Goal: Task Accomplishment & Management: Complete application form

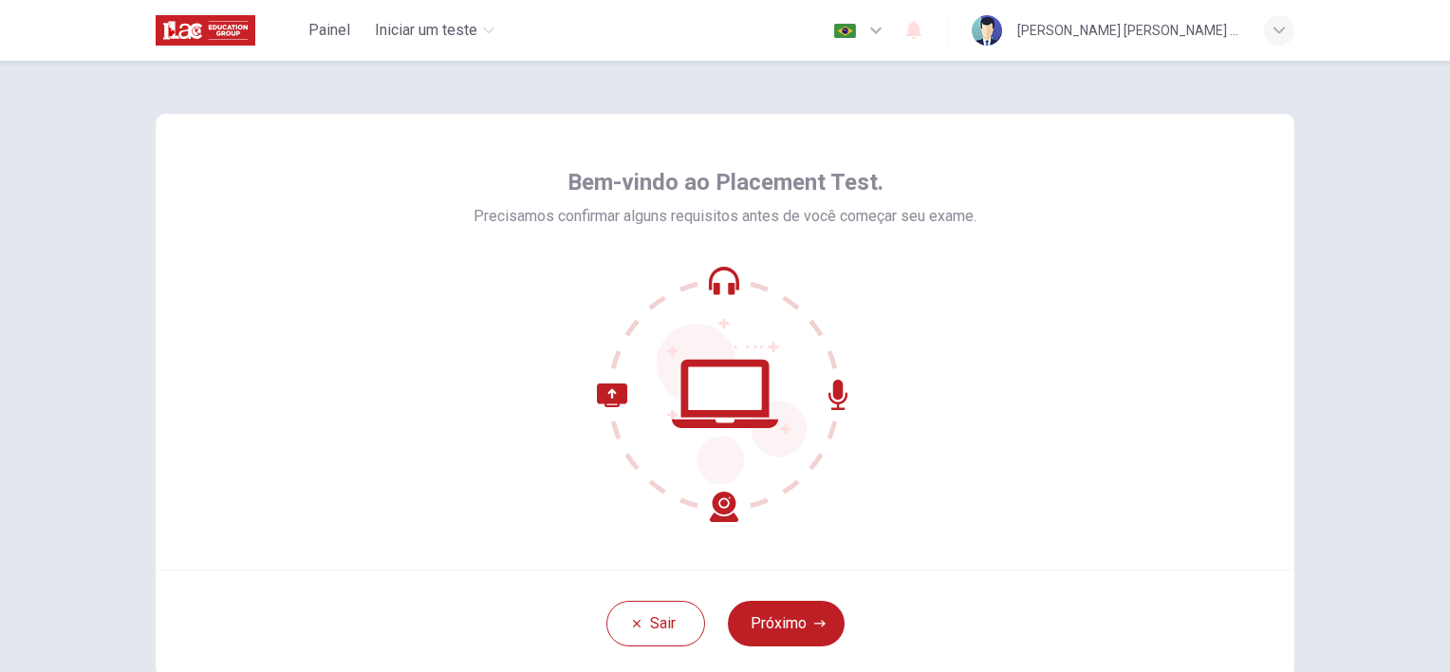
click at [962, 355] on div at bounding box center [725, 394] width 503 height 256
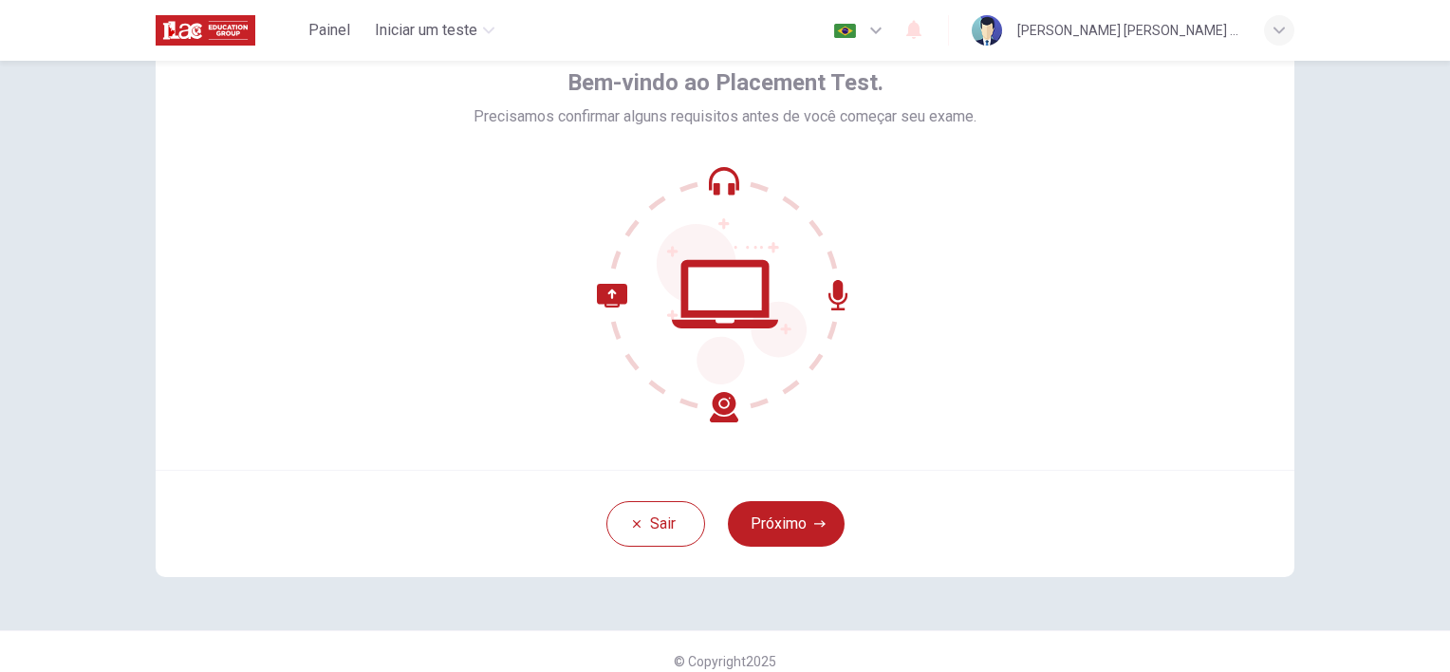
scroll to position [114, 0]
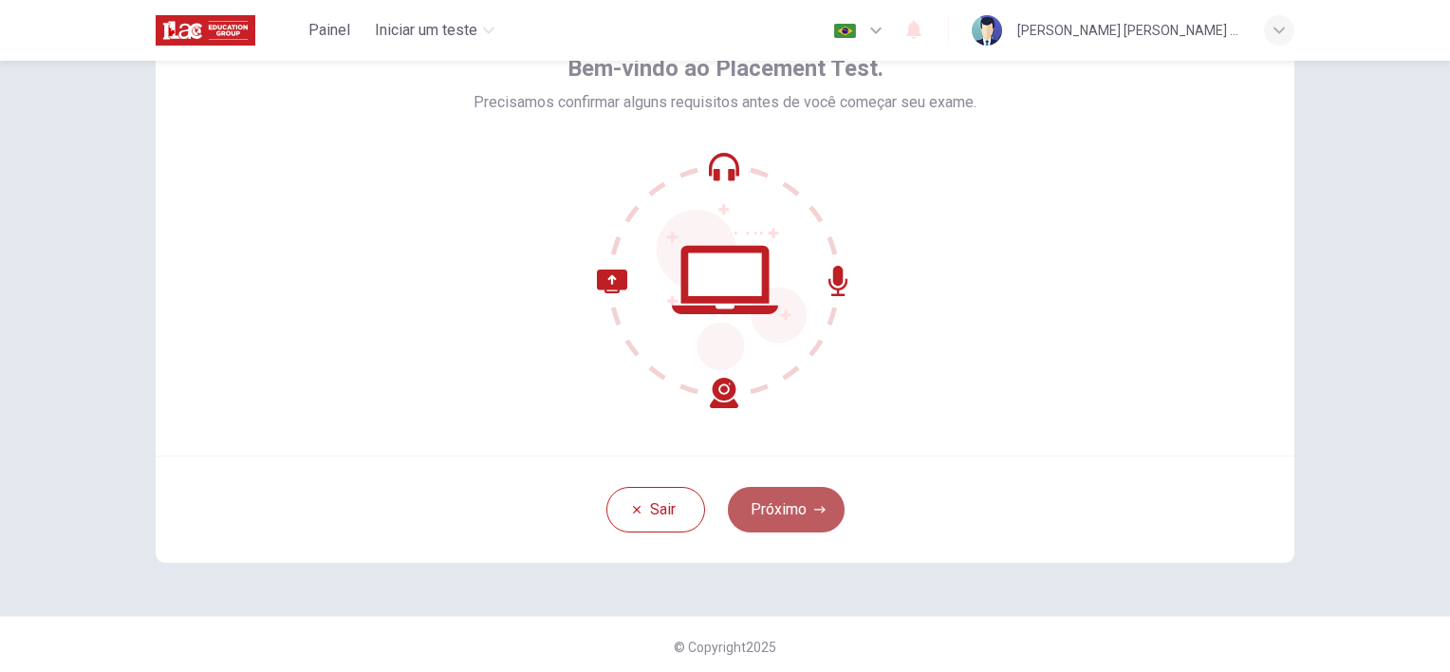
click at [782, 517] on button "Próximo" at bounding box center [786, 510] width 117 height 46
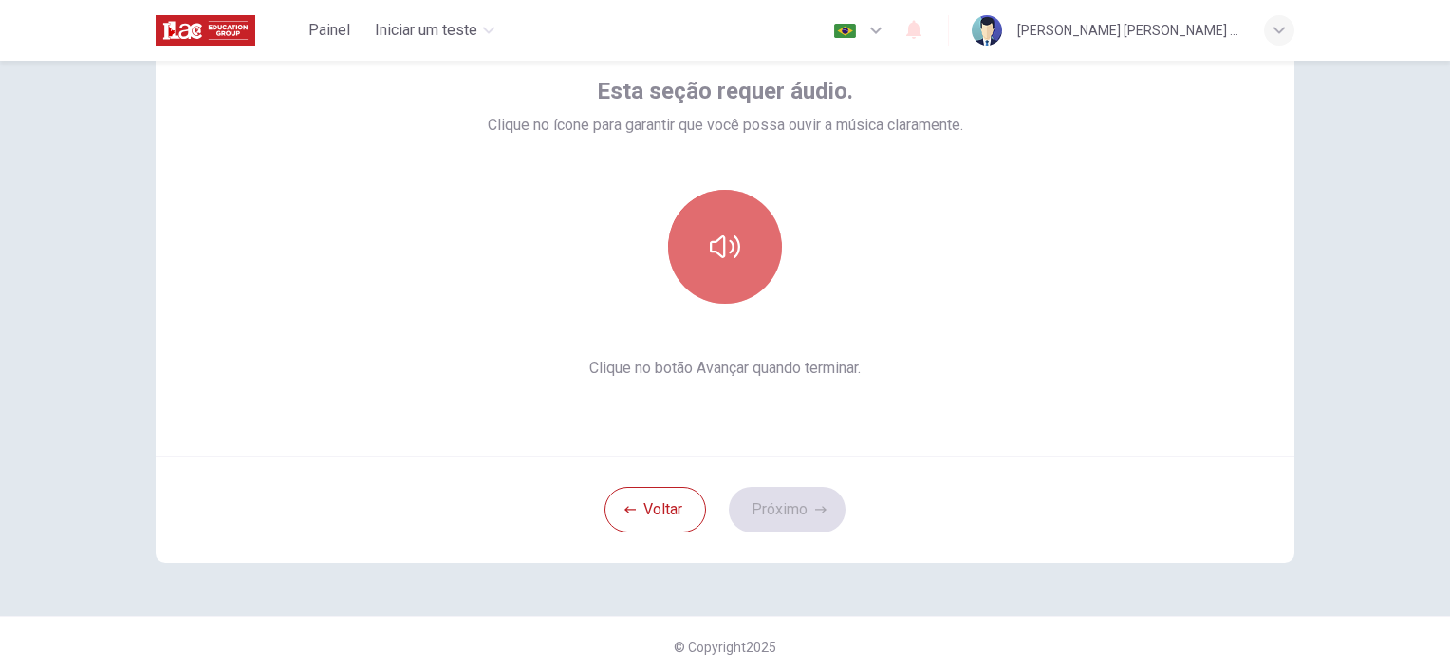
click at [718, 247] on icon "button" at bounding box center [725, 246] width 30 height 23
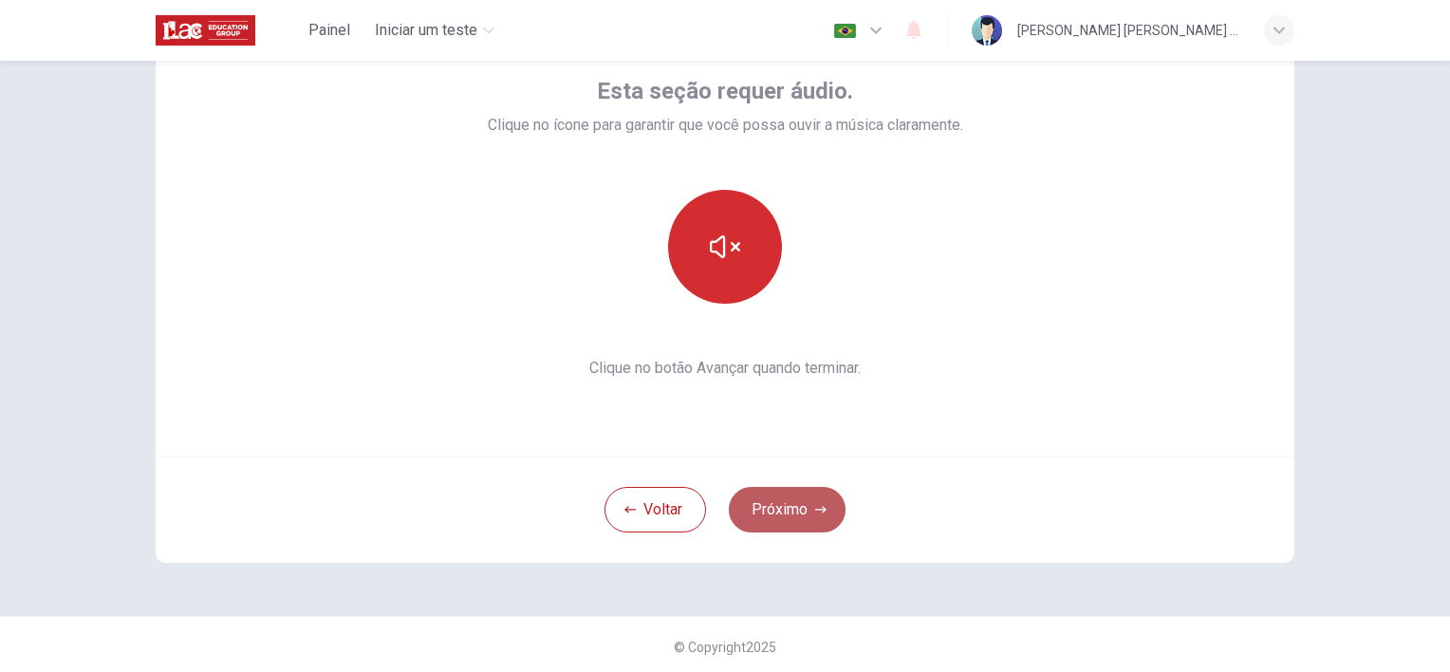
click at [781, 522] on button "Próximo" at bounding box center [787, 510] width 117 height 46
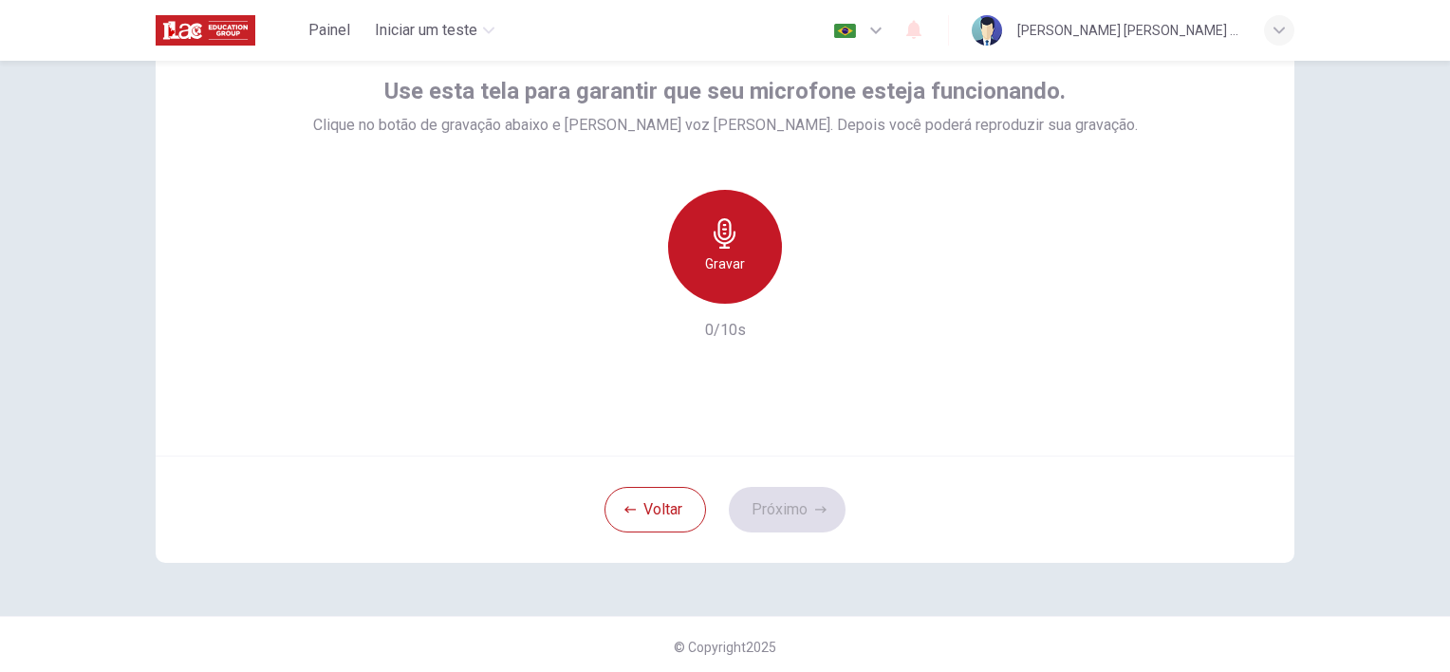
click at [728, 255] on h6 "Gravar" at bounding box center [725, 263] width 40 height 23
click at [728, 255] on h6 "Parar" at bounding box center [725, 263] width 33 height 23
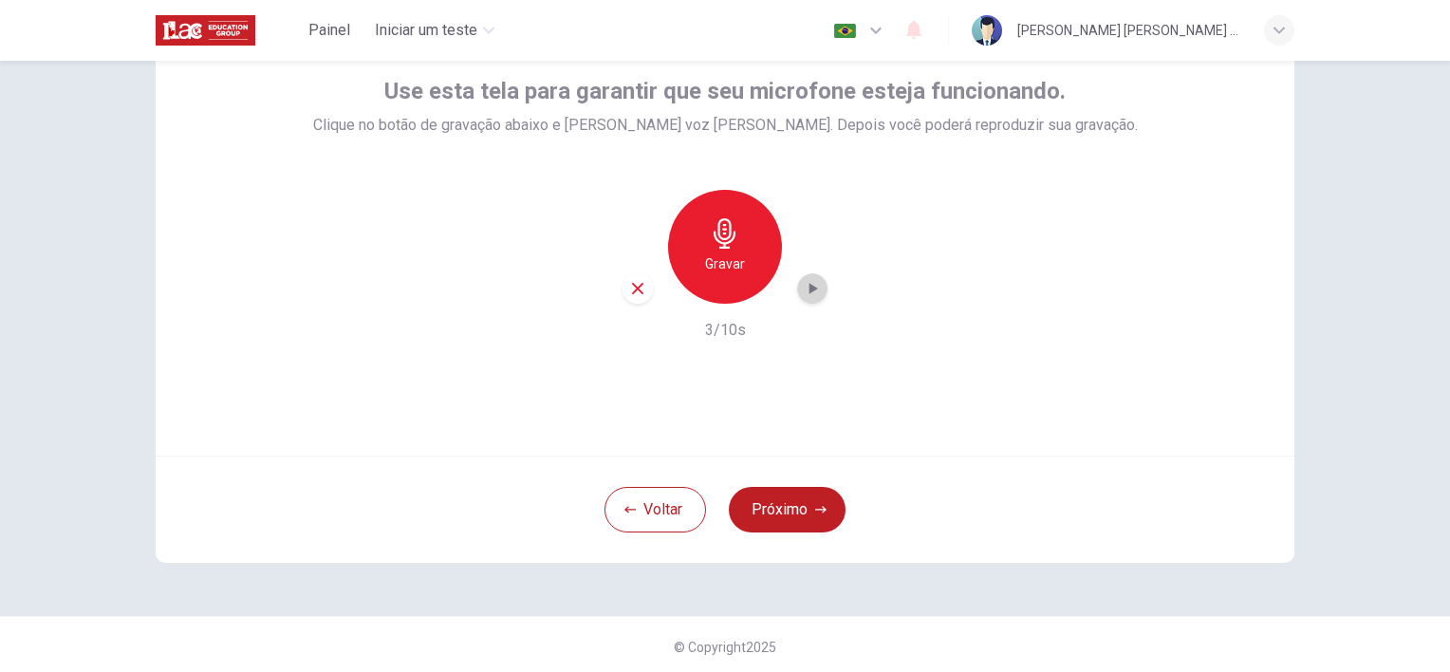
click at [812, 288] on icon "button" at bounding box center [812, 288] width 19 height 19
click at [798, 501] on button "Próximo" at bounding box center [787, 510] width 117 height 46
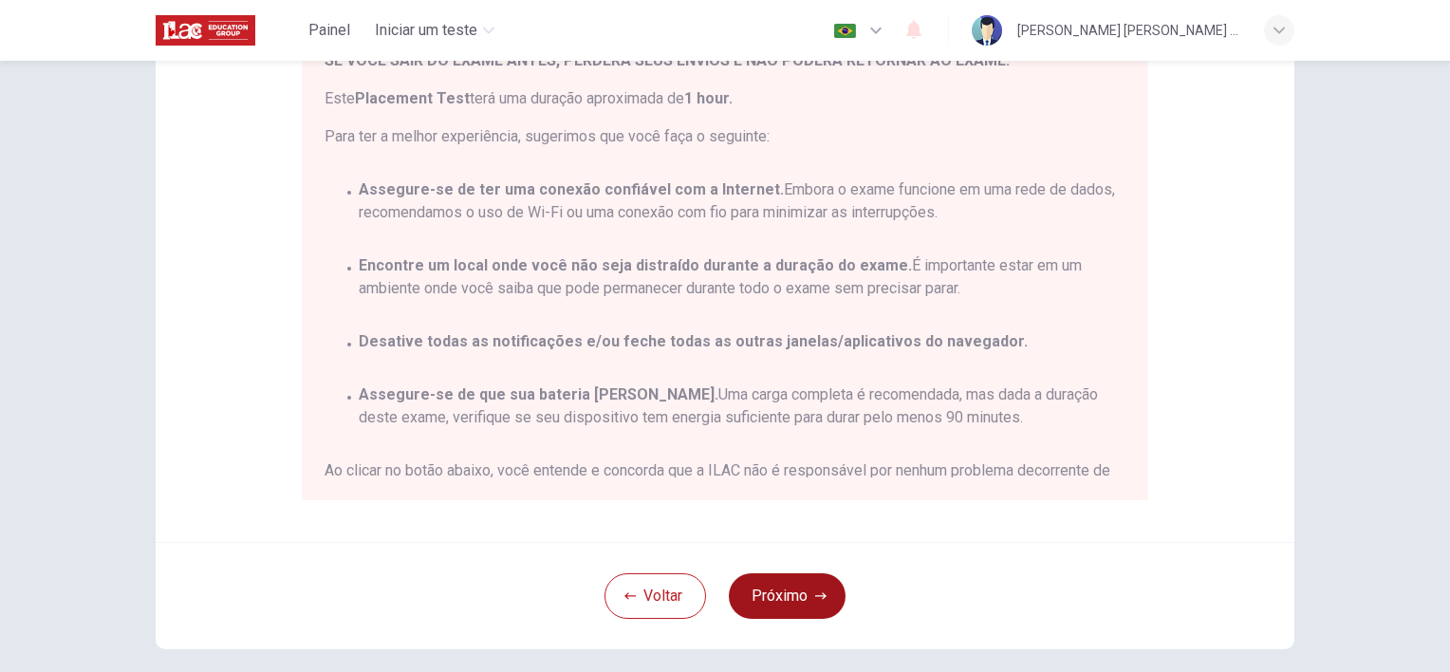
scroll to position [304, 0]
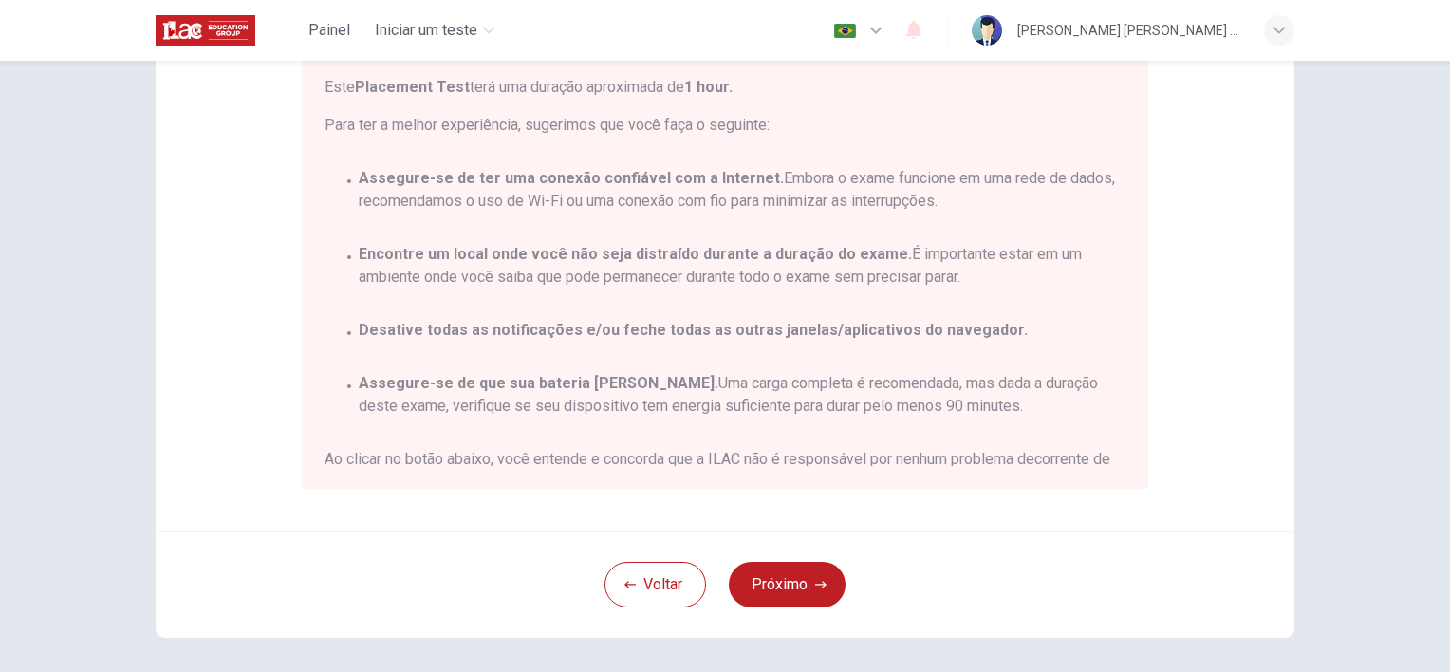
click at [1129, 459] on div "Você está prestes a começar um Placement Test . Por favor, leia o documento aba…" at bounding box center [725, 214] width 847 height 550
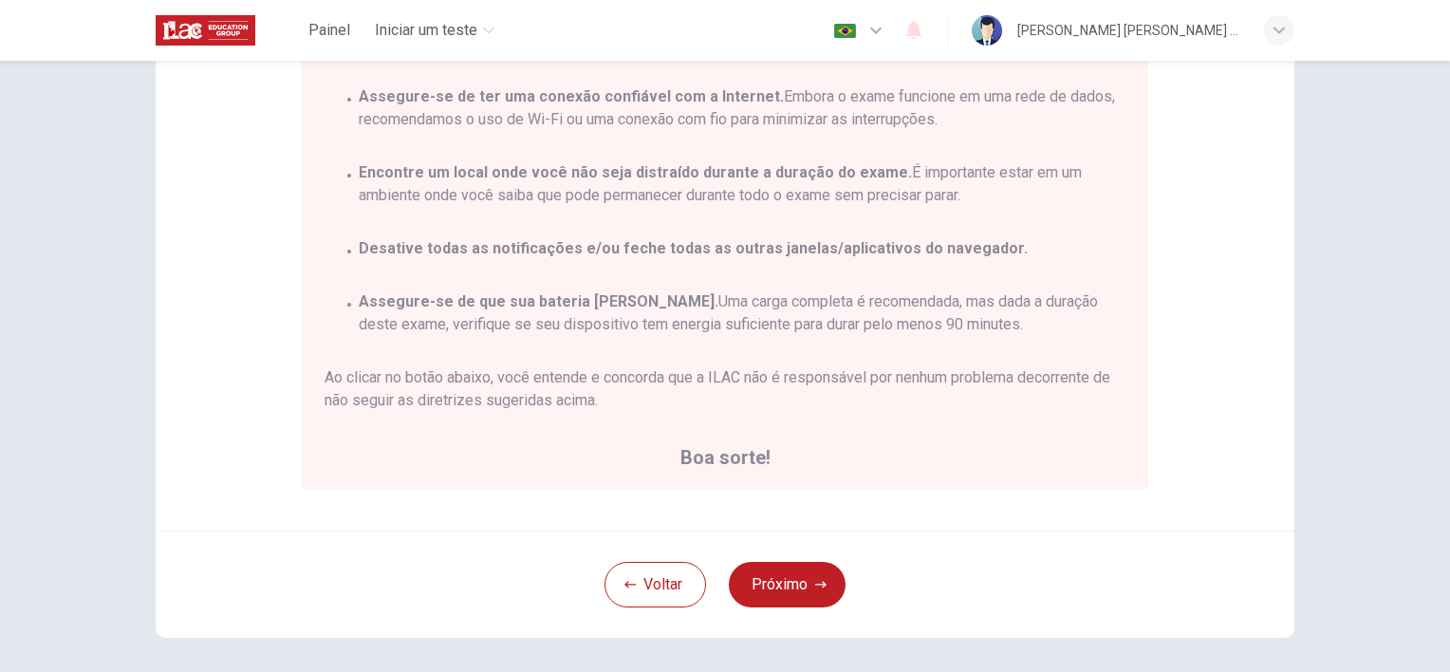
scroll to position [87, 0]
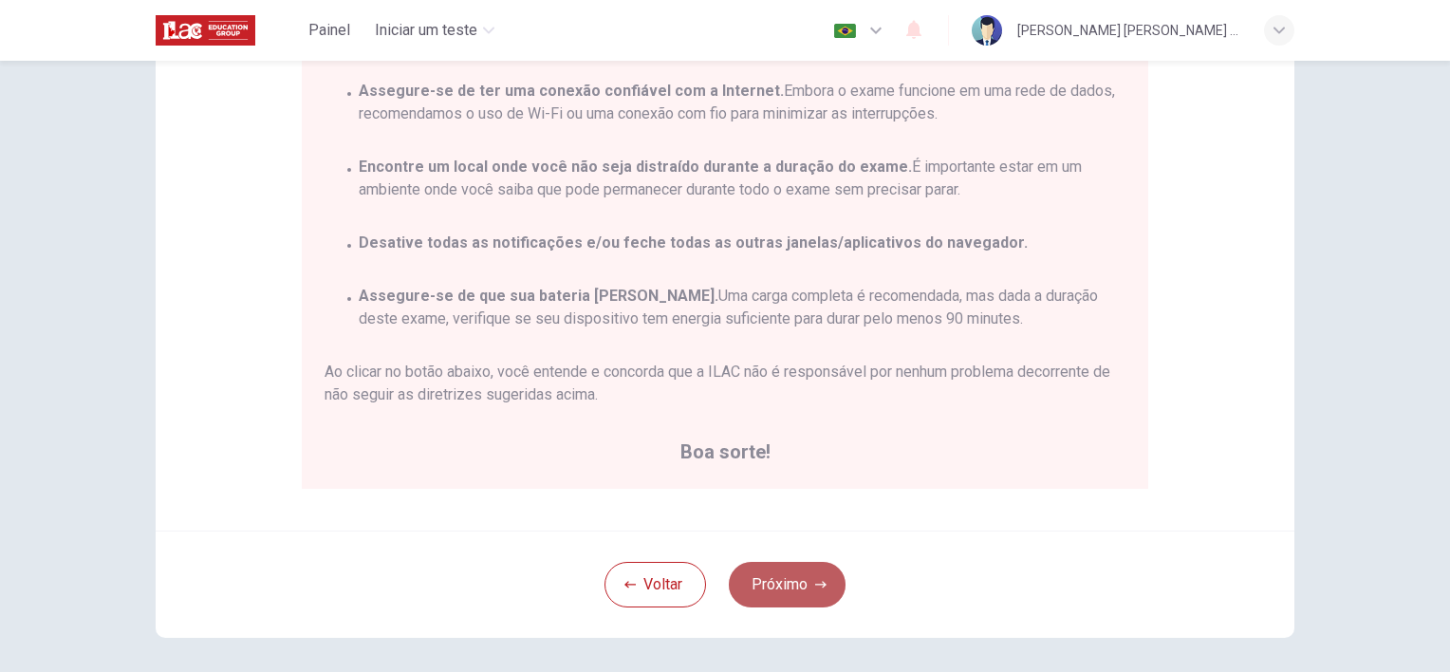
click at [793, 576] on button "Próximo" at bounding box center [787, 585] width 117 height 46
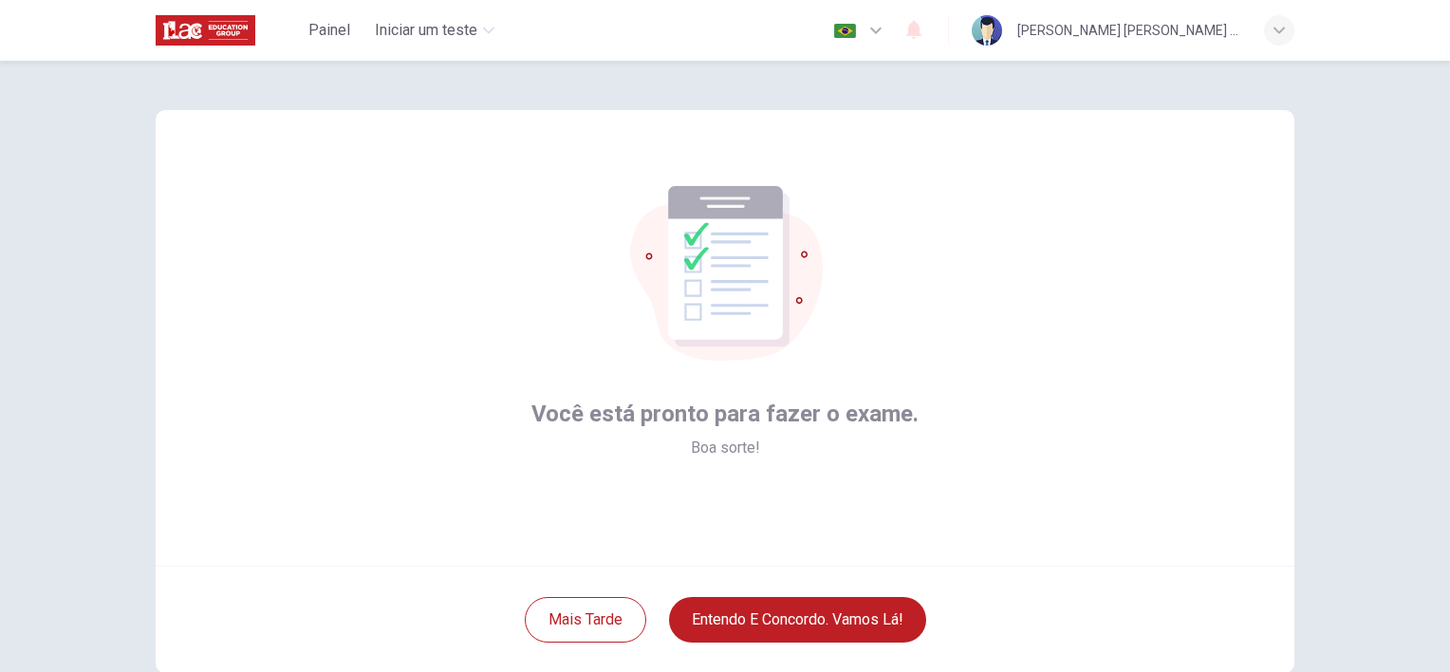
scroll to position [0, 0]
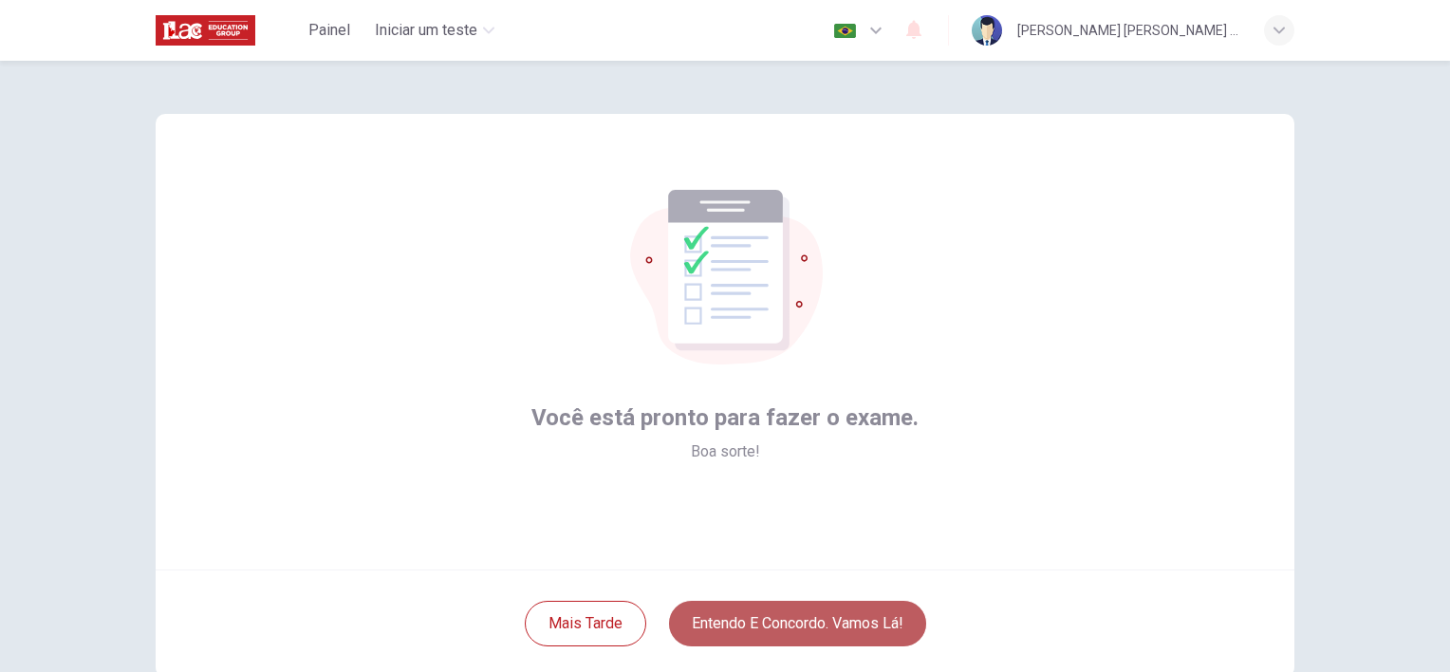
click at [836, 619] on button "Entendo e concordo. Vamos lá!" at bounding box center [797, 624] width 257 height 46
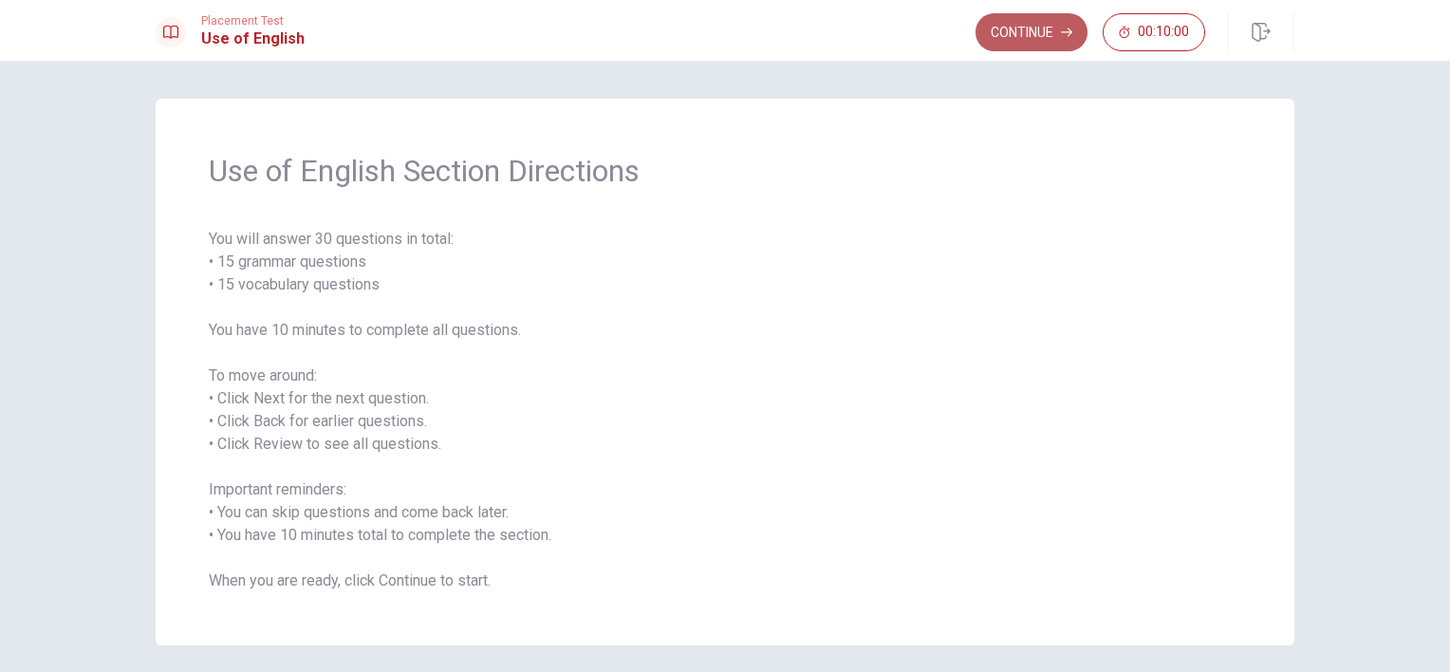
click at [1043, 32] on button "Continue" at bounding box center [1032, 32] width 112 height 38
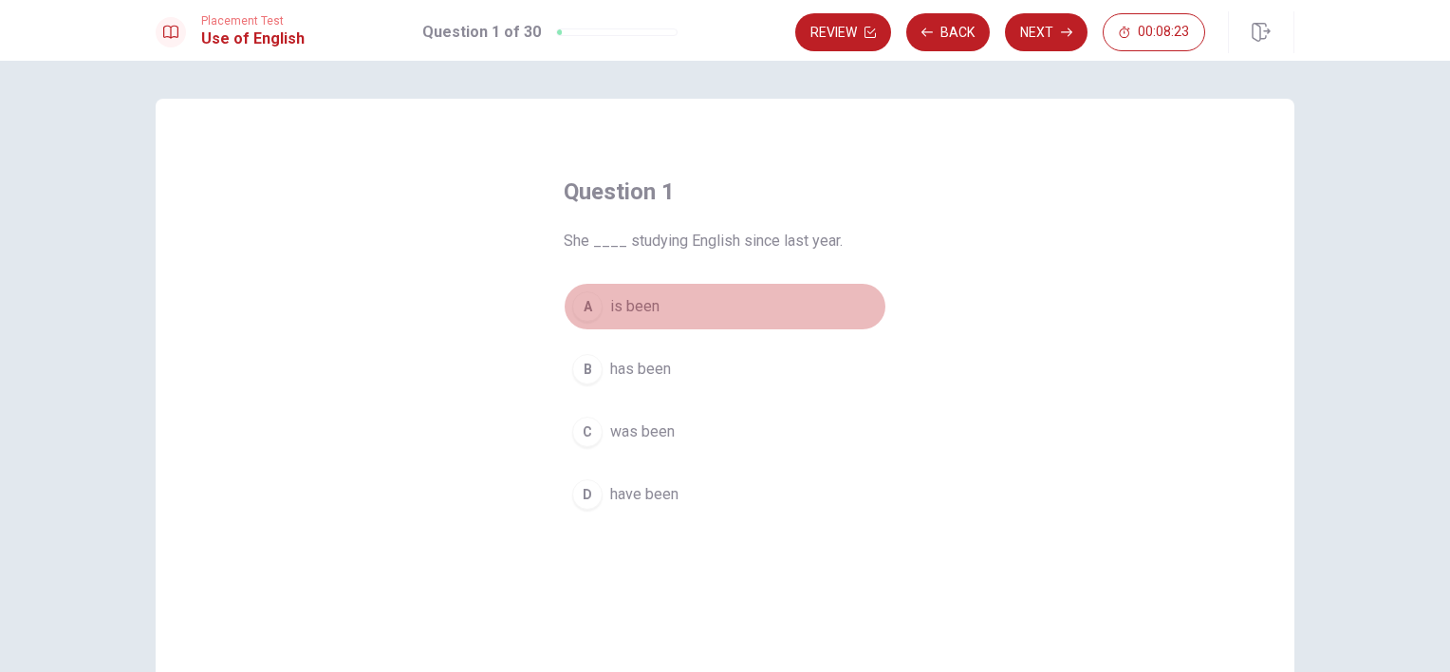
click at [583, 311] on div "A" at bounding box center [587, 306] width 30 height 30
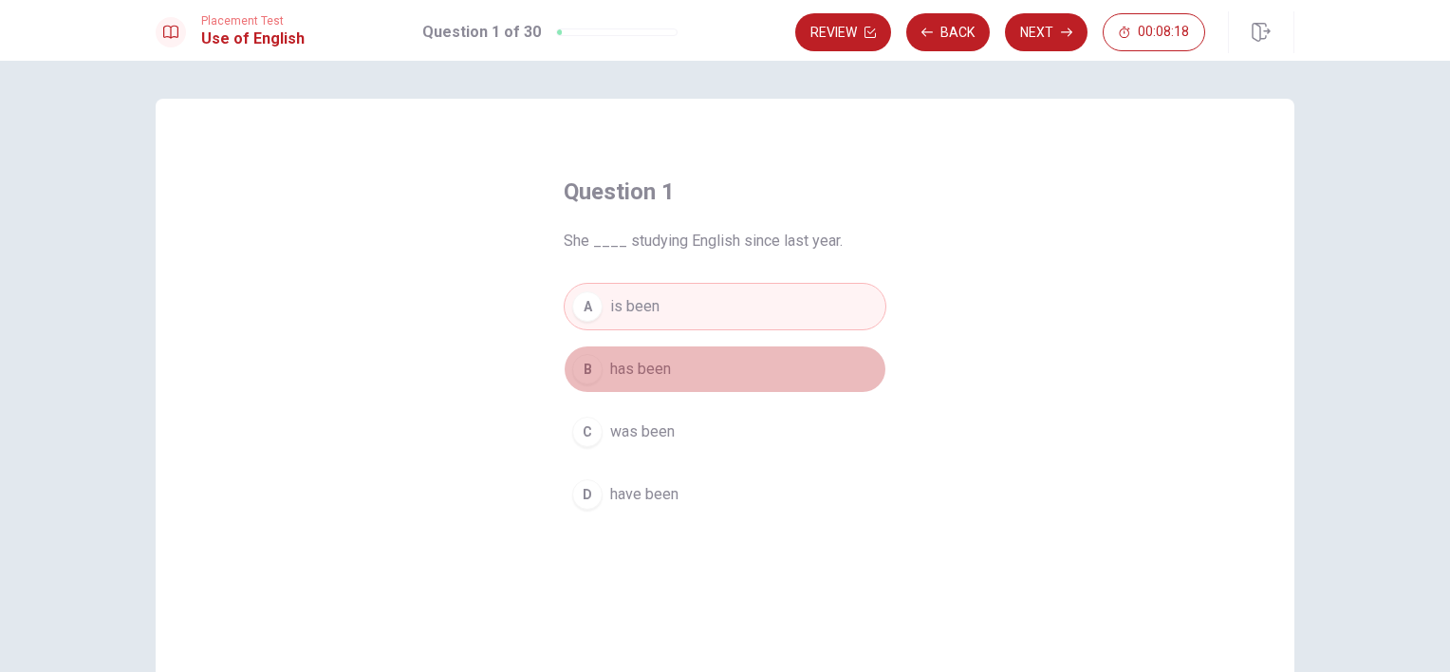
click at [585, 373] on div "B" at bounding box center [587, 369] width 30 height 30
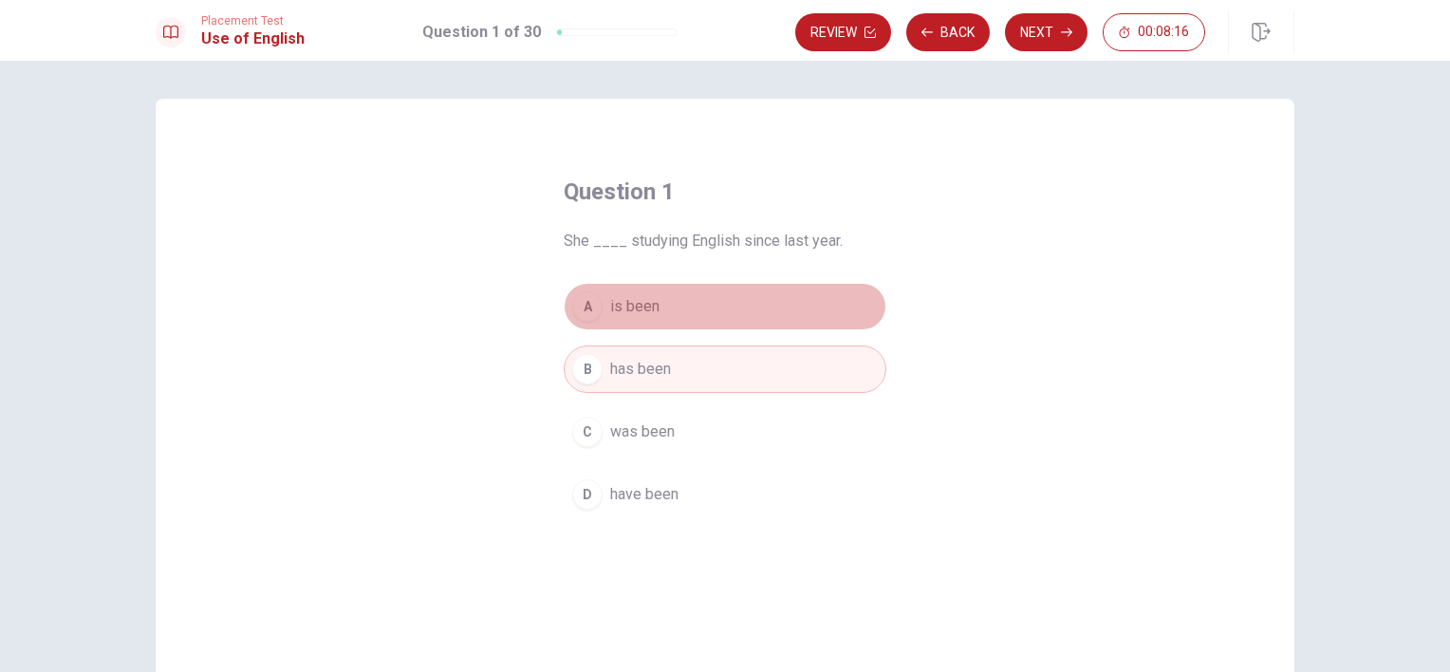
click at [600, 325] on button "A is been" at bounding box center [725, 306] width 323 height 47
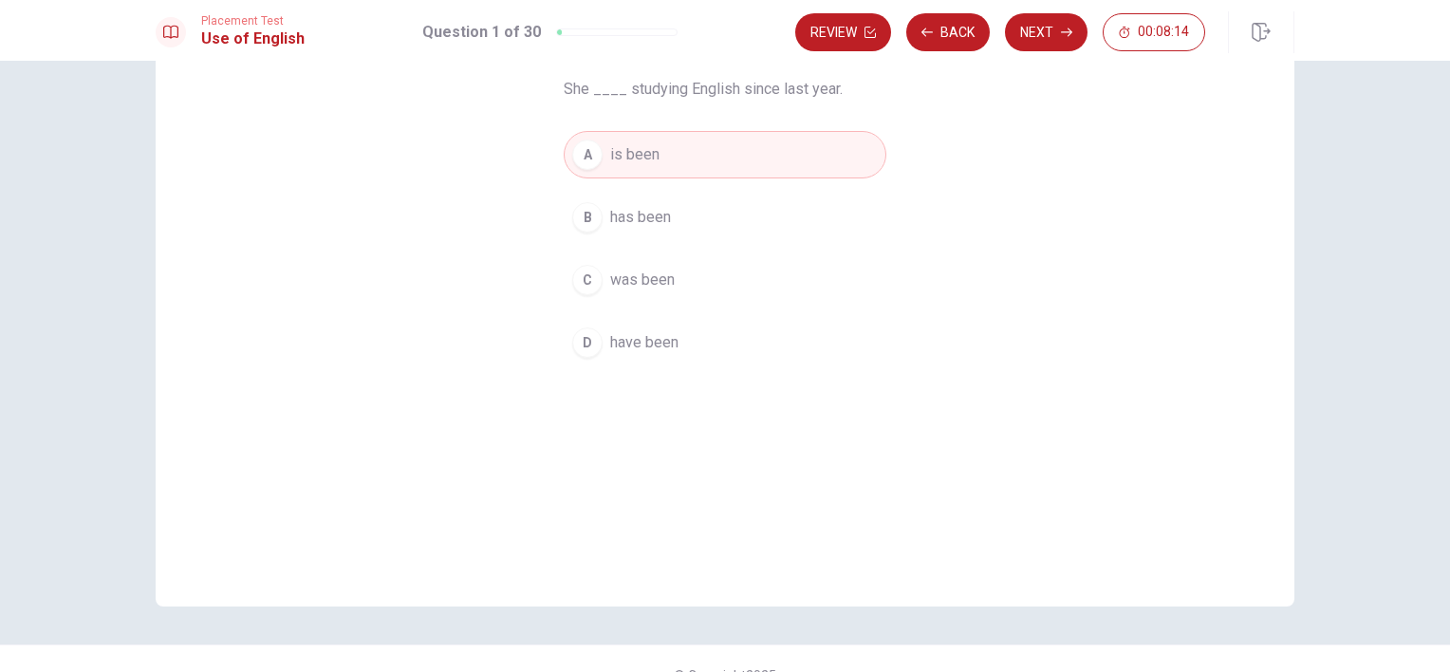
scroll to position [185, 0]
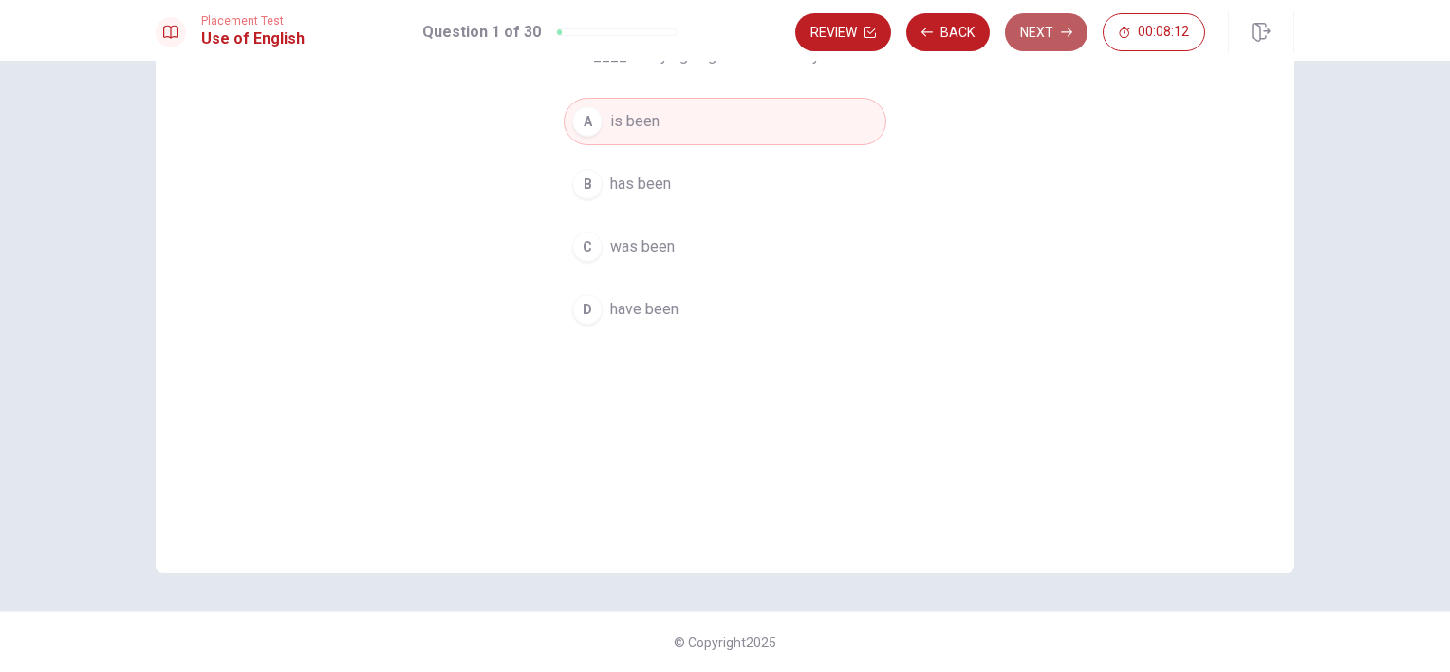
click at [1034, 40] on button "Next" at bounding box center [1046, 32] width 83 height 38
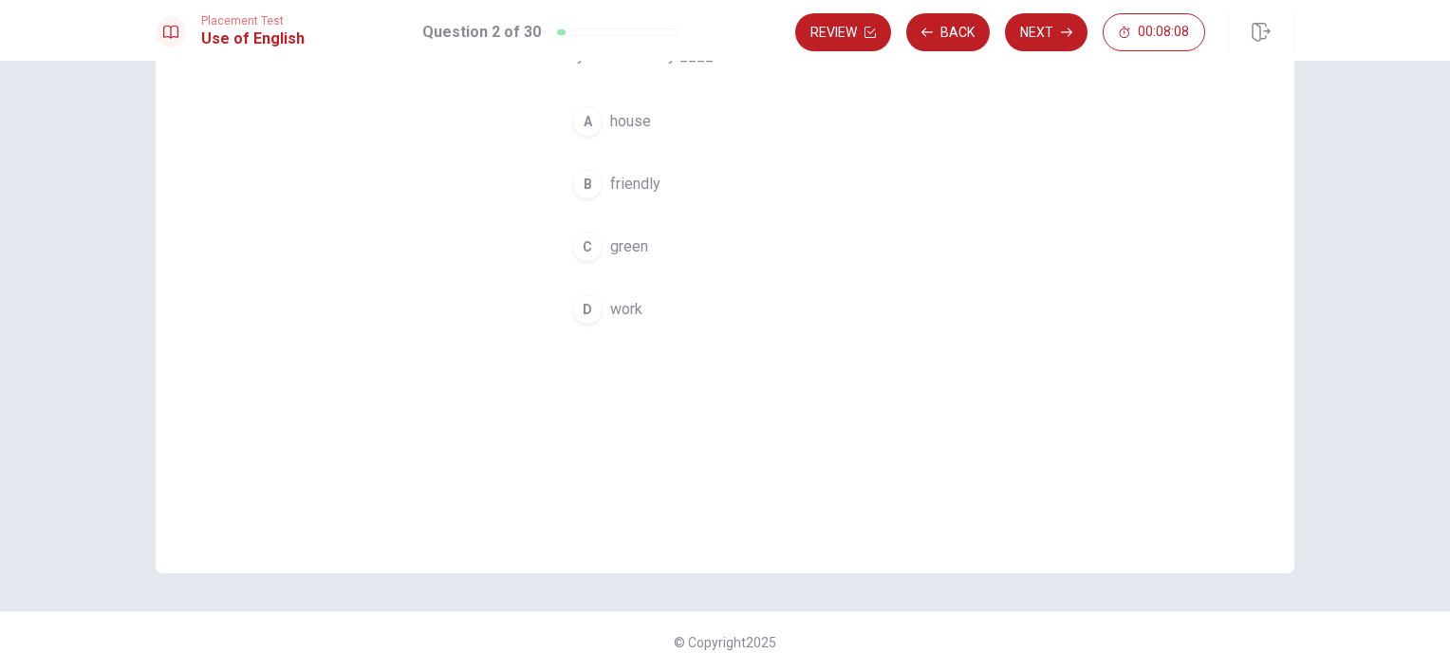
click at [945, 283] on div "Question 2 My sister is very ____. A house B friendly C green D work" at bounding box center [725, 244] width 1139 height 660
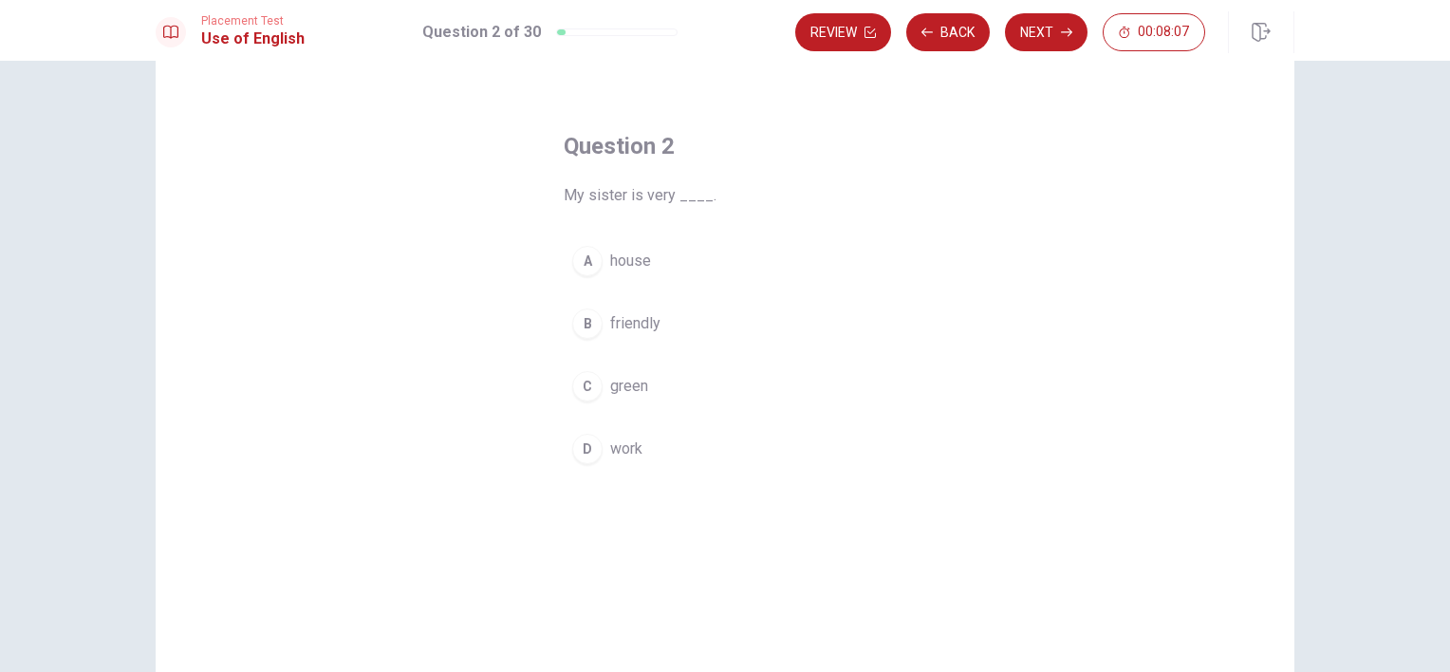
scroll to position [33, 0]
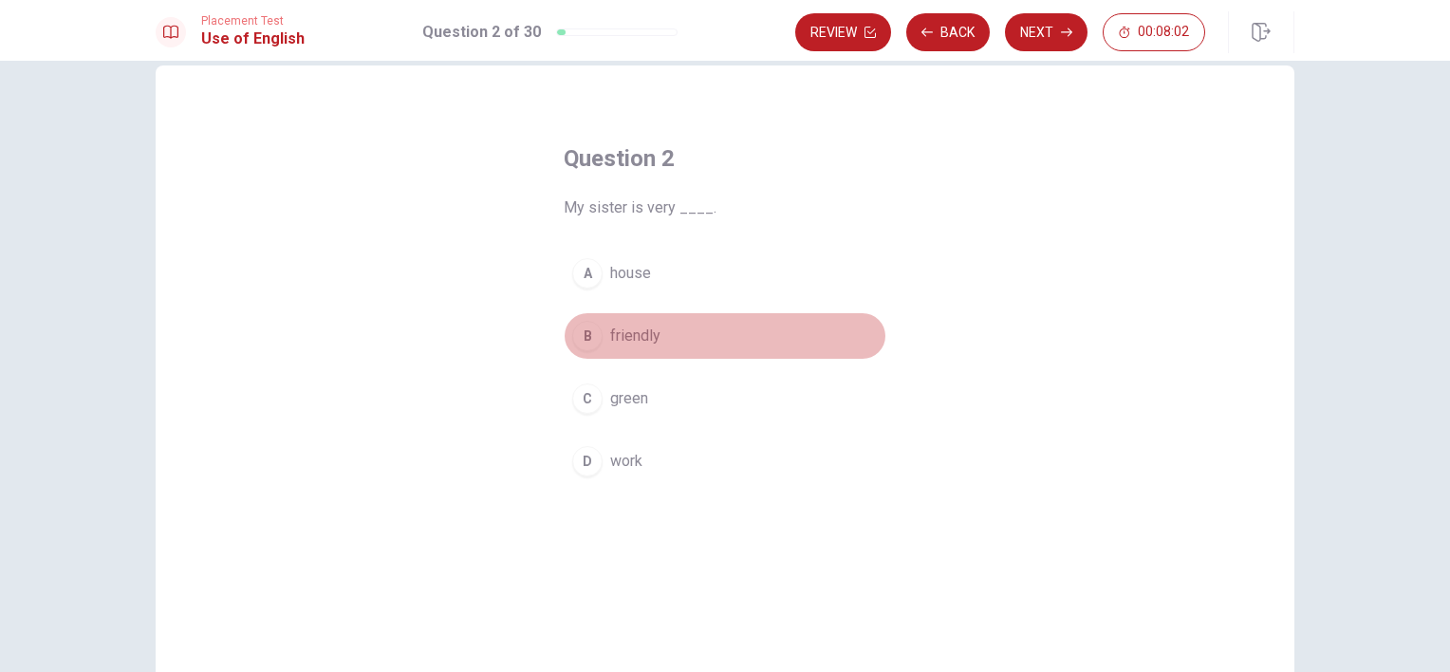
click at [612, 352] on button "B friendly" at bounding box center [725, 335] width 323 height 47
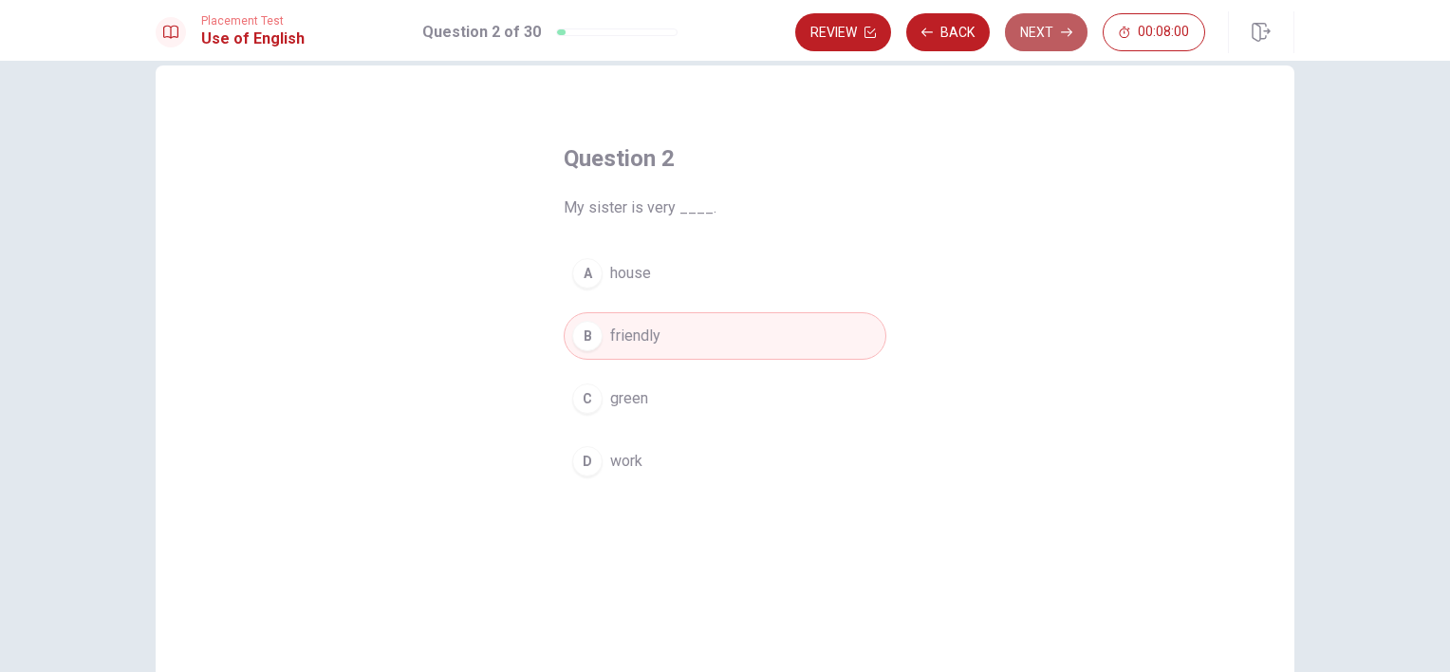
click at [1052, 33] on button "Next" at bounding box center [1046, 32] width 83 height 38
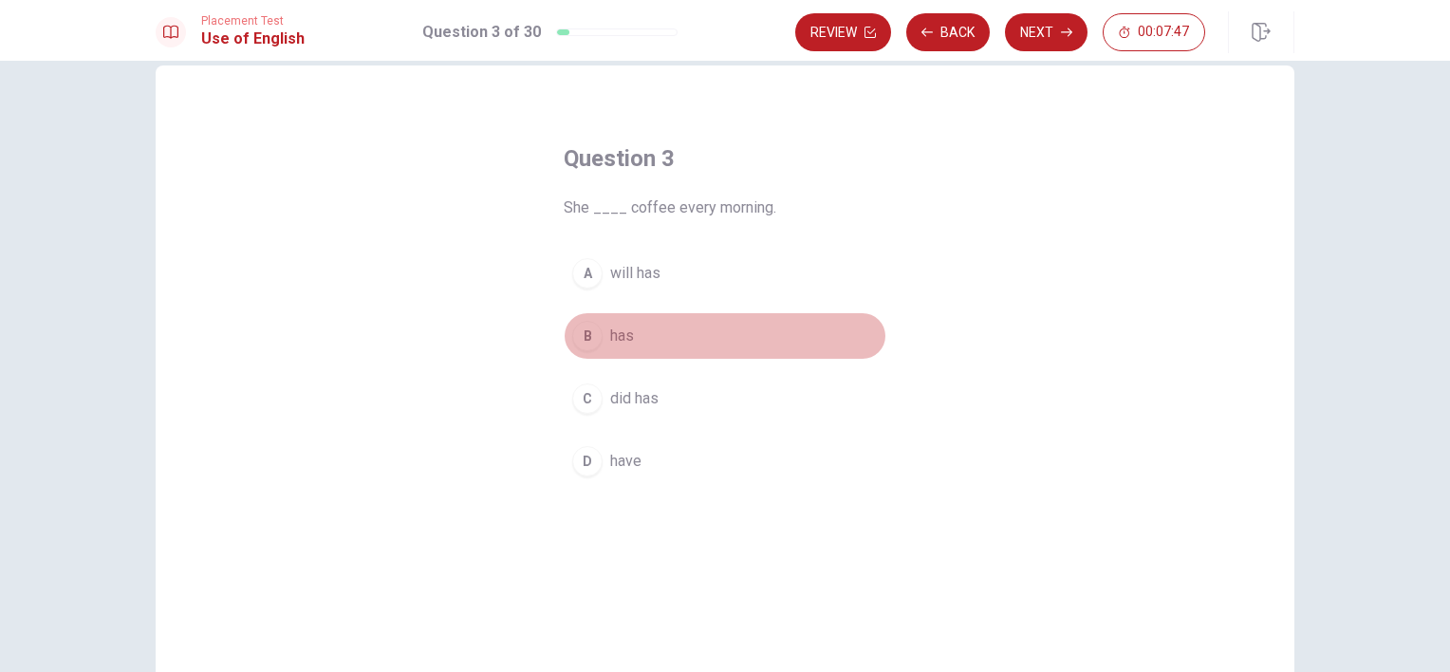
click at [588, 340] on div "B" at bounding box center [587, 336] width 30 height 30
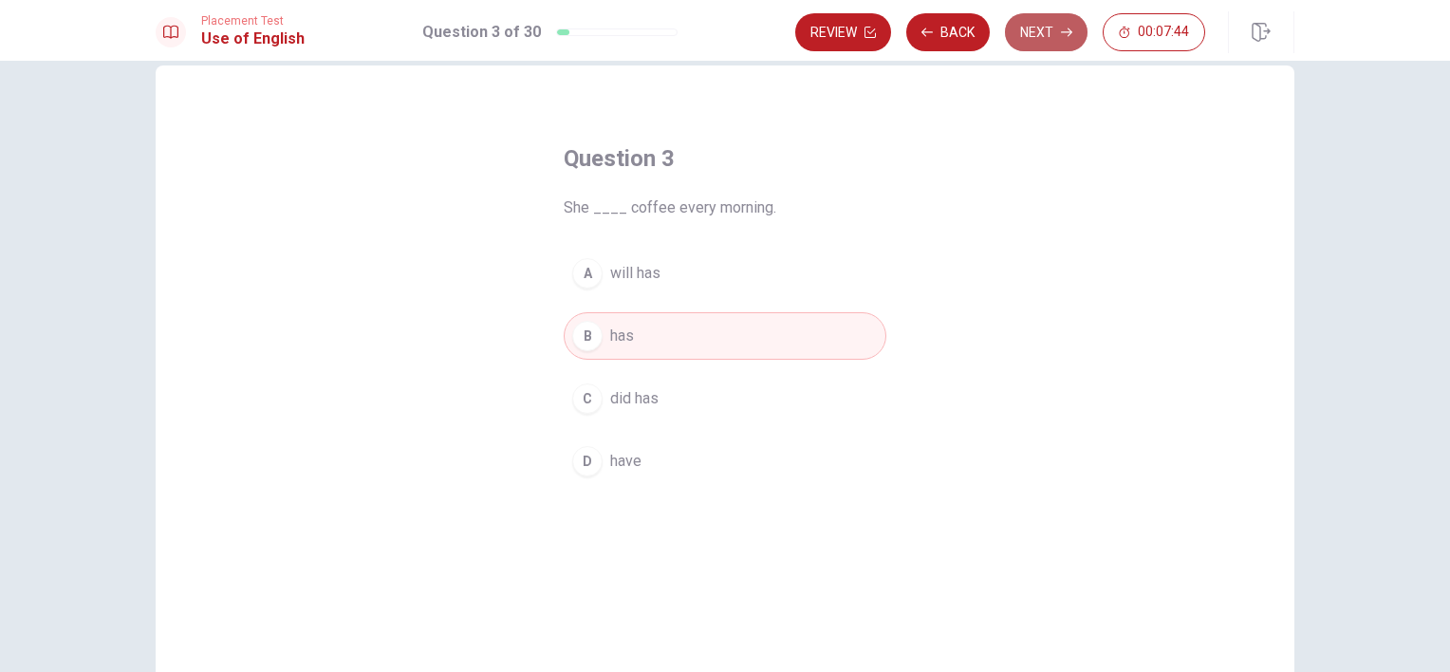
click at [1030, 34] on button "Next" at bounding box center [1046, 32] width 83 height 38
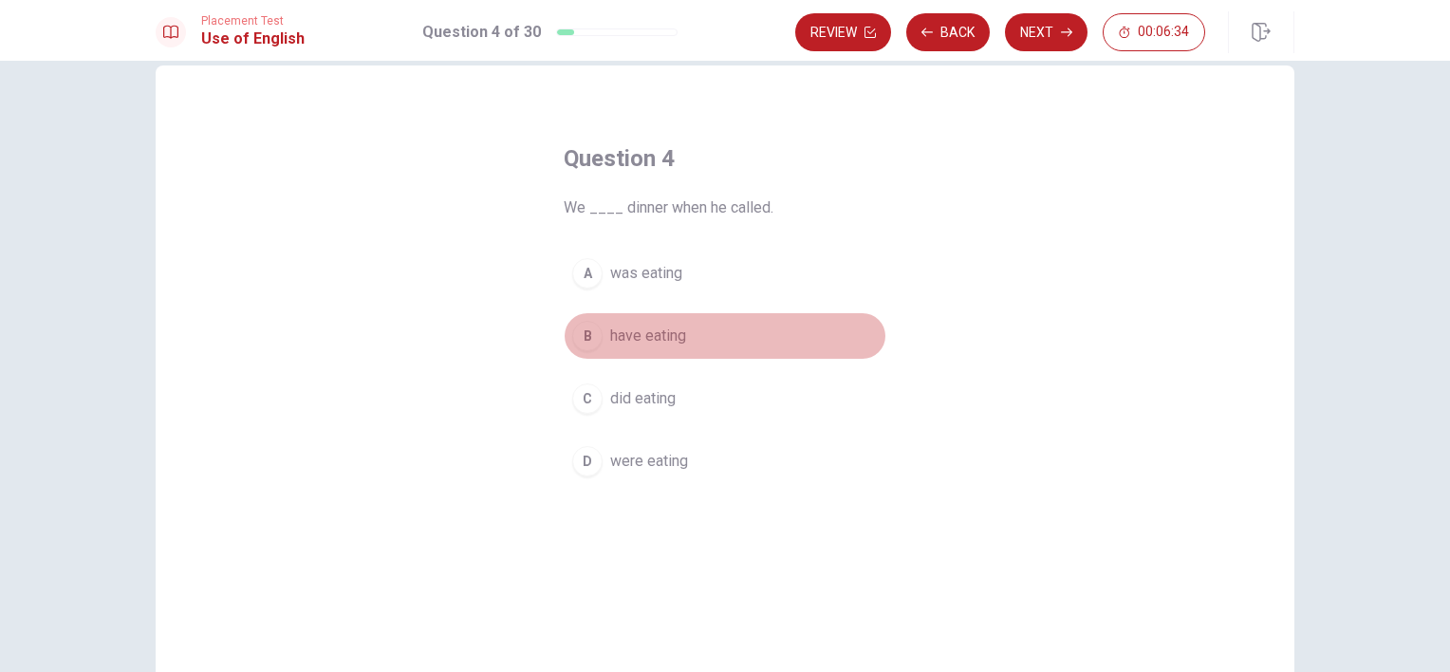
click at [597, 334] on button "B have eating" at bounding box center [725, 335] width 323 height 47
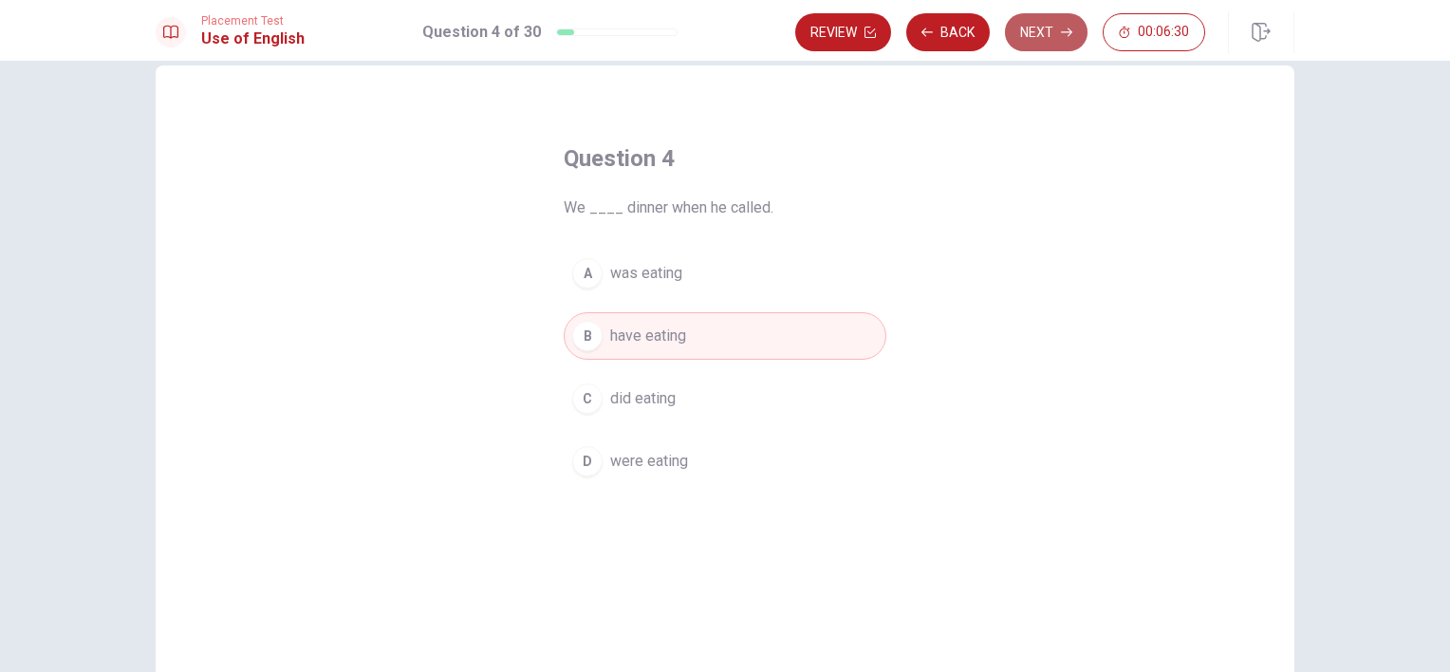
click at [1050, 32] on button "Next" at bounding box center [1046, 32] width 83 height 38
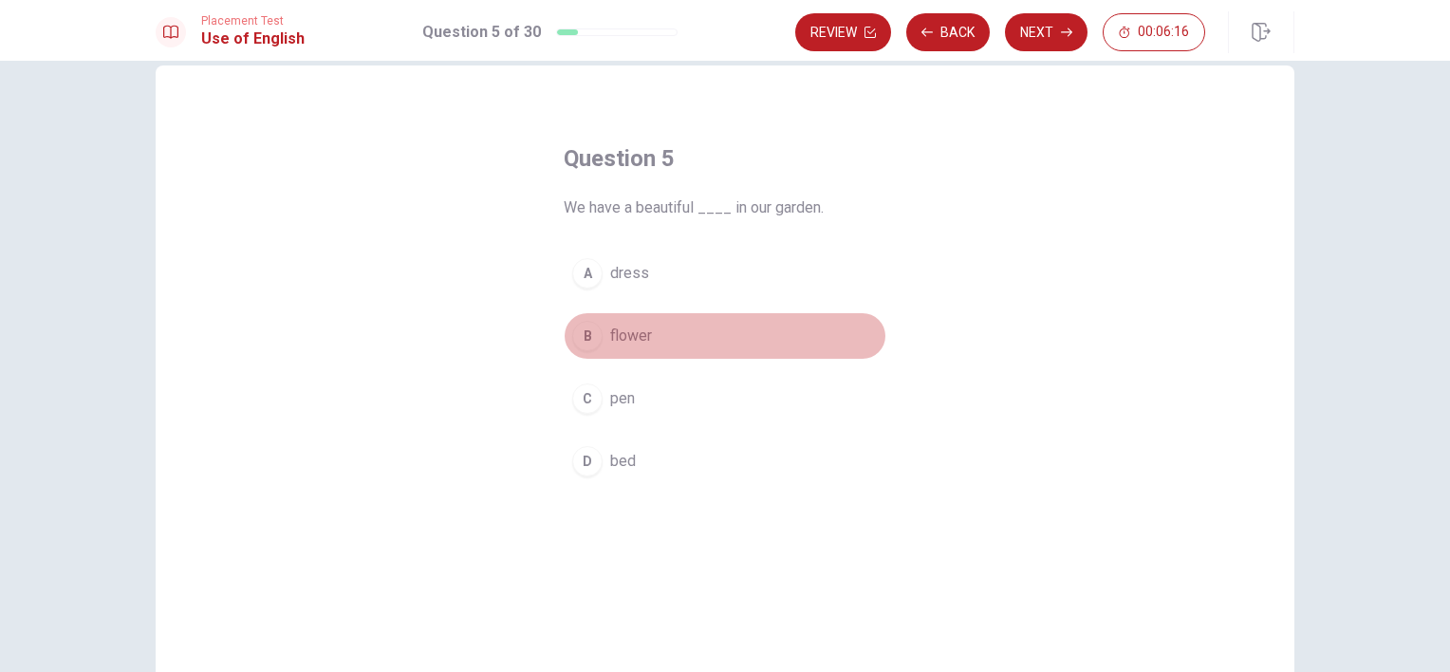
click at [620, 341] on span "flower" at bounding box center [631, 336] width 42 height 23
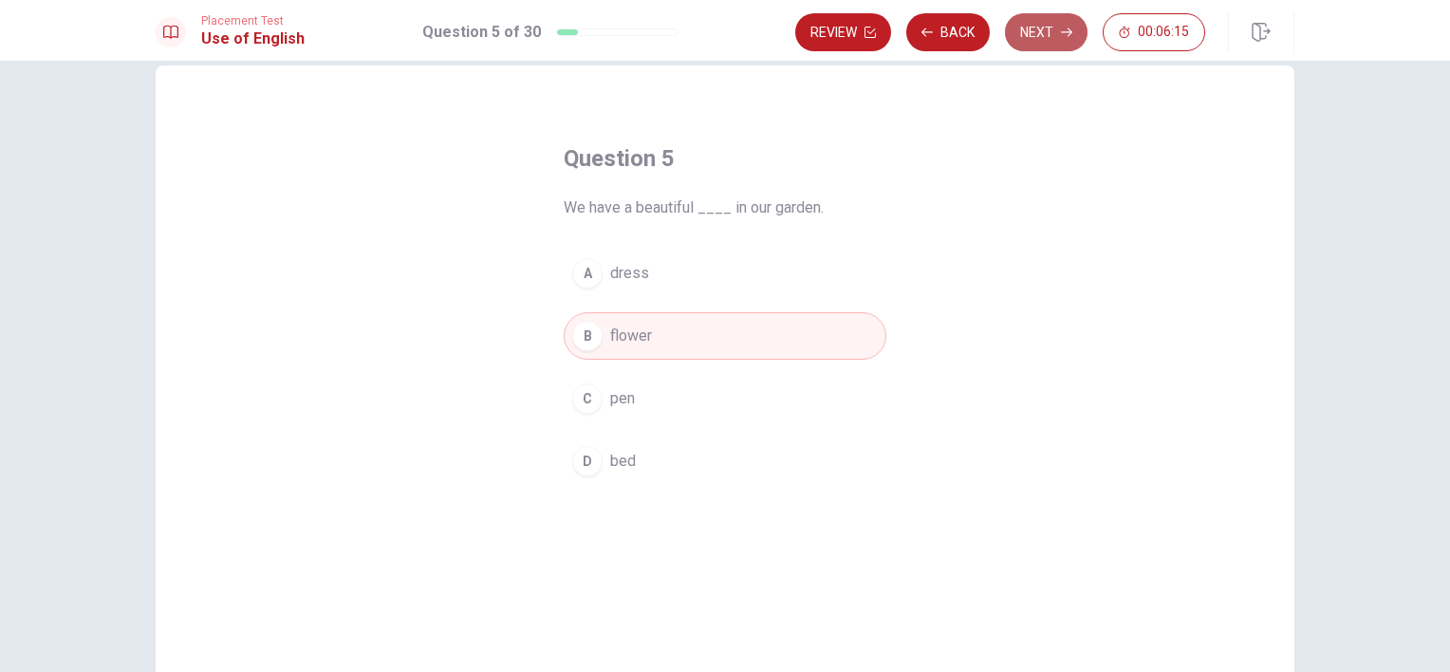
click at [1041, 27] on button "Next" at bounding box center [1046, 32] width 83 height 38
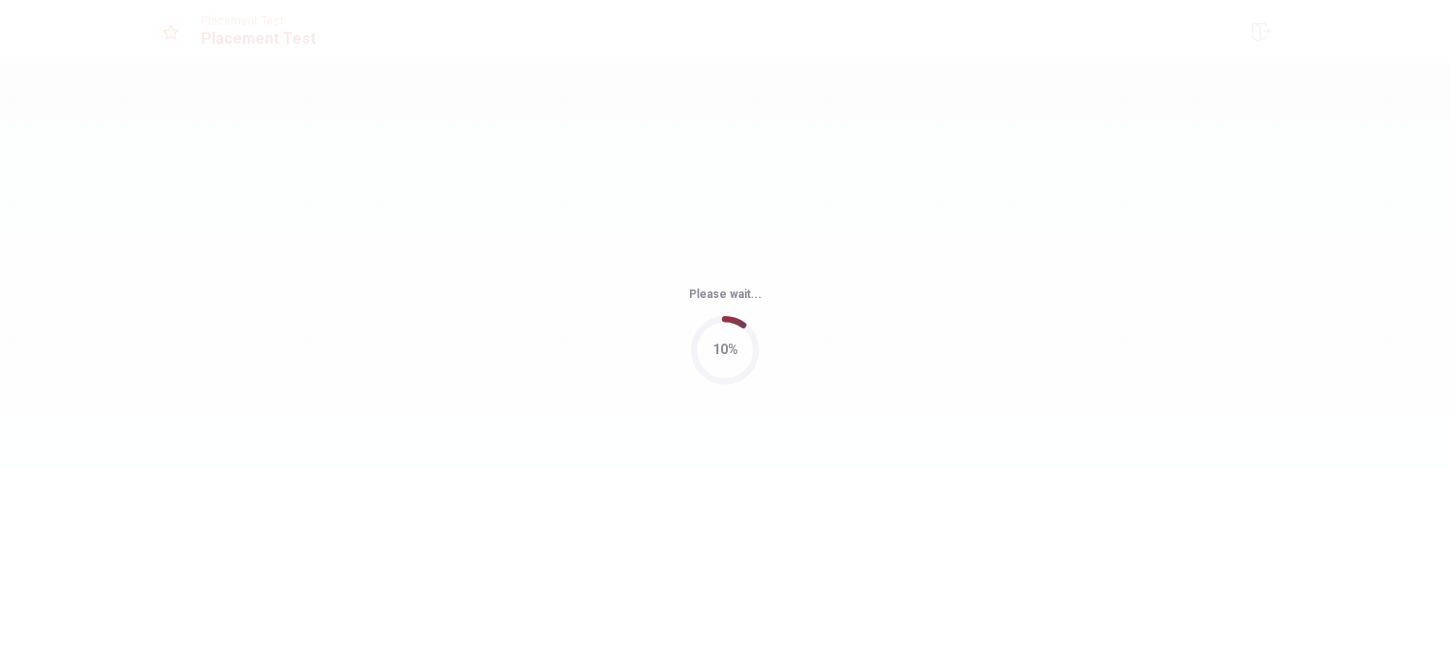
scroll to position [0, 0]
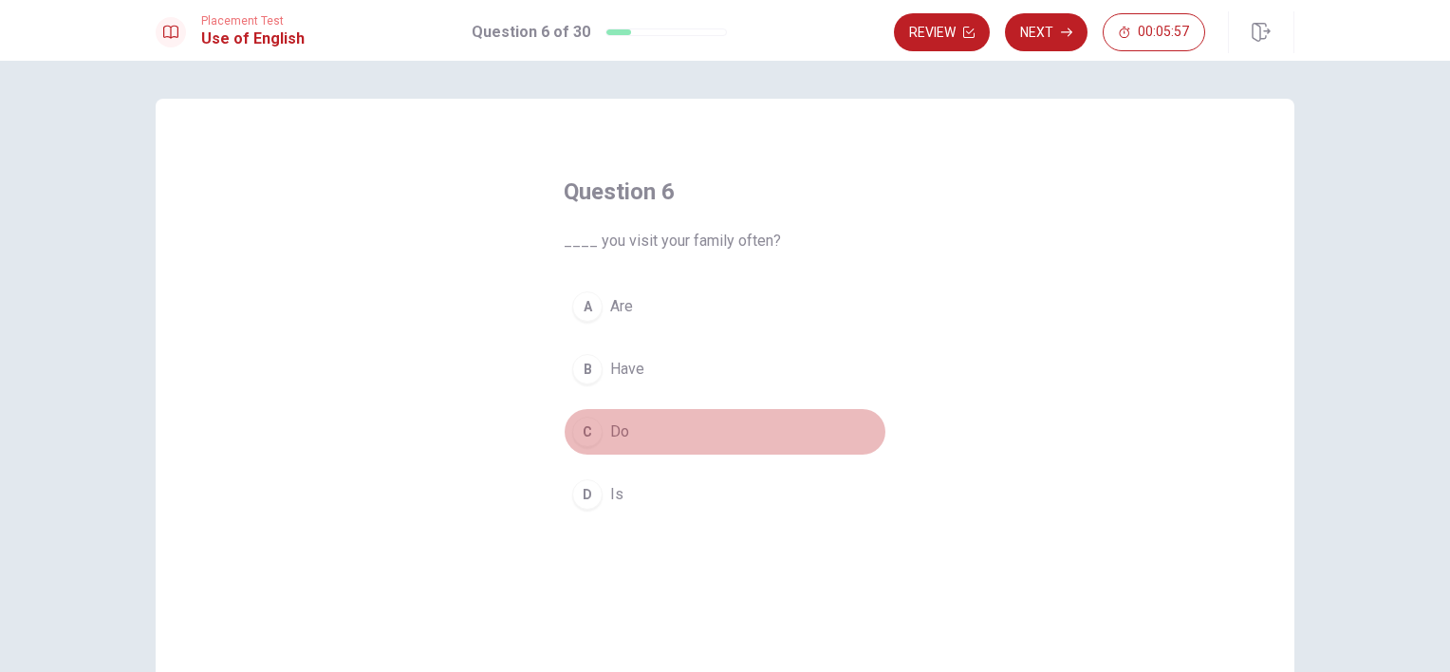
click at [612, 436] on span "Do" at bounding box center [619, 431] width 19 height 23
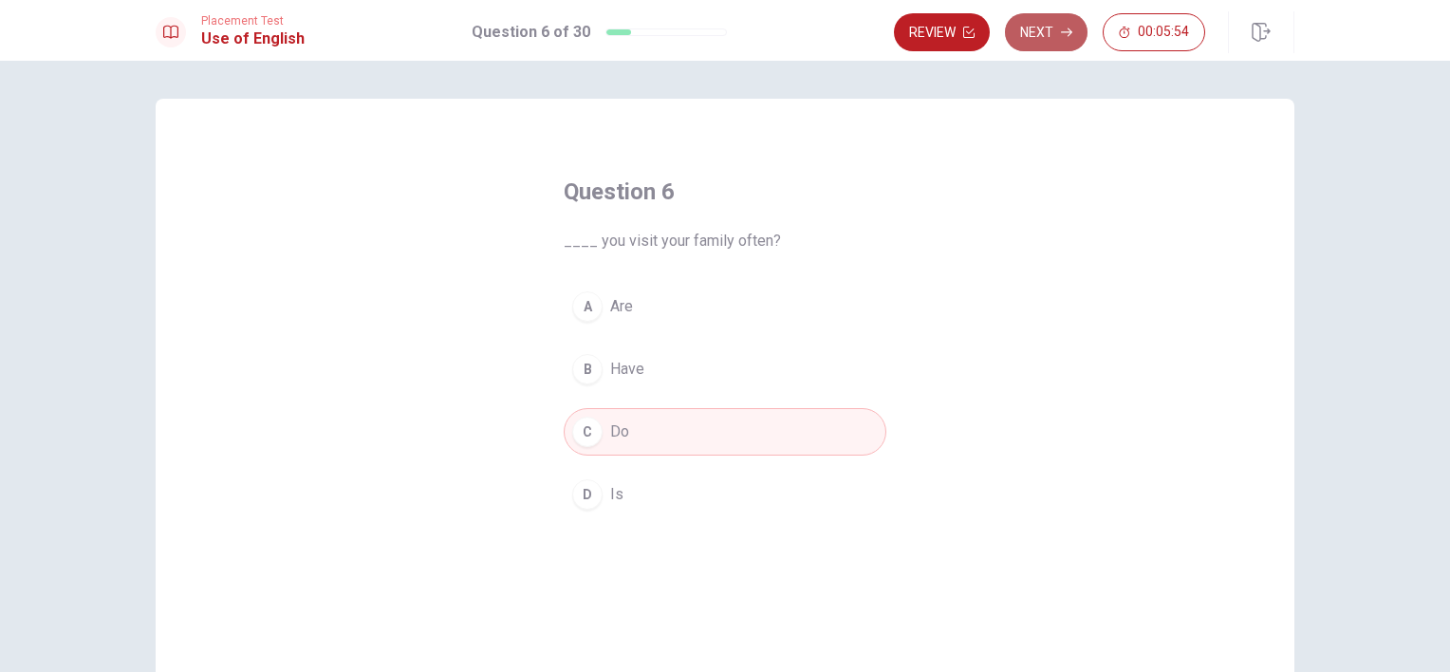
click at [1049, 38] on button "Next" at bounding box center [1046, 32] width 83 height 38
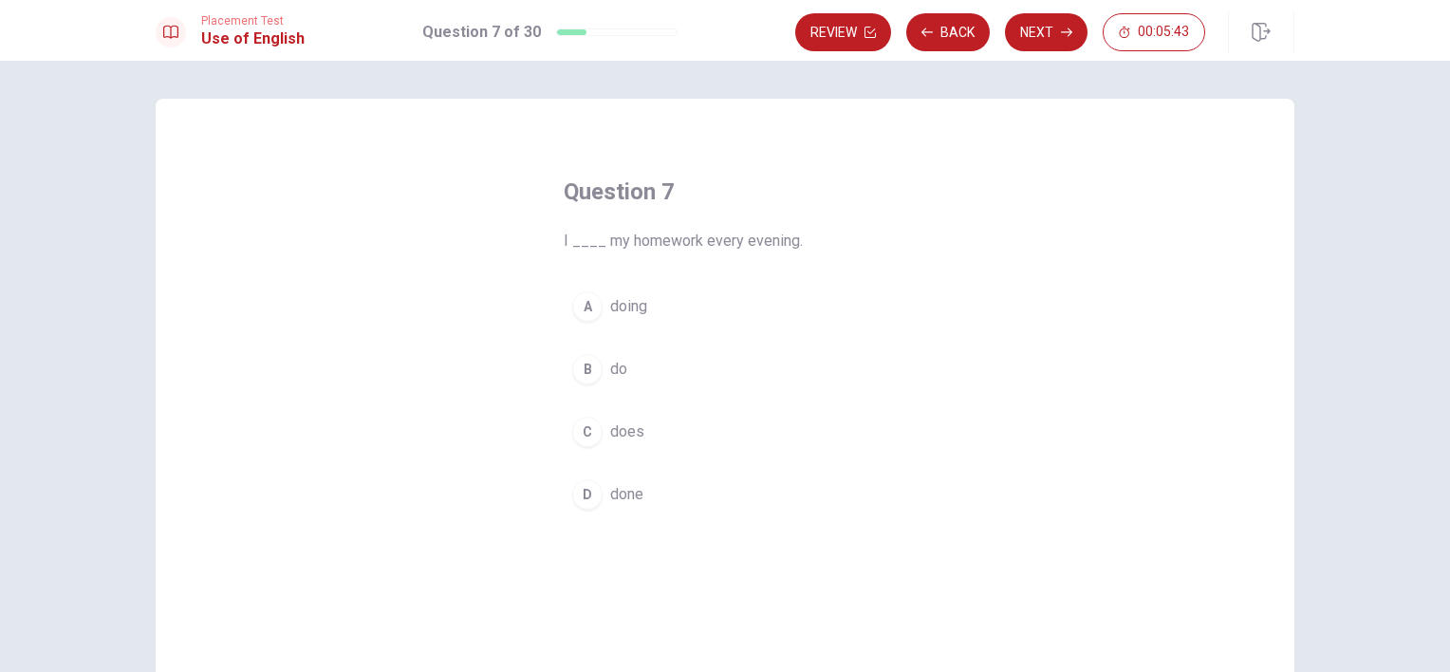
click at [596, 367] on div "B" at bounding box center [587, 369] width 30 height 30
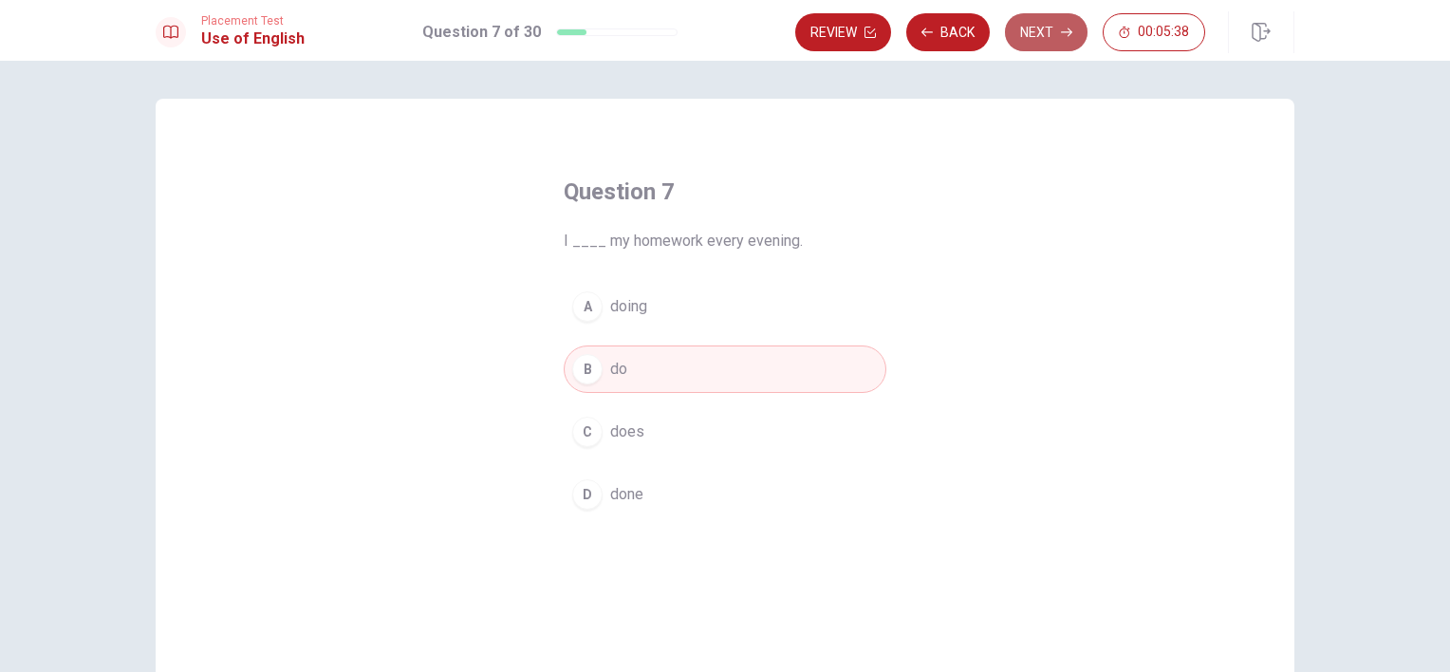
click at [1049, 34] on button "Next" at bounding box center [1046, 32] width 83 height 38
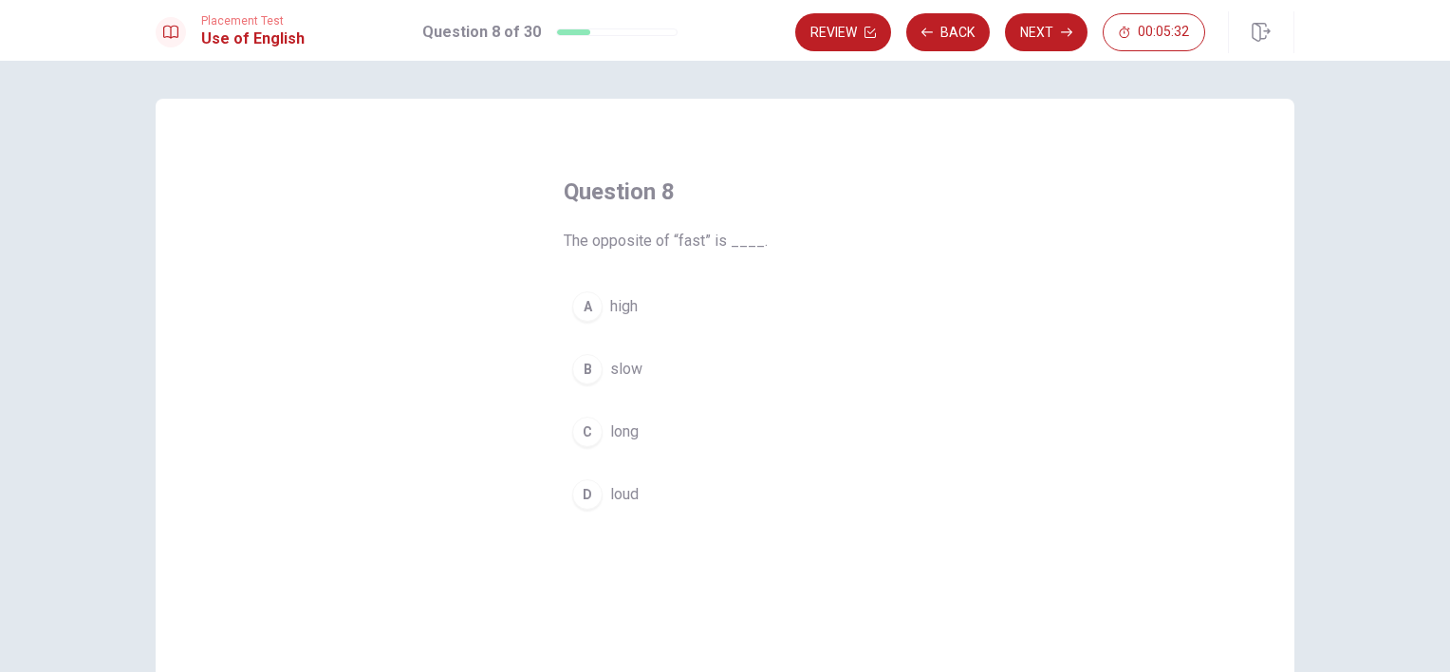
click at [579, 370] on div "B" at bounding box center [587, 369] width 30 height 30
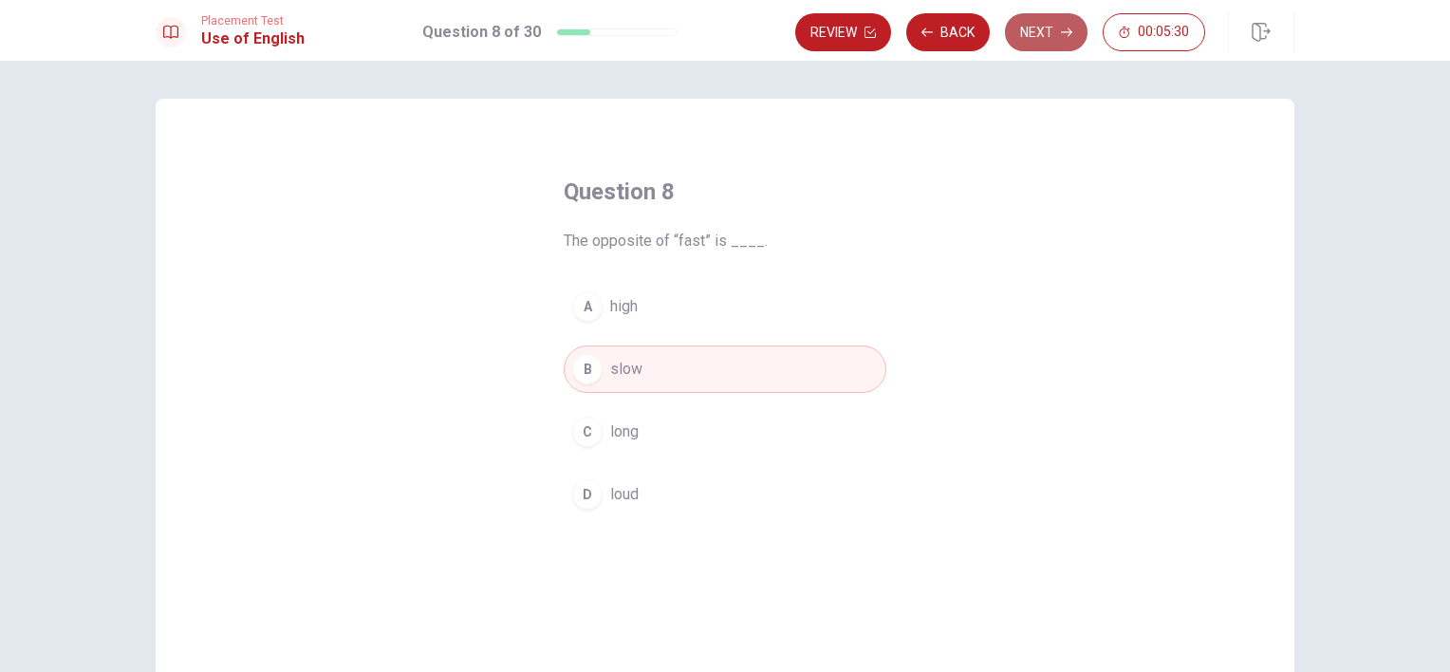
click at [1048, 31] on button "Next" at bounding box center [1046, 32] width 83 height 38
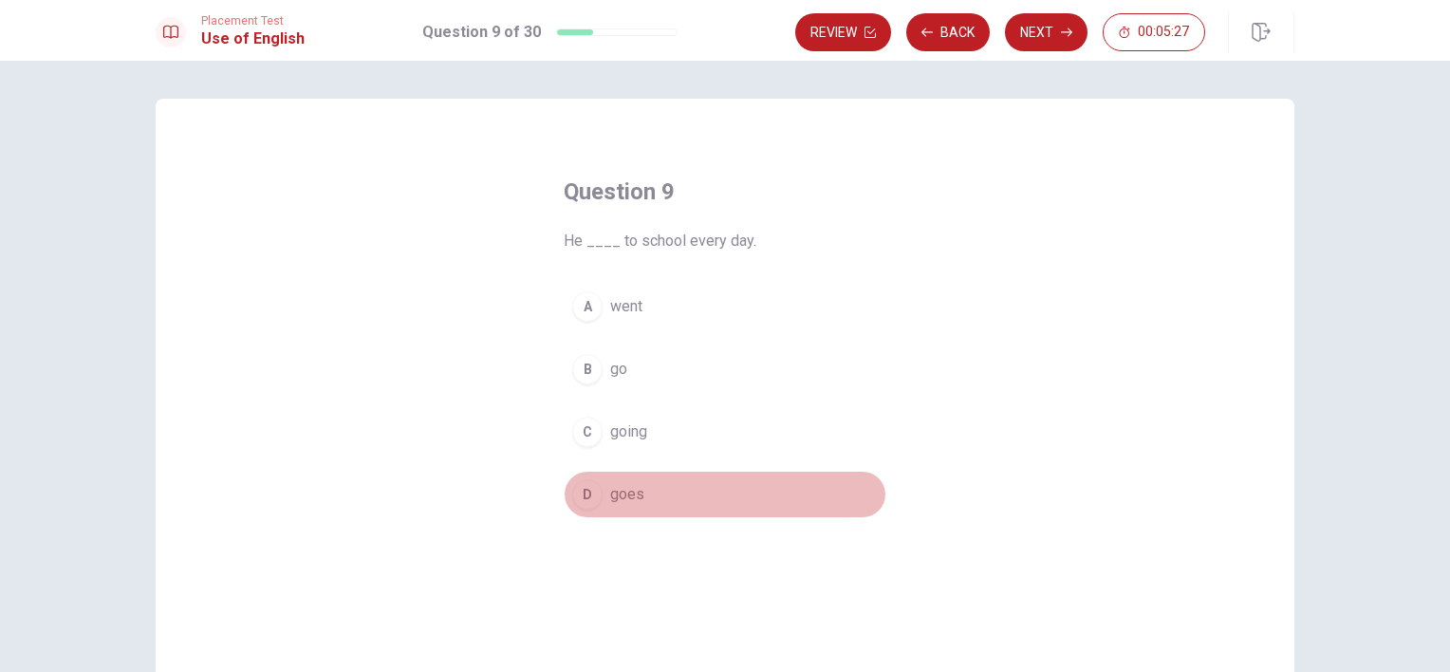
click at [615, 501] on span "goes" at bounding box center [627, 494] width 34 height 23
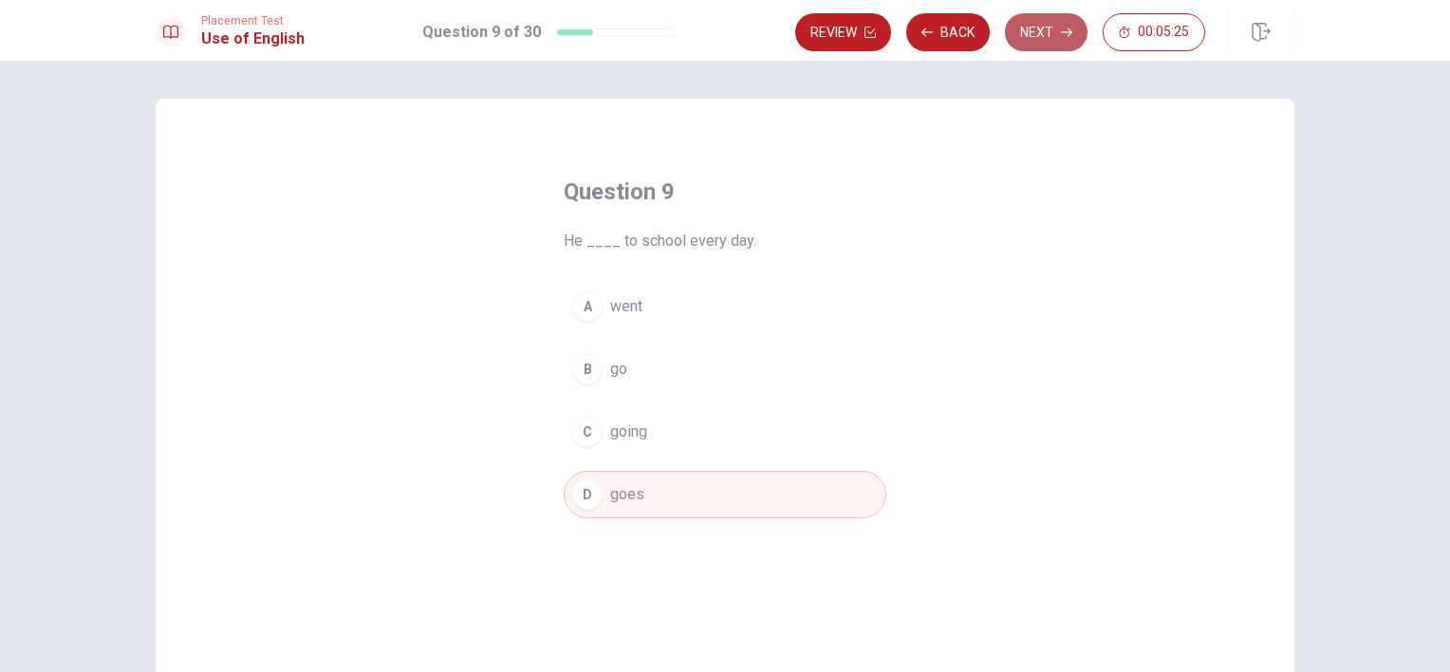
click at [1063, 23] on button "Next" at bounding box center [1046, 32] width 83 height 38
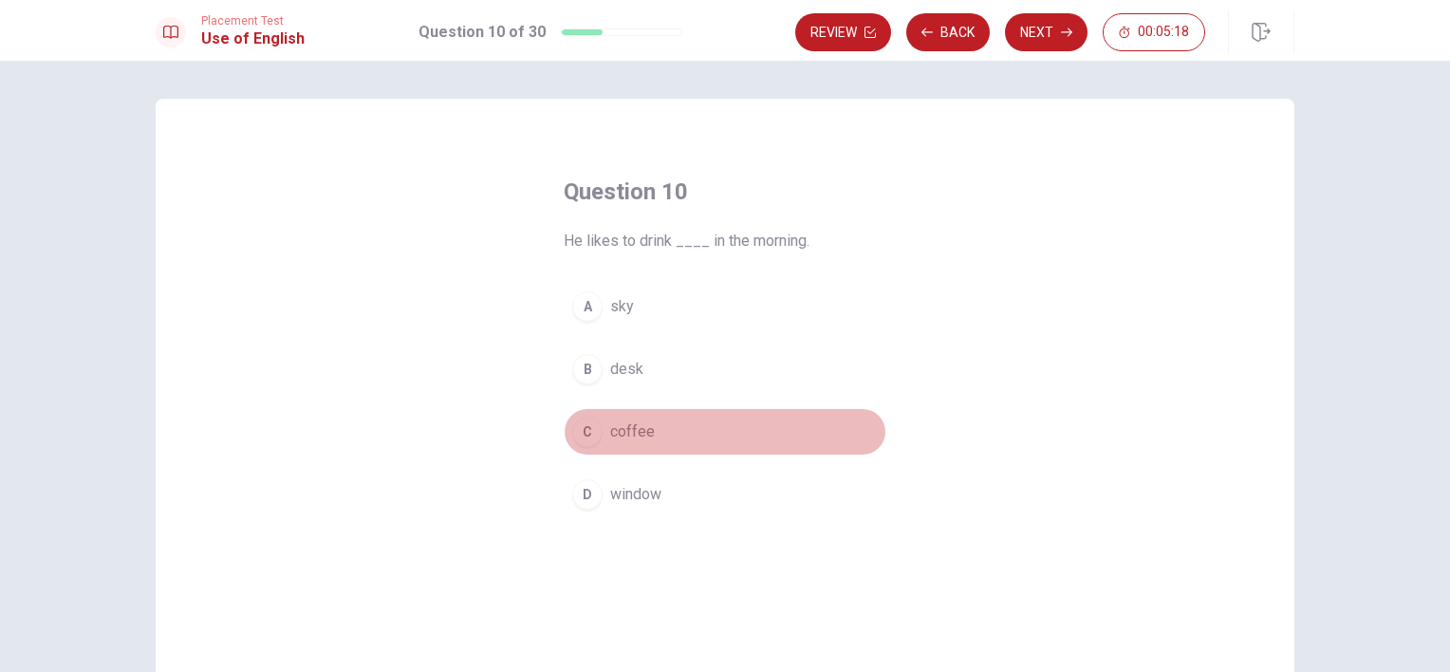
click at [625, 418] on button "C coffee" at bounding box center [725, 431] width 323 height 47
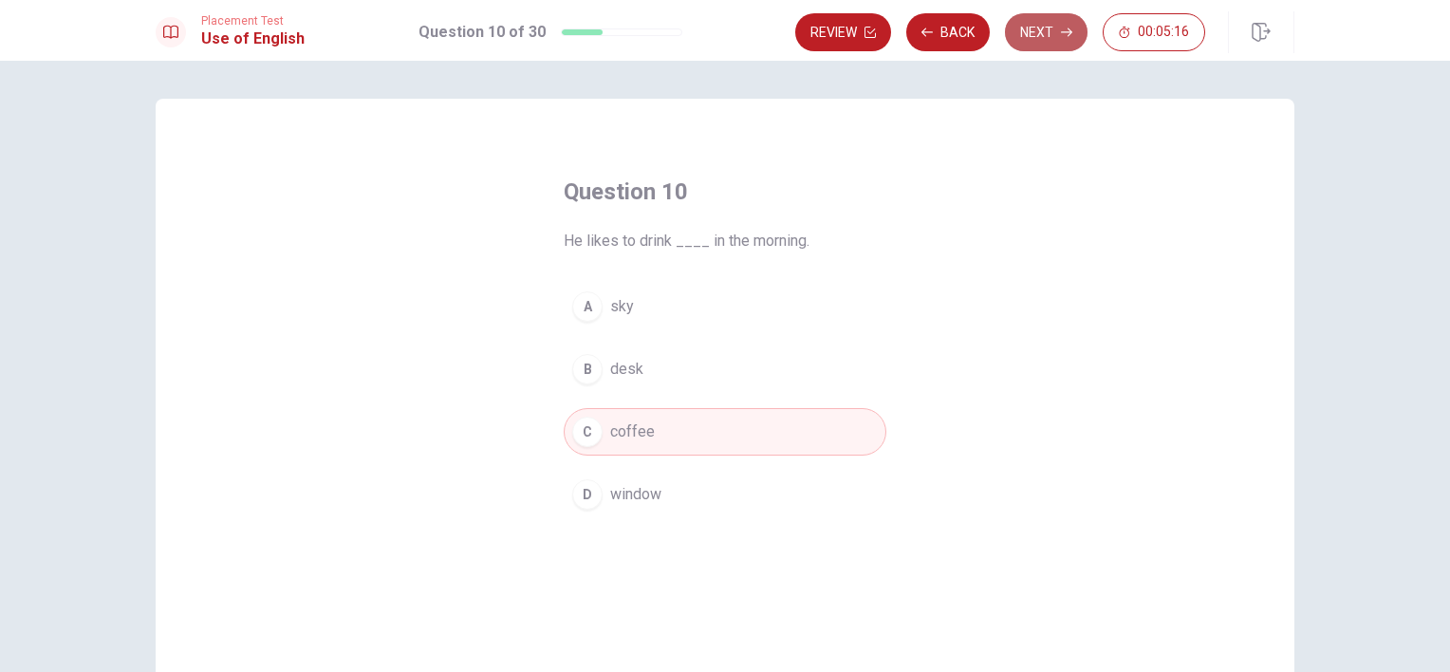
click at [1036, 34] on button "Next" at bounding box center [1046, 32] width 83 height 38
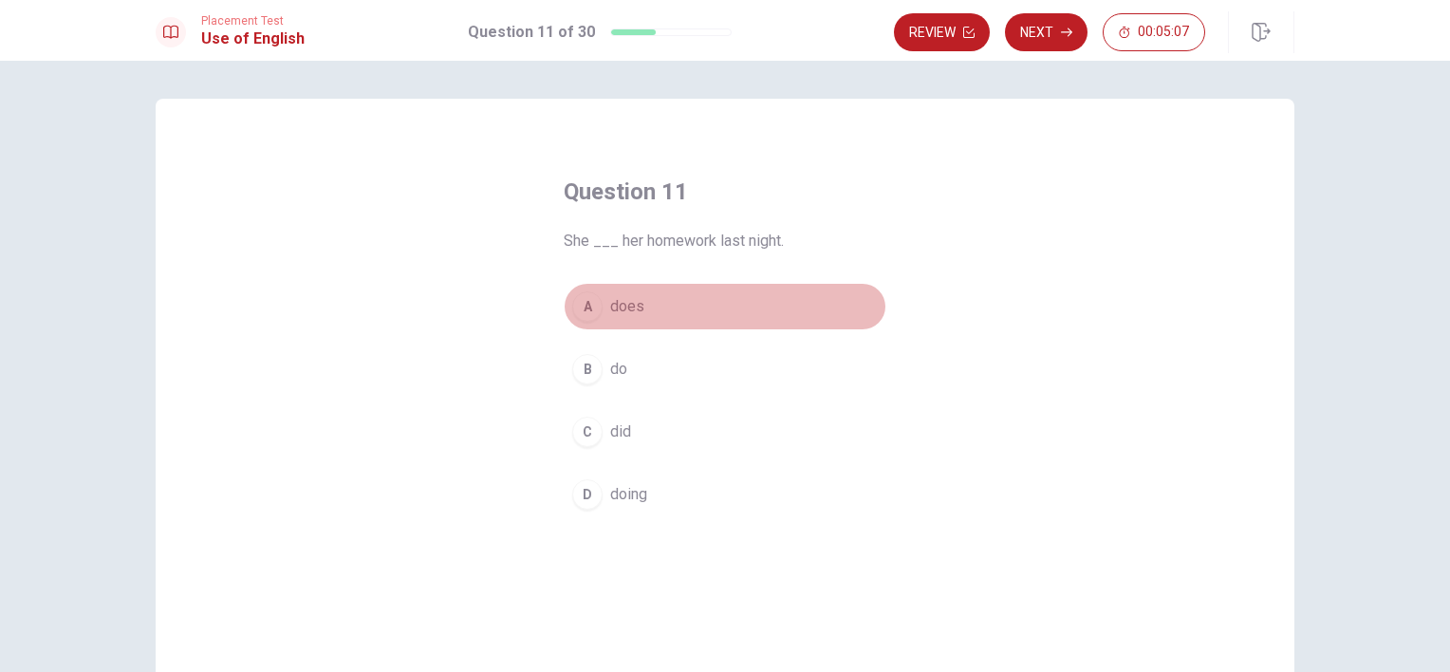
click at [639, 311] on button "A does" at bounding box center [725, 306] width 323 height 47
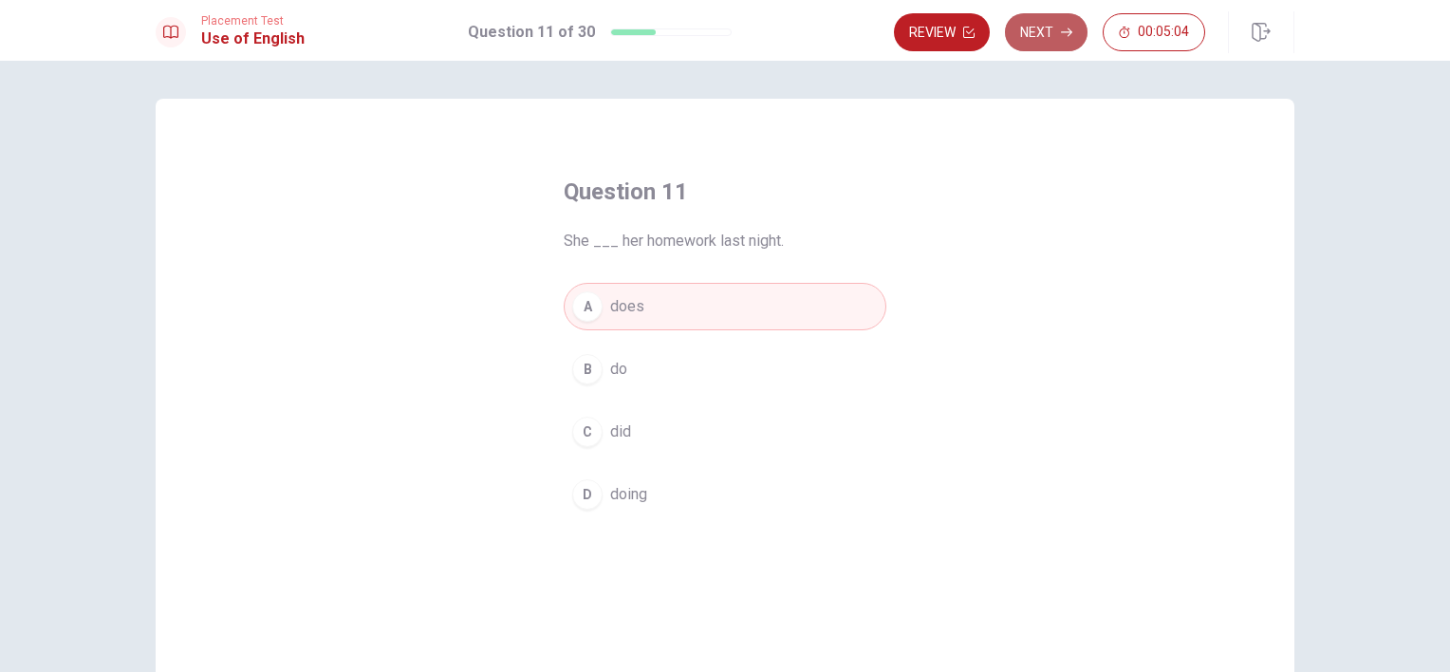
click at [1046, 32] on button "Next" at bounding box center [1046, 32] width 83 height 38
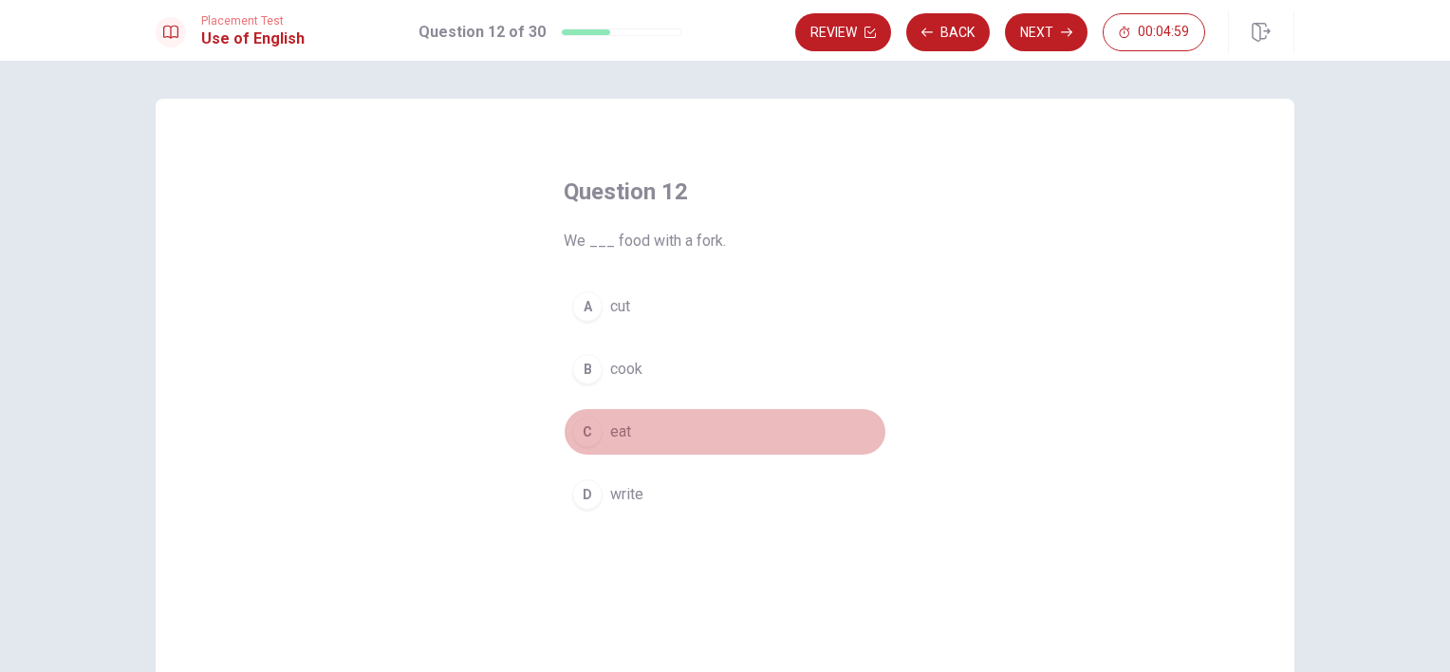
click at [614, 436] on span "eat" at bounding box center [620, 431] width 21 height 23
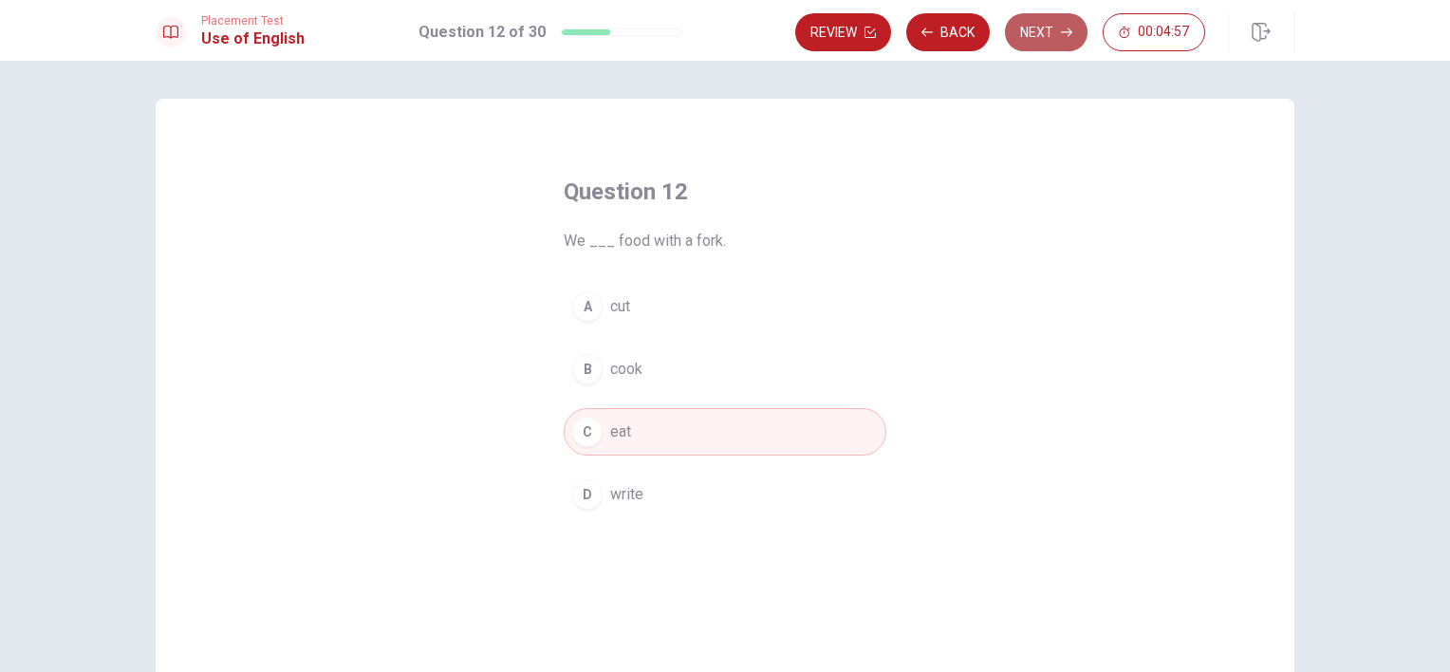
click at [1052, 19] on button "Next" at bounding box center [1046, 32] width 83 height 38
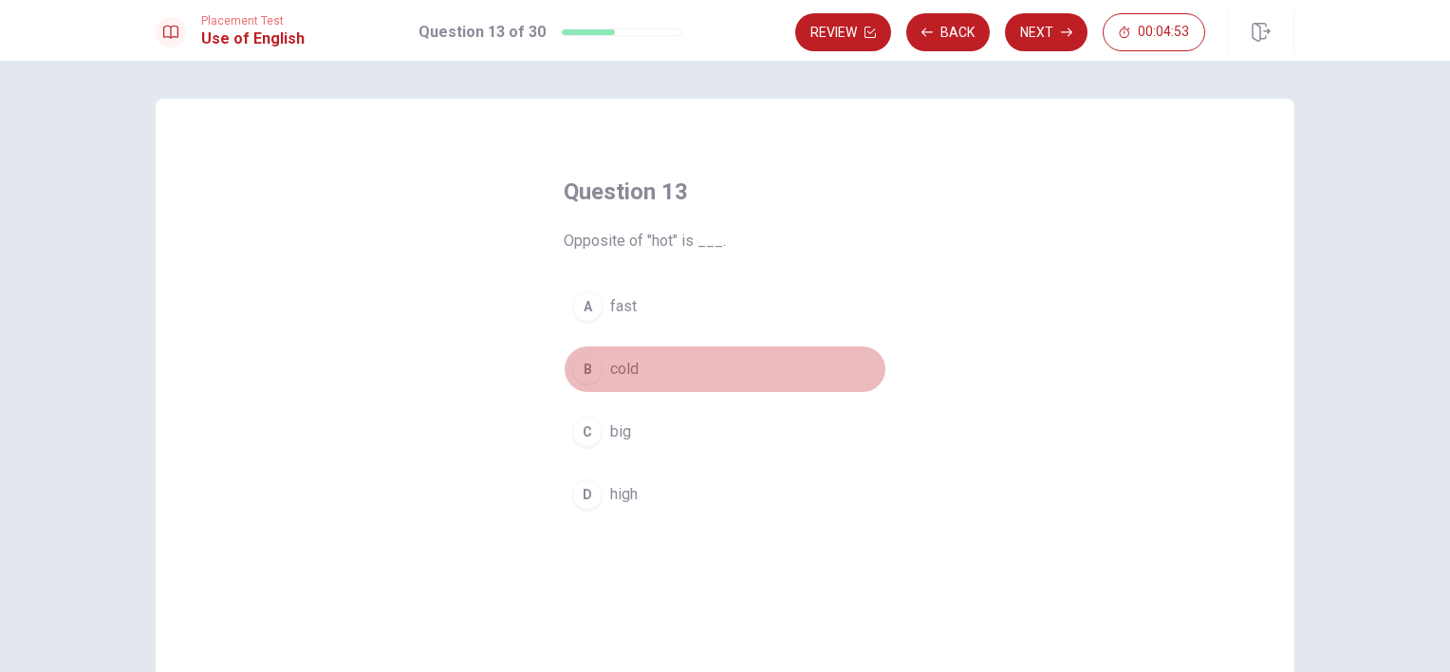
click at [625, 373] on span "cold" at bounding box center [624, 369] width 28 height 23
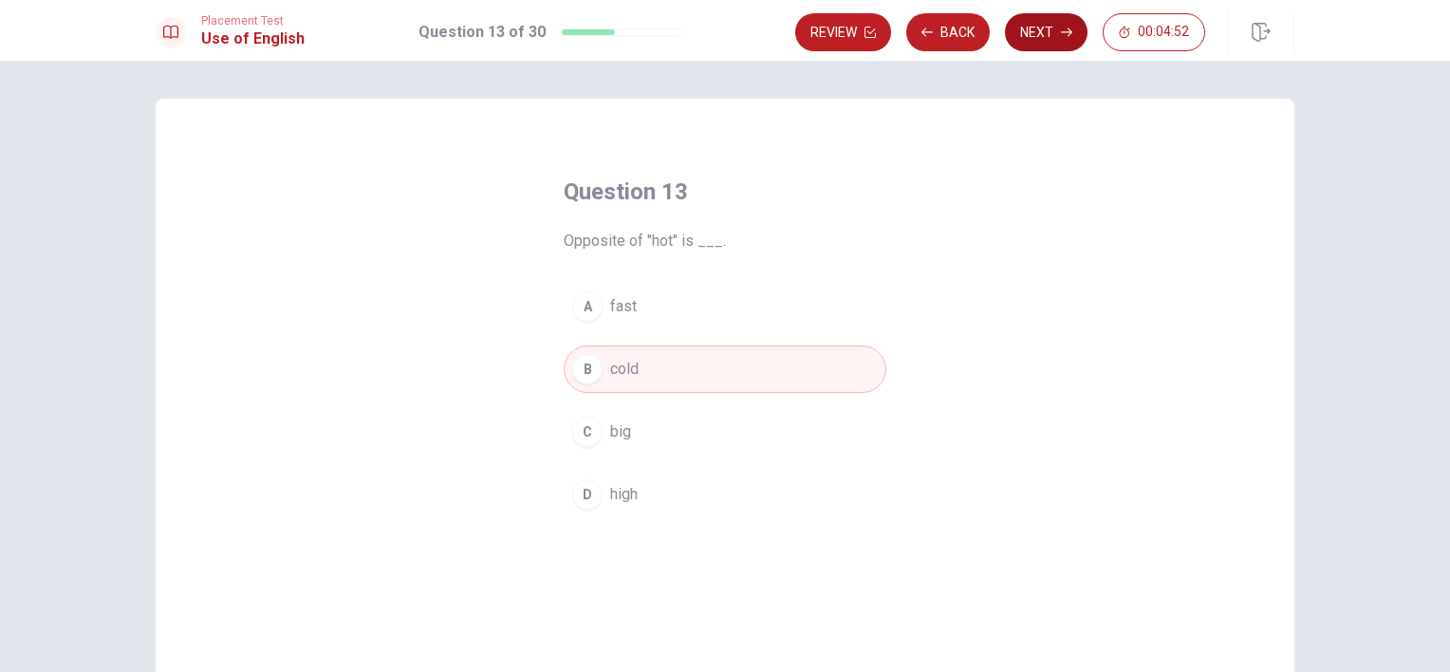
click at [1039, 33] on button "Next" at bounding box center [1046, 32] width 83 height 38
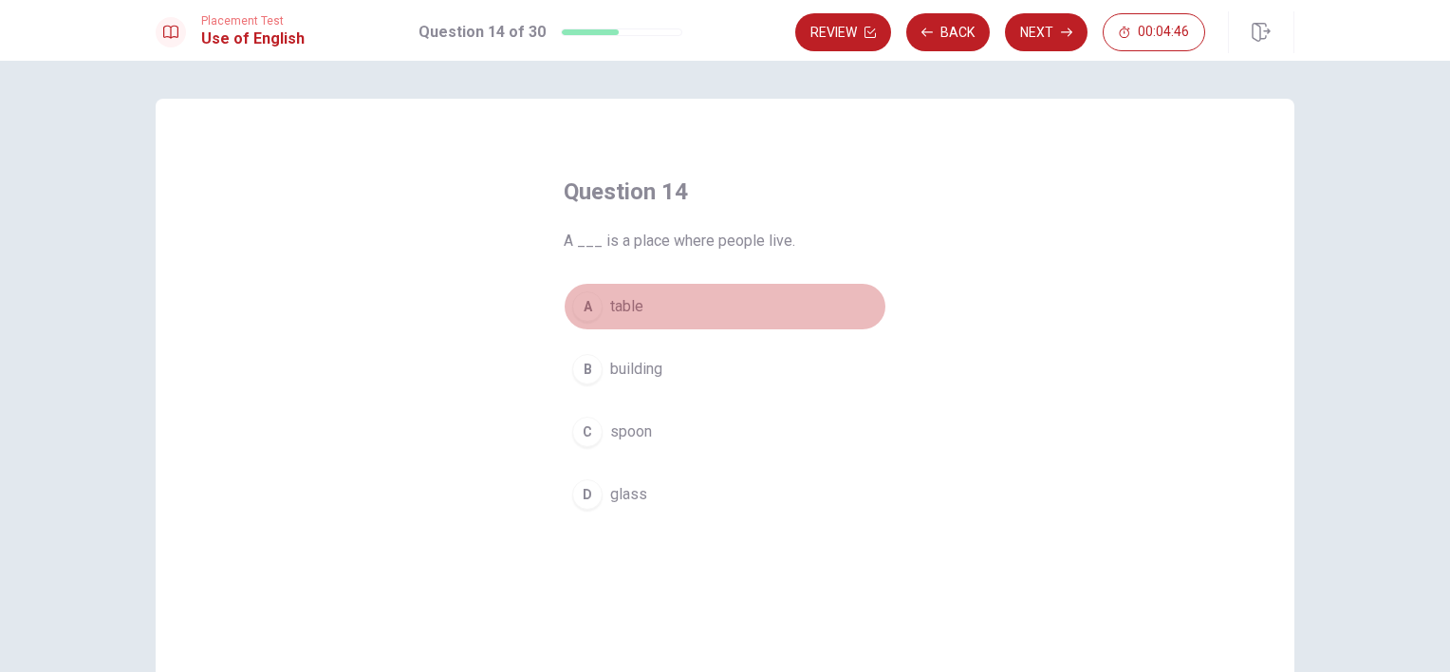
click at [627, 314] on span "table" at bounding box center [626, 306] width 33 height 23
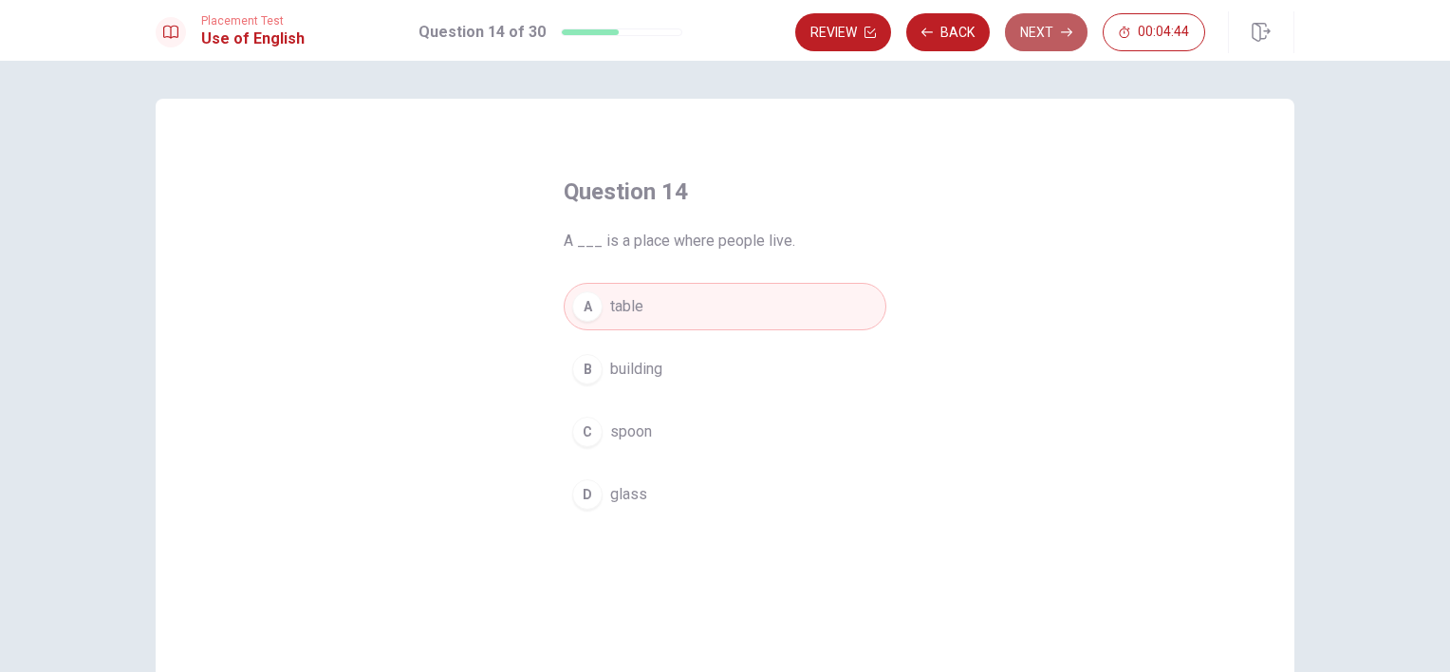
click at [1044, 42] on button "Next" at bounding box center [1046, 32] width 83 height 38
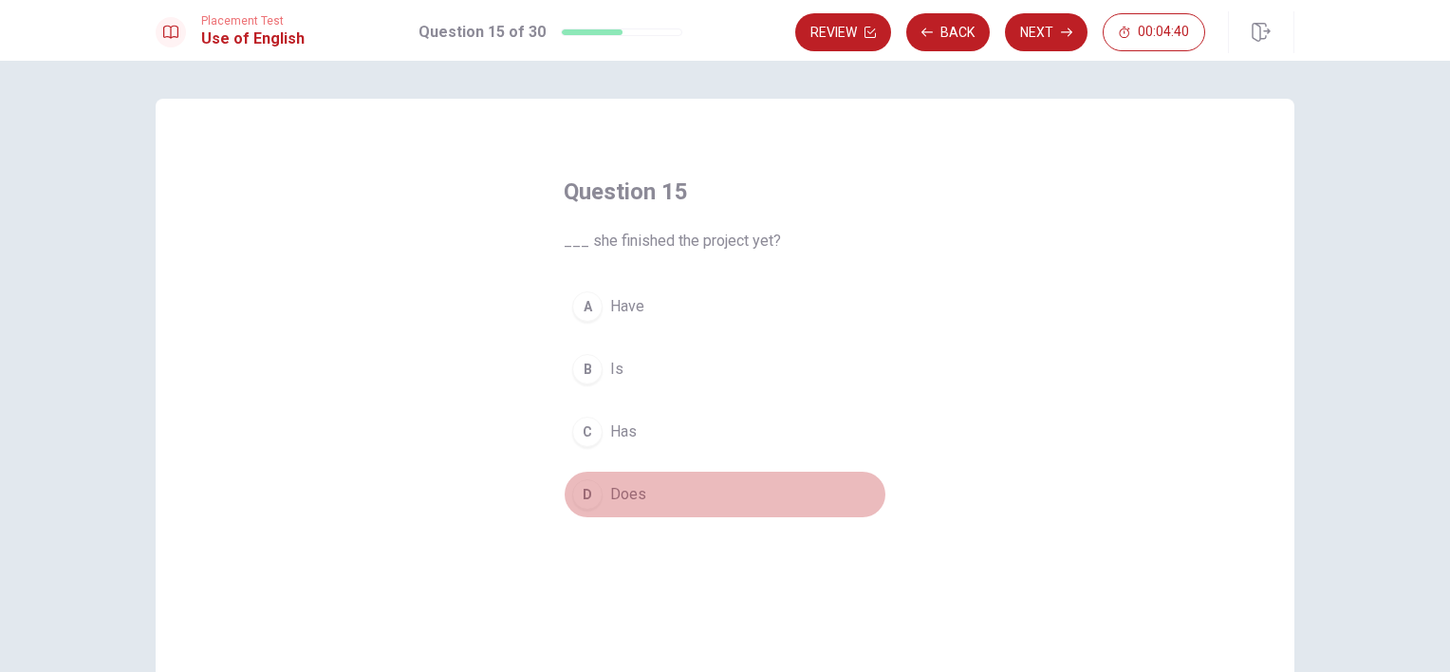
click at [621, 494] on span "Does" at bounding box center [628, 494] width 36 height 23
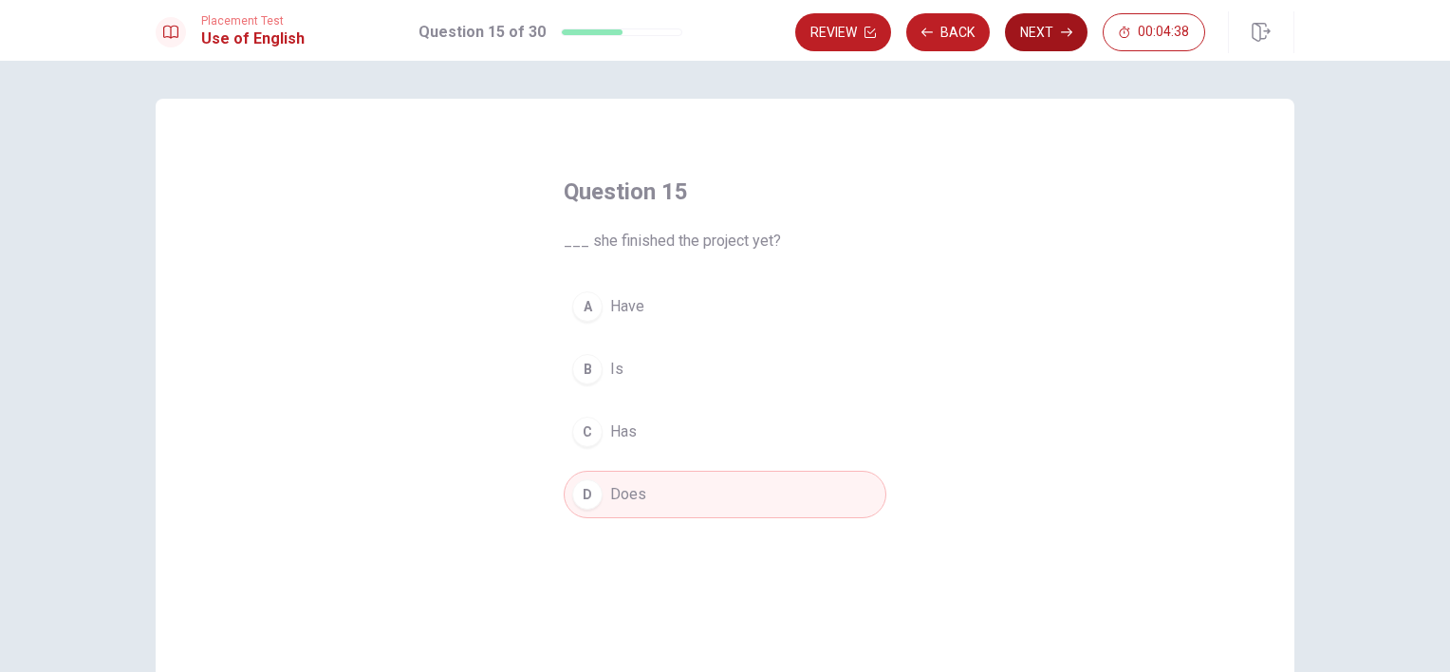
click at [1036, 28] on button "Next" at bounding box center [1046, 32] width 83 height 38
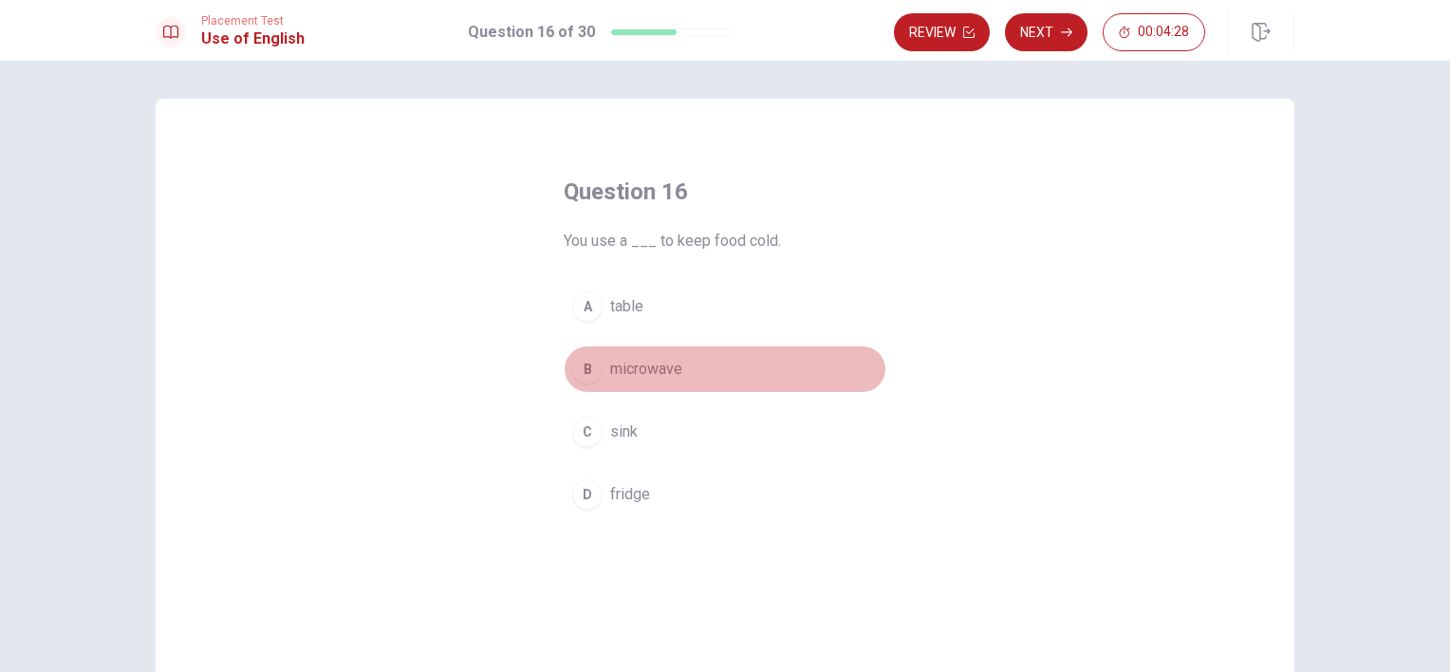
click at [635, 366] on span "microwave" at bounding box center [646, 369] width 72 height 23
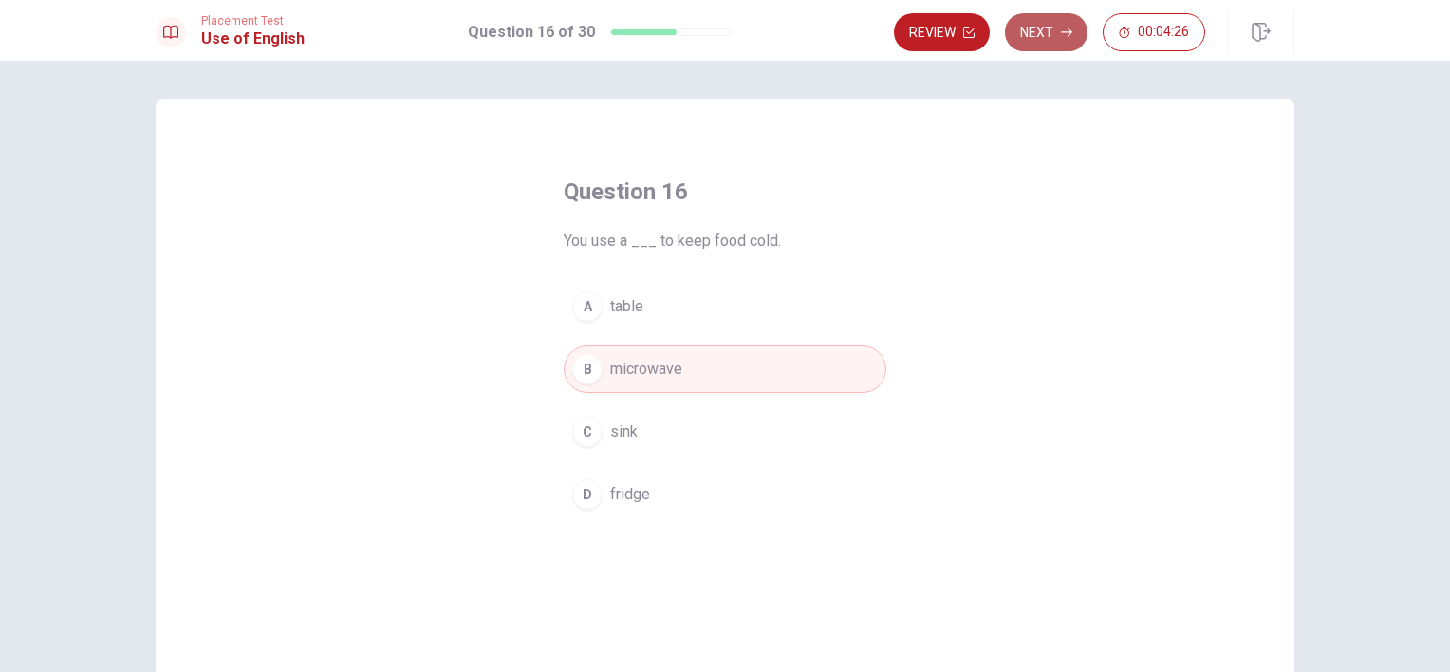
click at [1041, 31] on button "Next" at bounding box center [1046, 32] width 83 height 38
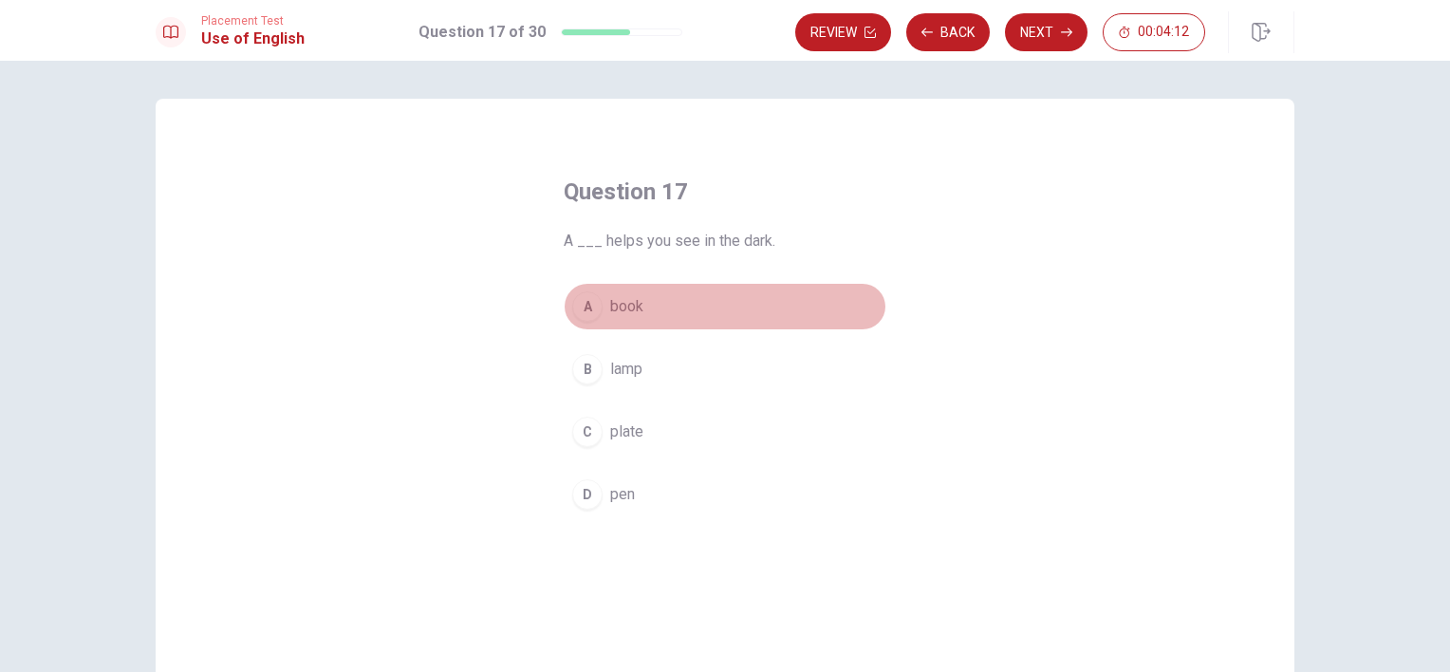
click at [644, 305] on button "A book" at bounding box center [725, 306] width 323 height 47
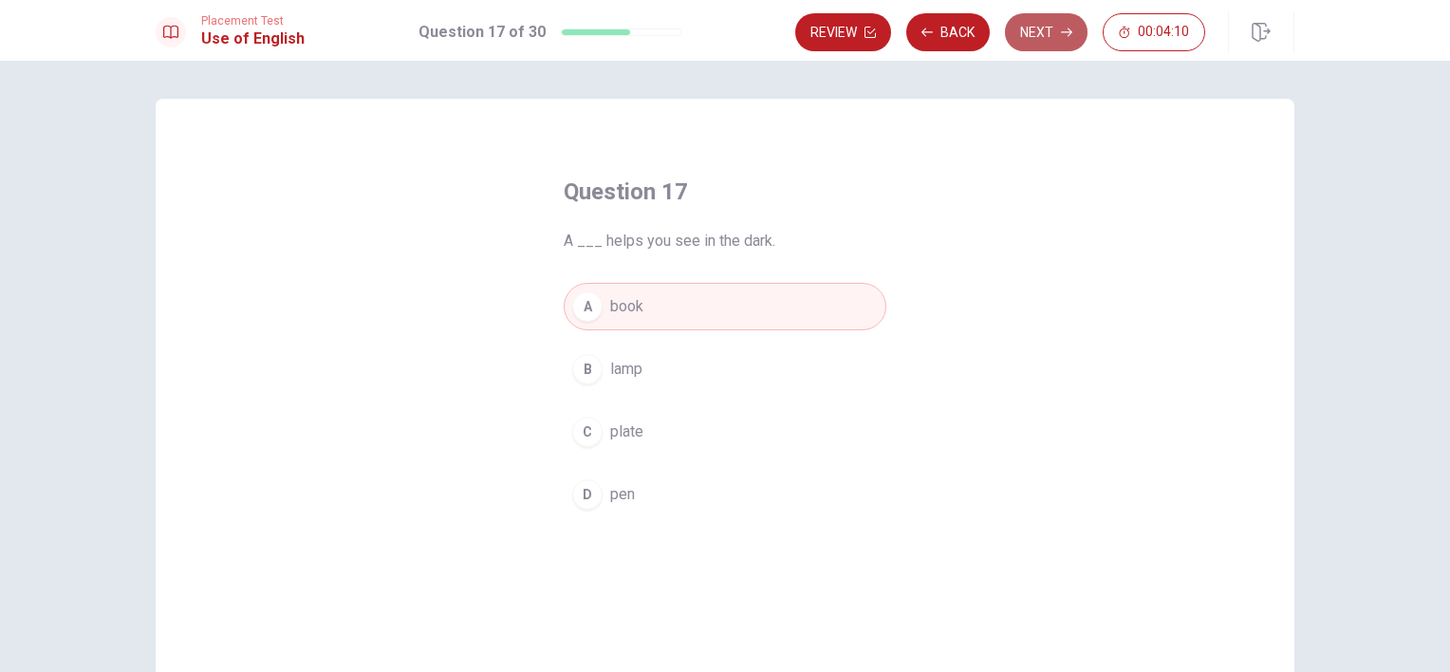
click at [1050, 28] on button "Next" at bounding box center [1046, 32] width 83 height 38
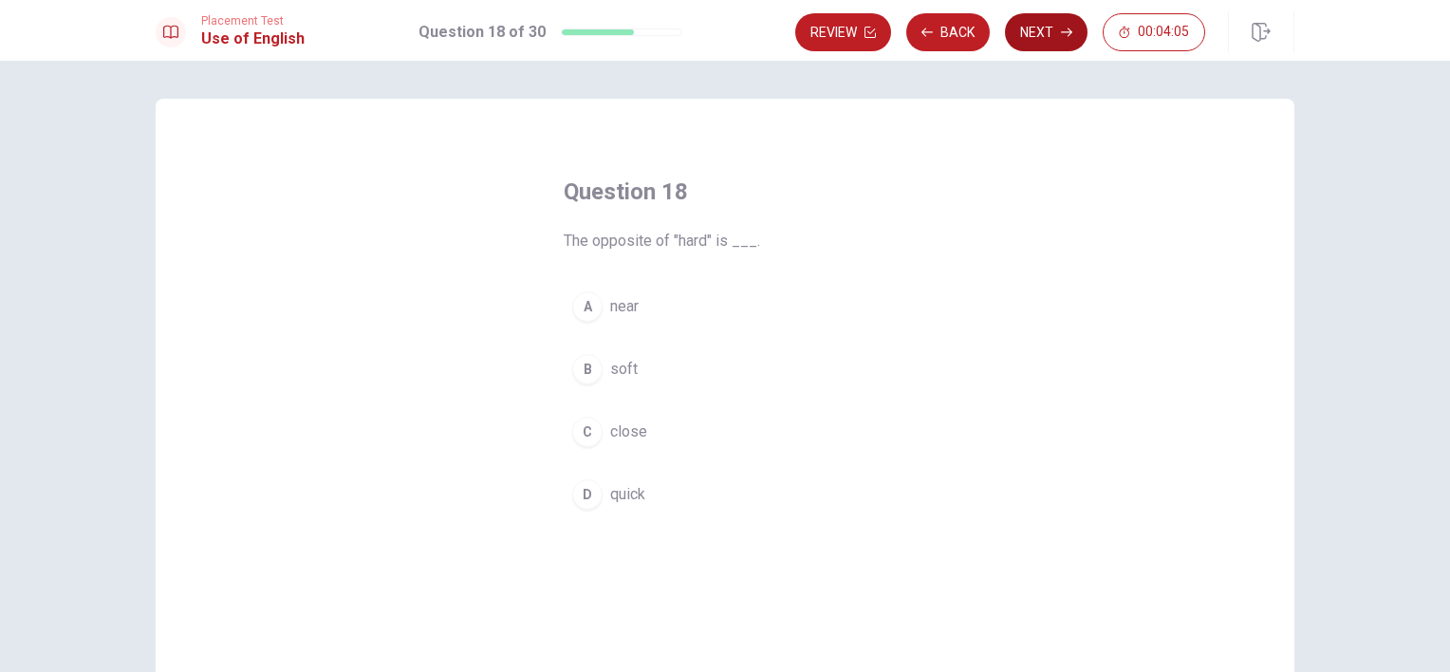
drag, startPoint x: 623, startPoint y: 368, endPoint x: 1043, endPoint y: 29, distance: 540.0
click at [1043, 29] on div "Placement Test Use of English Question 18 of 30 Review Back Next 00:04:05 Quest…" at bounding box center [725, 336] width 1450 height 672
click at [1043, 29] on button "Next" at bounding box center [1046, 32] width 83 height 38
click at [935, 34] on button "Back" at bounding box center [948, 32] width 84 height 38
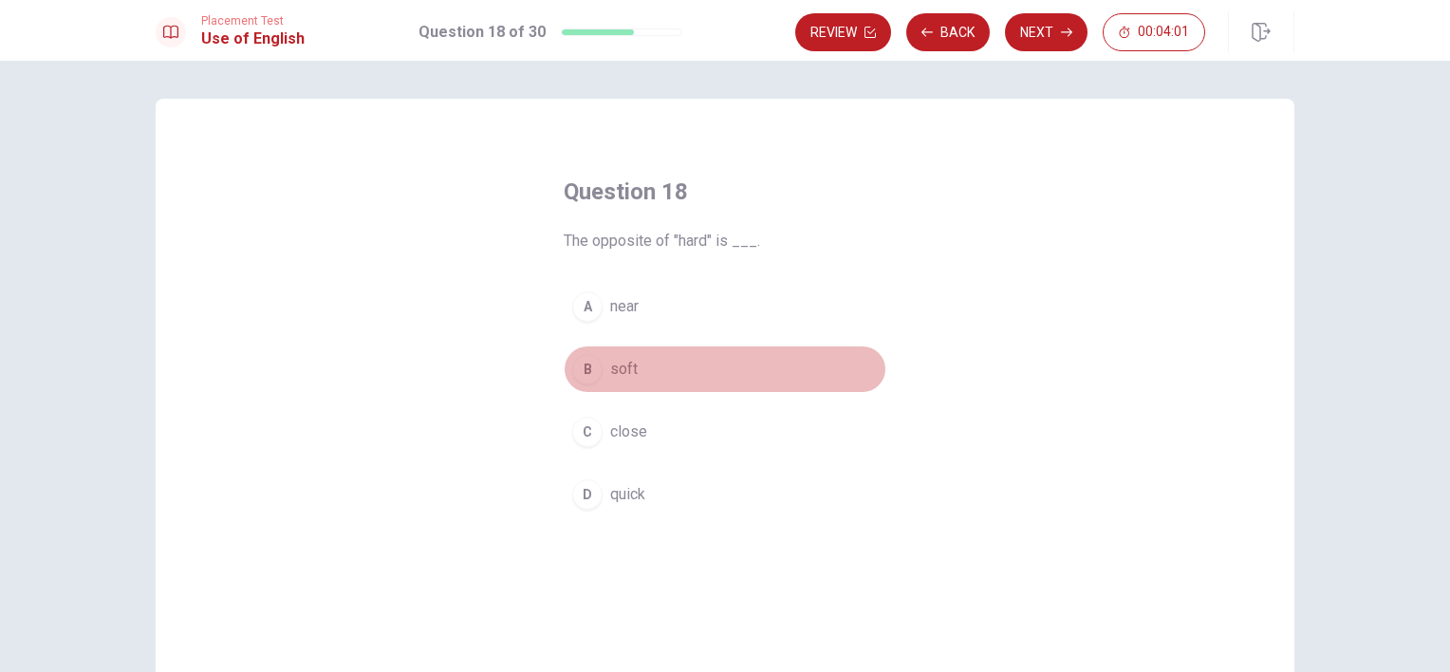
click at [581, 383] on button "B soft" at bounding box center [725, 368] width 323 height 47
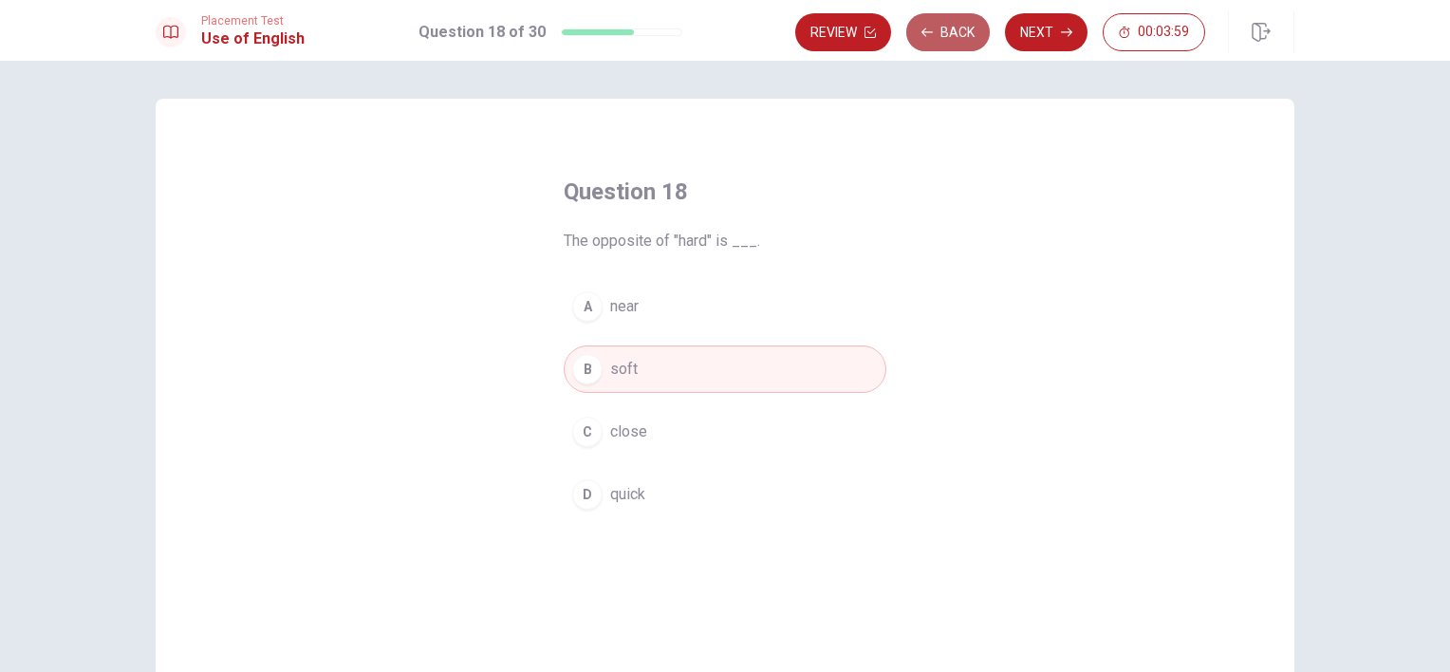
click at [967, 27] on button "Back" at bounding box center [948, 32] width 84 height 38
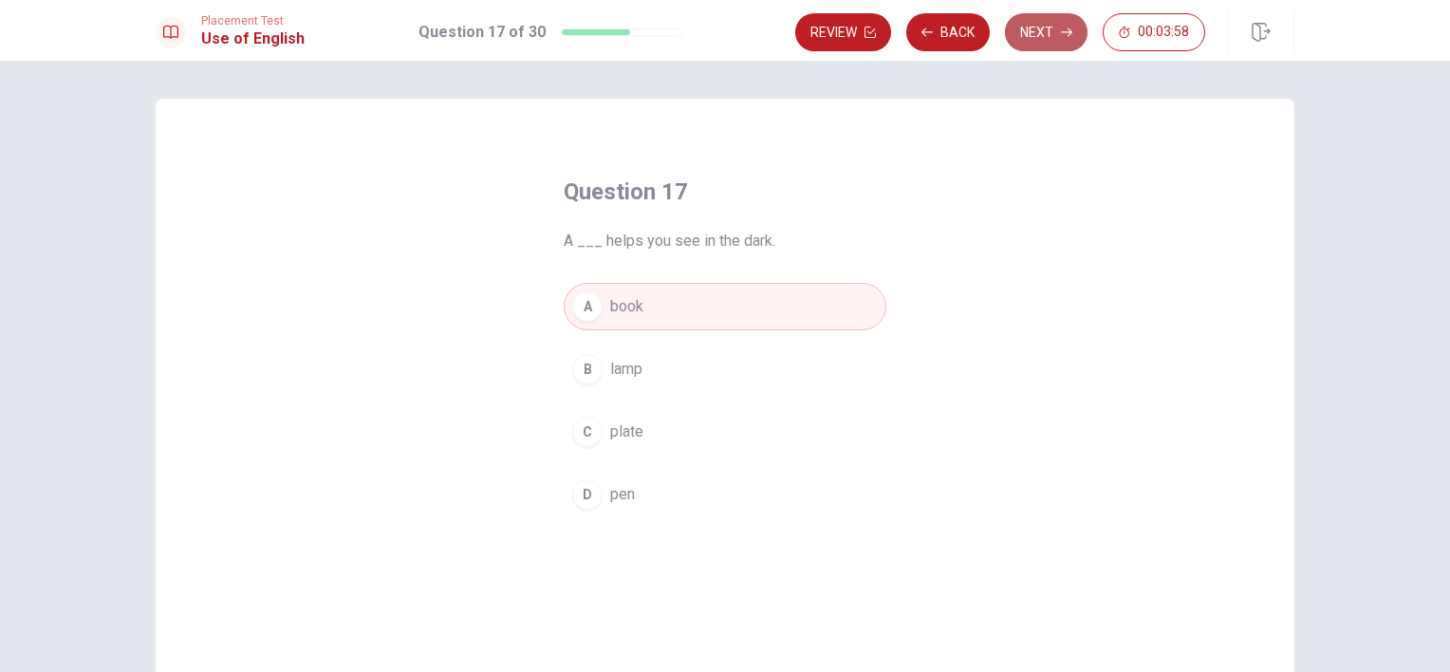
click at [1036, 35] on button "Next" at bounding box center [1046, 32] width 83 height 38
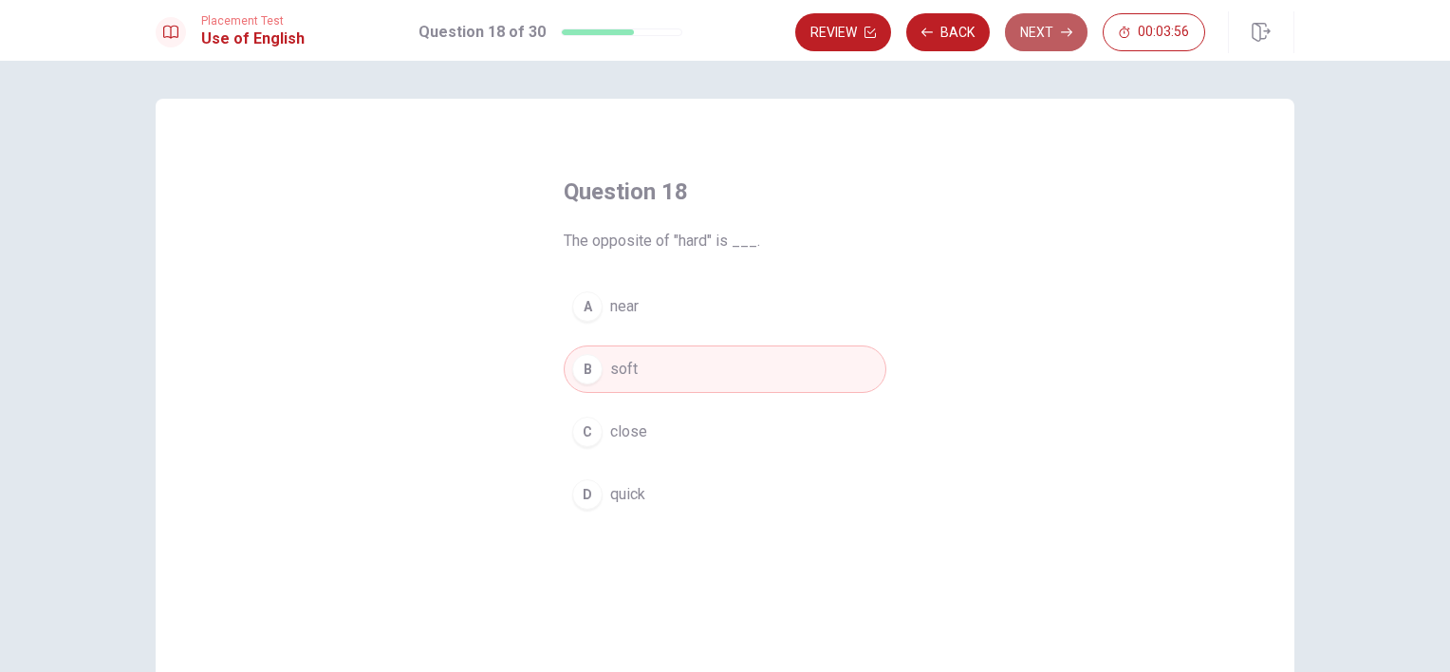
click at [1036, 35] on button "Next" at bounding box center [1046, 32] width 83 height 38
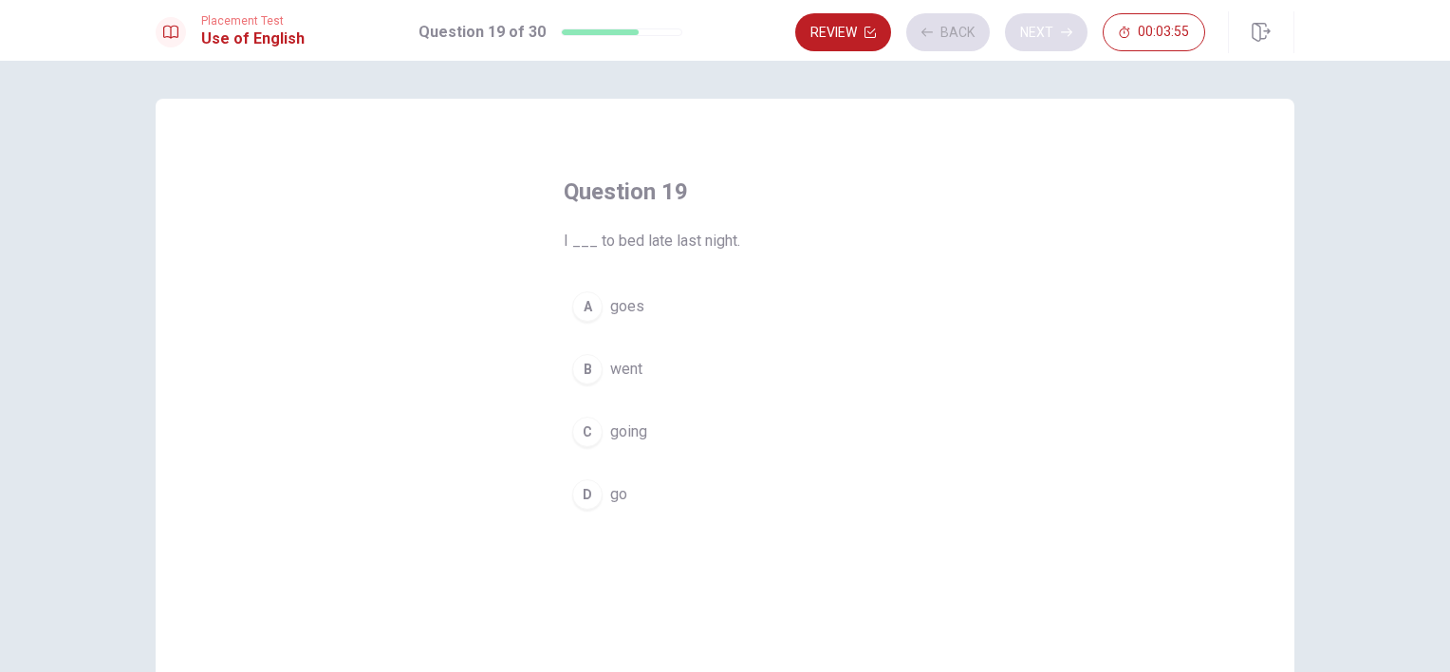
click at [1036, 35] on div "Review Back Next 00:03:55" at bounding box center [1000, 32] width 410 height 38
click at [952, 28] on button "Back" at bounding box center [948, 32] width 84 height 38
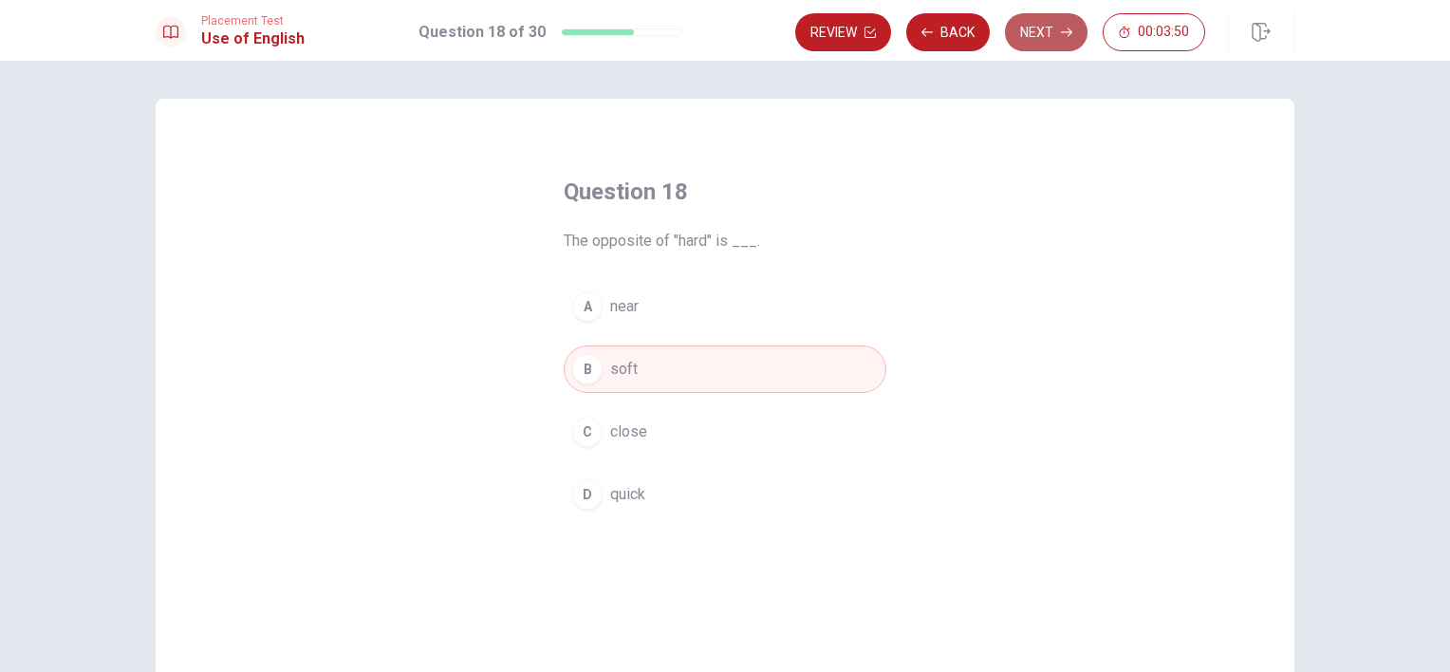
click at [1037, 26] on button "Next" at bounding box center [1046, 32] width 83 height 38
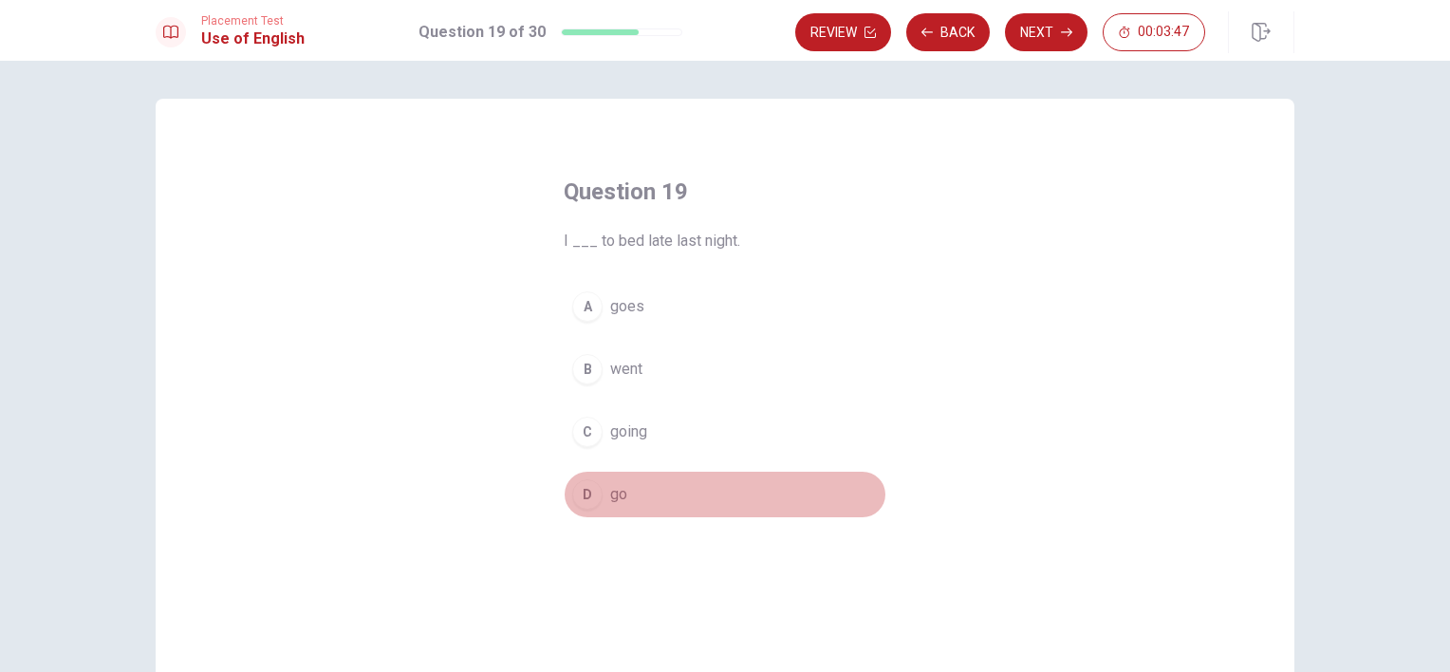
click at [610, 483] on span "go" at bounding box center [618, 494] width 17 height 23
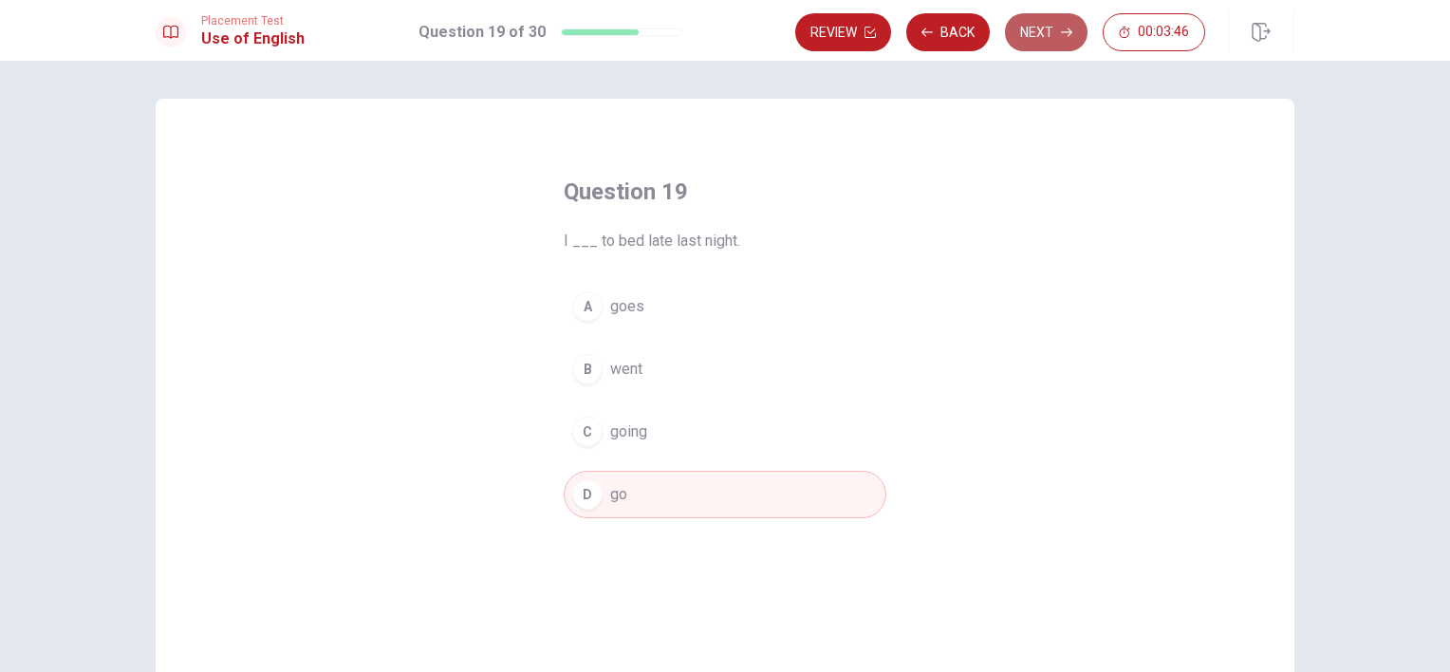
click at [1030, 38] on button "Next" at bounding box center [1046, 32] width 83 height 38
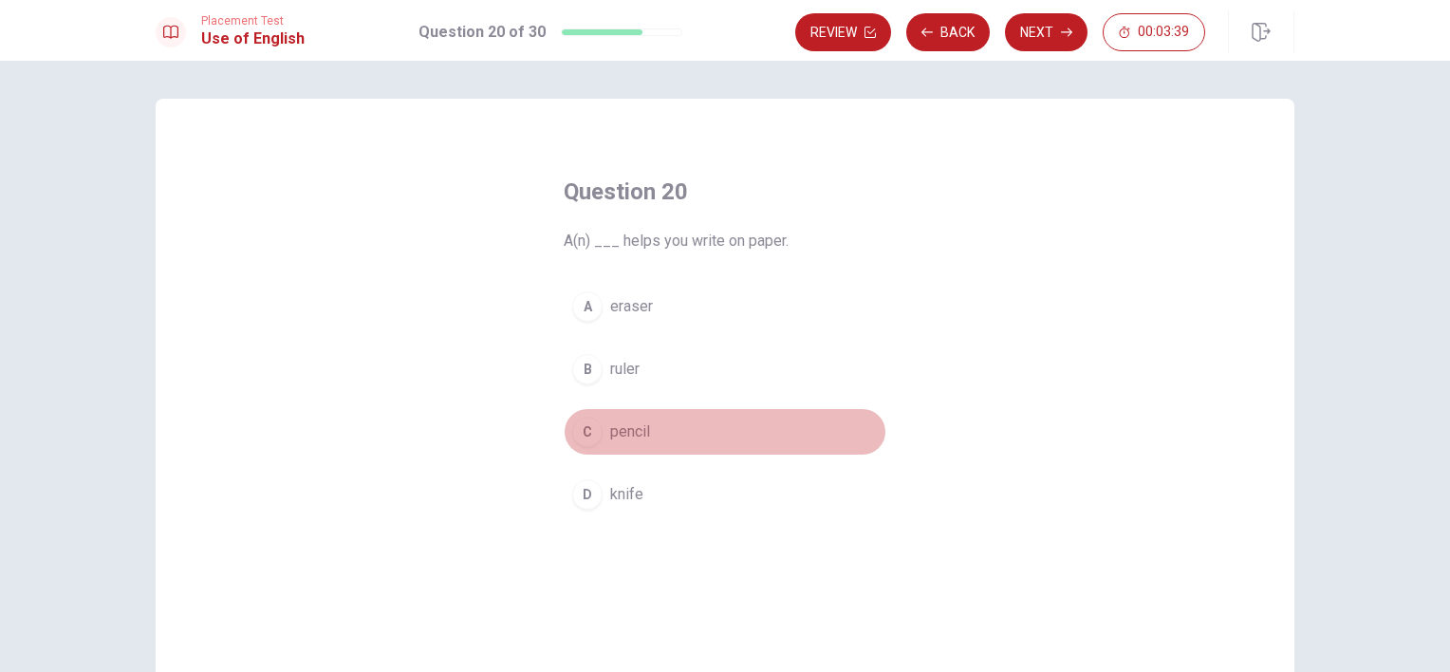
click at [631, 429] on span "pencil" at bounding box center [630, 431] width 40 height 23
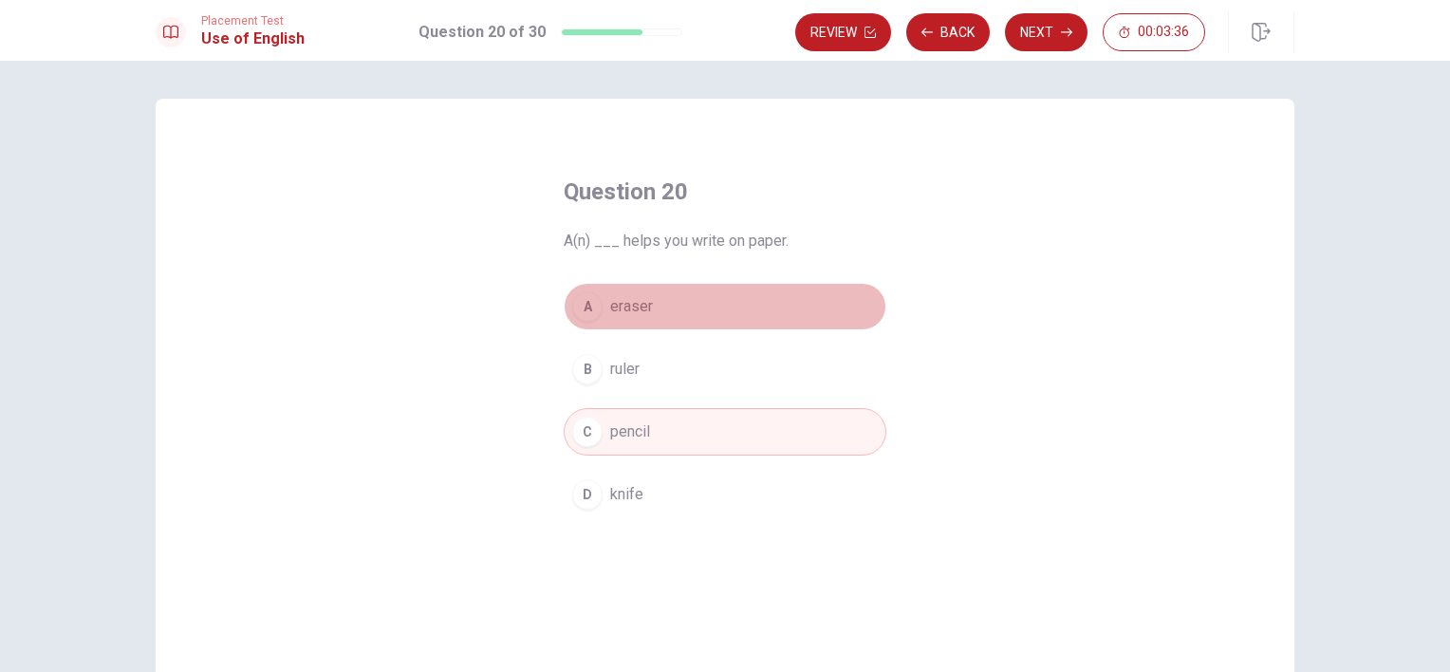
click at [645, 307] on span "eraser" at bounding box center [631, 306] width 43 height 23
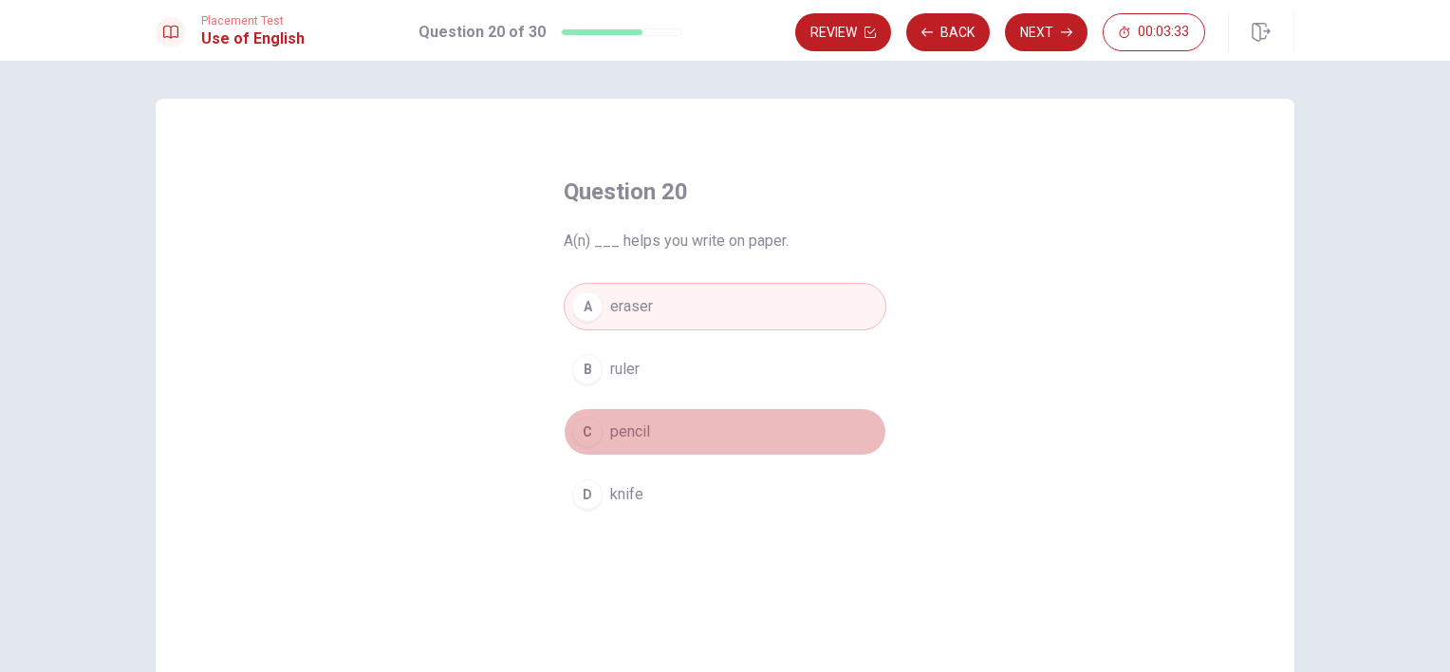
click at [622, 433] on span "pencil" at bounding box center [630, 431] width 40 height 23
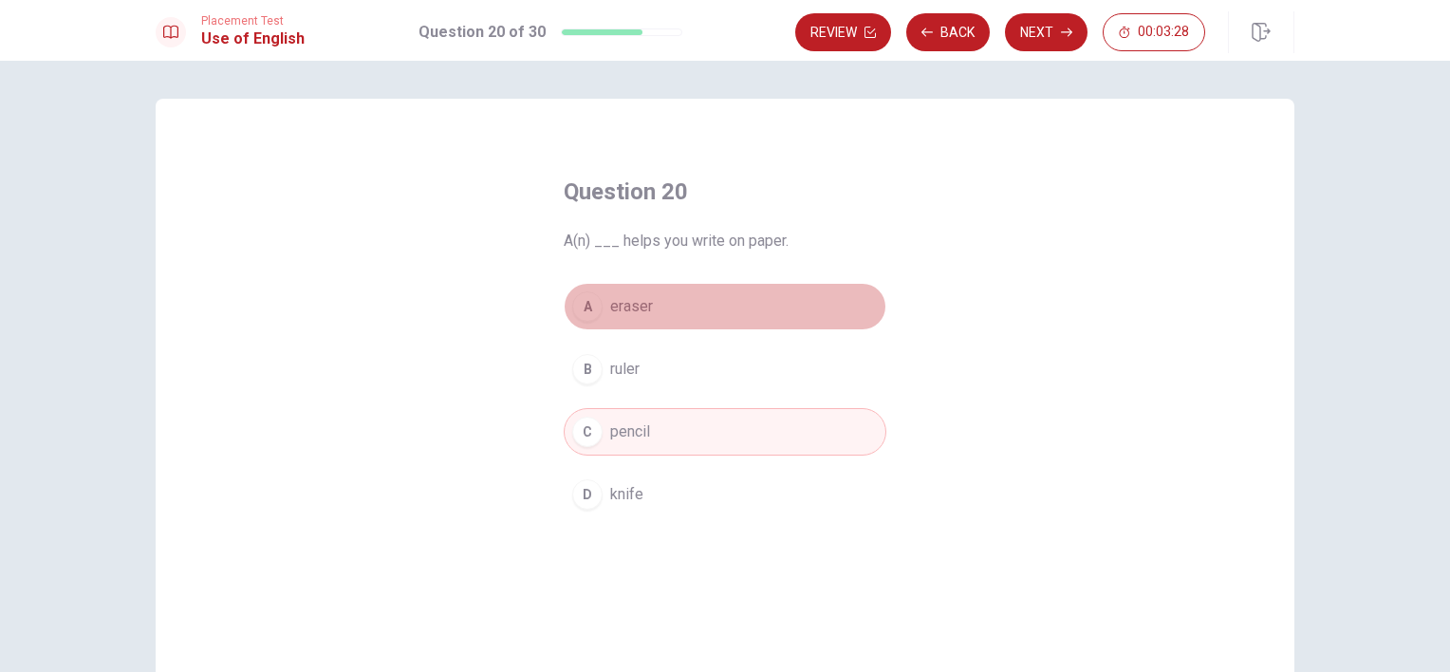
click at [646, 309] on span "eraser" at bounding box center [631, 306] width 43 height 23
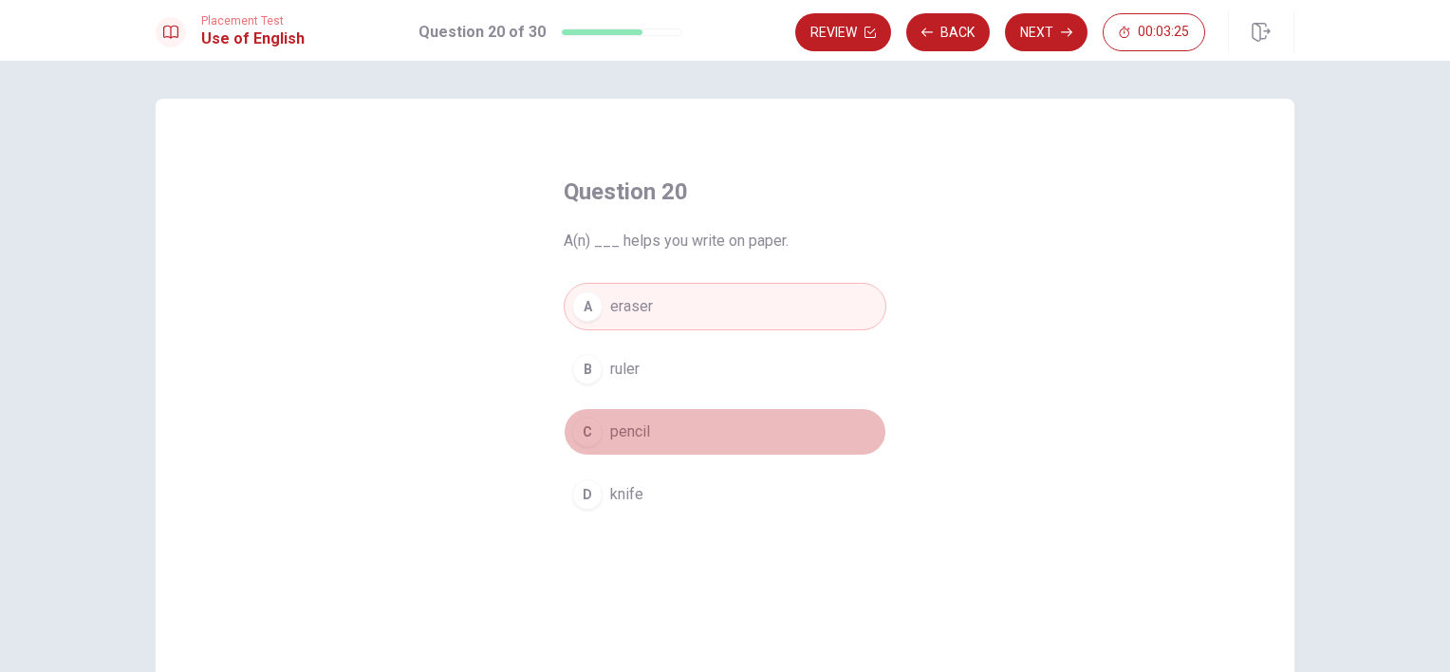
click at [612, 431] on span "pencil" at bounding box center [630, 431] width 40 height 23
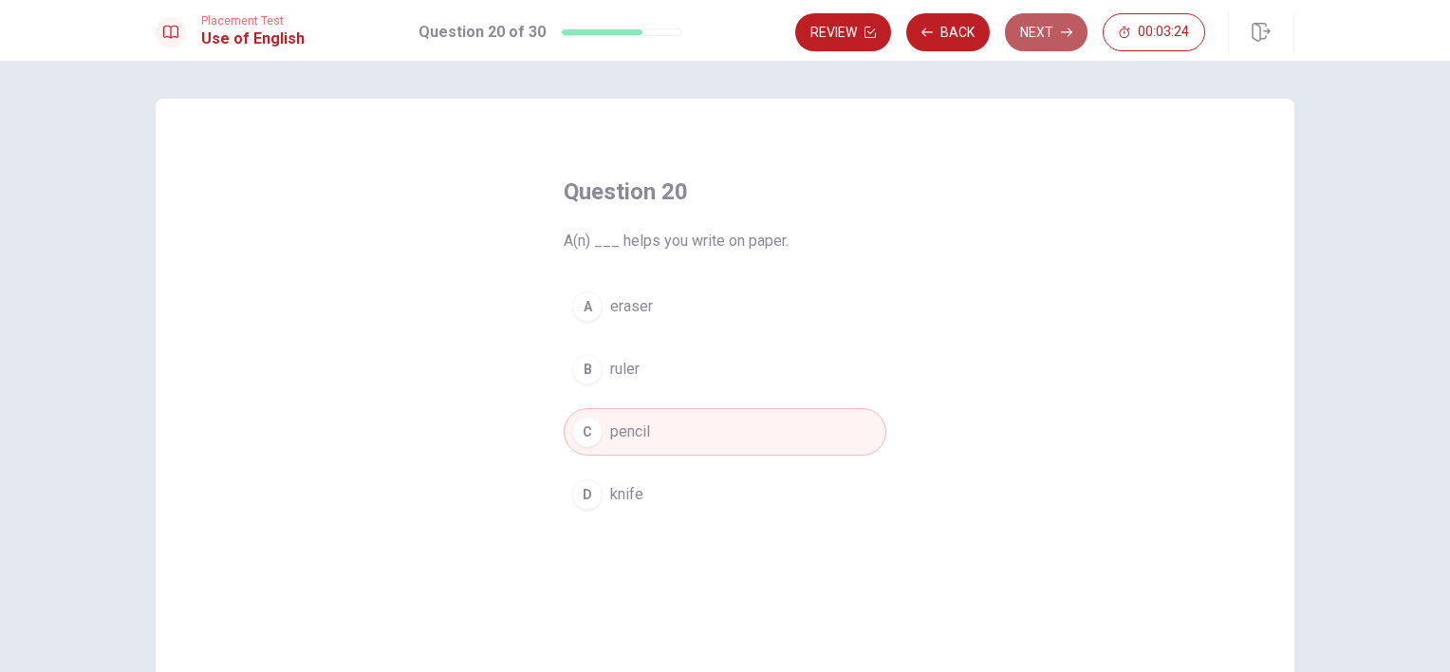
click at [1043, 23] on button "Next" at bounding box center [1046, 32] width 83 height 38
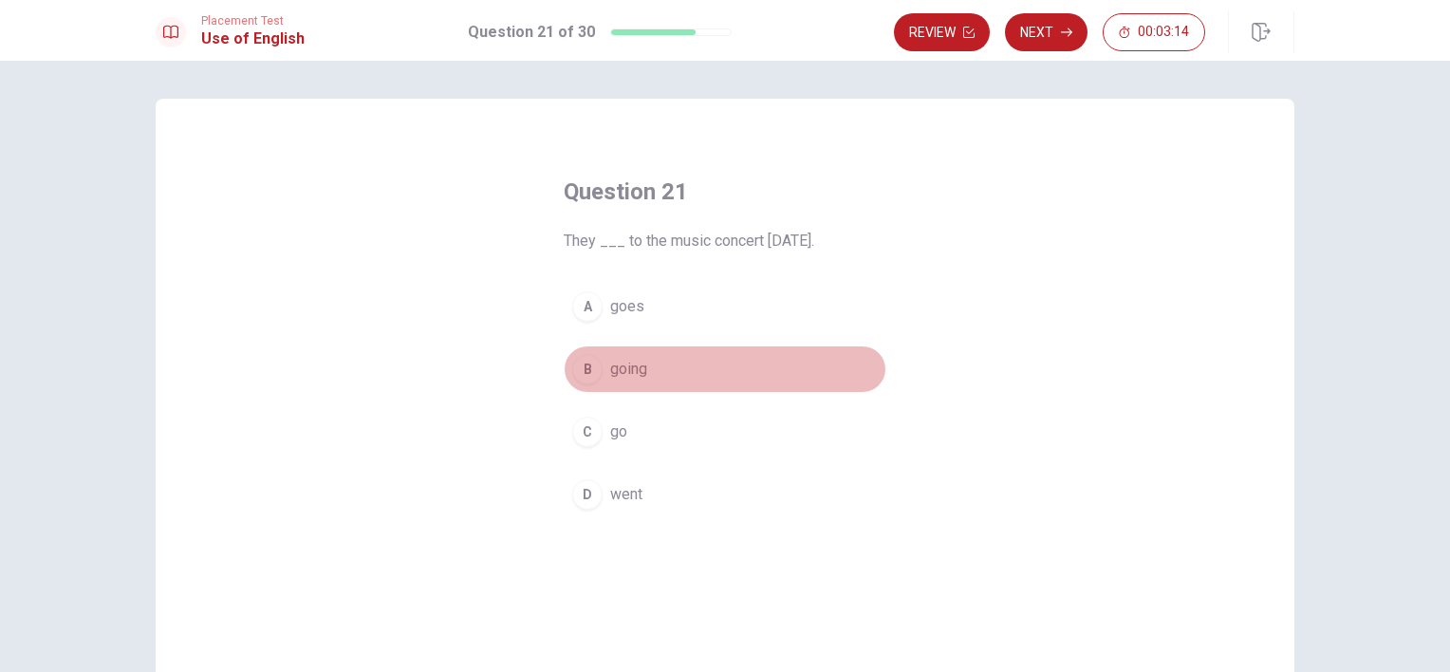
click at [621, 373] on span "going" at bounding box center [628, 369] width 37 height 23
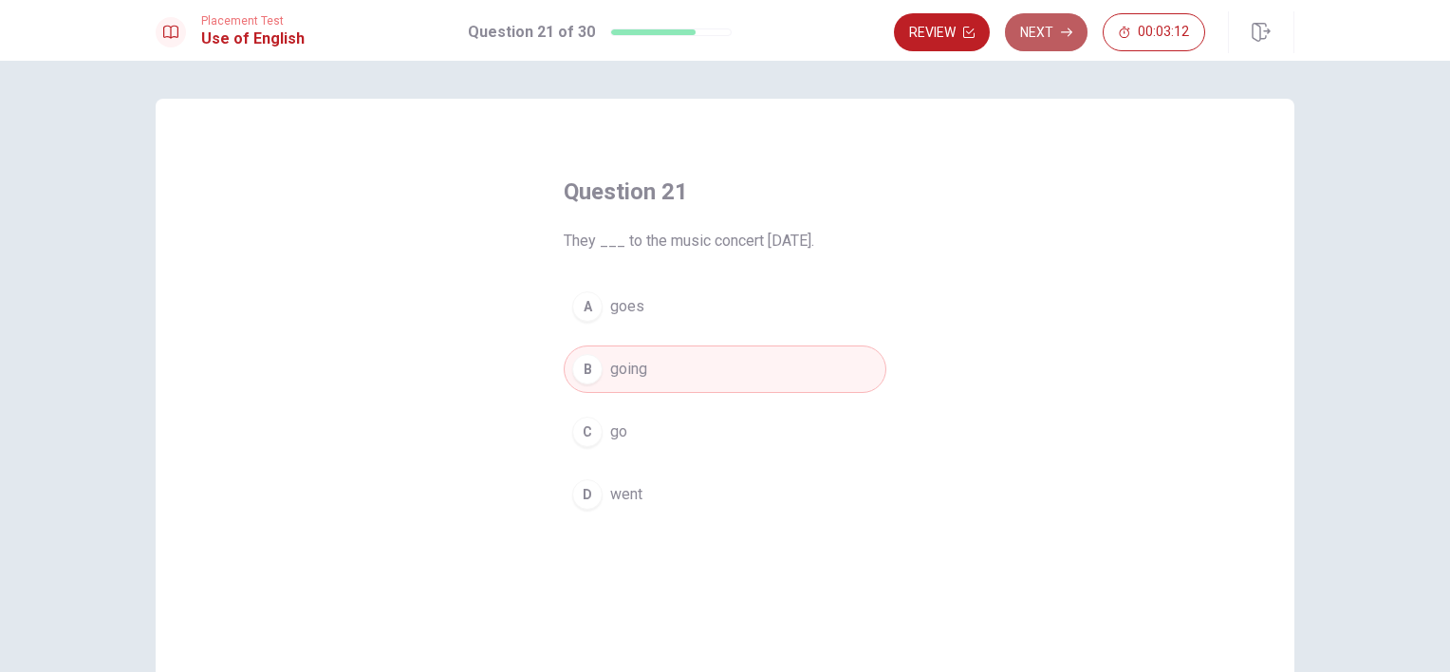
click at [1045, 30] on button "Next" at bounding box center [1046, 32] width 83 height 38
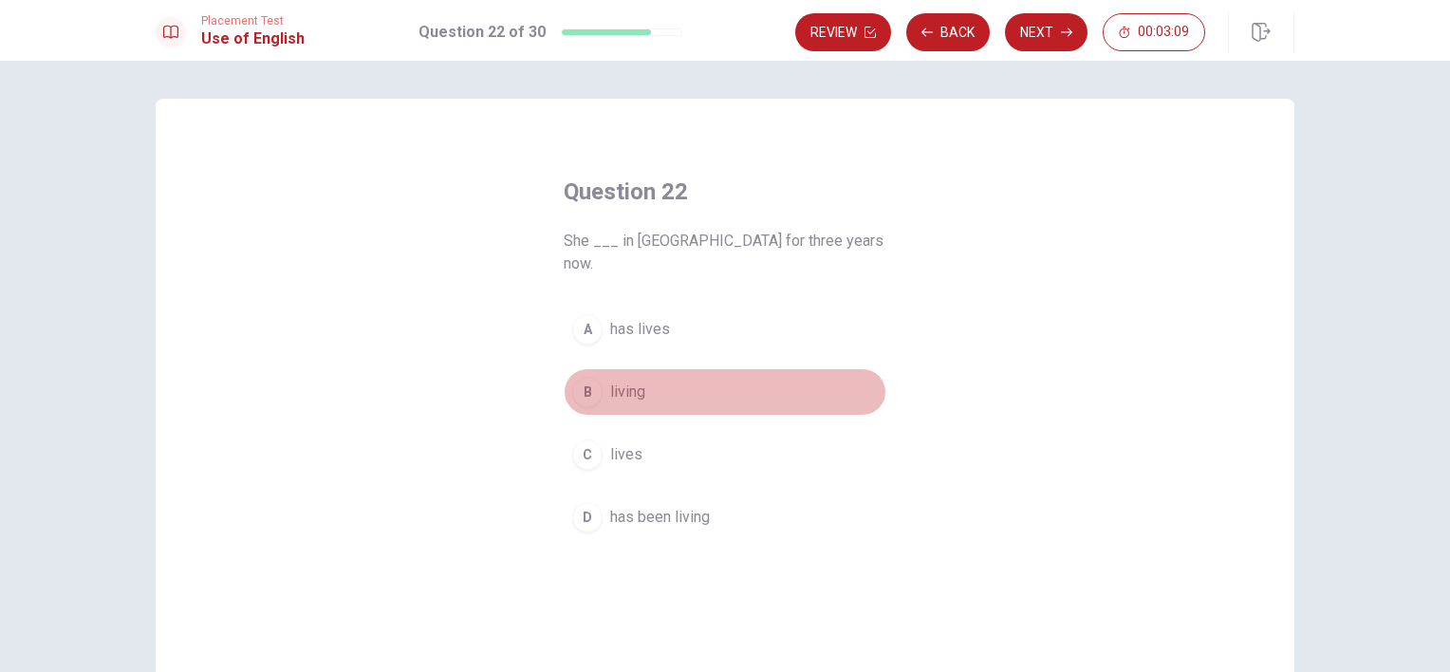
click at [625, 381] on span "living" at bounding box center [627, 392] width 35 height 23
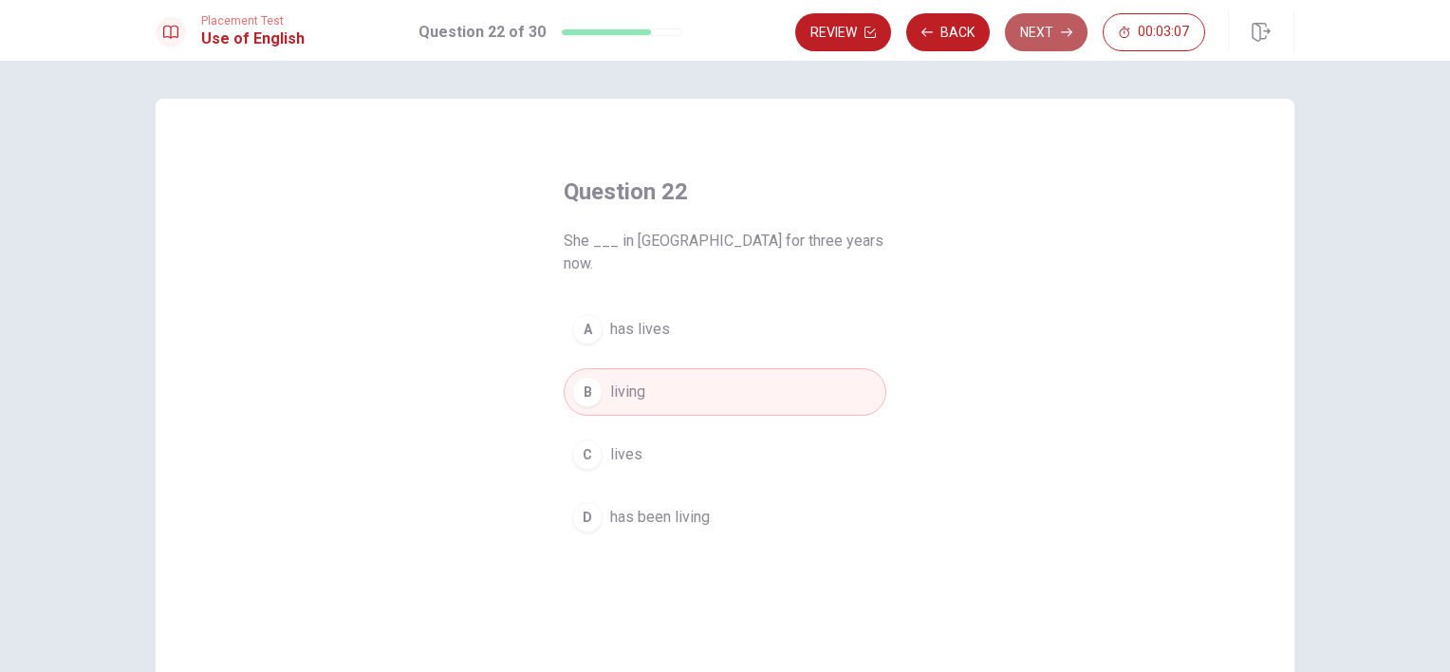
click at [1052, 27] on button "Next" at bounding box center [1046, 32] width 83 height 38
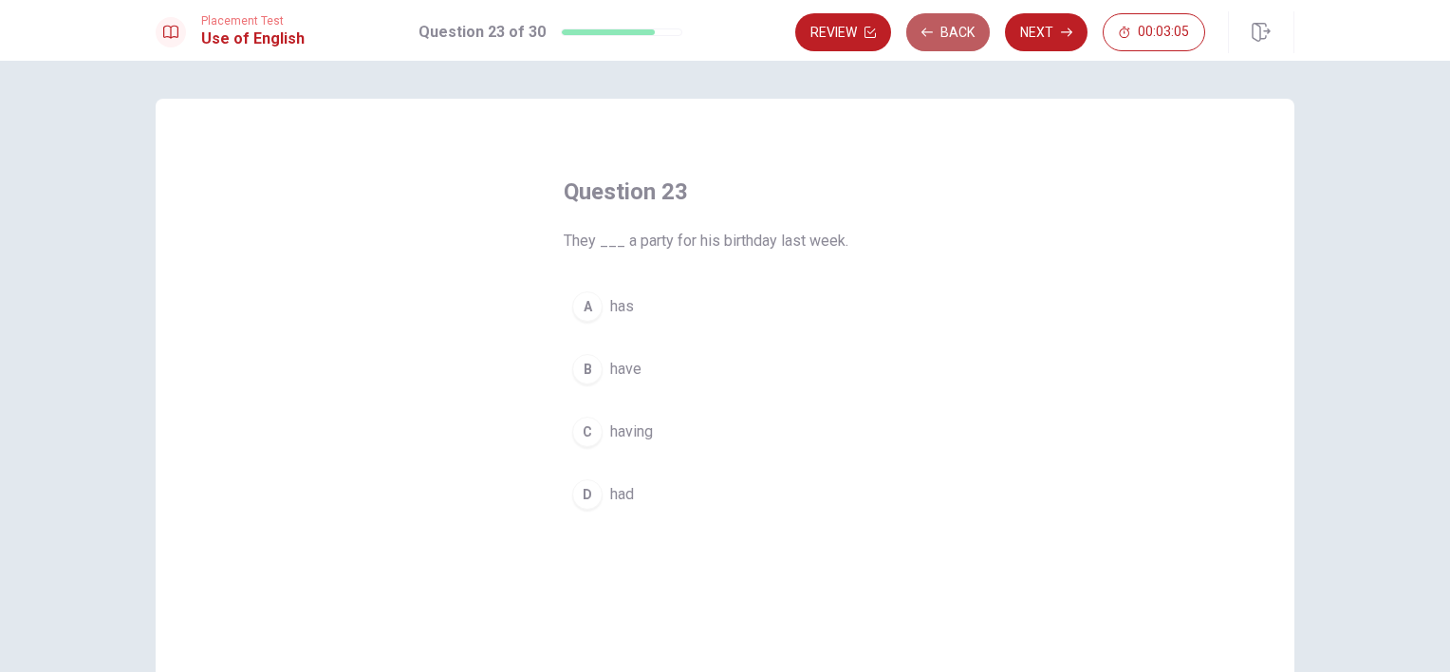
click at [953, 34] on button "Back" at bounding box center [948, 32] width 84 height 38
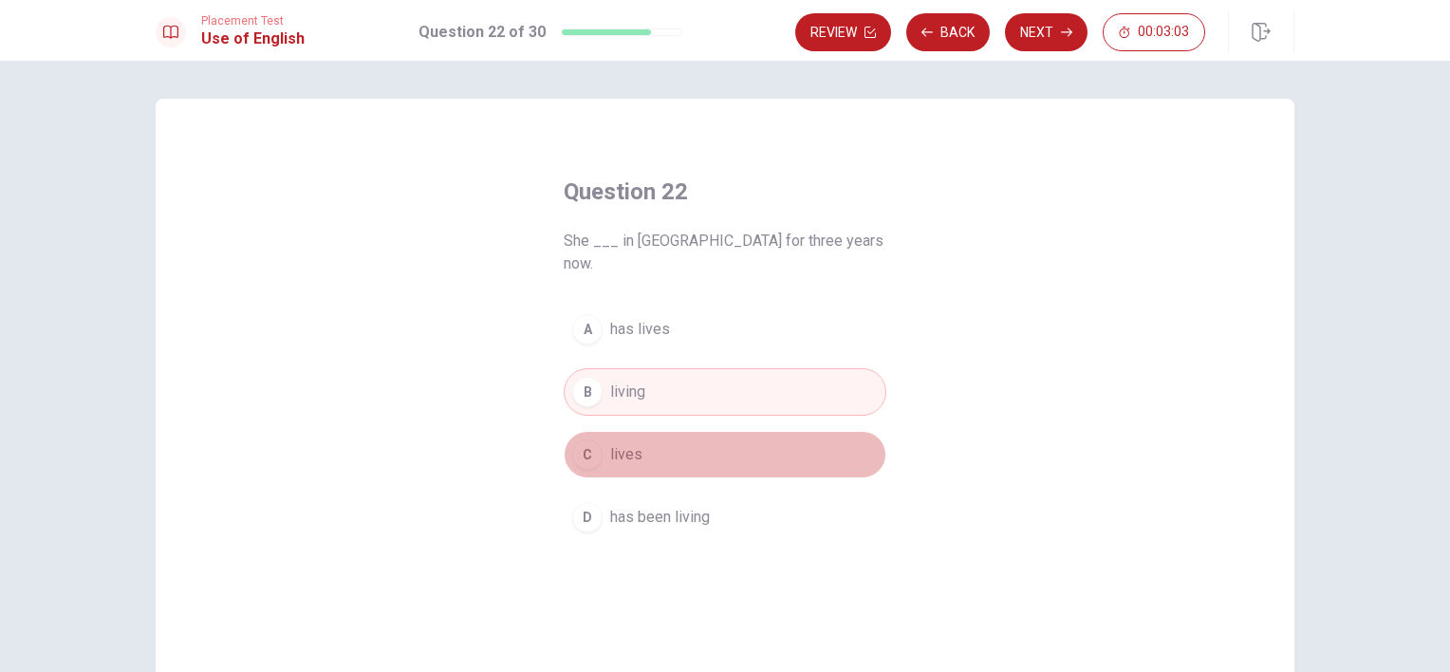
click at [639, 431] on button "C lives" at bounding box center [725, 454] width 323 height 47
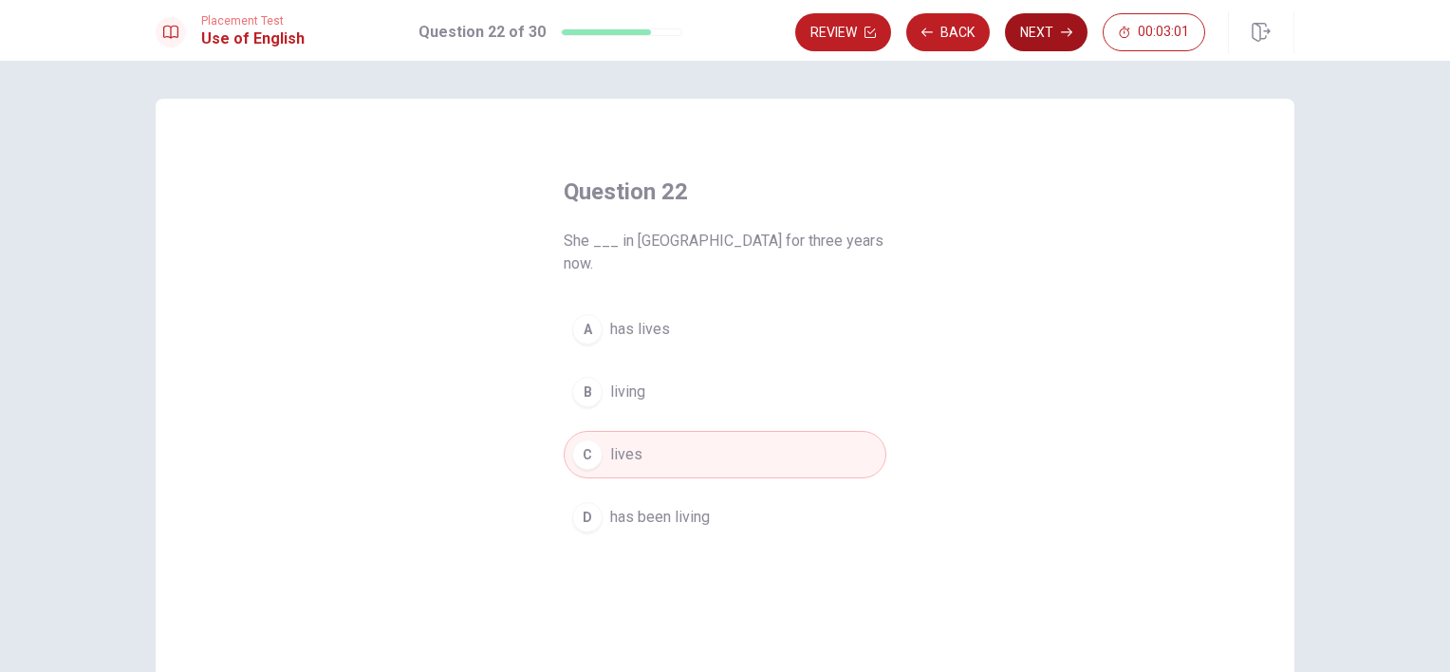
click at [1050, 34] on button "Next" at bounding box center [1046, 32] width 83 height 38
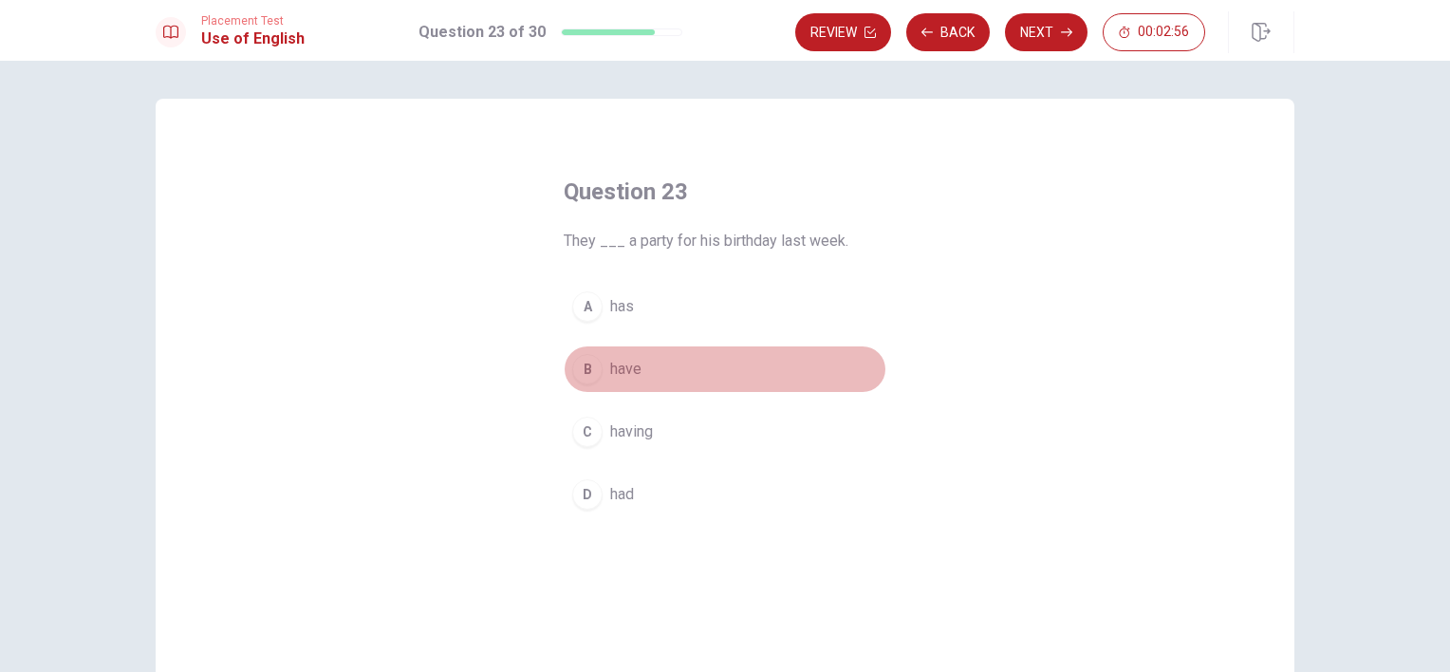
click at [615, 372] on span "have" at bounding box center [625, 369] width 31 height 23
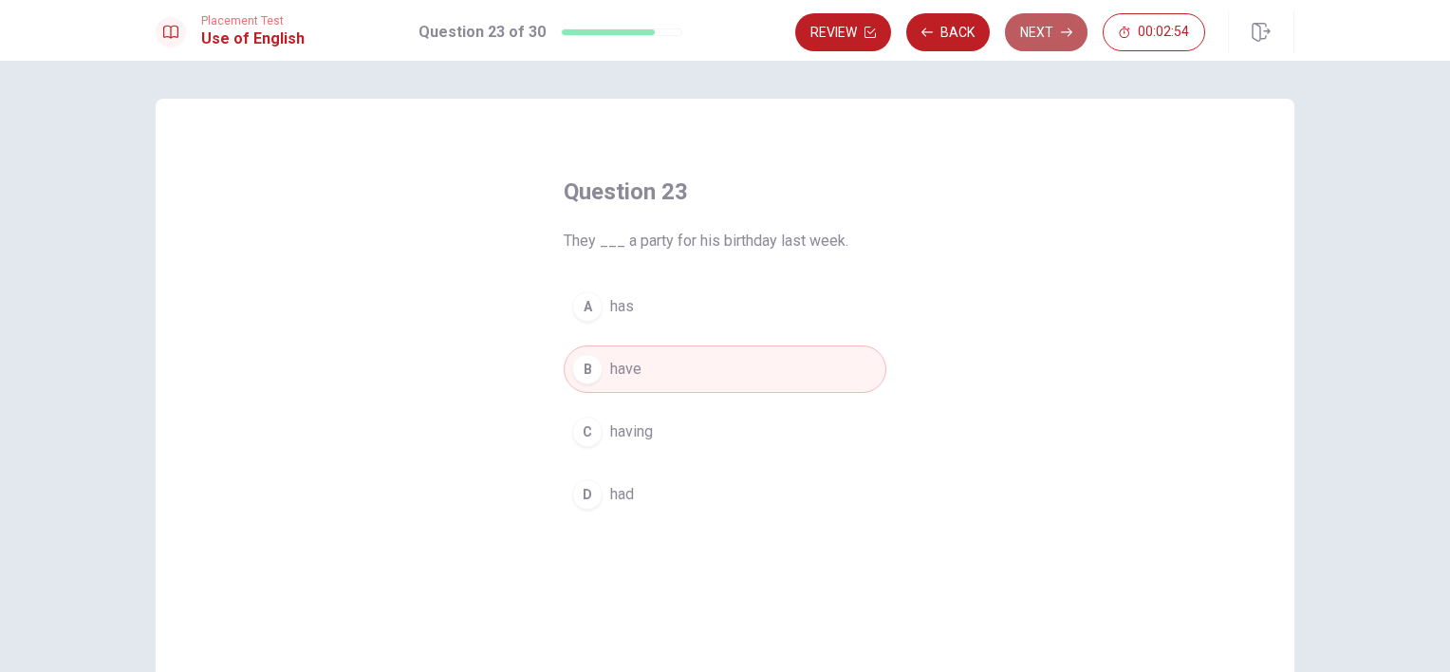
click at [1048, 27] on button "Next" at bounding box center [1046, 32] width 83 height 38
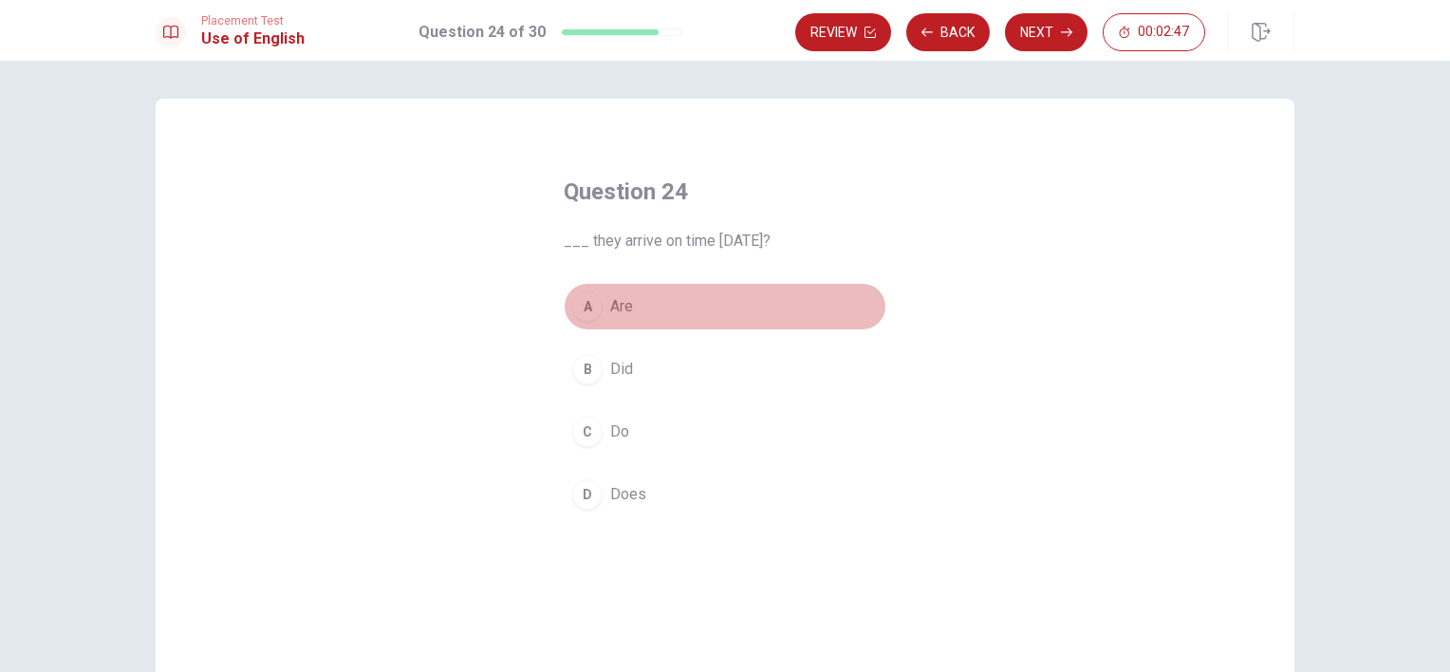
click at [611, 308] on span "Are" at bounding box center [621, 306] width 23 height 23
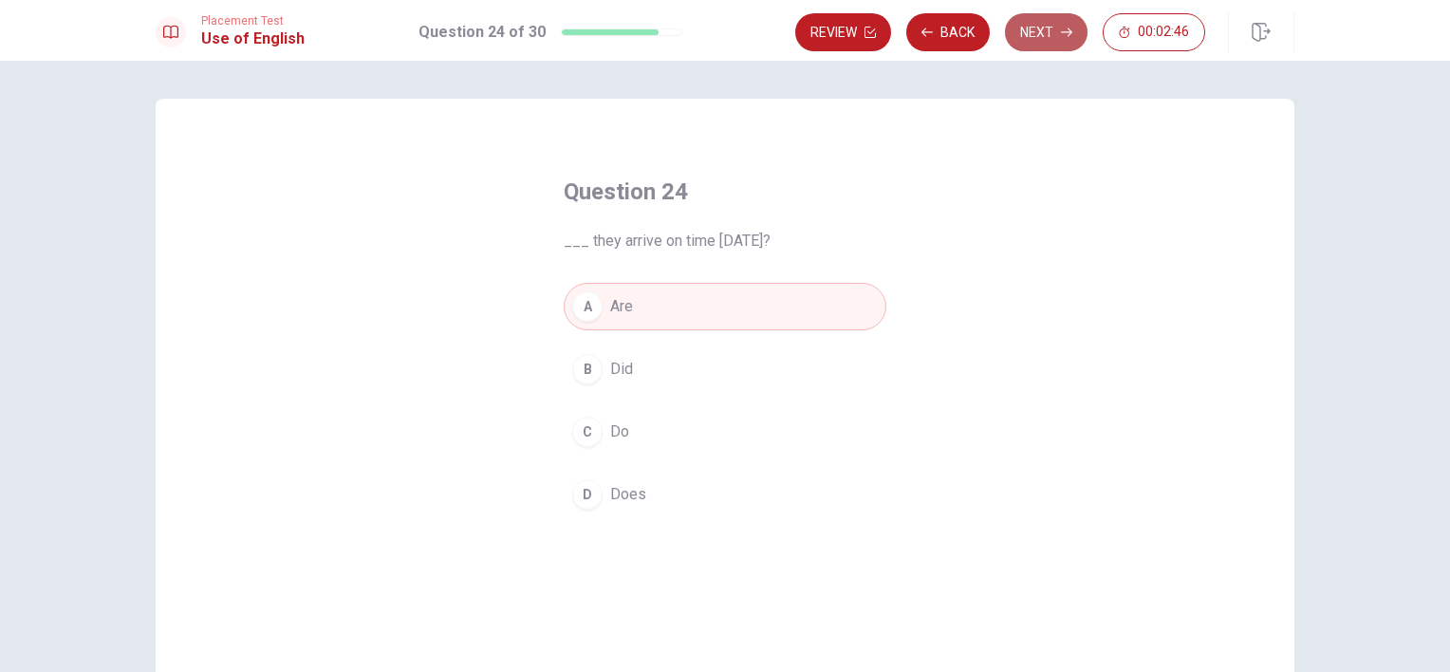
click at [1044, 33] on button "Next" at bounding box center [1046, 32] width 83 height 38
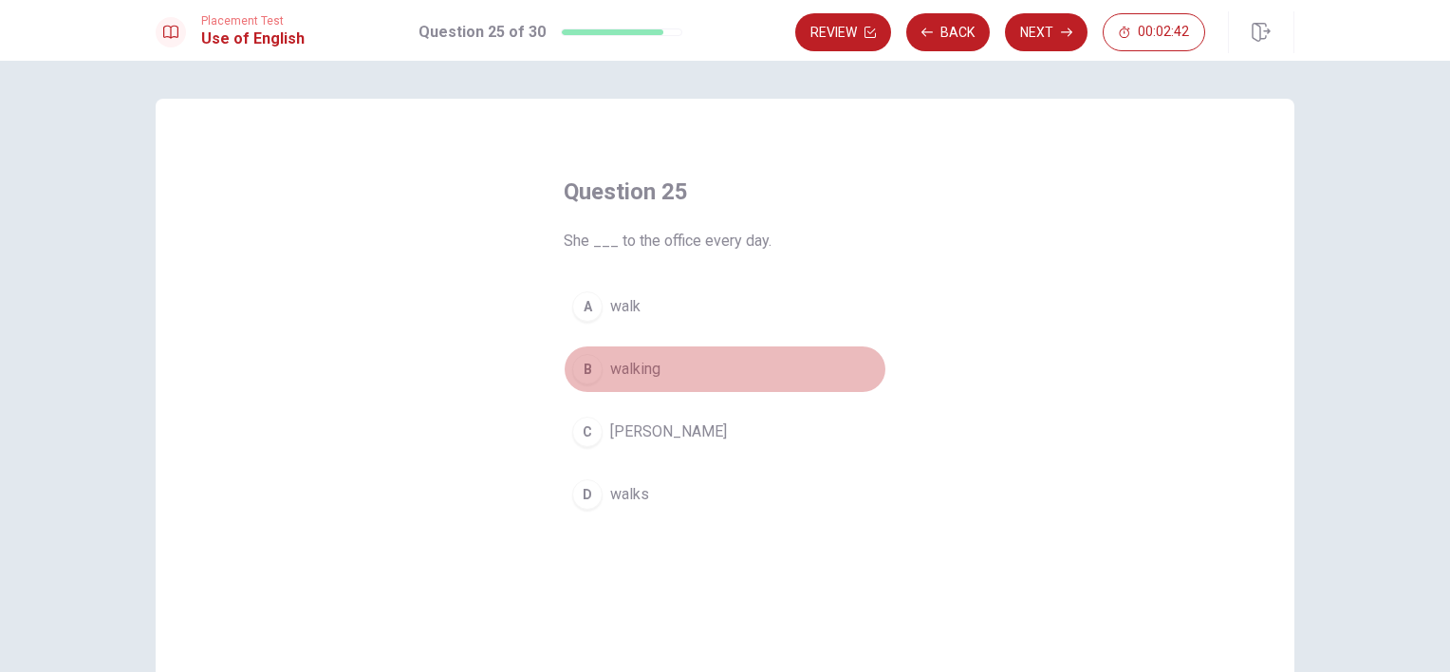
click at [633, 371] on span "walking" at bounding box center [635, 369] width 50 height 23
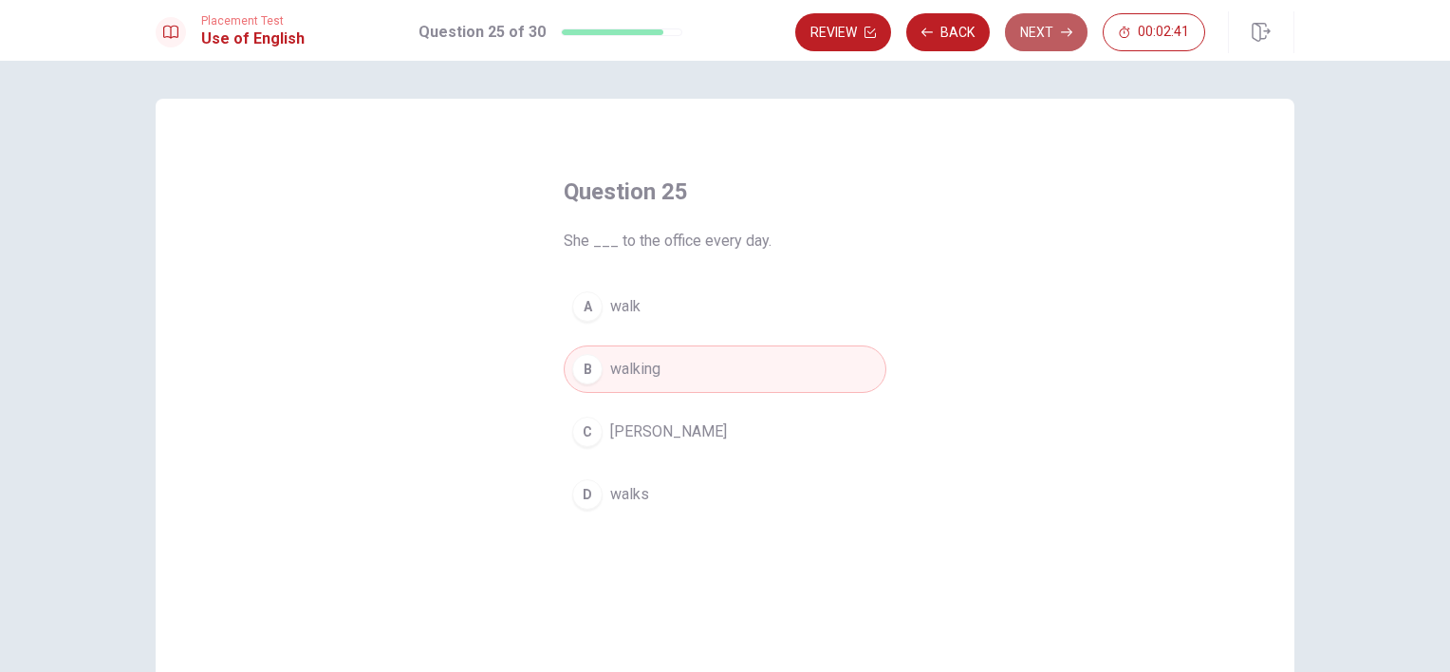
click at [1059, 32] on button "Next" at bounding box center [1046, 32] width 83 height 38
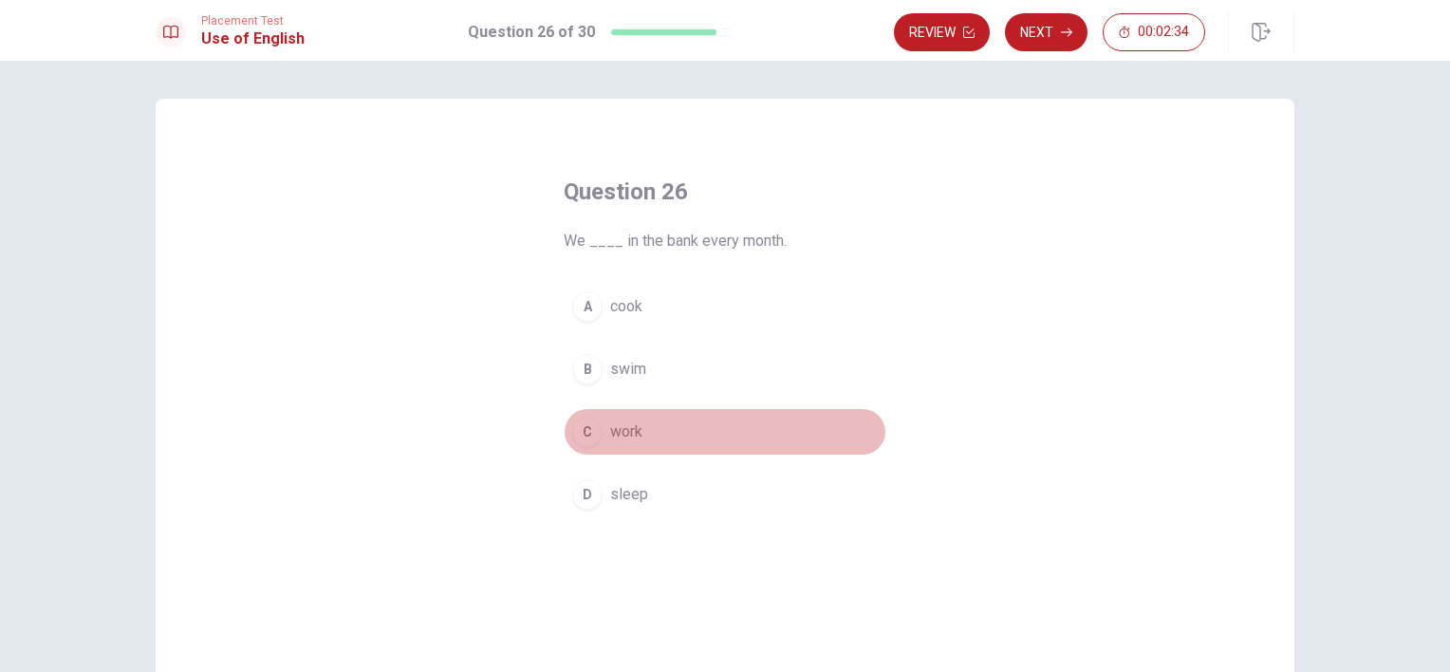
click at [614, 448] on button "C work" at bounding box center [725, 431] width 323 height 47
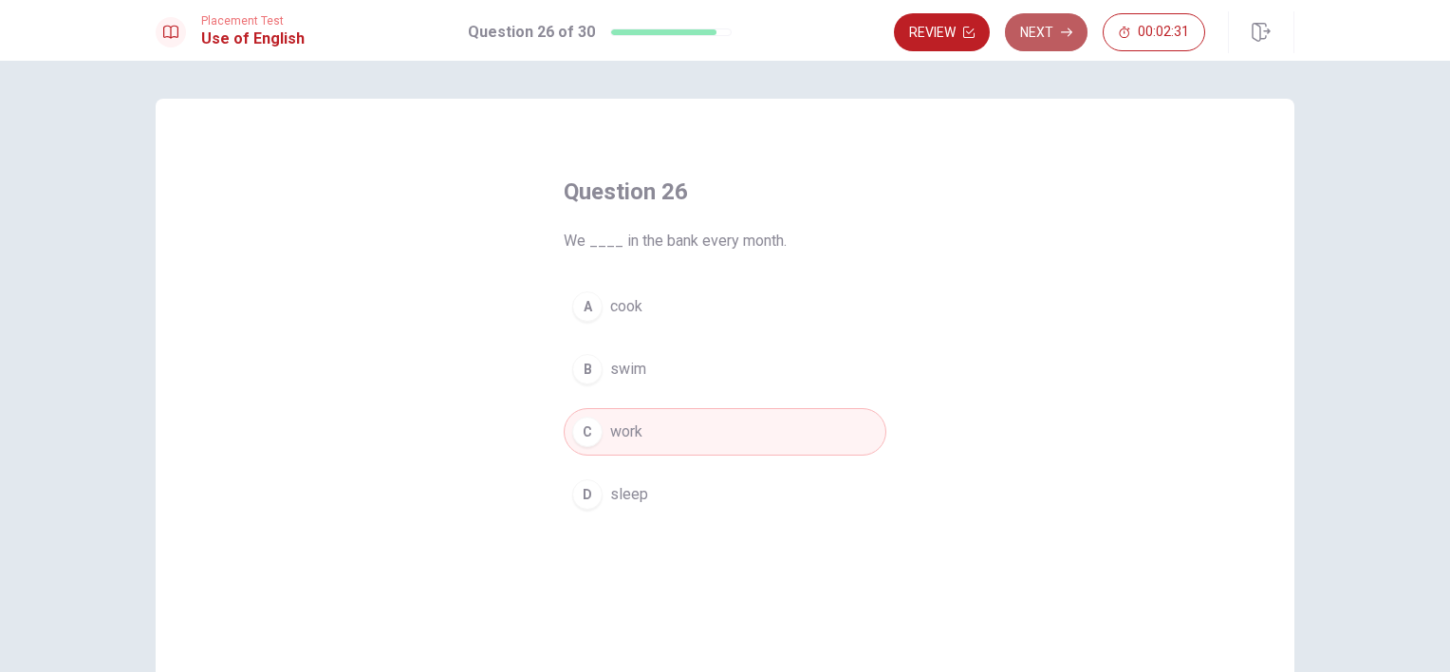
click at [1060, 32] on button "Next" at bounding box center [1046, 32] width 83 height 38
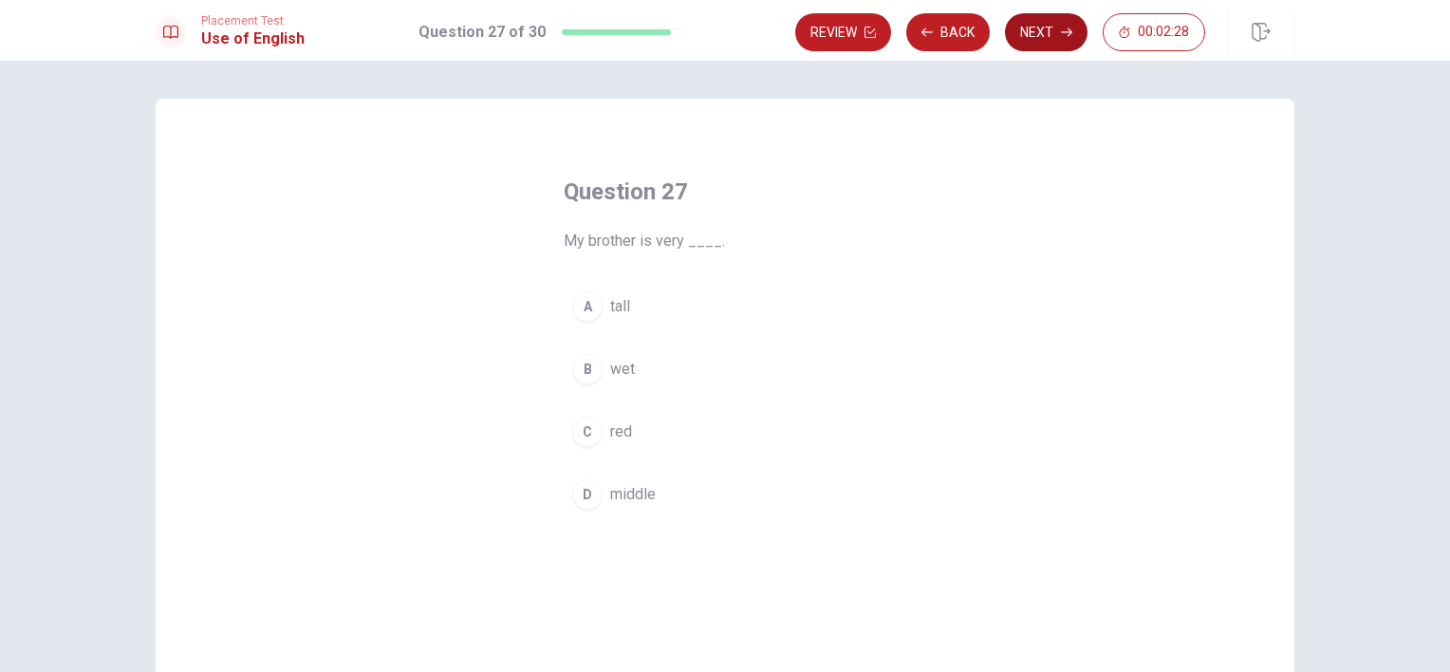
drag, startPoint x: 612, startPoint y: 310, endPoint x: 1043, endPoint y: 19, distance: 520.2
click at [1043, 19] on div "Placement Test Use of English Question 27 of 30 Review Back Next 00:02:28 Quest…" at bounding box center [725, 336] width 1450 height 672
click at [1043, 19] on button "Next" at bounding box center [1046, 32] width 83 height 38
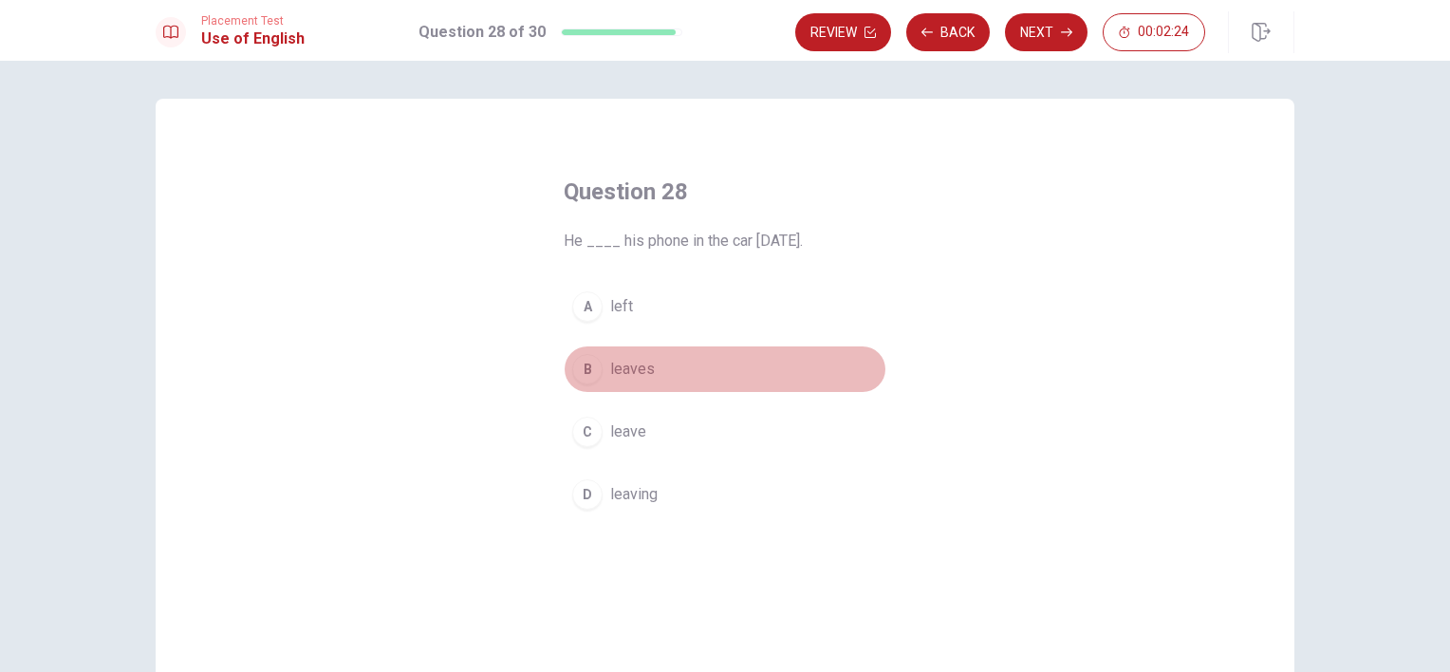
click at [648, 365] on button "B leaves" at bounding box center [725, 368] width 323 height 47
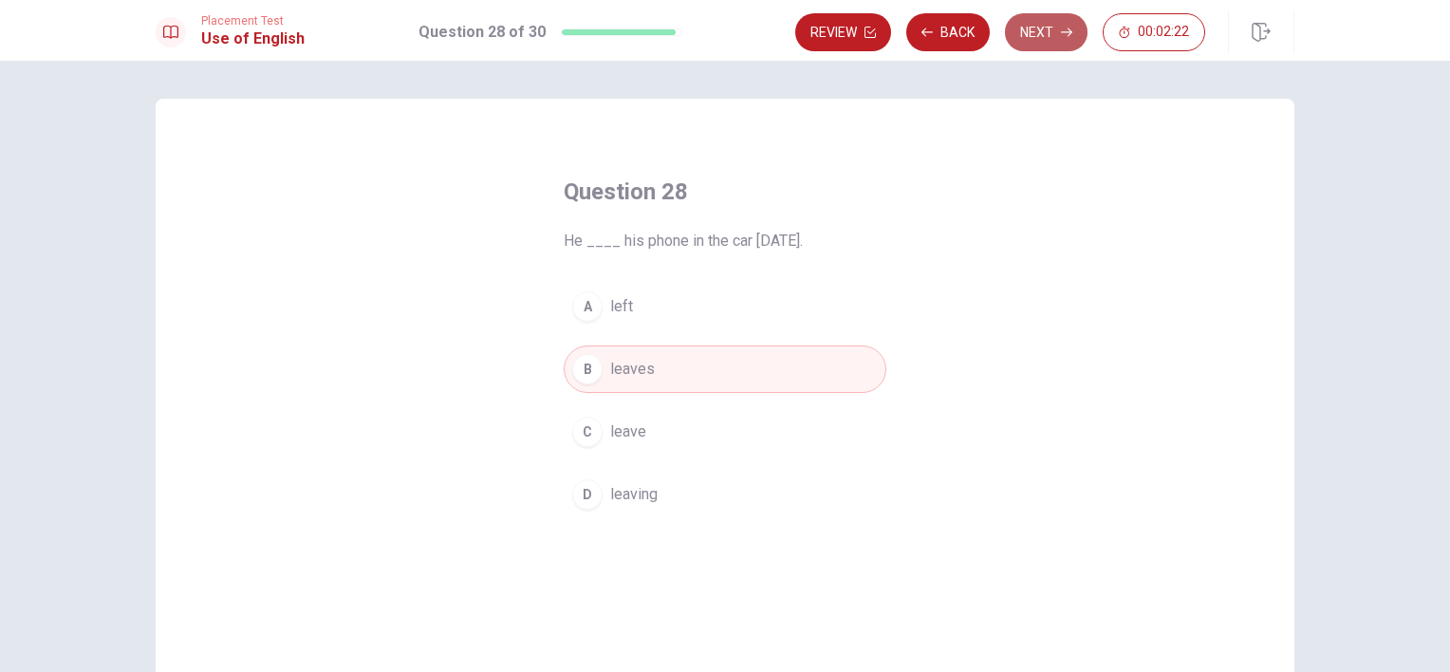
click at [1046, 33] on button "Next" at bounding box center [1046, 32] width 83 height 38
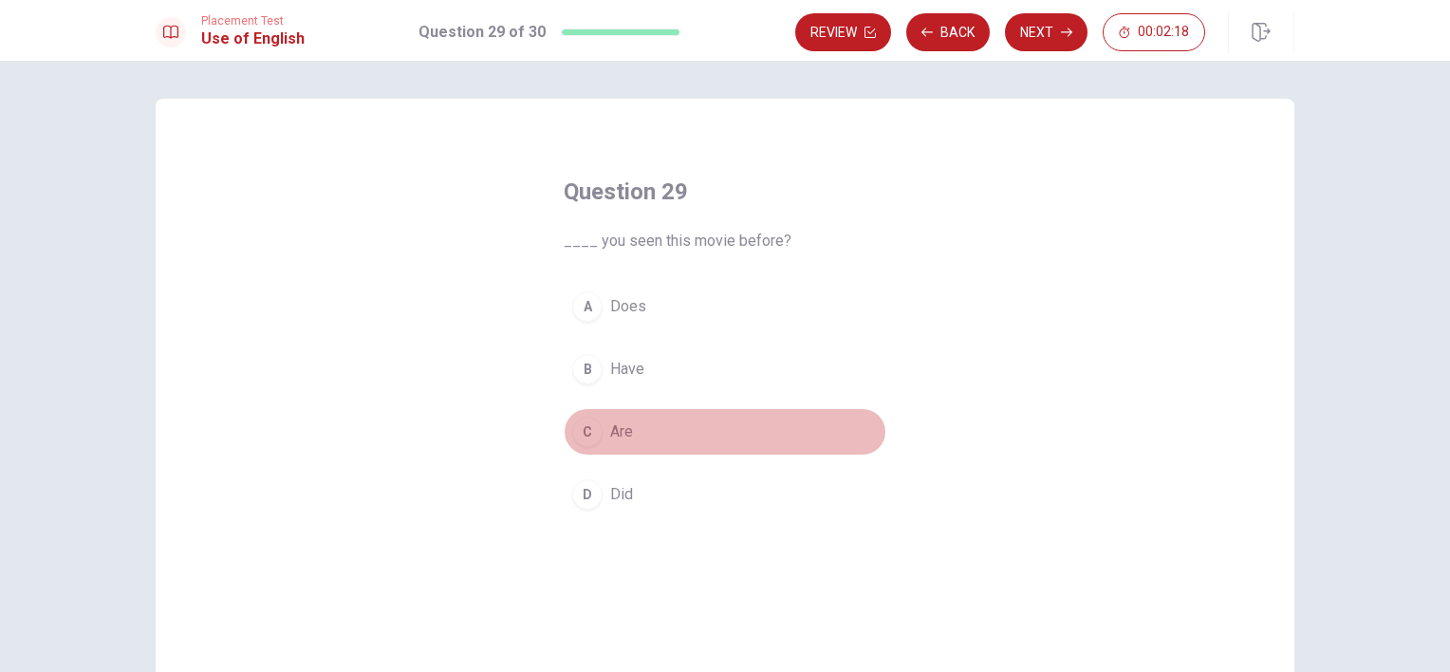
click at [618, 436] on span "Are" at bounding box center [621, 431] width 23 height 23
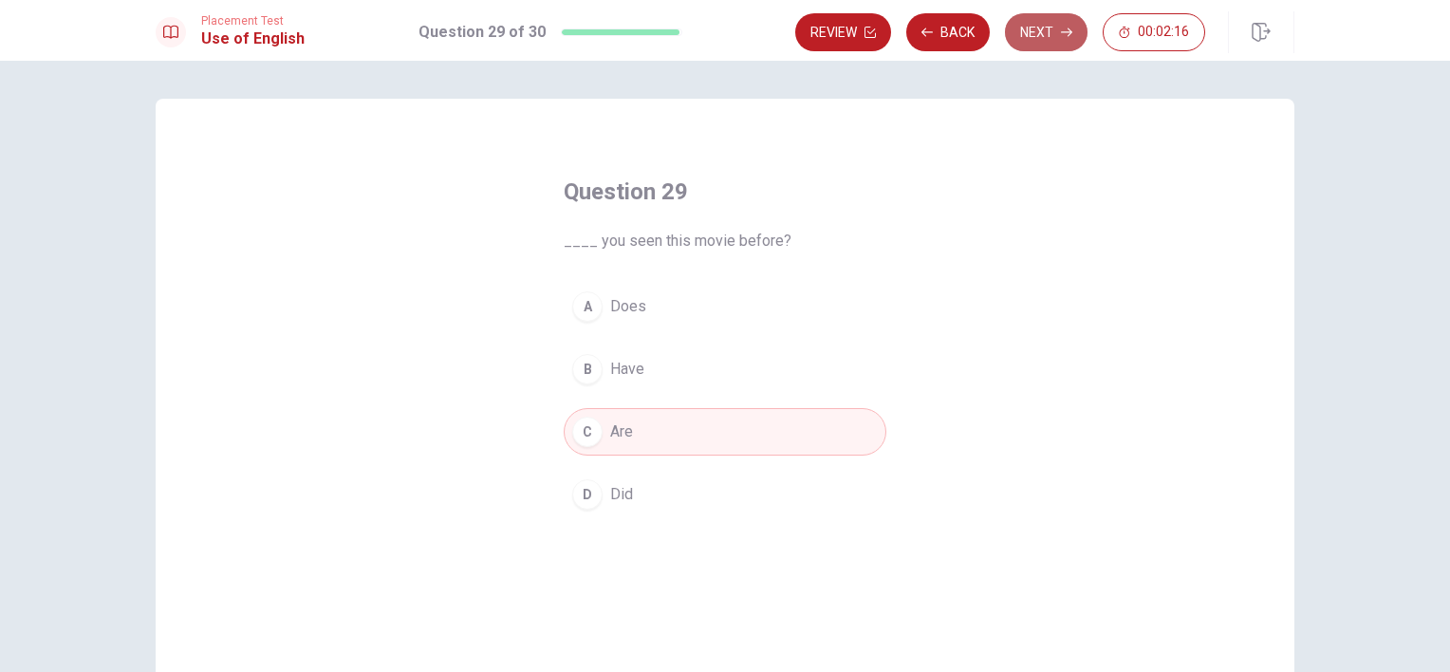
click at [1055, 39] on button "Next" at bounding box center [1046, 32] width 83 height 38
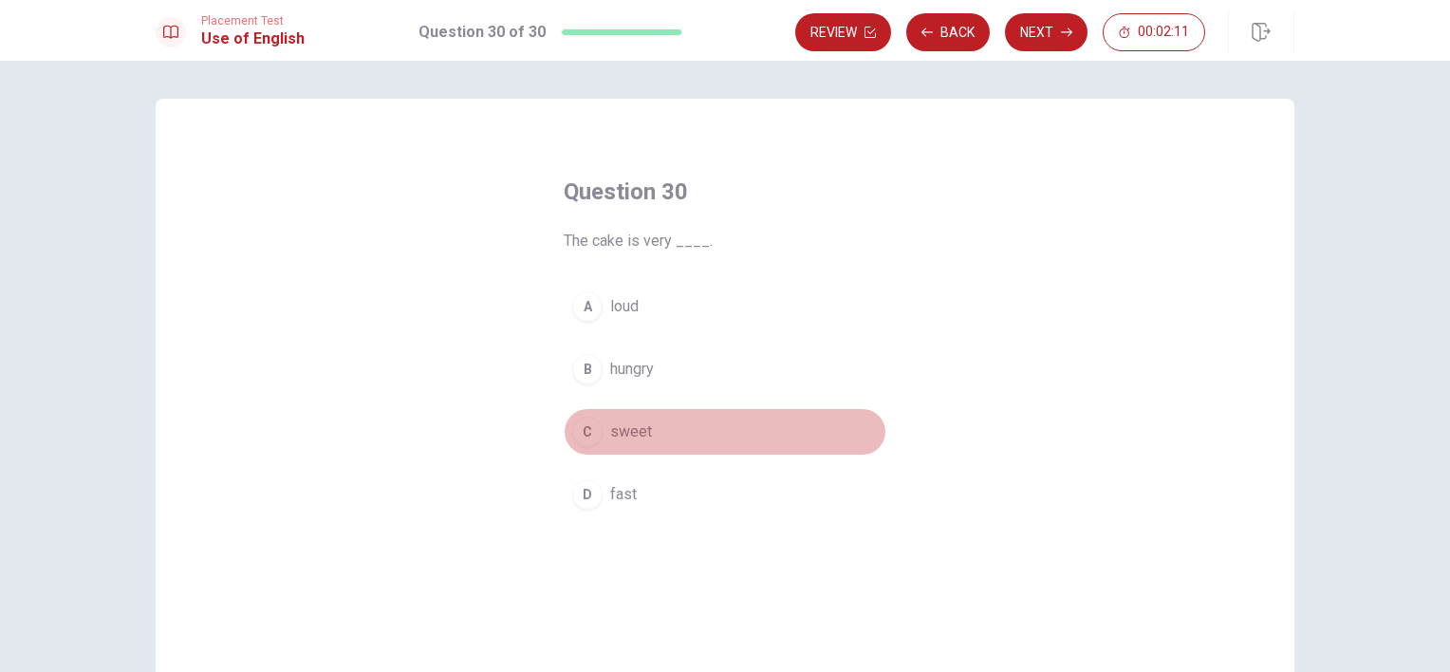
click at [617, 440] on span "sweet" at bounding box center [631, 431] width 42 height 23
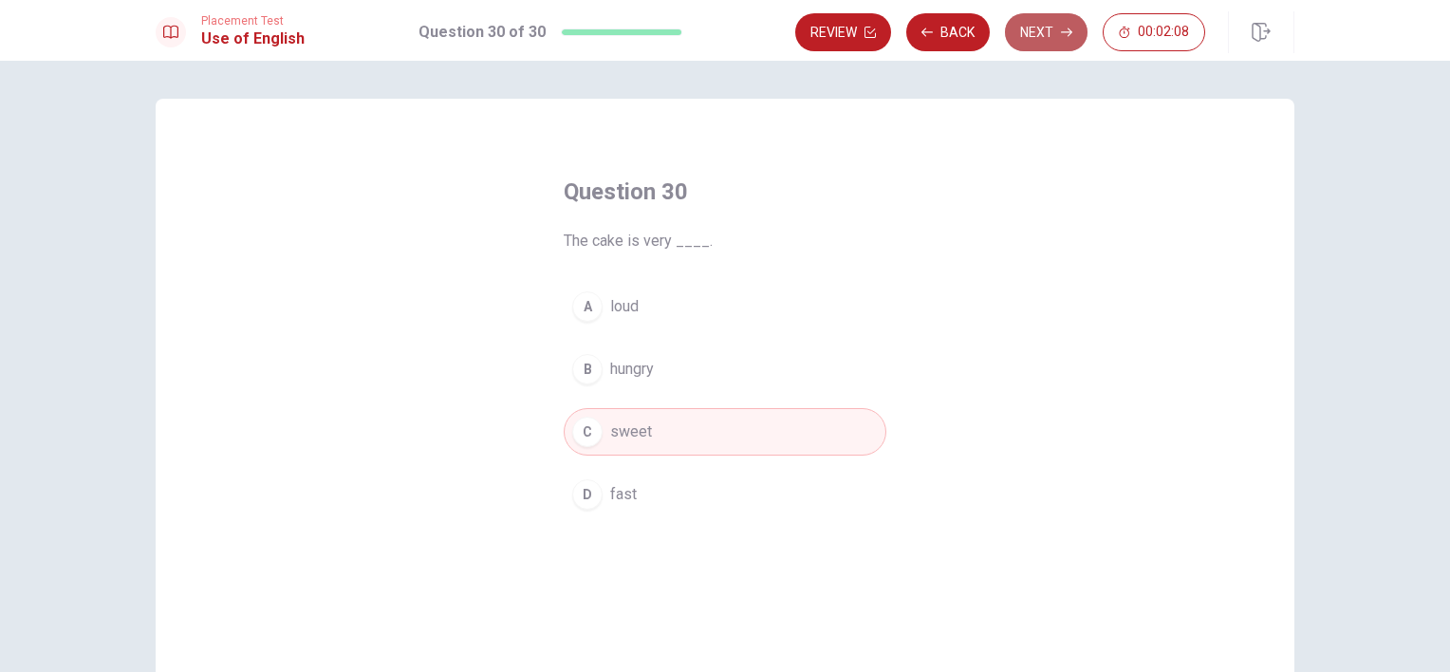
click at [1051, 27] on button "Next" at bounding box center [1046, 32] width 83 height 38
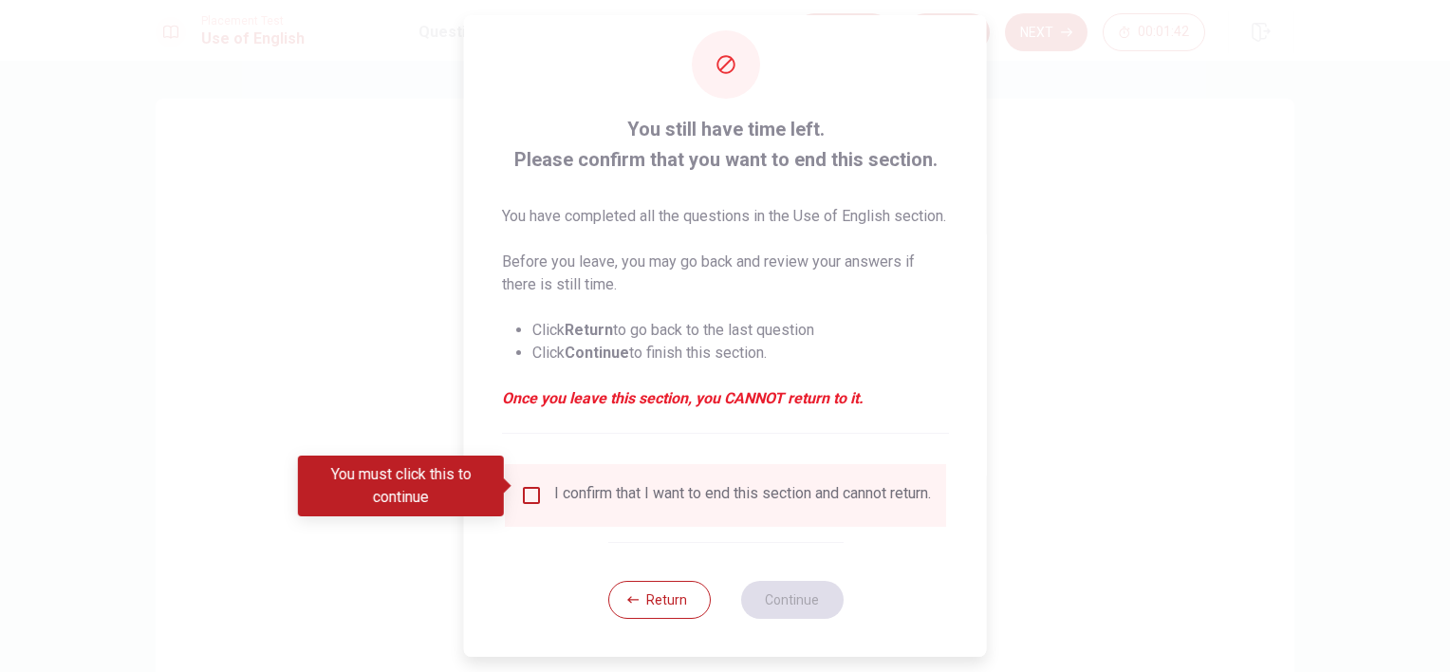
scroll to position [58, 0]
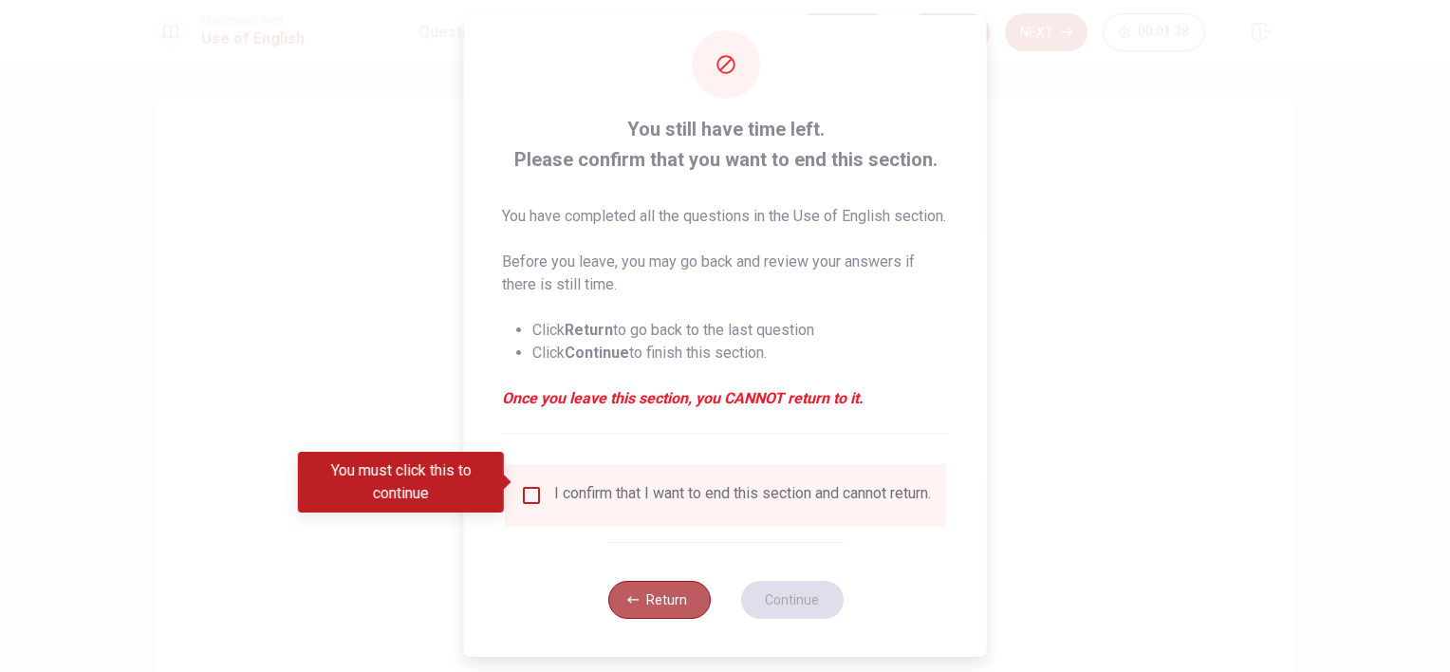
click at [674, 599] on button "Return" at bounding box center [658, 600] width 103 height 38
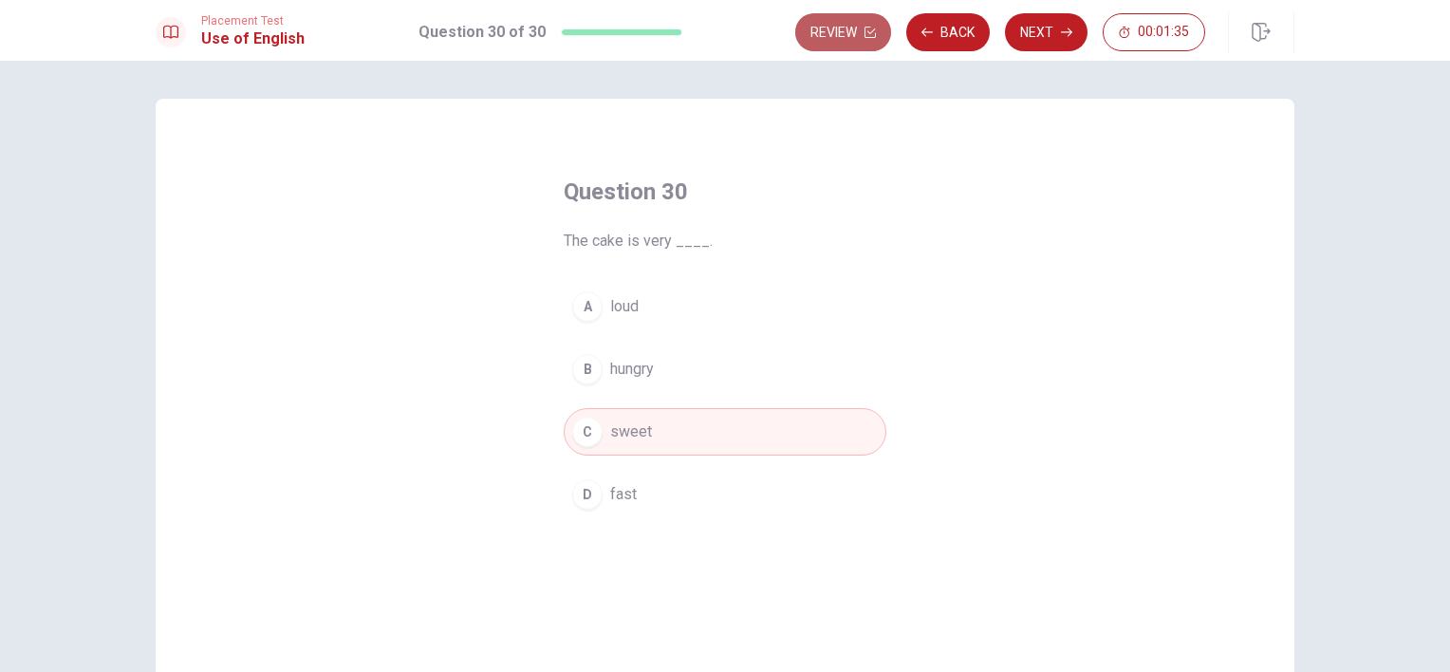
click at [829, 36] on button "Review" at bounding box center [843, 32] width 96 height 38
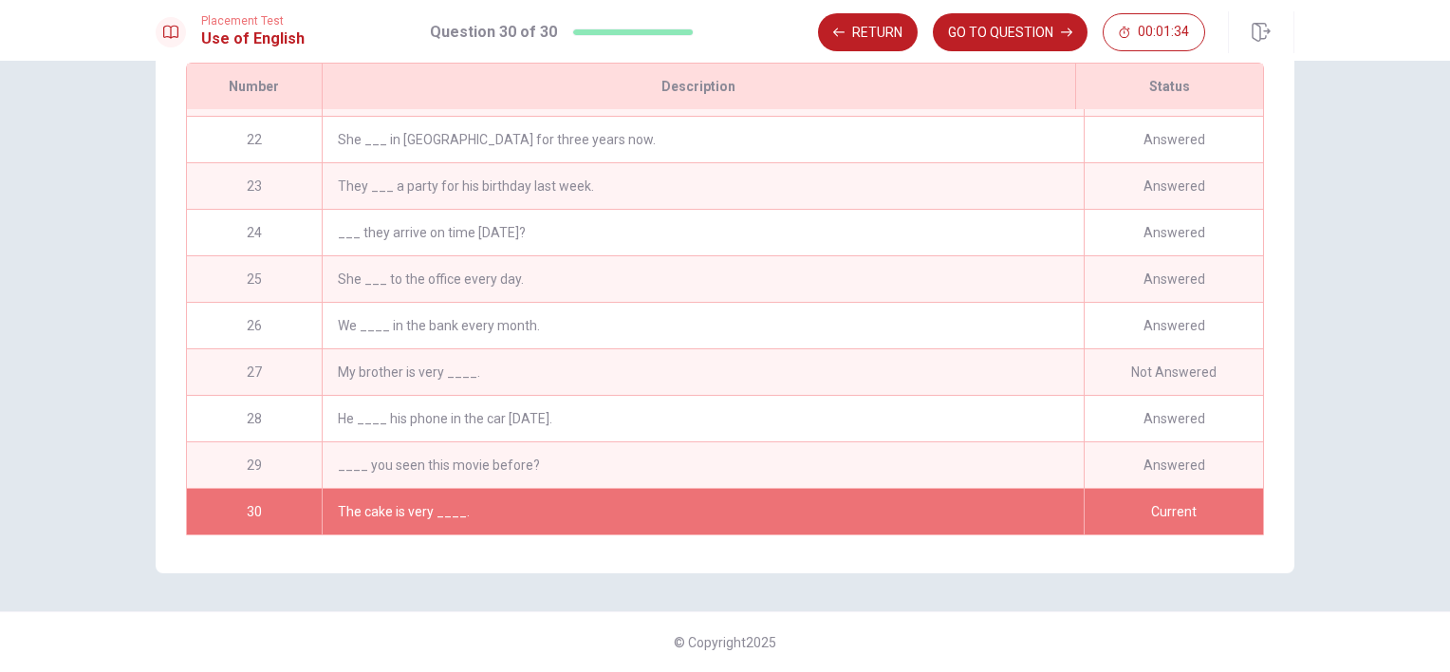
scroll to position [973, 0]
click at [1181, 357] on div "Not Answered" at bounding box center [1173, 372] width 179 height 46
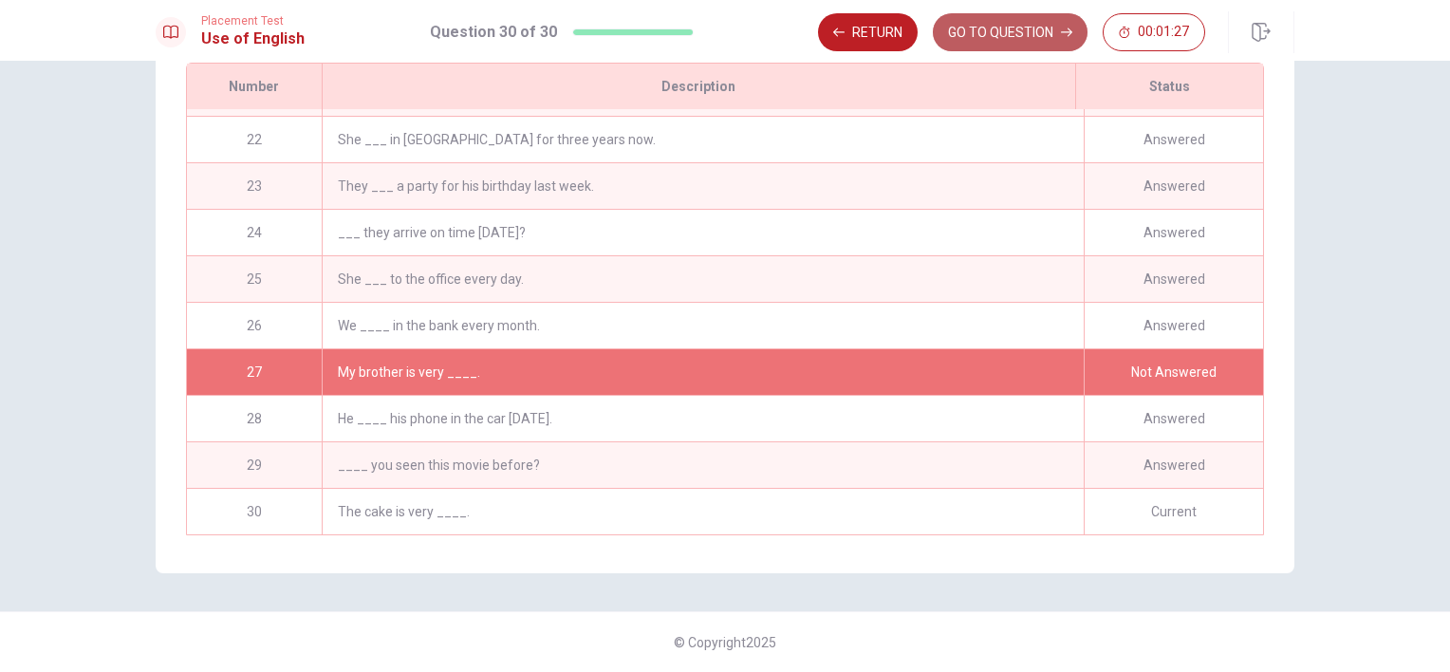
click at [1039, 32] on button "GO TO QUESTION" at bounding box center [1010, 32] width 155 height 38
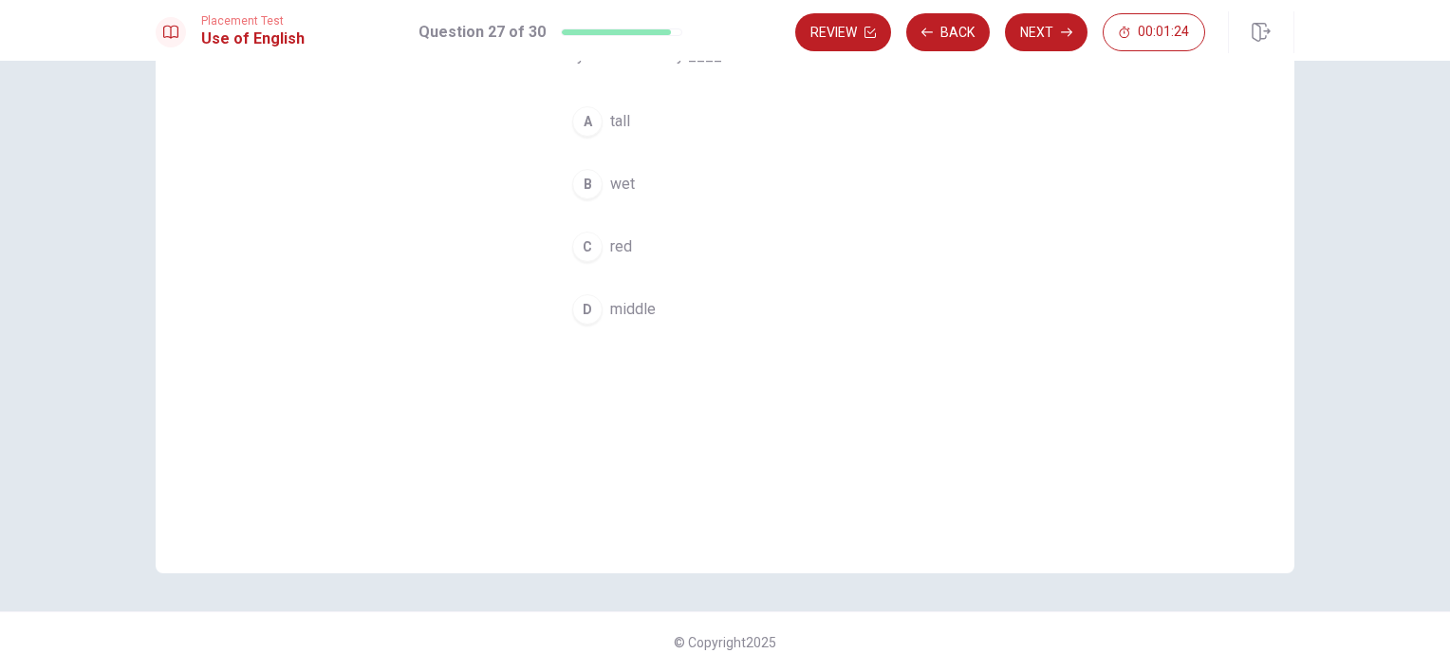
click at [921, 343] on div "Question 27 My brother is very ____. A tall B wet C red D middle" at bounding box center [725, 244] width 1139 height 660
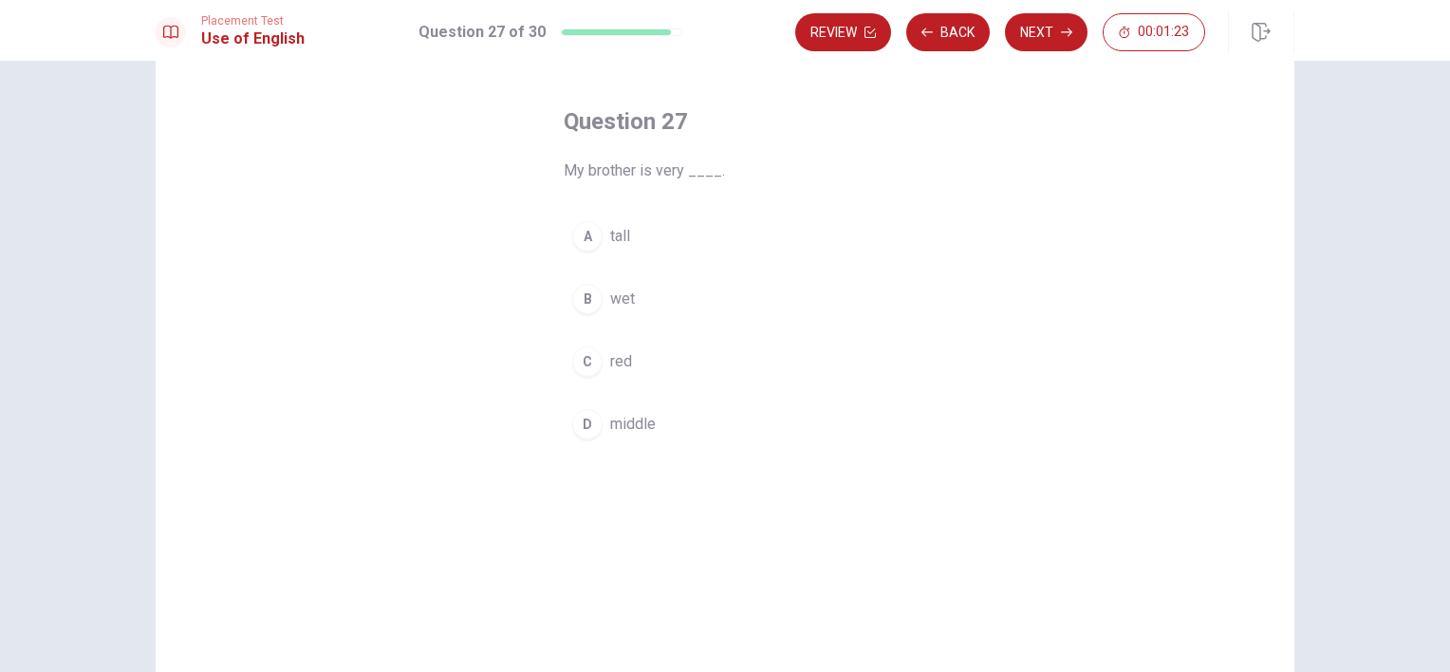
scroll to position [33, 0]
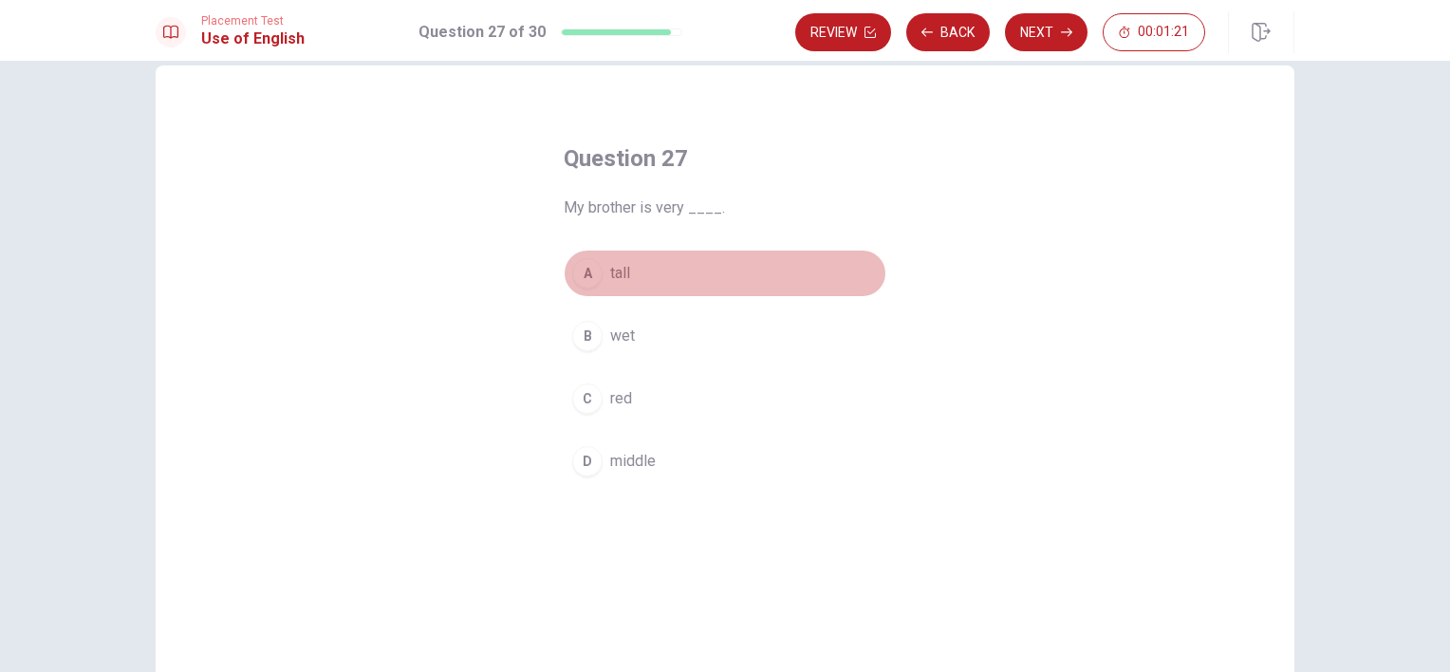
click at [596, 283] on button "A tall" at bounding box center [725, 273] width 323 height 47
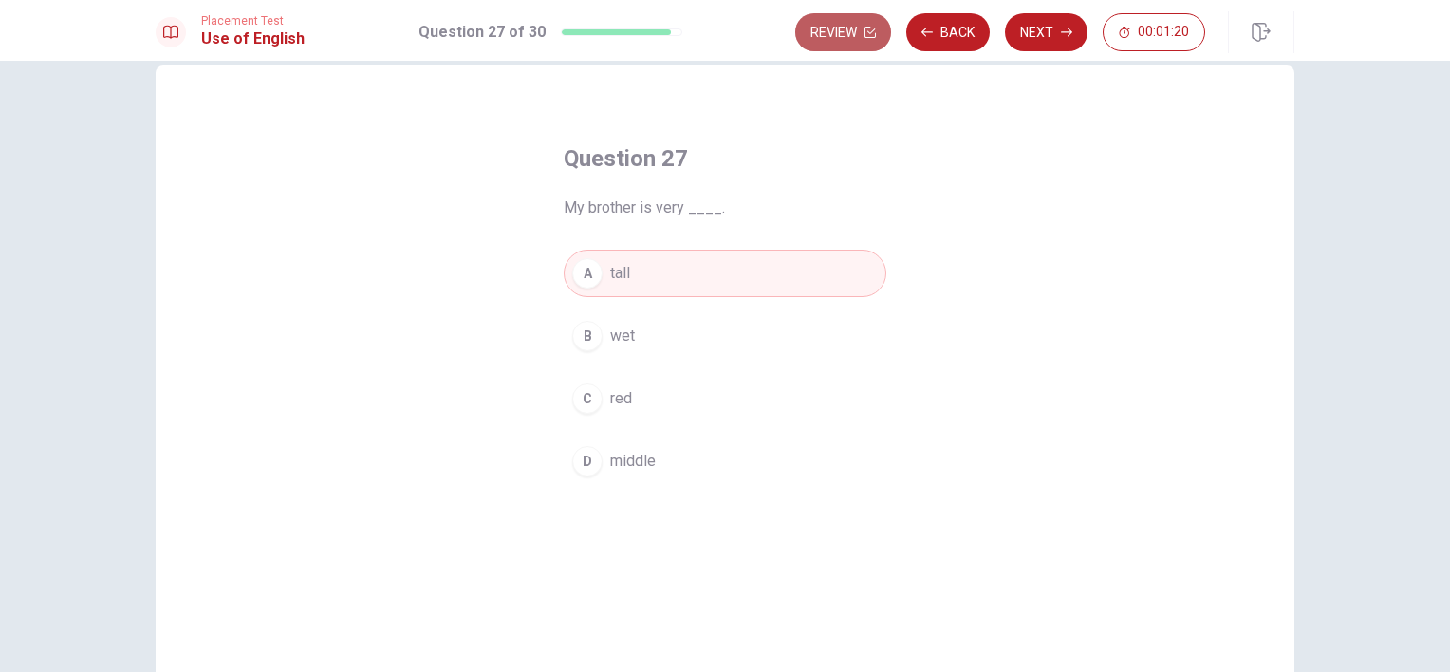
click at [824, 24] on button "Review" at bounding box center [843, 32] width 96 height 38
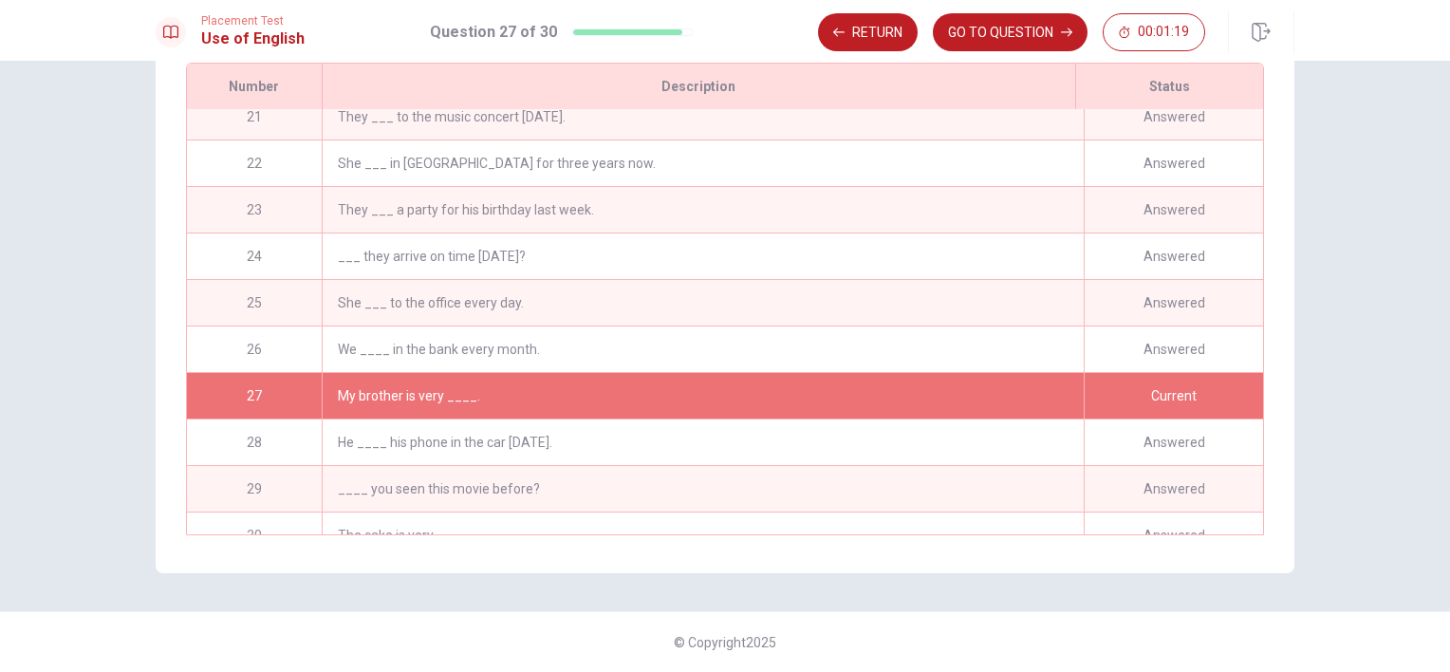
scroll to position [973, 0]
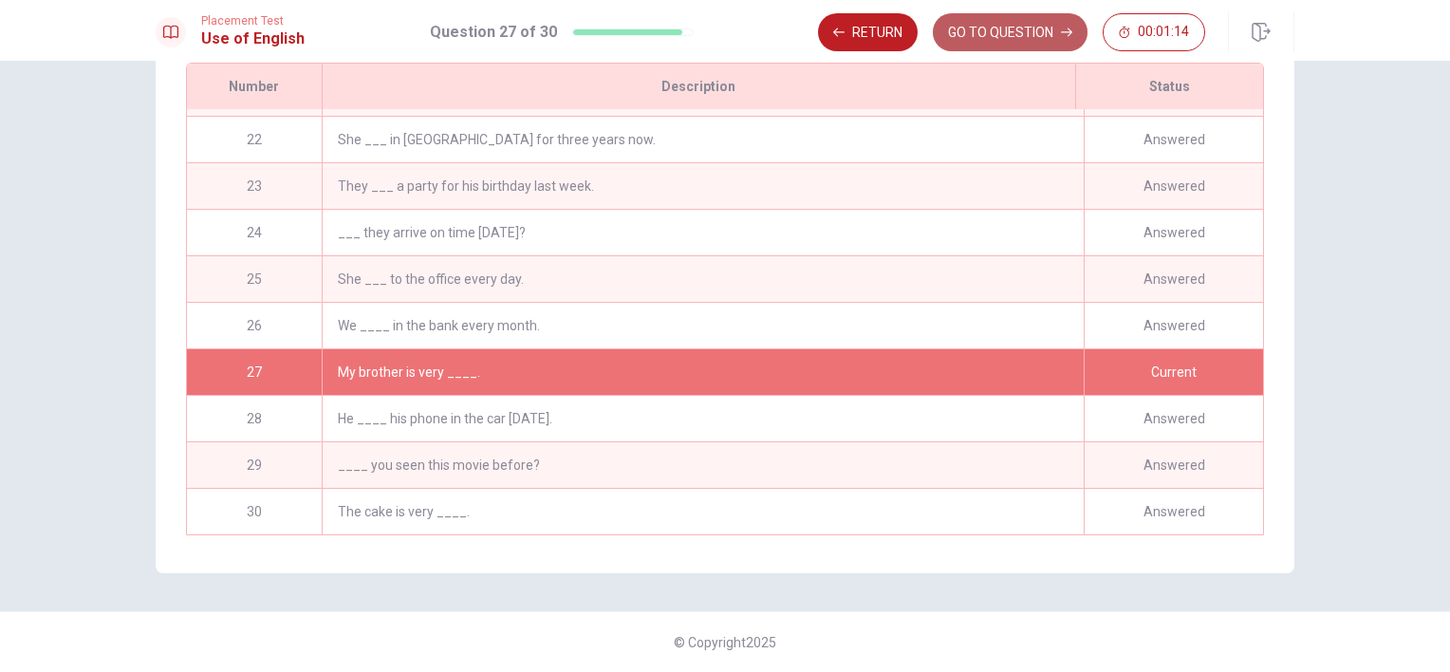
click at [1006, 42] on button "GO TO QUESTION" at bounding box center [1010, 32] width 155 height 38
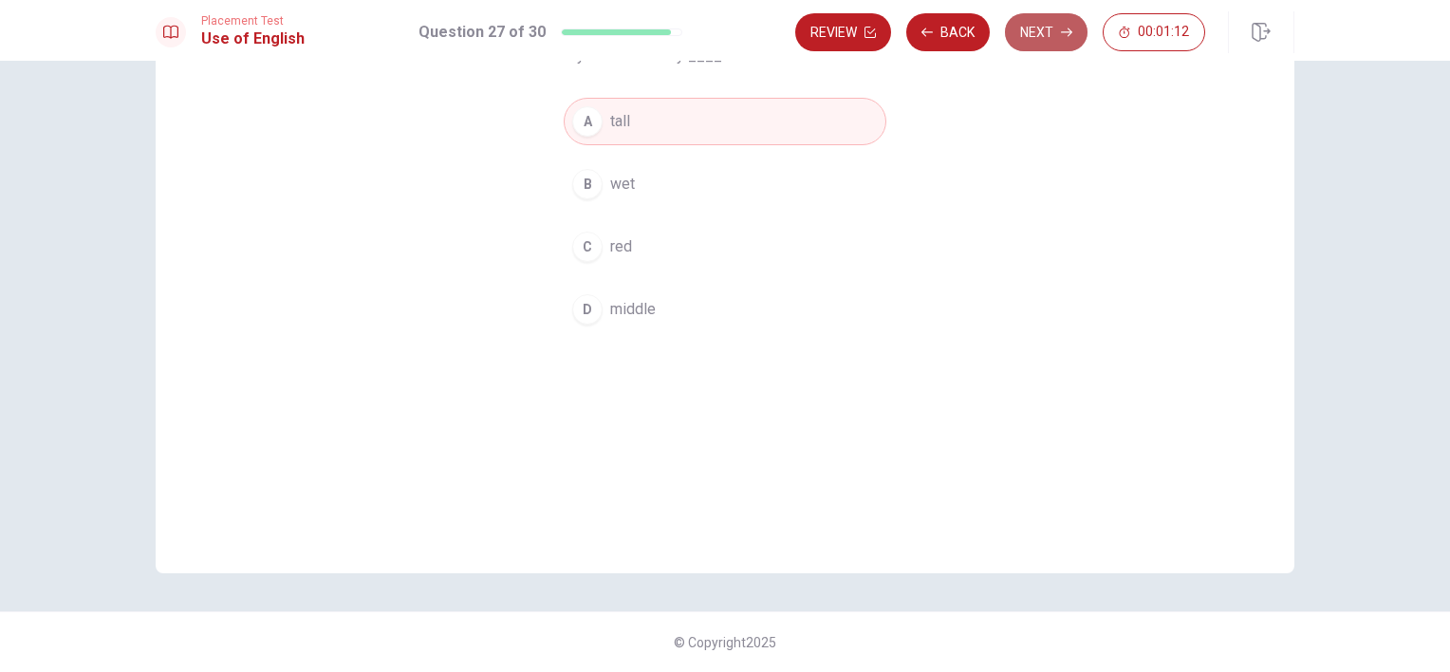
click at [1044, 30] on button "Next" at bounding box center [1046, 32] width 83 height 38
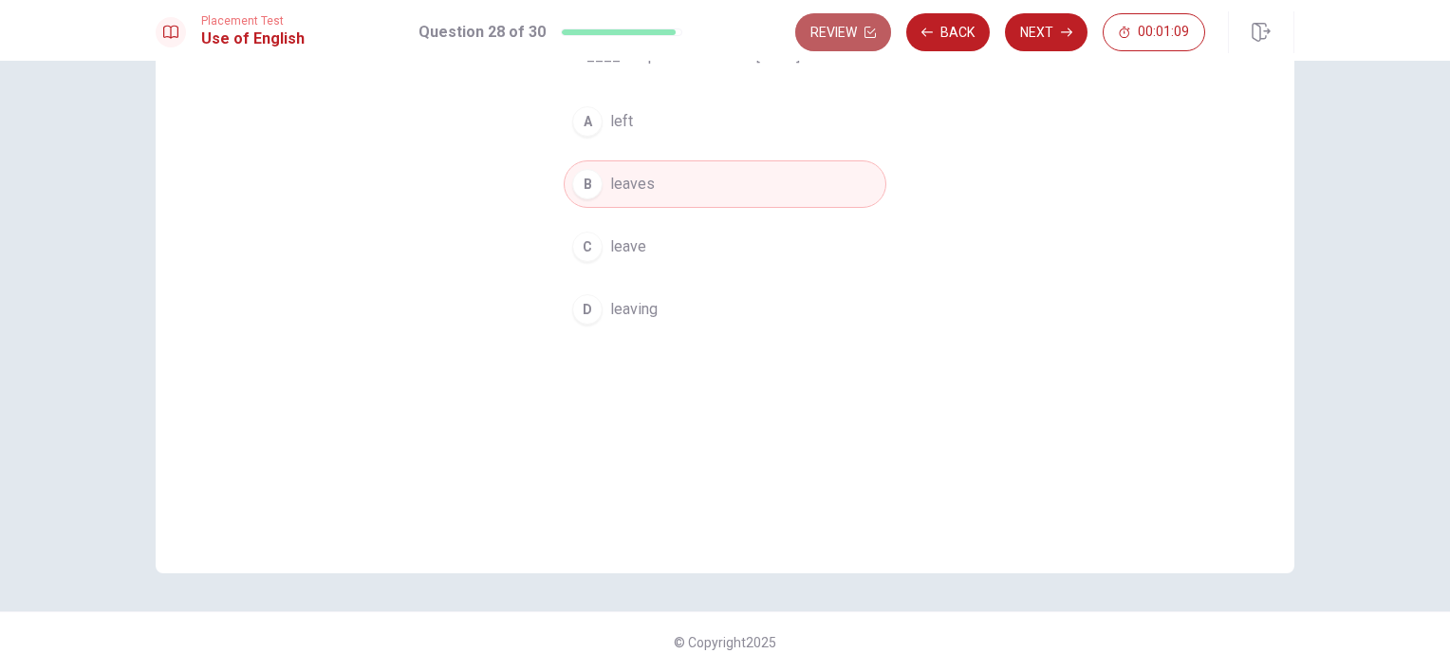
click at [837, 28] on button "Review" at bounding box center [843, 32] width 96 height 38
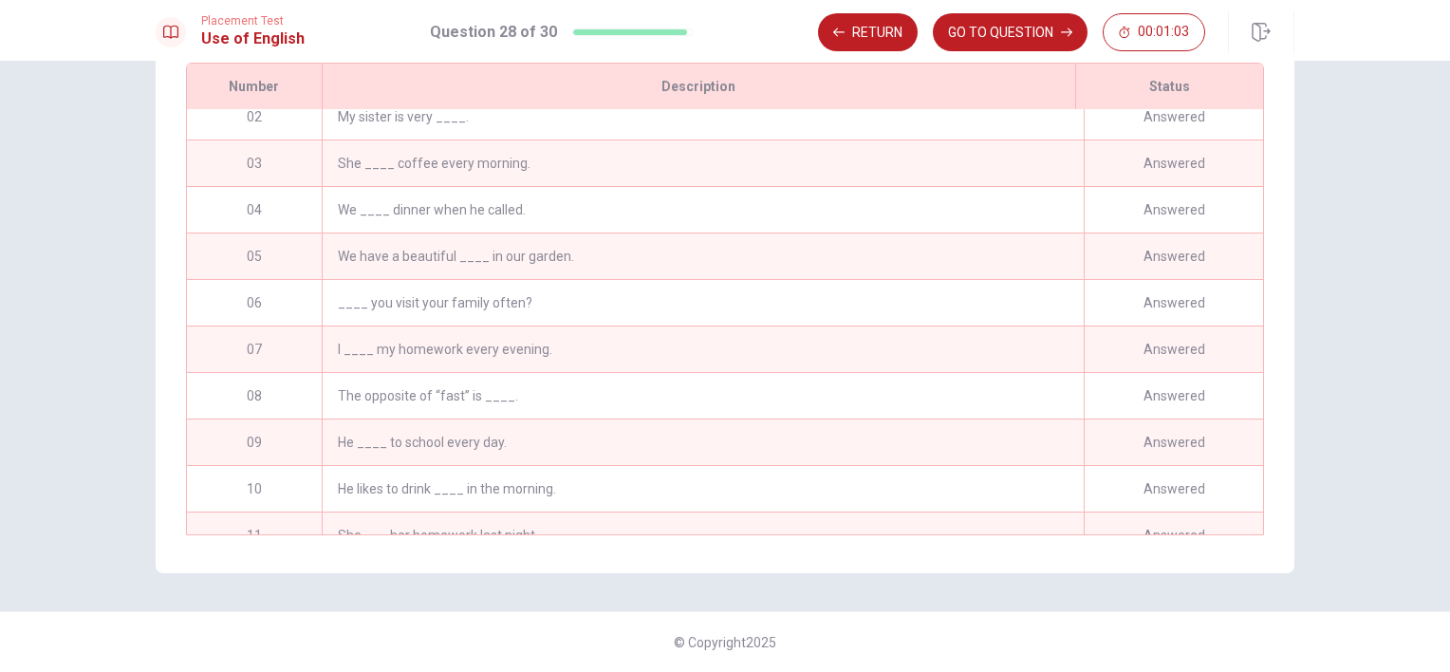
scroll to position [0, 0]
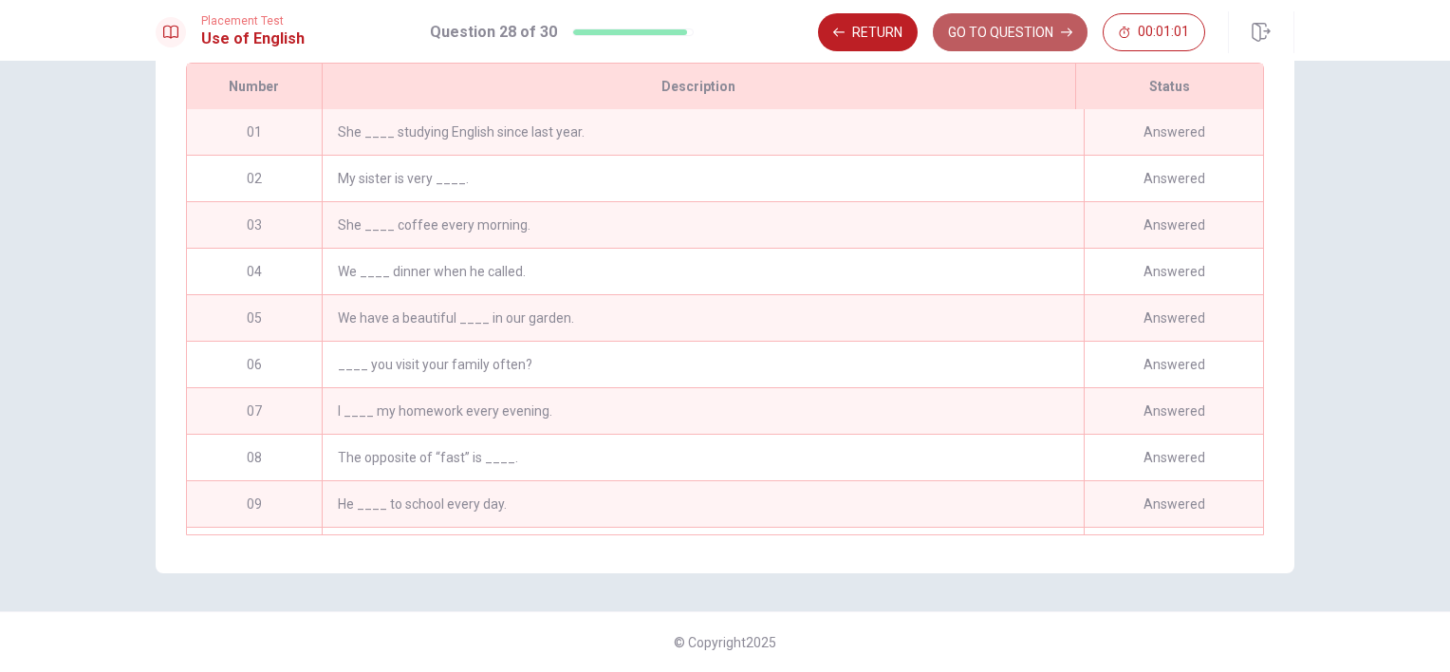
click at [1044, 28] on button "GO TO QUESTION" at bounding box center [1010, 32] width 155 height 38
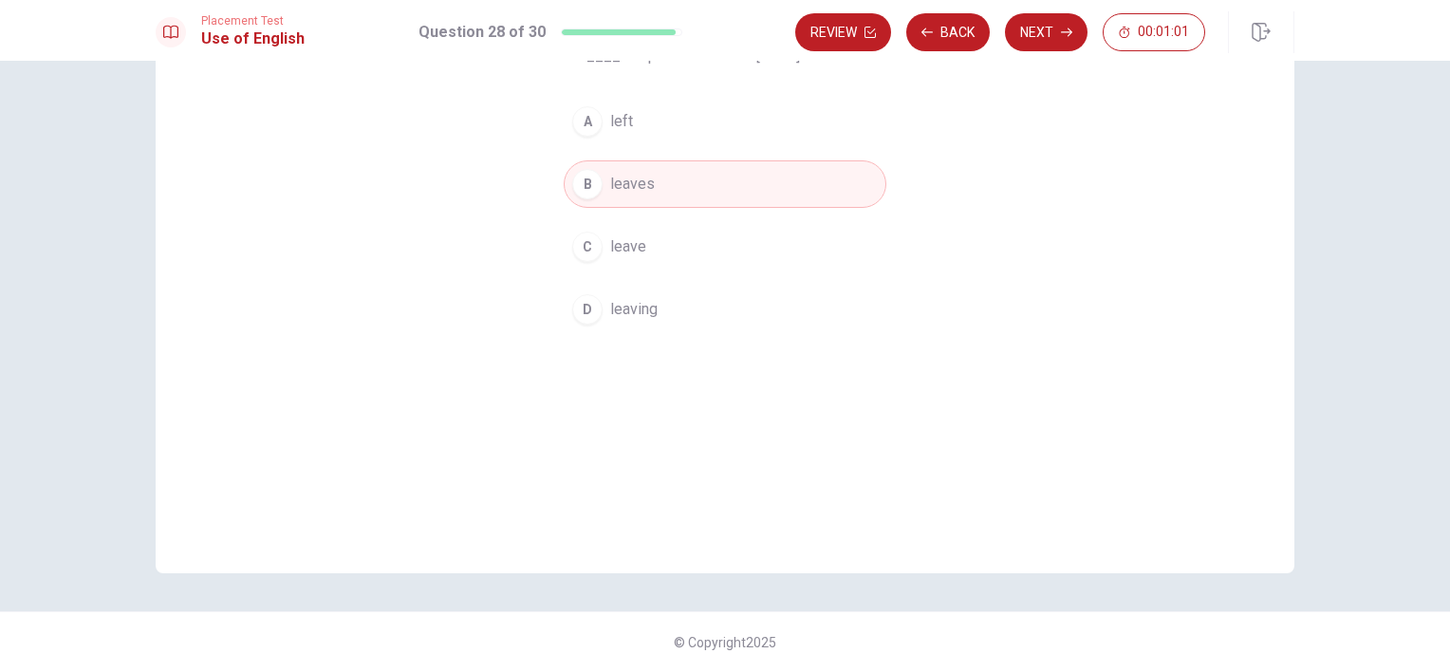
scroll to position [185, 0]
click at [1044, 28] on button "Next" at bounding box center [1046, 32] width 83 height 38
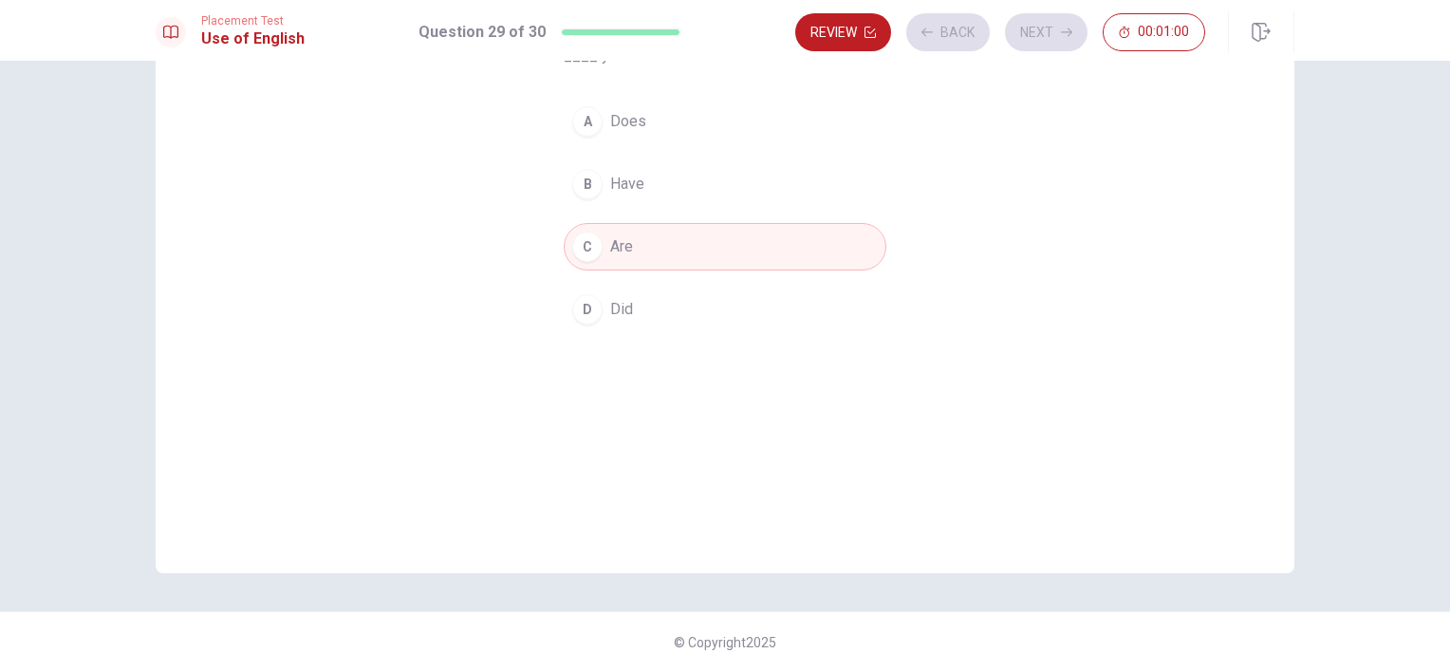
click at [1044, 28] on div "Review Back Next 00:01:00" at bounding box center [1000, 32] width 410 height 38
click at [1044, 28] on button "Next" at bounding box center [1046, 32] width 83 height 38
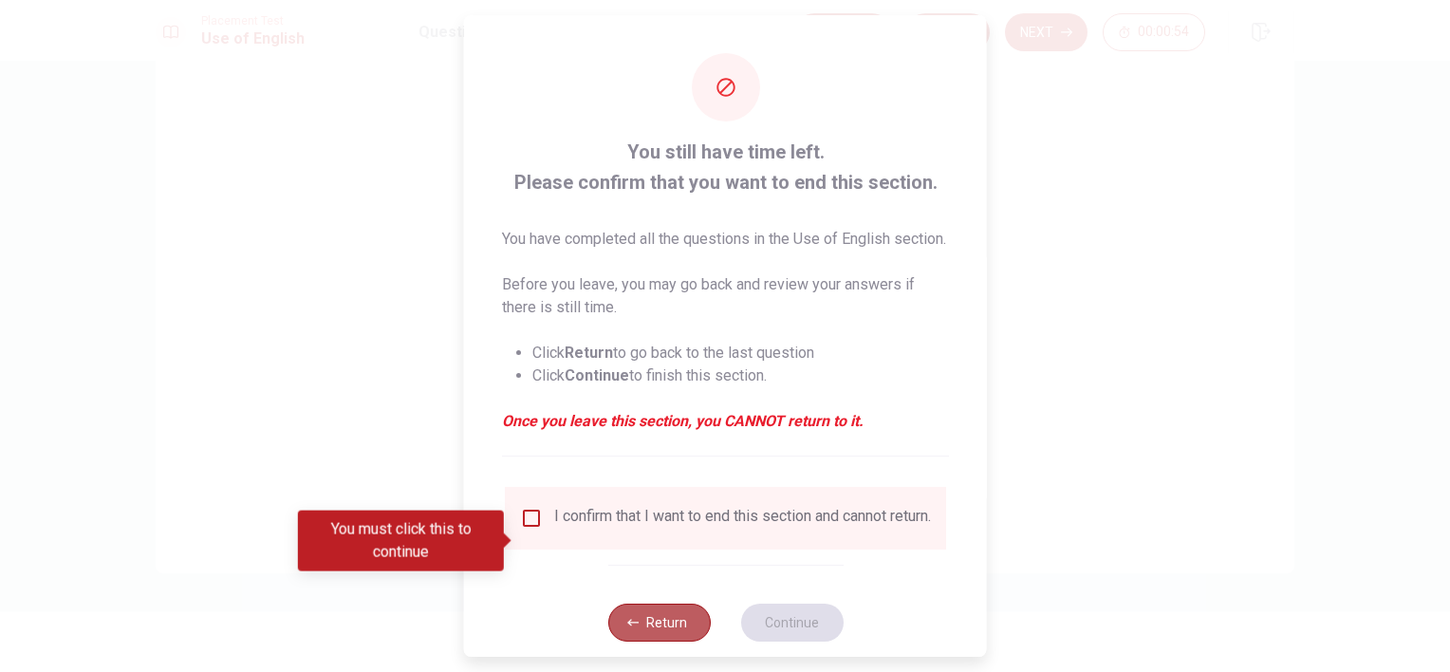
click at [672, 642] on button "Return" at bounding box center [658, 623] width 103 height 38
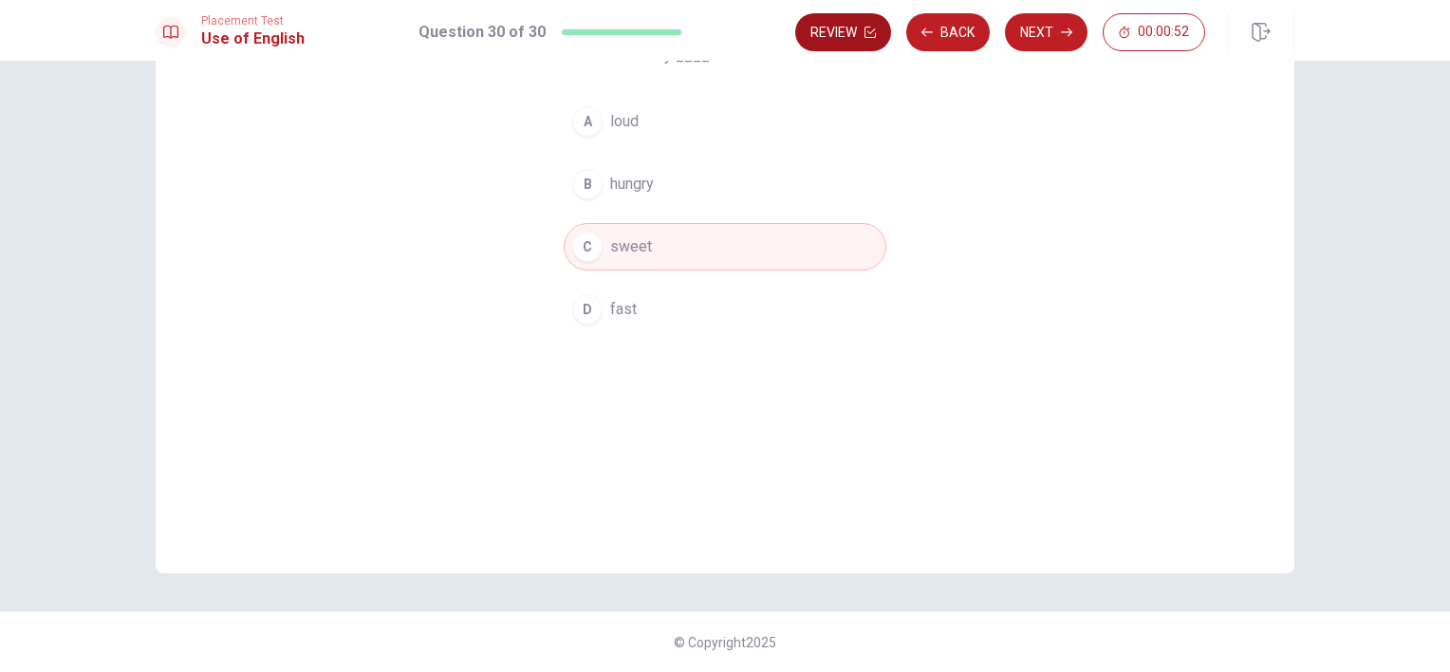
click at [852, 34] on button "Review" at bounding box center [843, 32] width 96 height 38
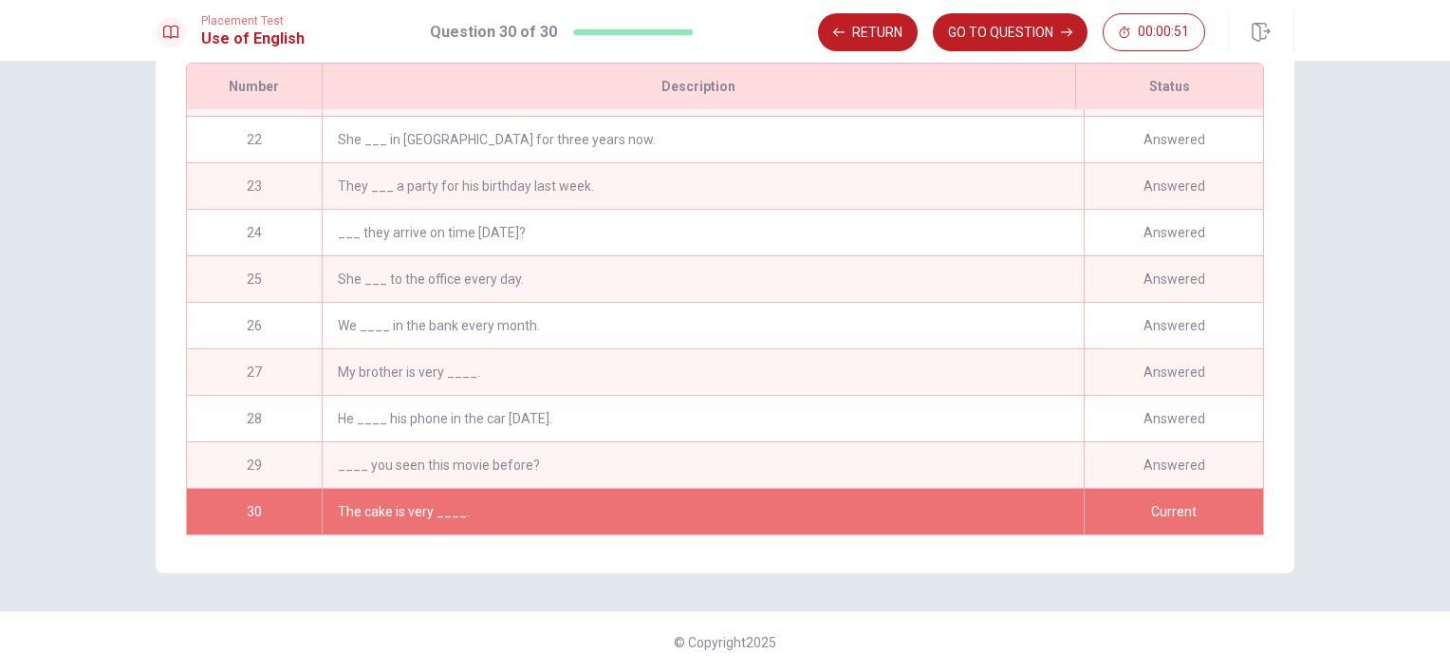
scroll to position [973, 0]
click at [985, 17] on button "GO TO QUESTION" at bounding box center [1010, 32] width 155 height 38
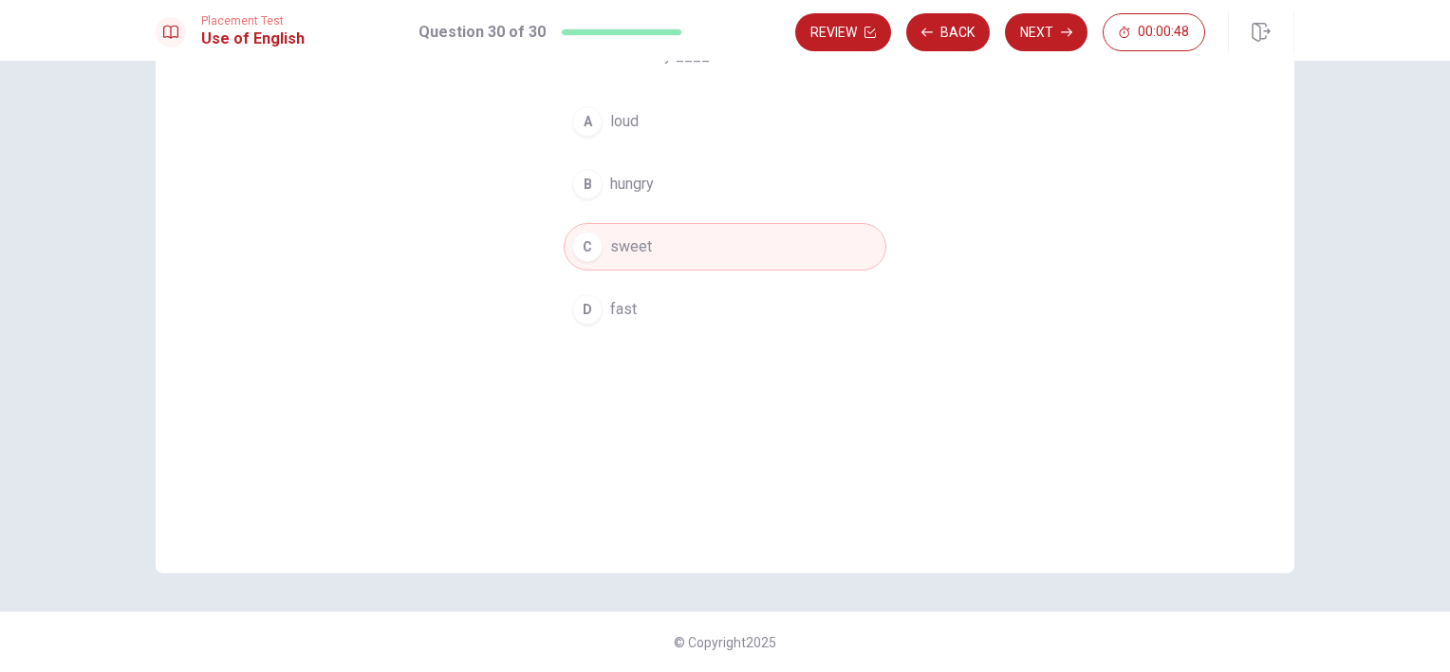
click at [985, 17] on div "Review Back Next 00:00:48" at bounding box center [1000, 32] width 410 height 38
click at [1036, 23] on button "Next" at bounding box center [1046, 32] width 83 height 38
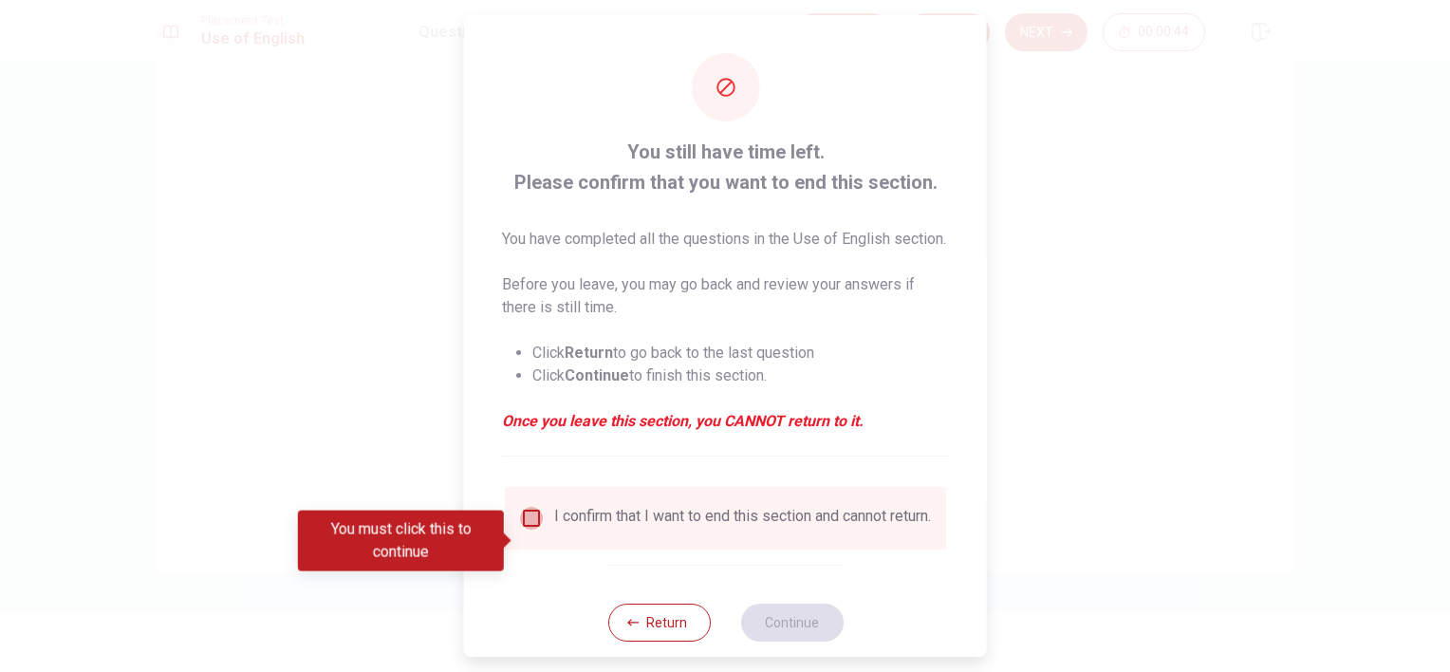
click at [535, 530] on input "You must click this to continue" at bounding box center [531, 518] width 23 height 23
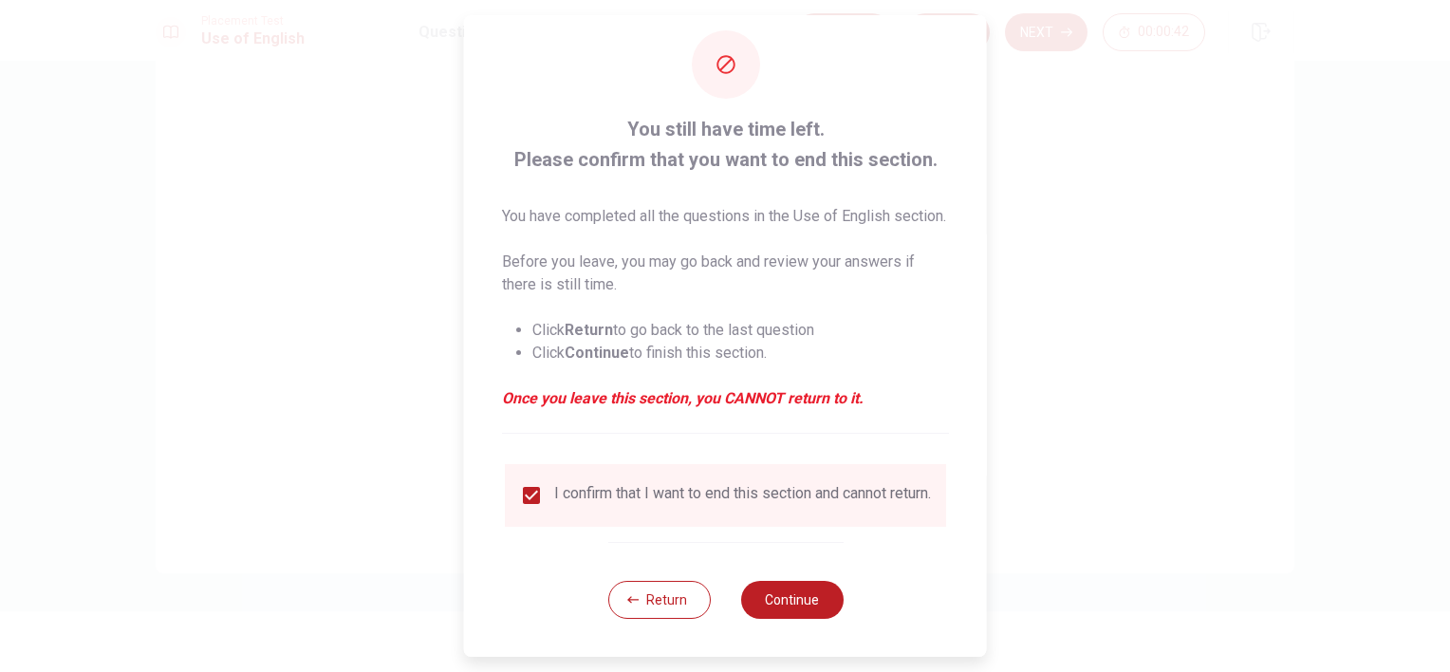
scroll to position [58, 0]
click at [793, 603] on button "Continue" at bounding box center [791, 600] width 103 height 38
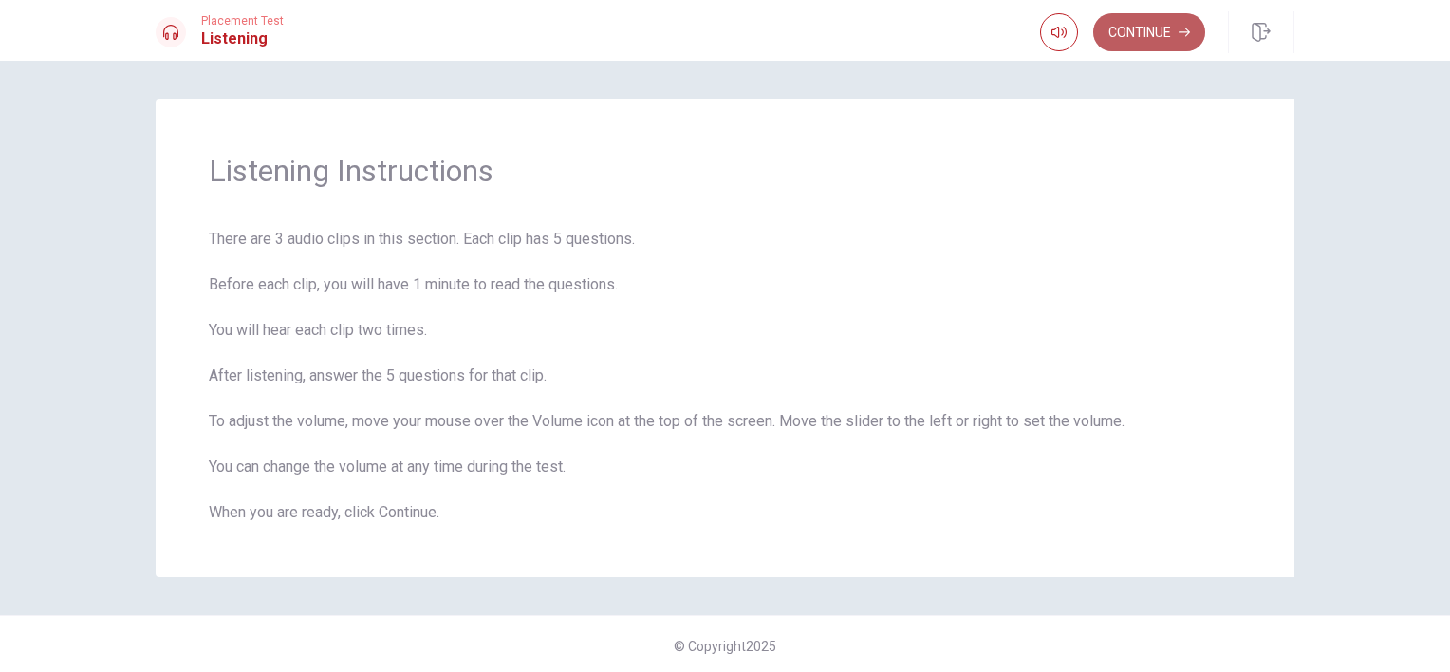
click at [1130, 23] on button "Continue" at bounding box center [1149, 32] width 112 height 38
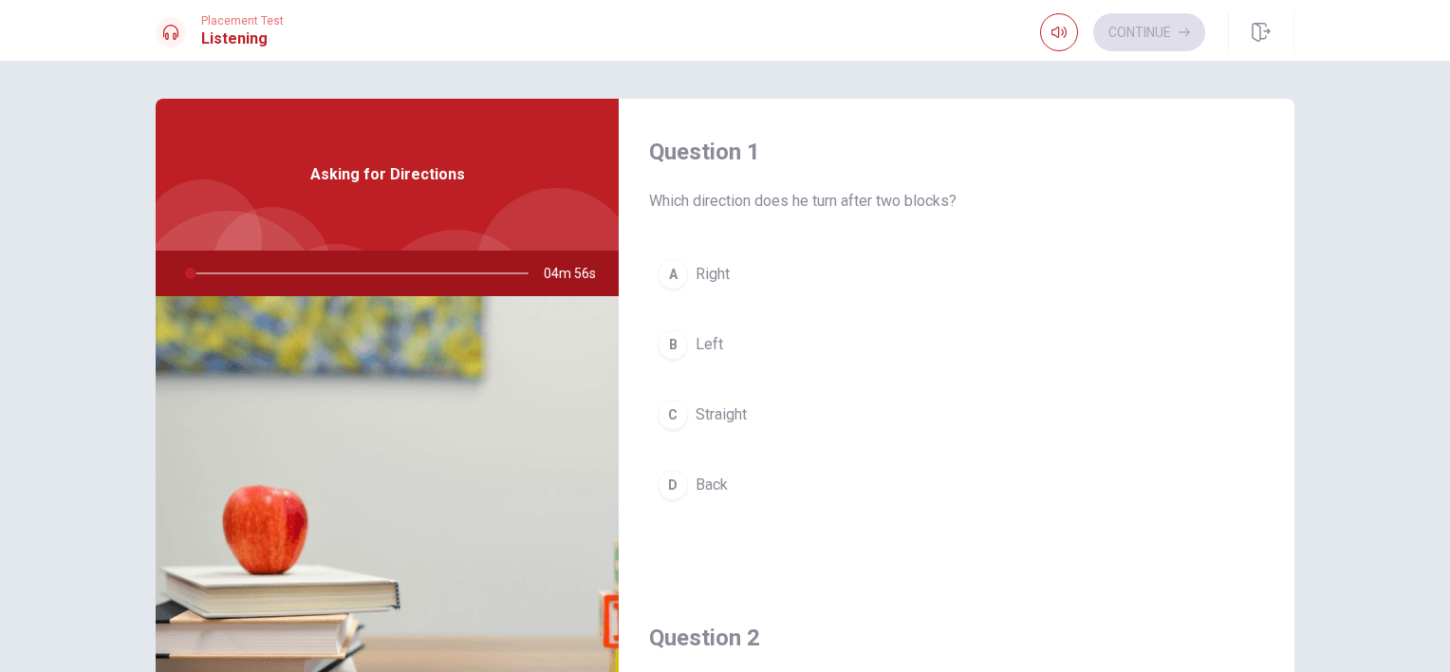
click at [1342, 358] on div "Question 1 Which direction does he turn after two blocks? A Right B Left C Stra…" at bounding box center [725, 366] width 1450 height 611
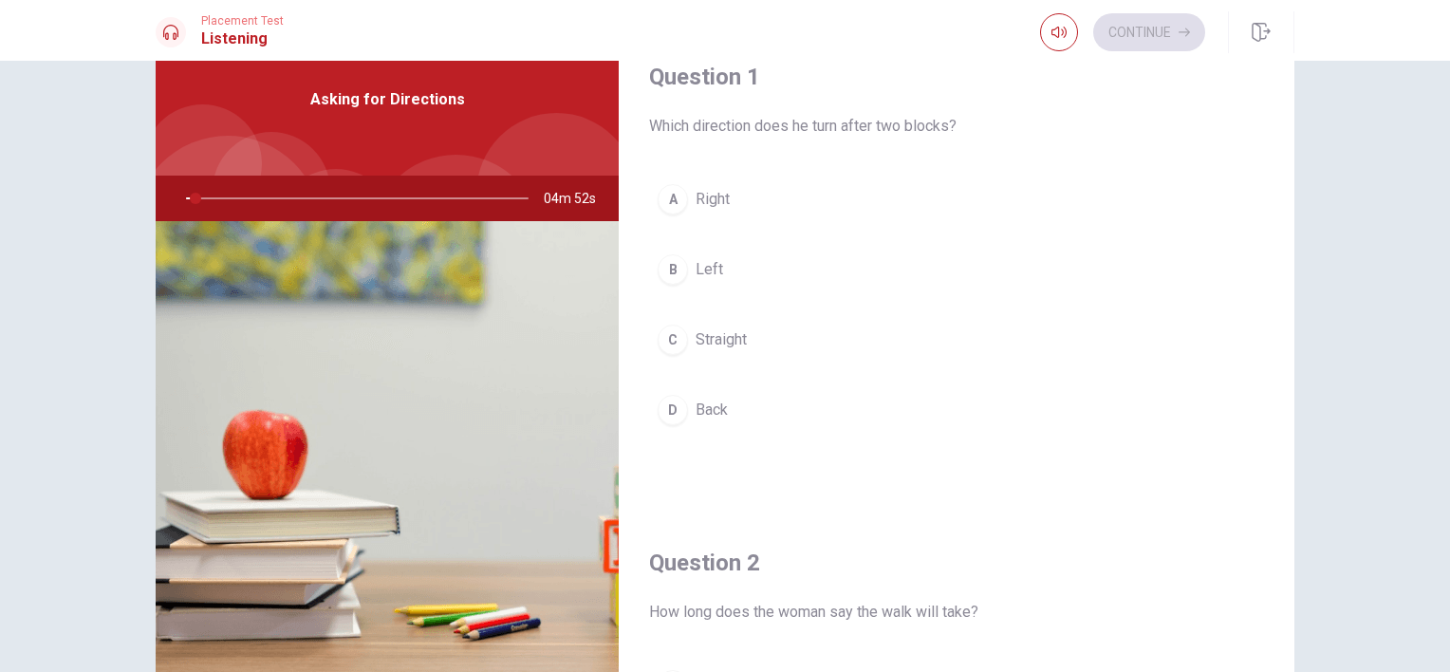
scroll to position [76, 0]
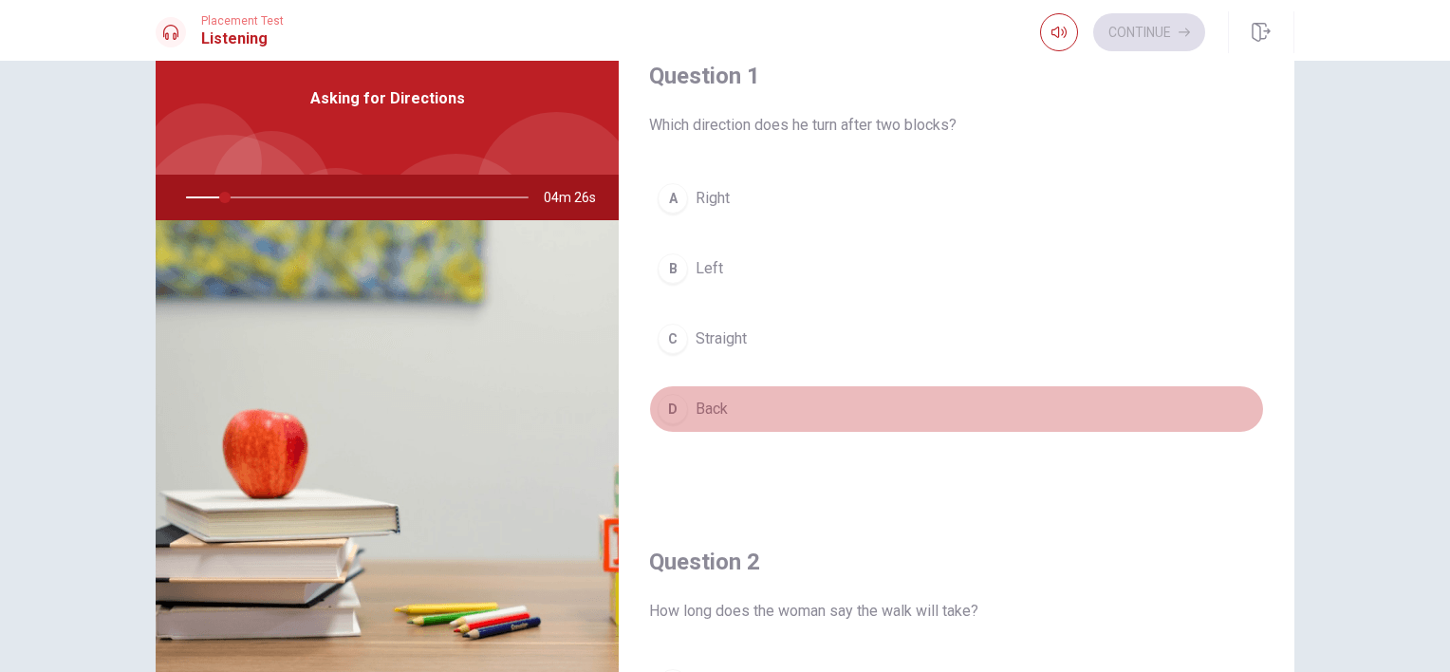
click at [970, 396] on button "D Back" at bounding box center [956, 408] width 615 height 47
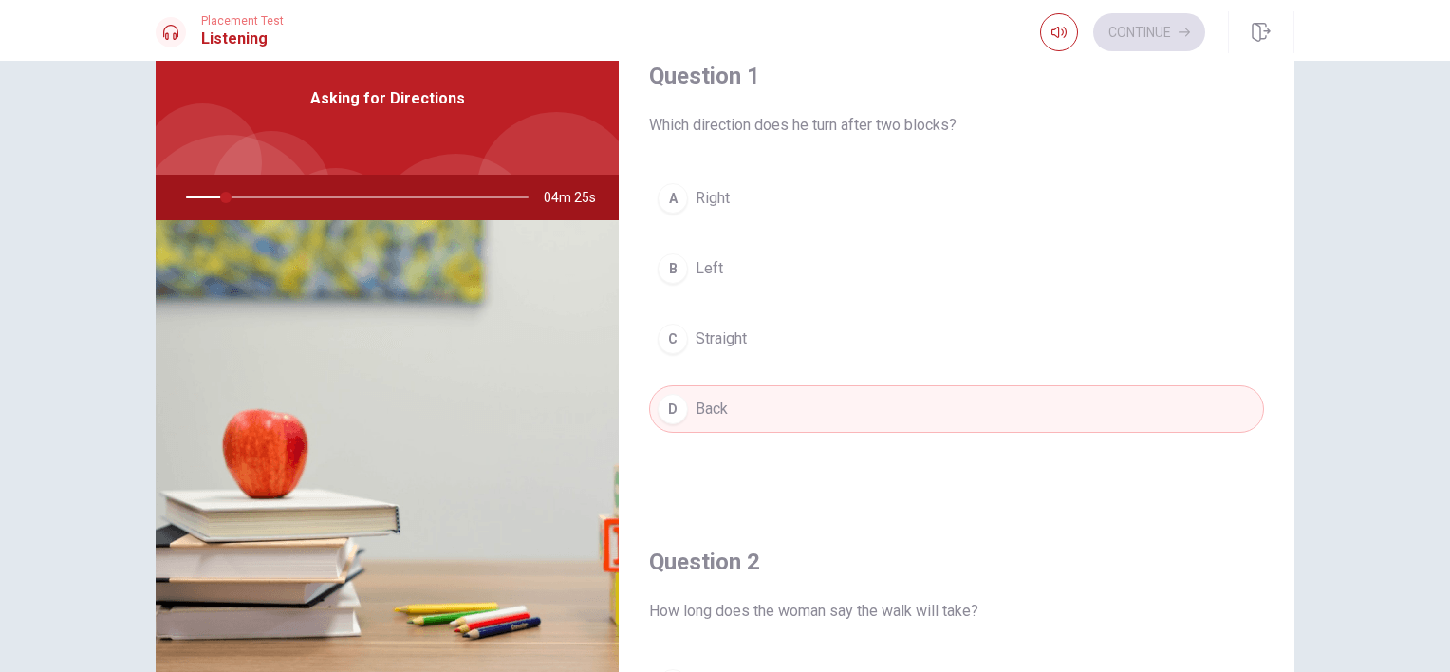
type input "12"
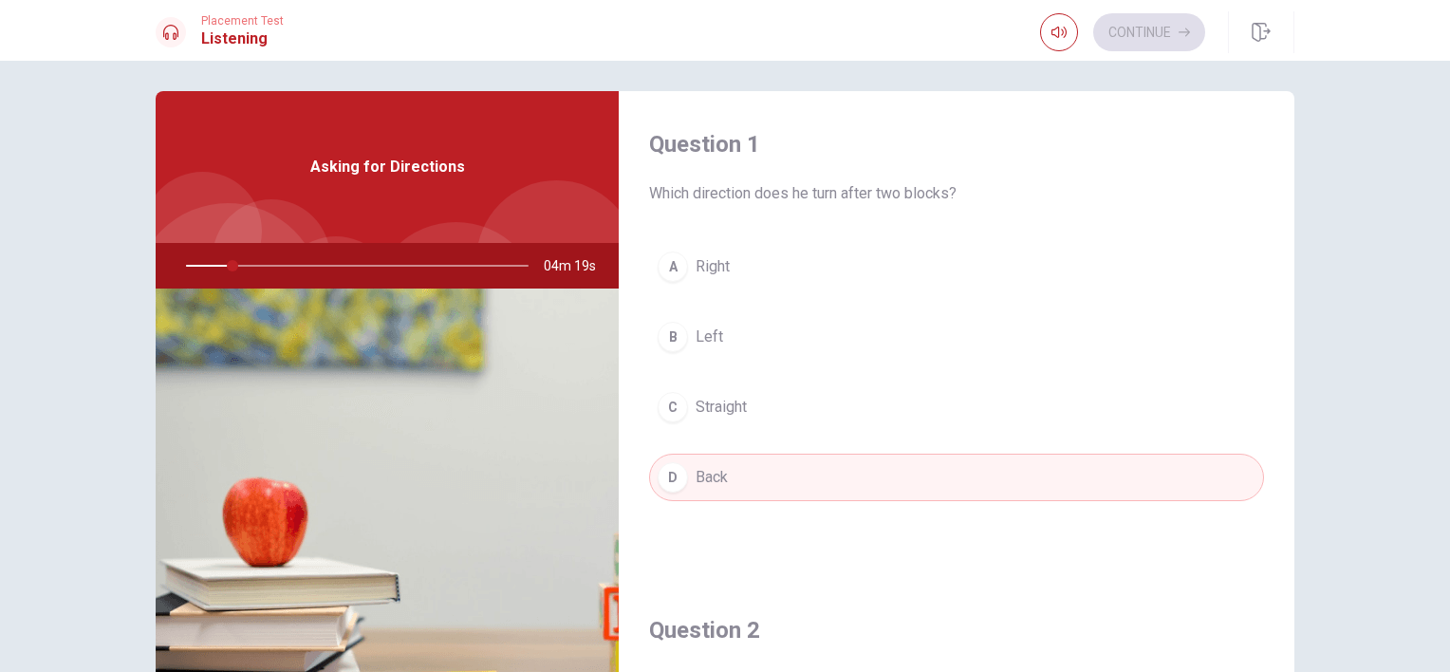
scroll to position [0, 0]
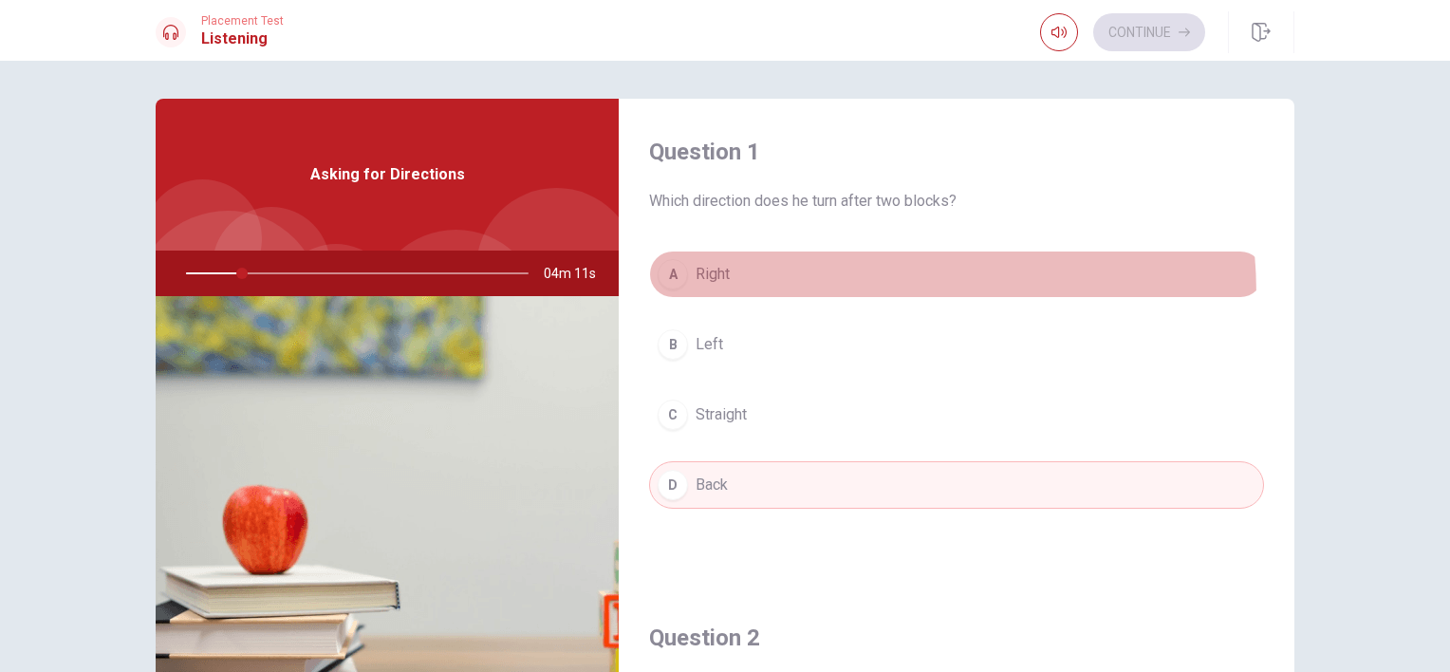
click at [773, 295] on button "A Right" at bounding box center [956, 274] width 615 height 47
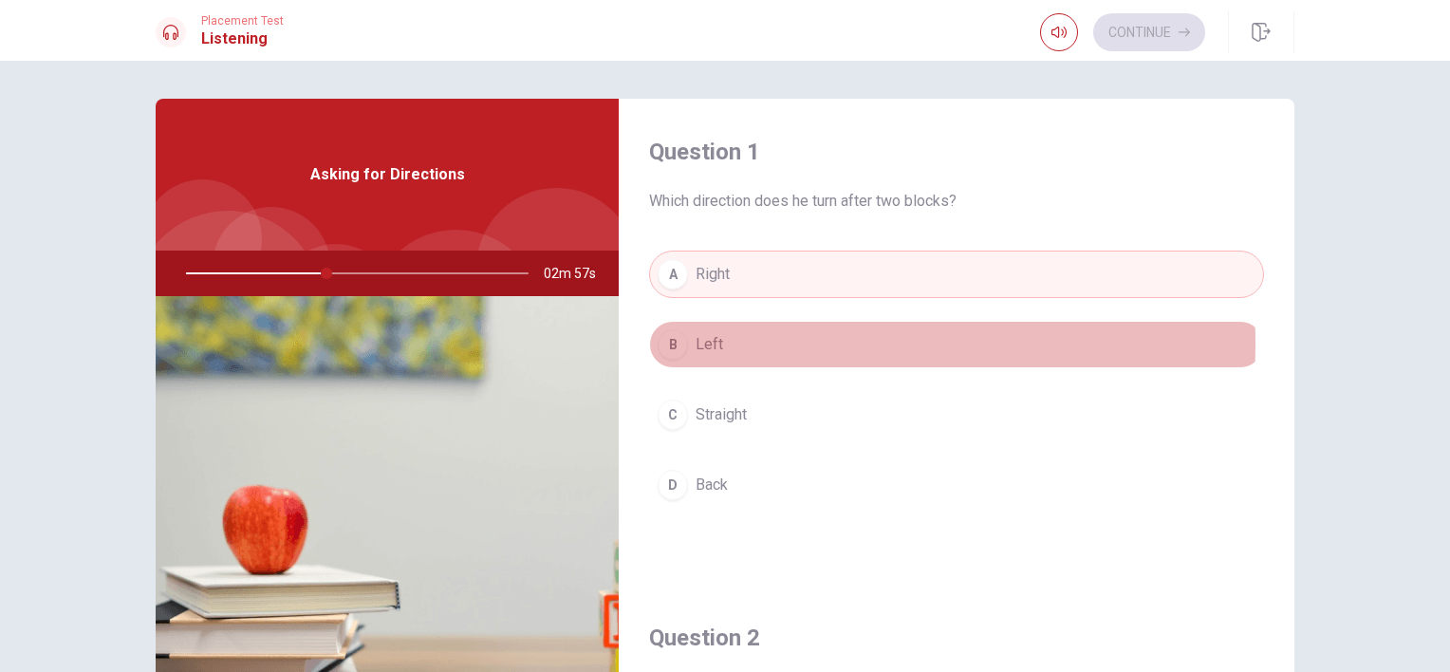
click at [706, 344] on span "Left" at bounding box center [710, 344] width 28 height 23
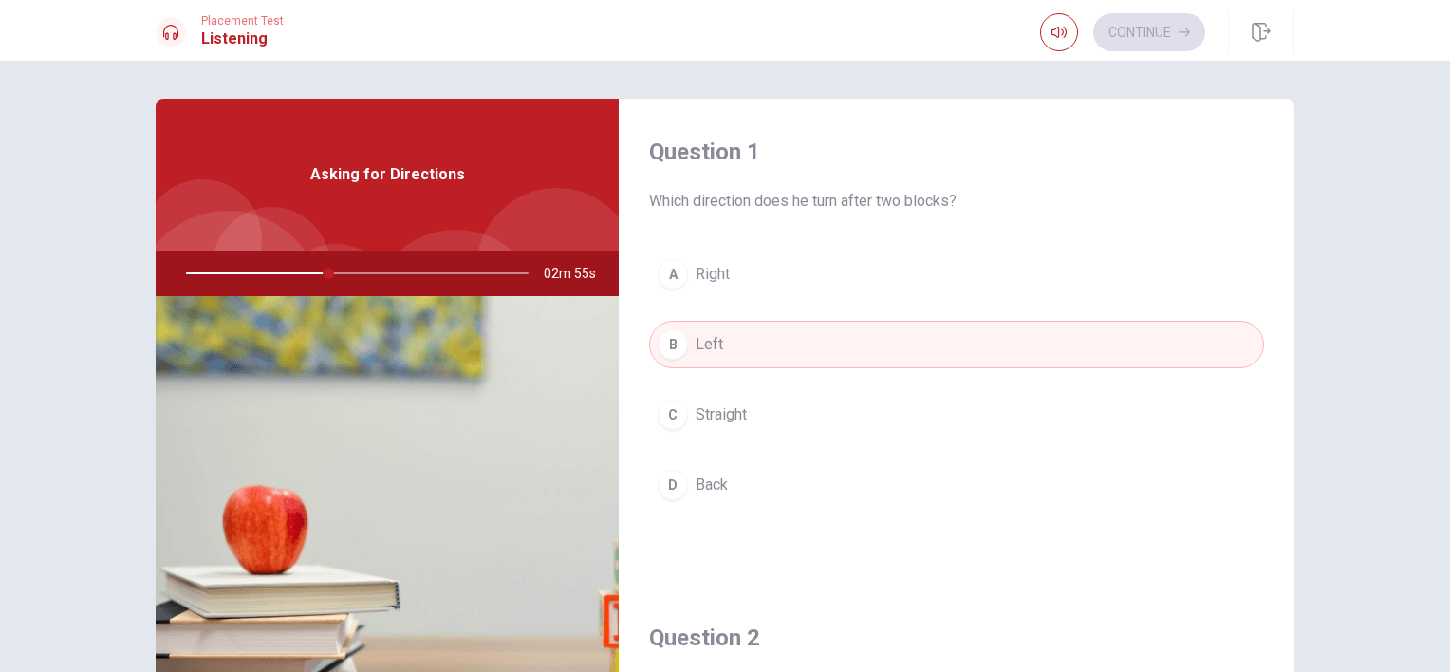
scroll to position [577, 0]
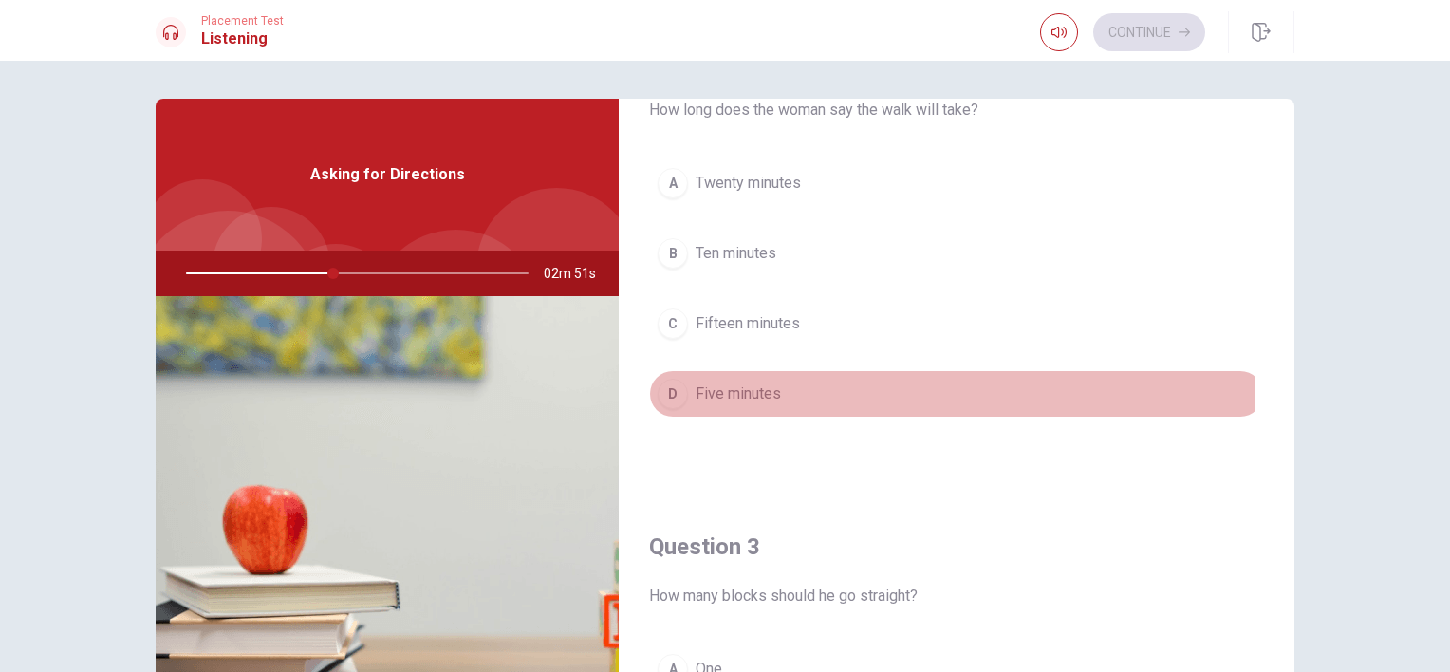
click at [739, 398] on span "Five minutes" at bounding box center [738, 393] width 85 height 23
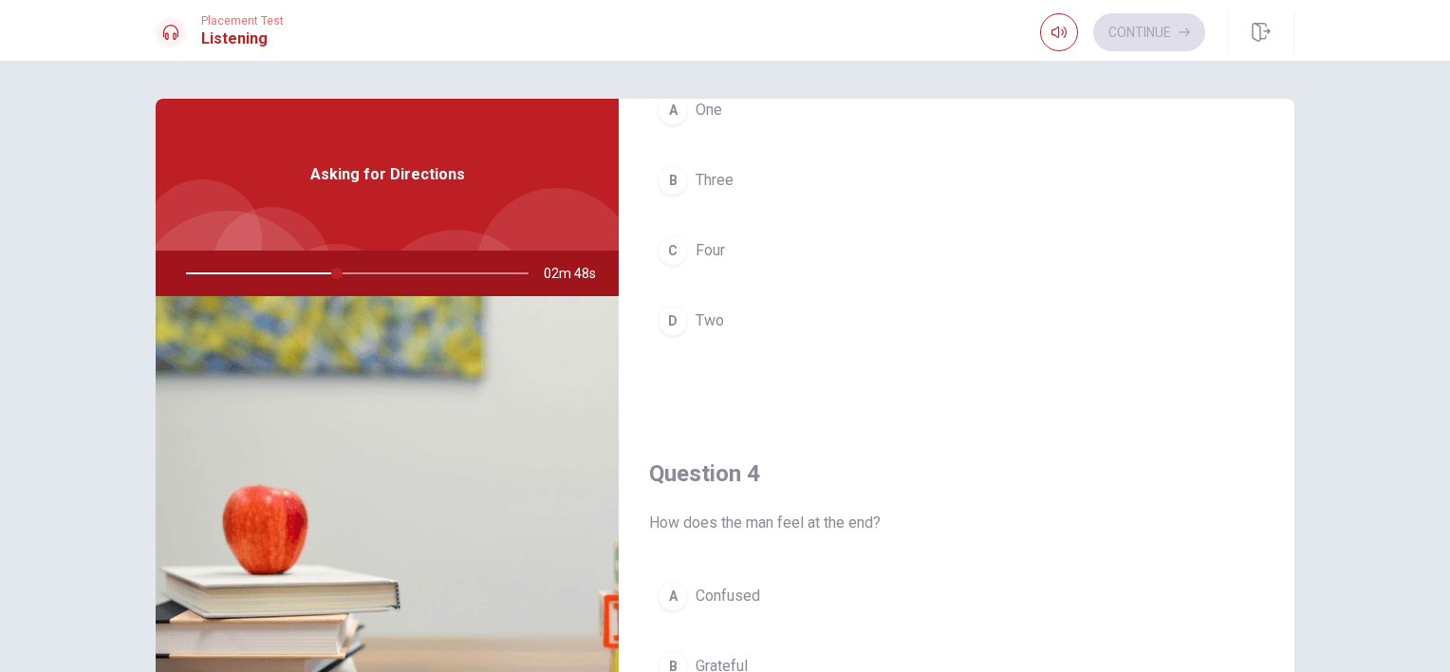
scroll to position [1154, 0]
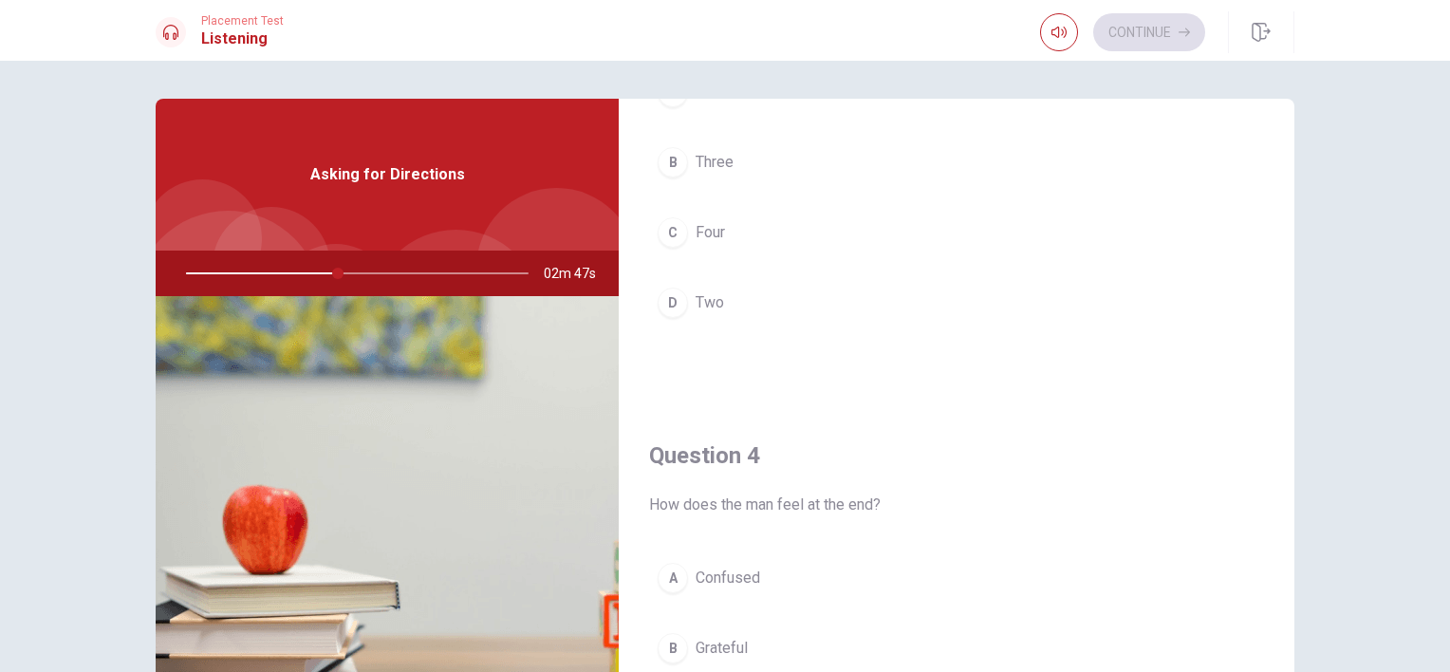
type input "45"
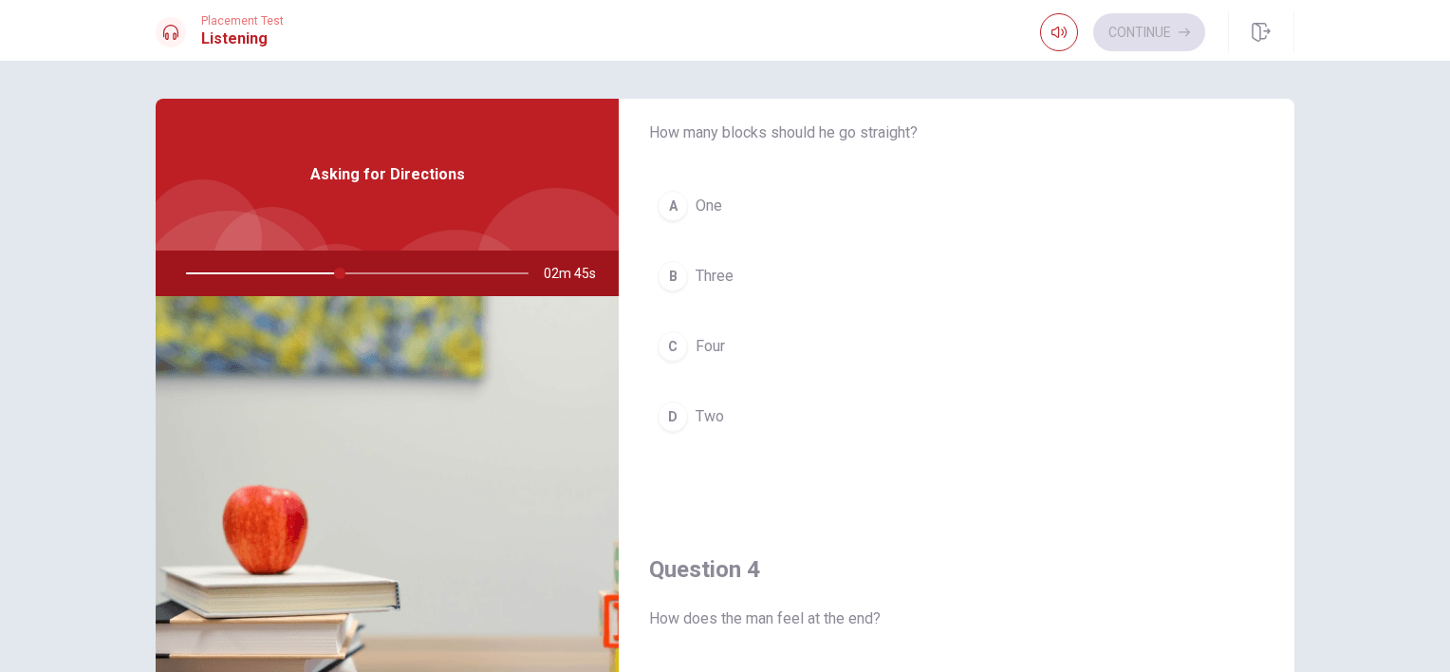
scroll to position [1002, 0]
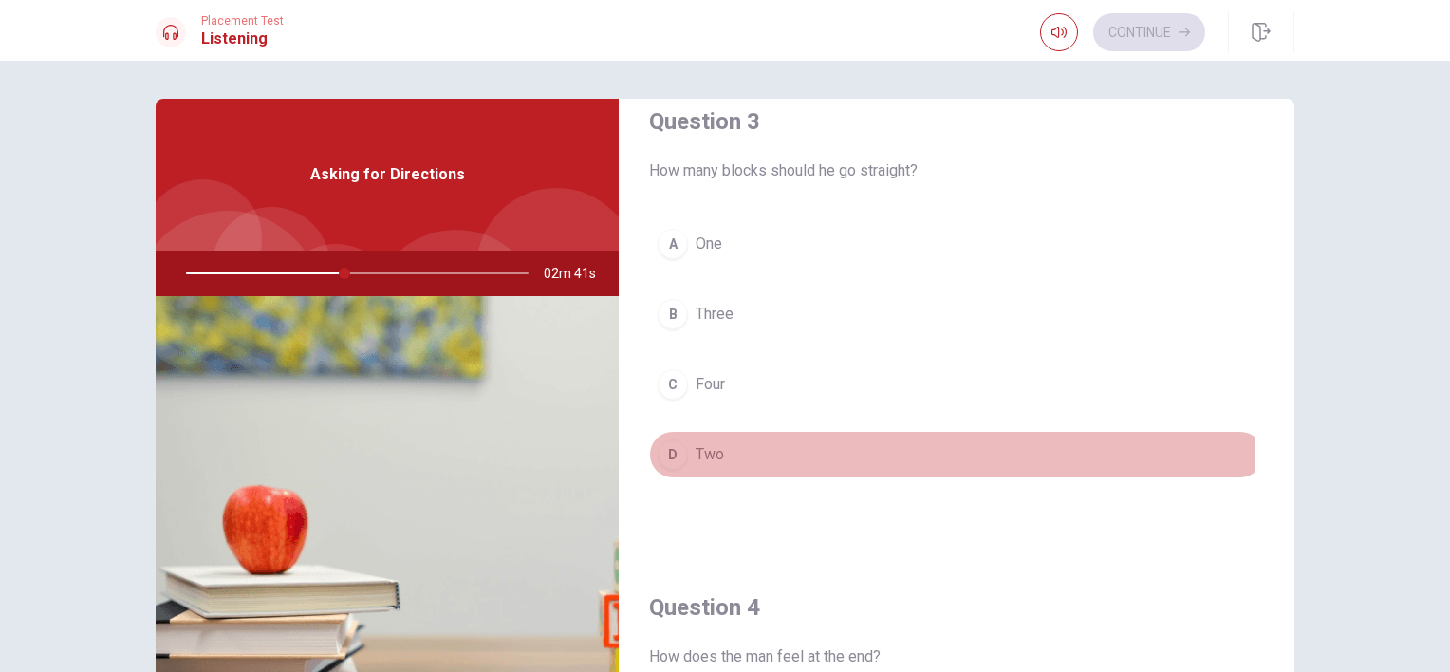
click at [669, 449] on div "D" at bounding box center [673, 454] width 30 height 30
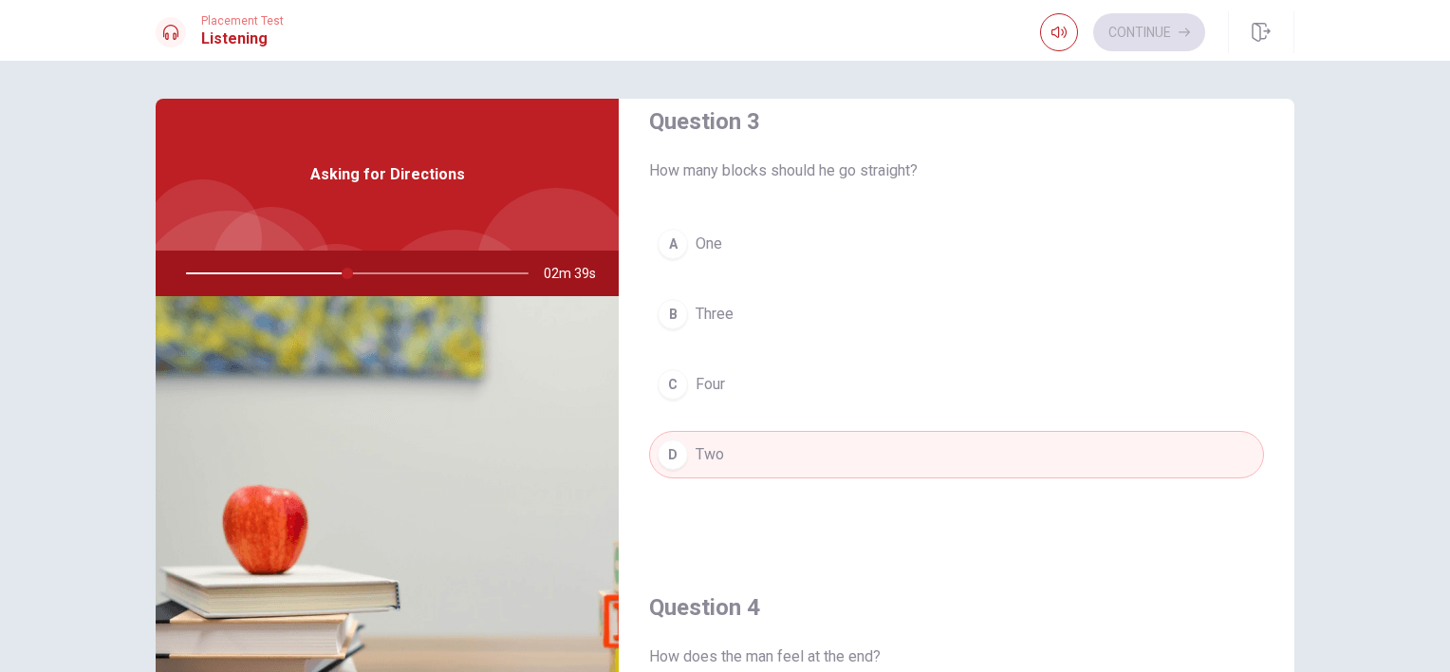
type input "47"
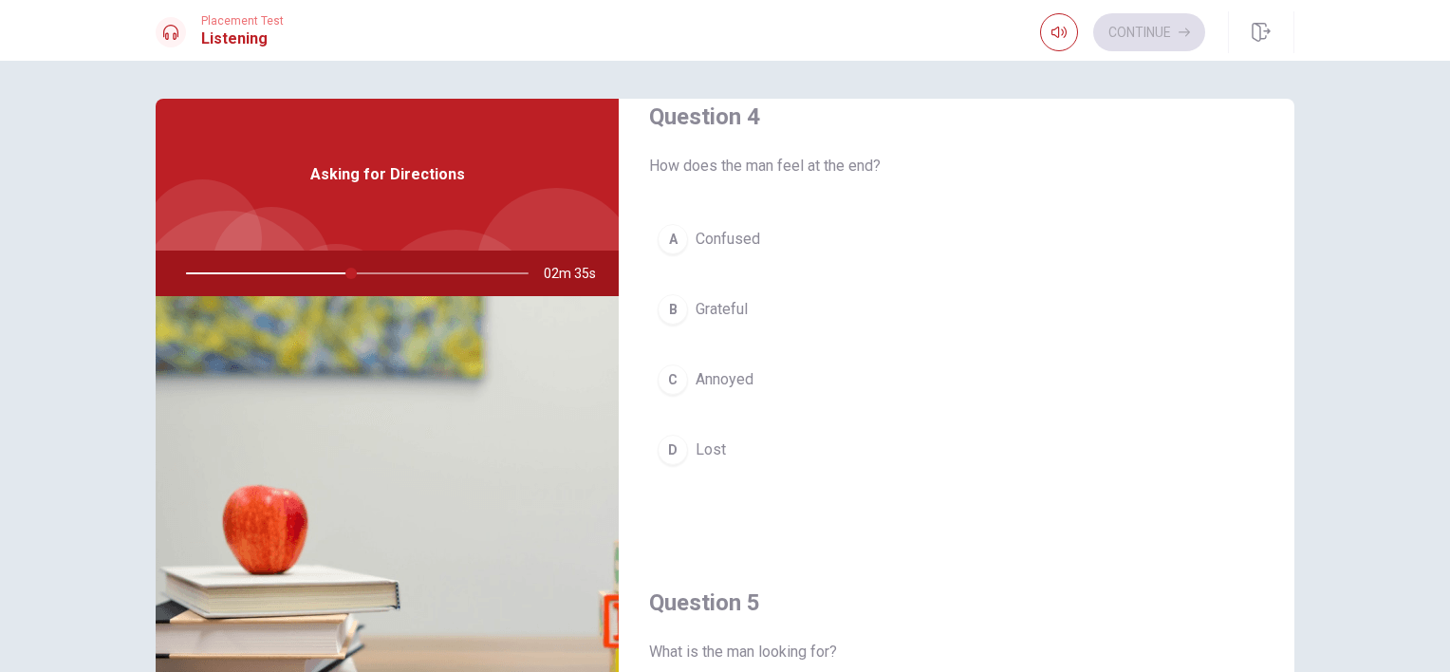
scroll to position [1458, 0]
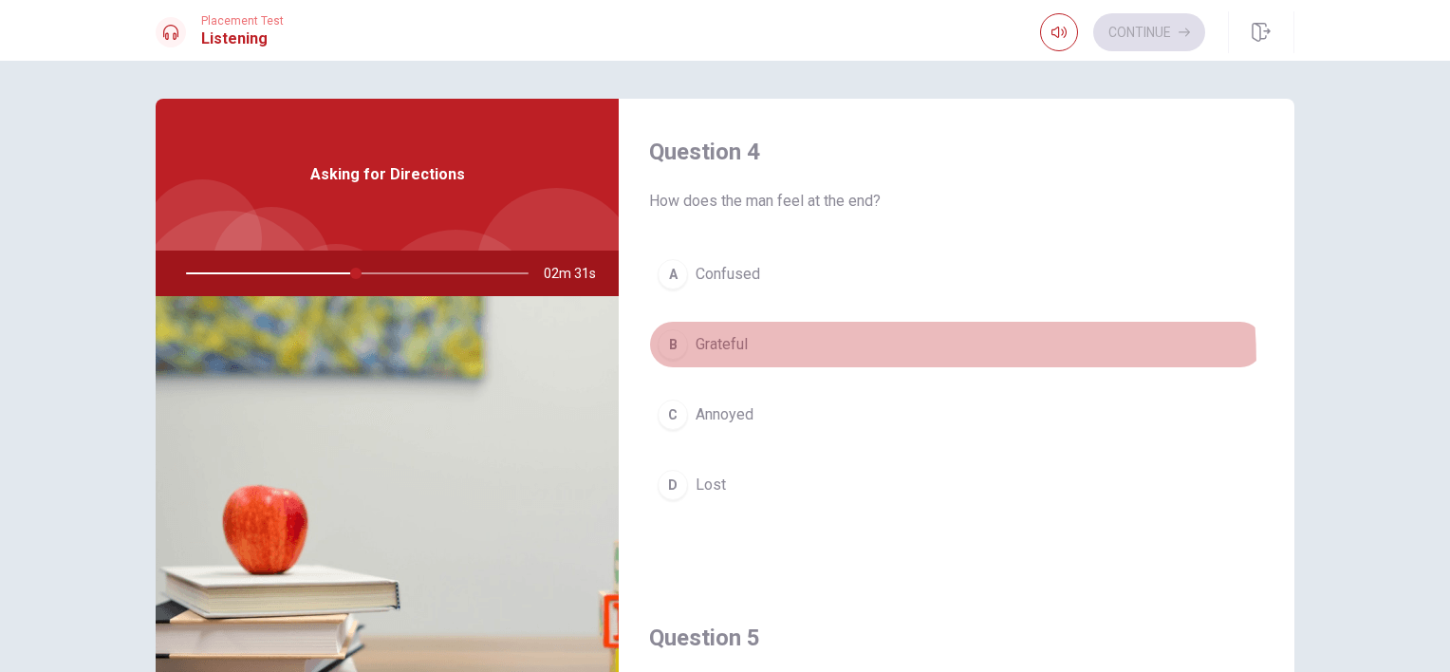
click at [667, 361] on button "B Grateful" at bounding box center [956, 344] width 615 height 47
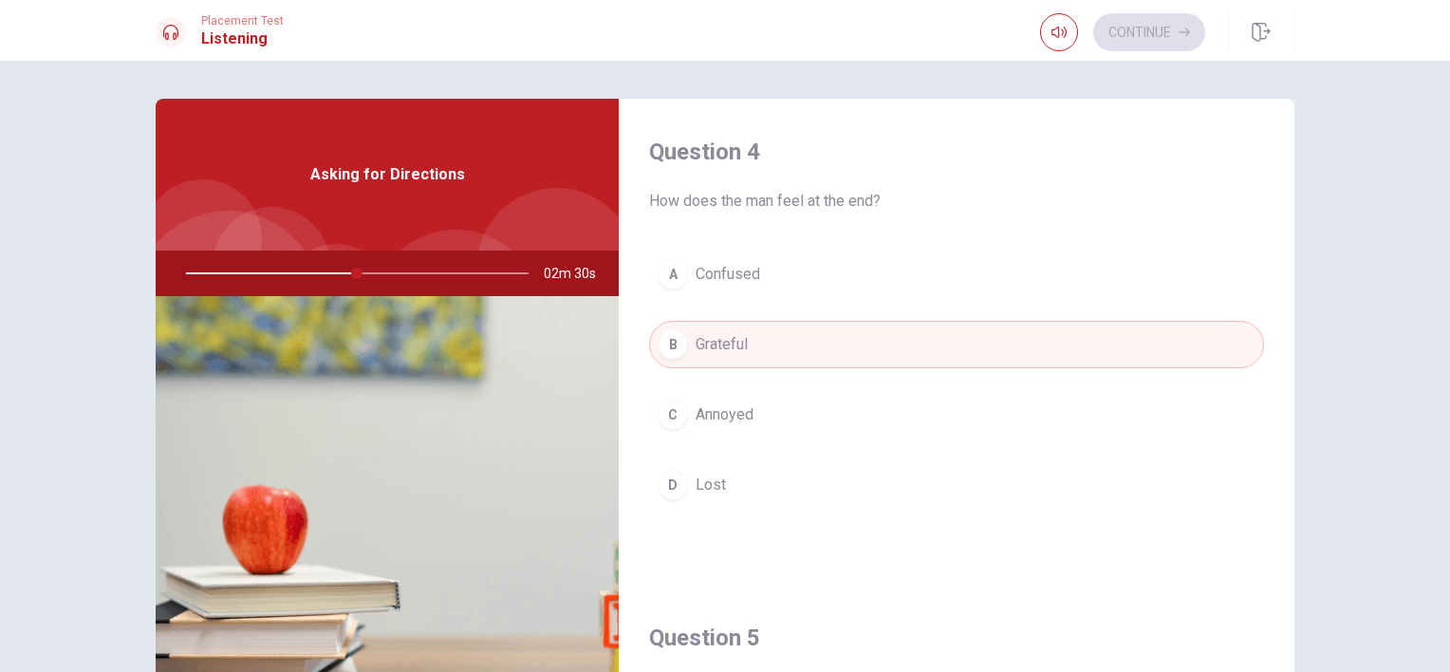
type input "50"
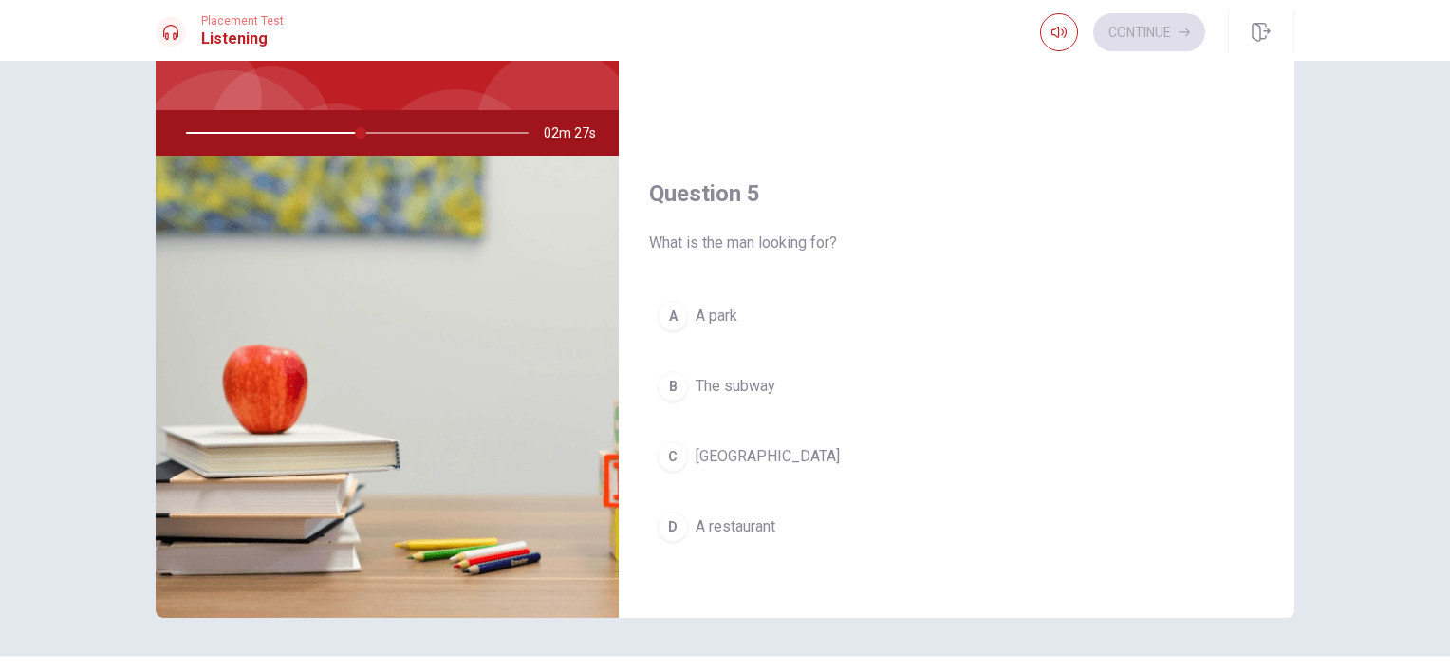
scroll to position [152, 0]
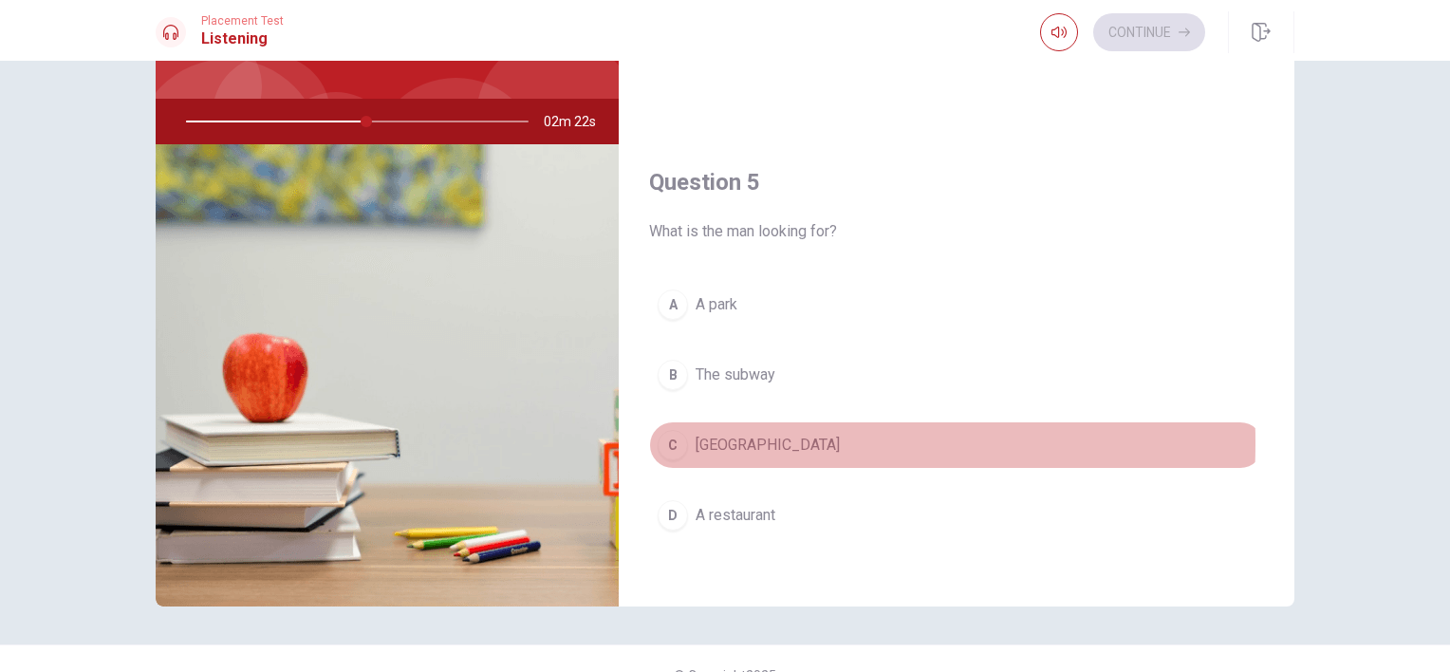
click at [658, 436] on div "C" at bounding box center [673, 445] width 30 height 30
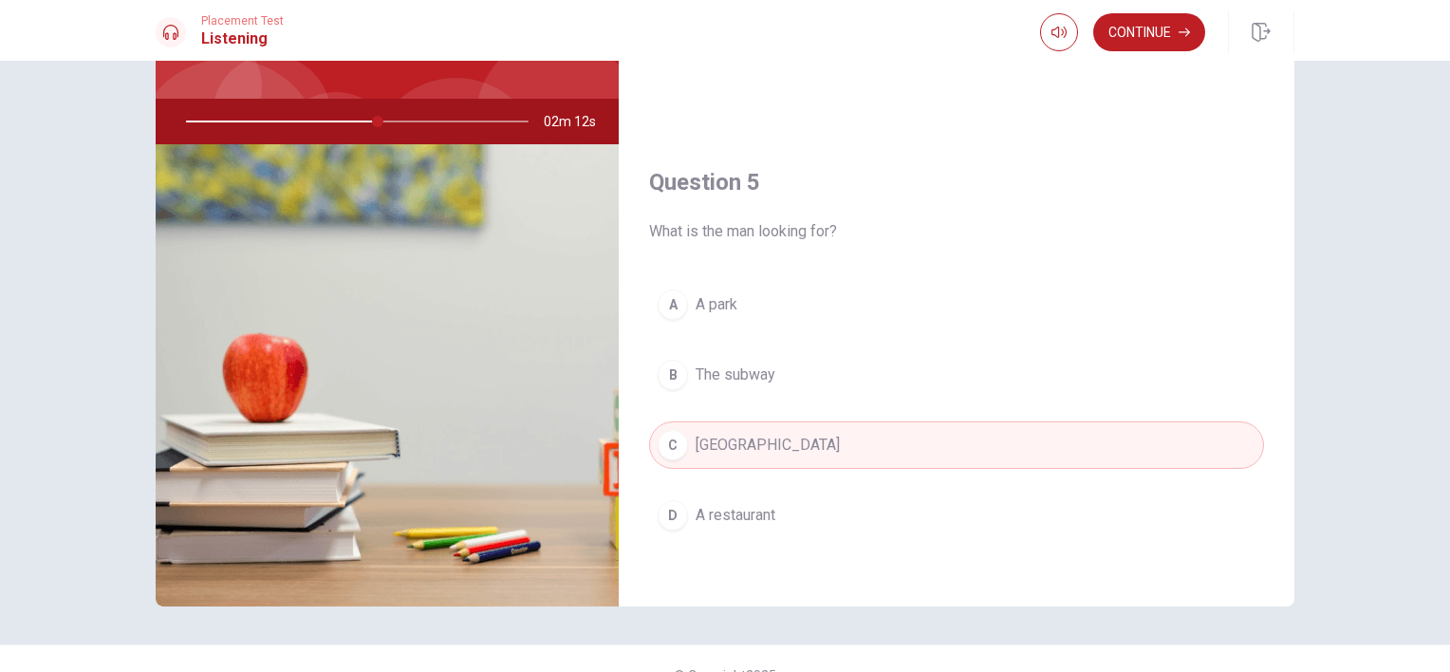
type input "56"
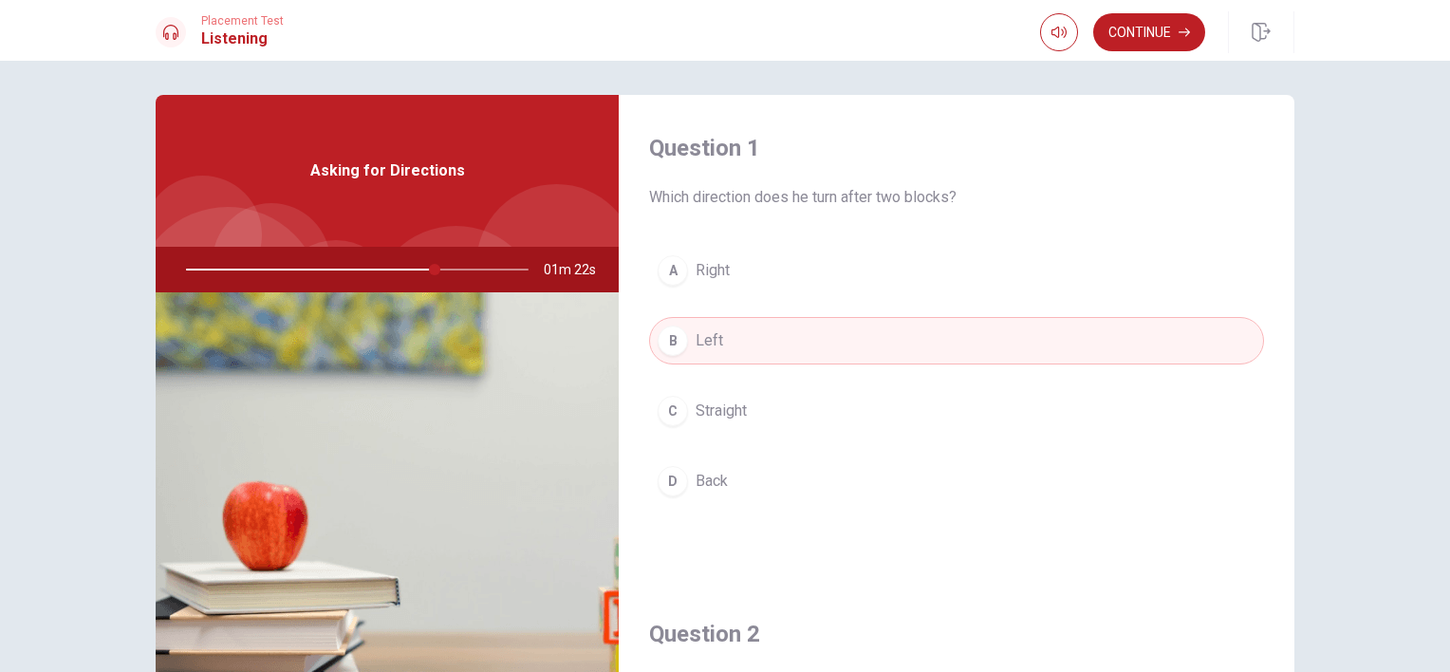
scroll to position [0, 0]
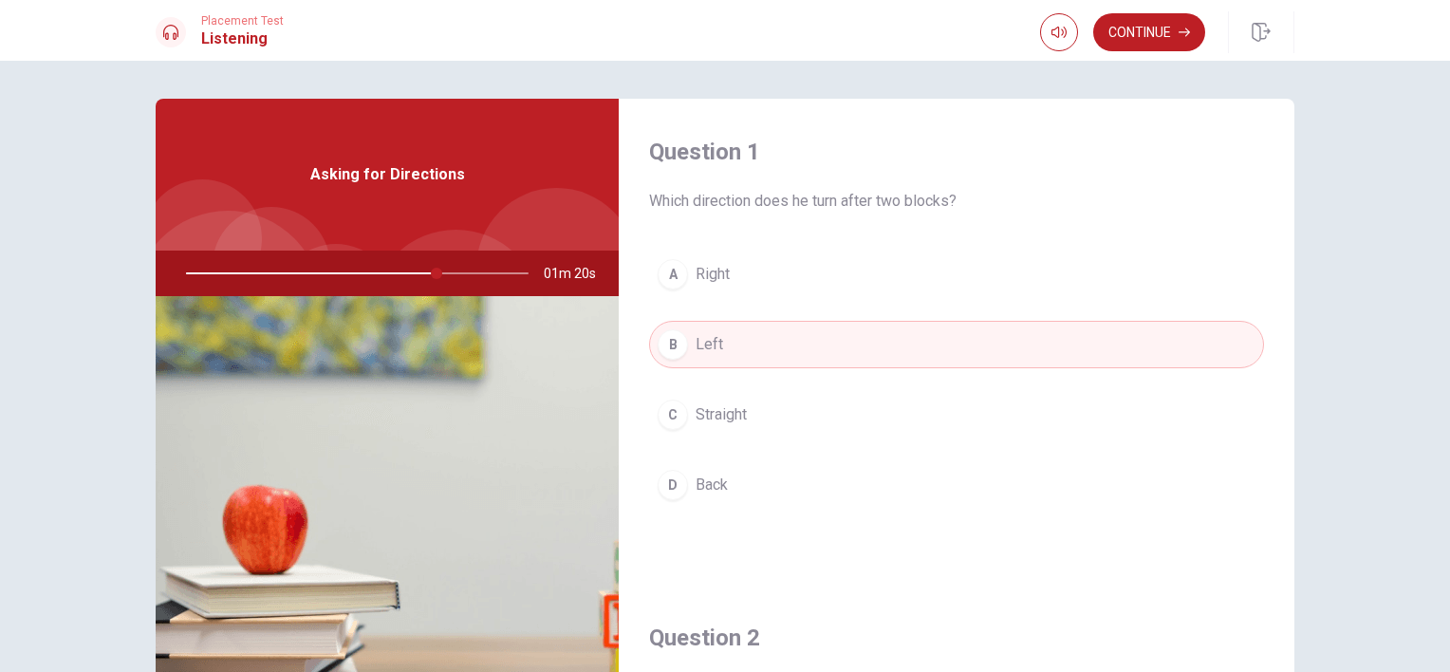
click at [200, 273] on div at bounding box center [353, 274] width 381 height 46
drag, startPoint x: 433, startPoint y: 271, endPoint x: 310, endPoint y: 291, distance: 124.0
click at [310, 291] on div at bounding box center [353, 274] width 381 height 46
click at [1140, 30] on button "Continue" at bounding box center [1149, 32] width 112 height 38
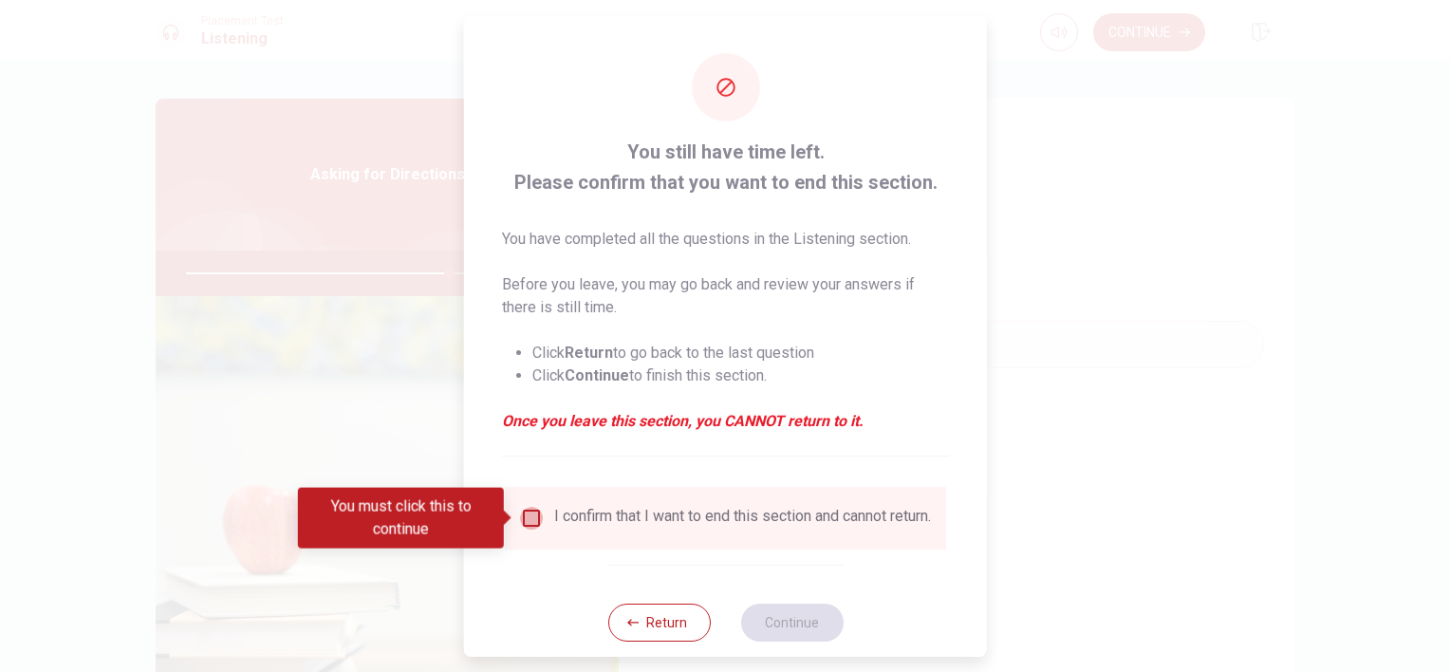
click at [532, 517] on input "You must click this to continue" at bounding box center [531, 518] width 23 height 23
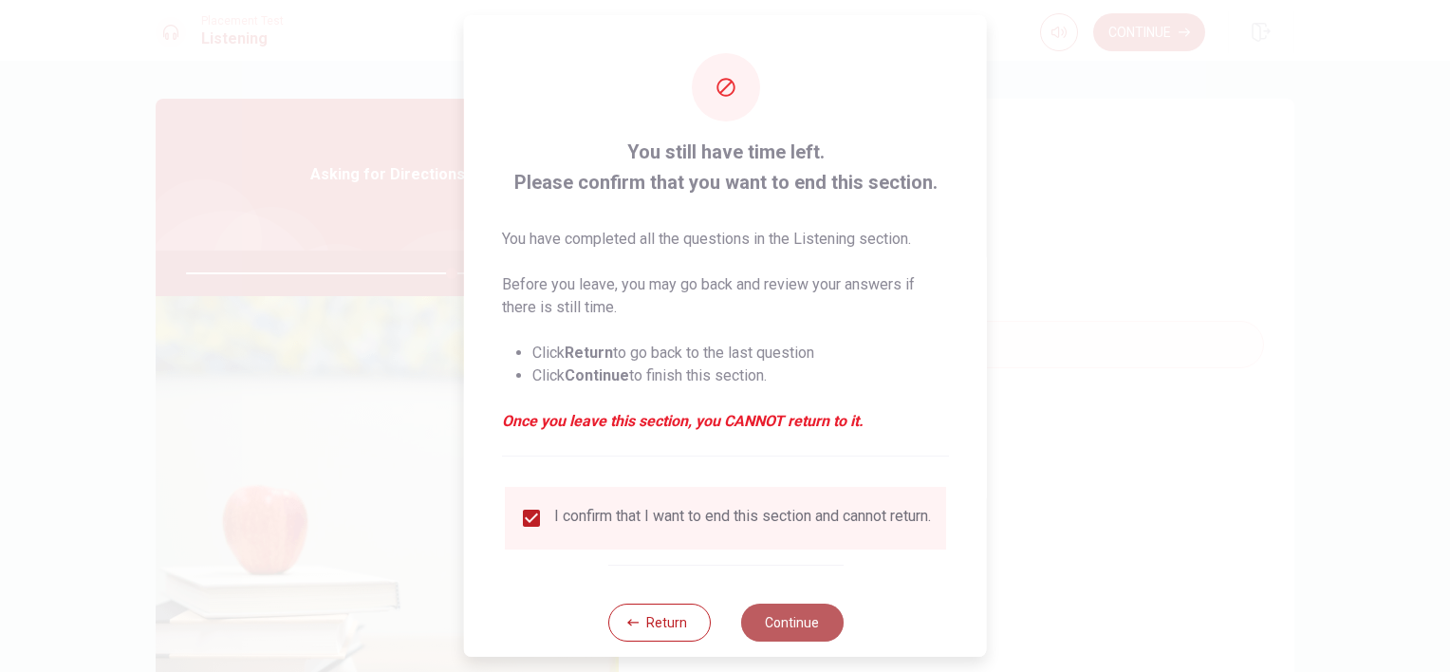
click at [783, 641] on button "Continue" at bounding box center [791, 623] width 103 height 38
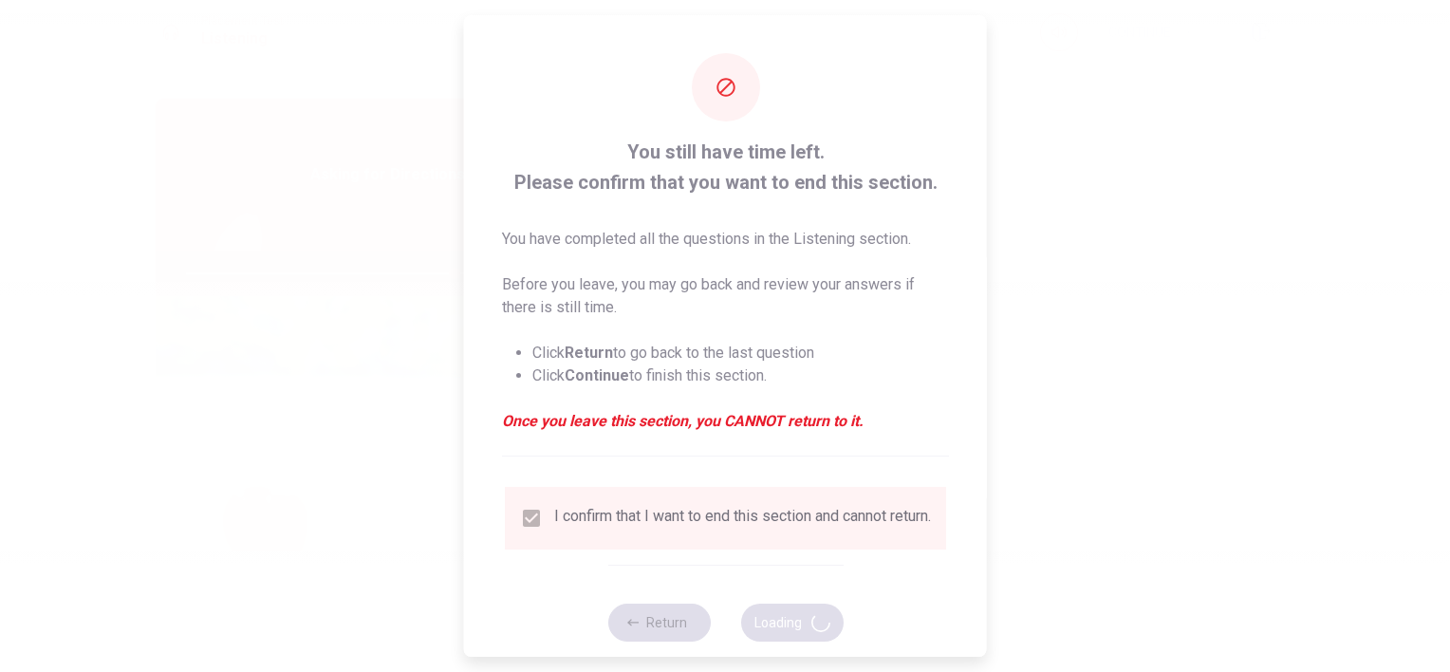
type input "79"
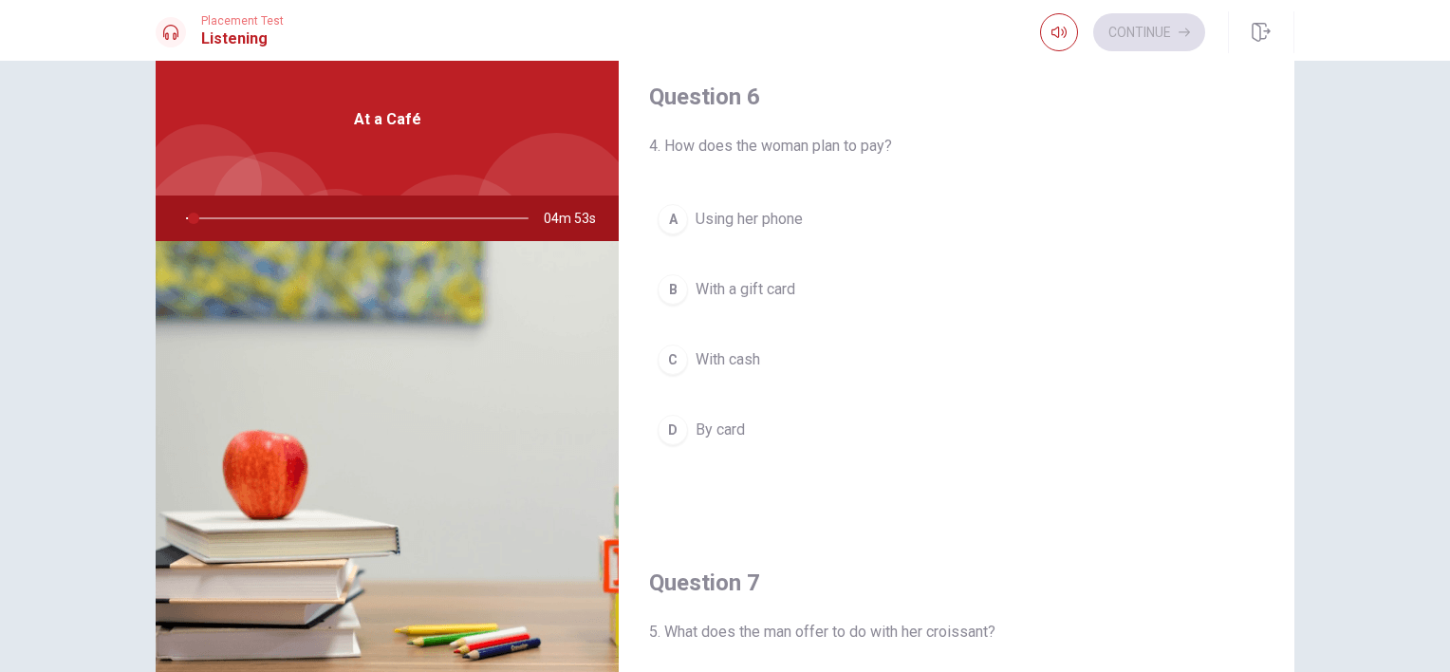
scroll to position [76, 0]
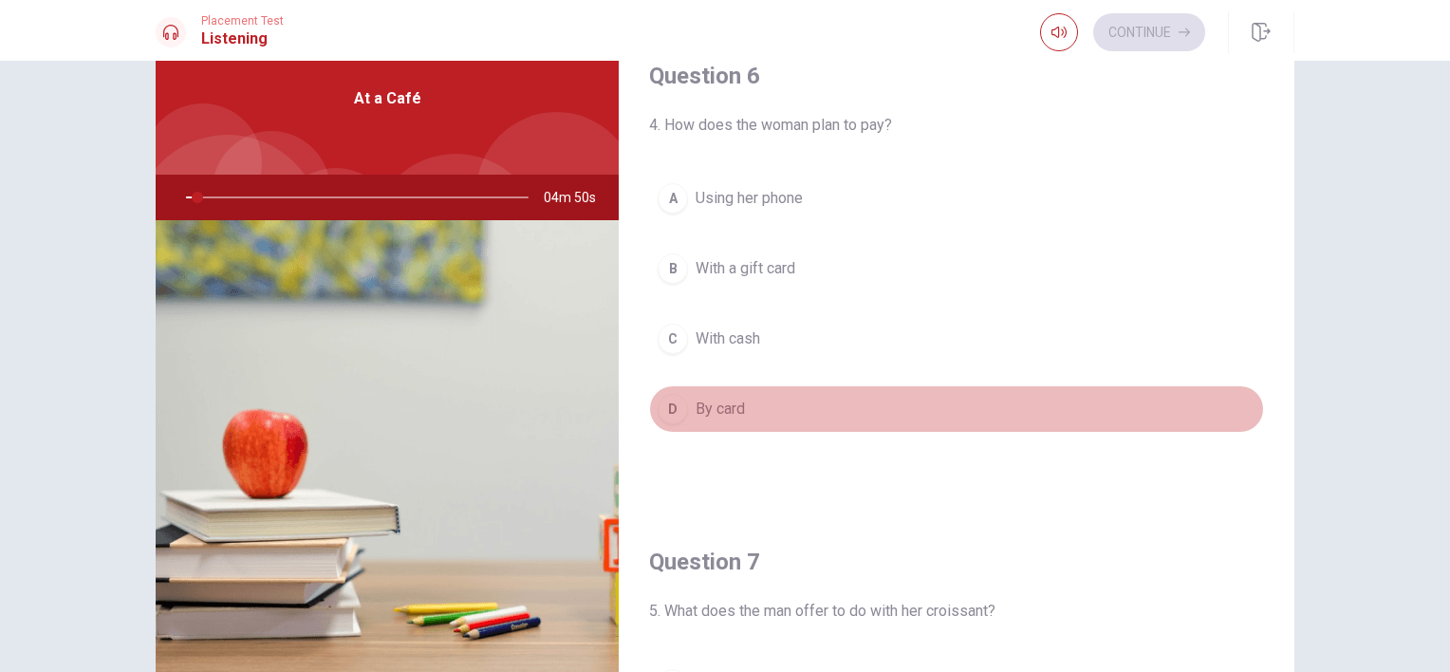
click at [1133, 399] on button "D By card" at bounding box center [956, 408] width 615 height 47
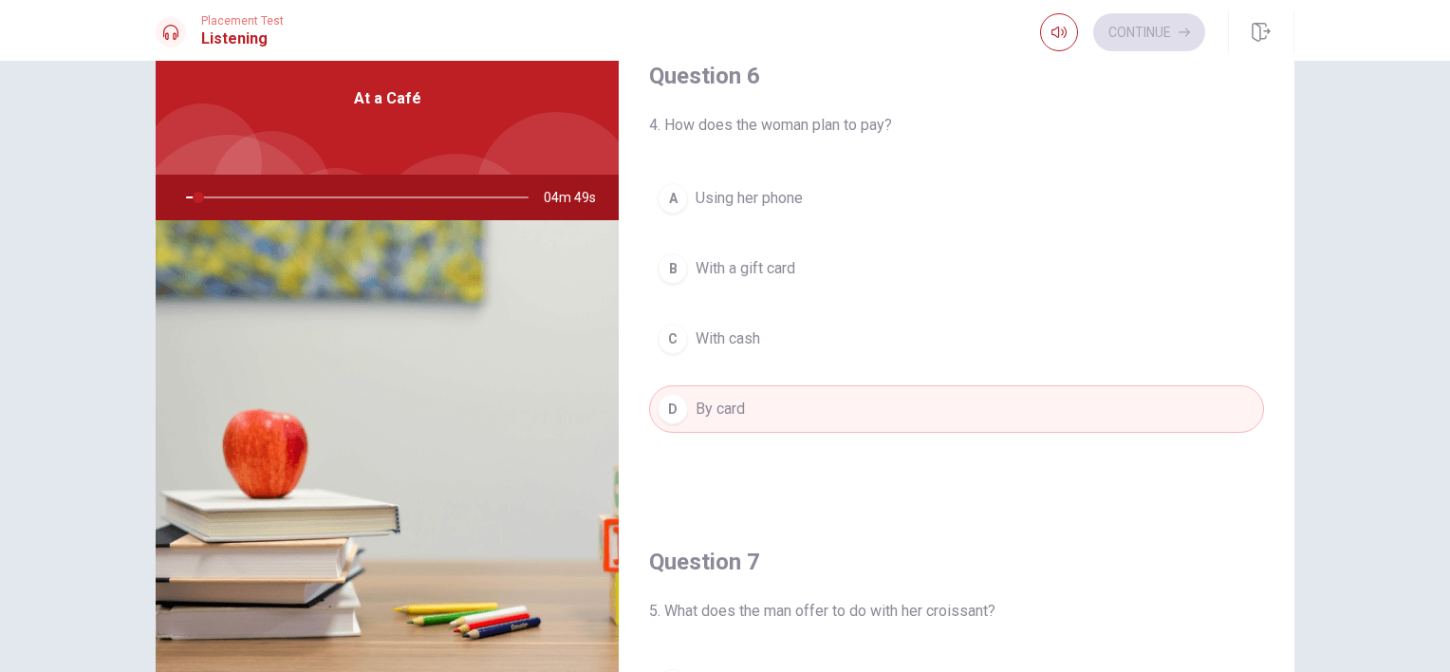
type input "4"
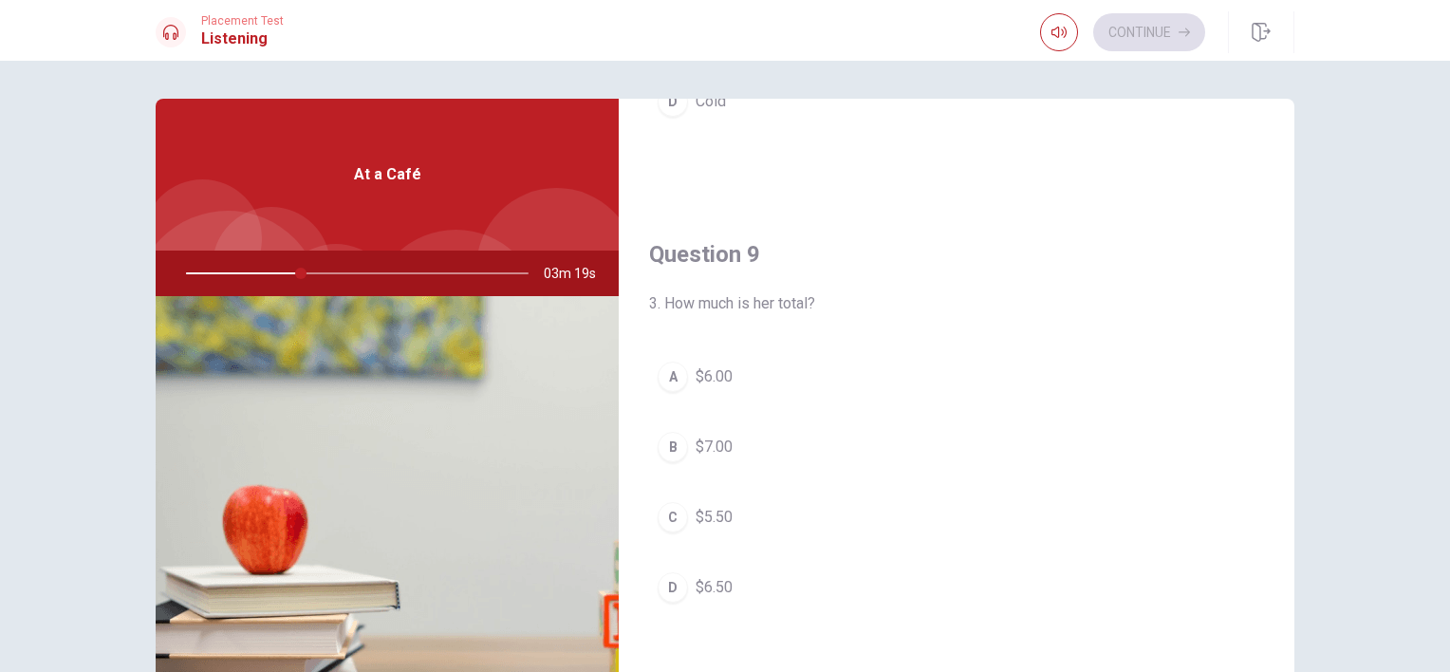
scroll to position [1367, 0]
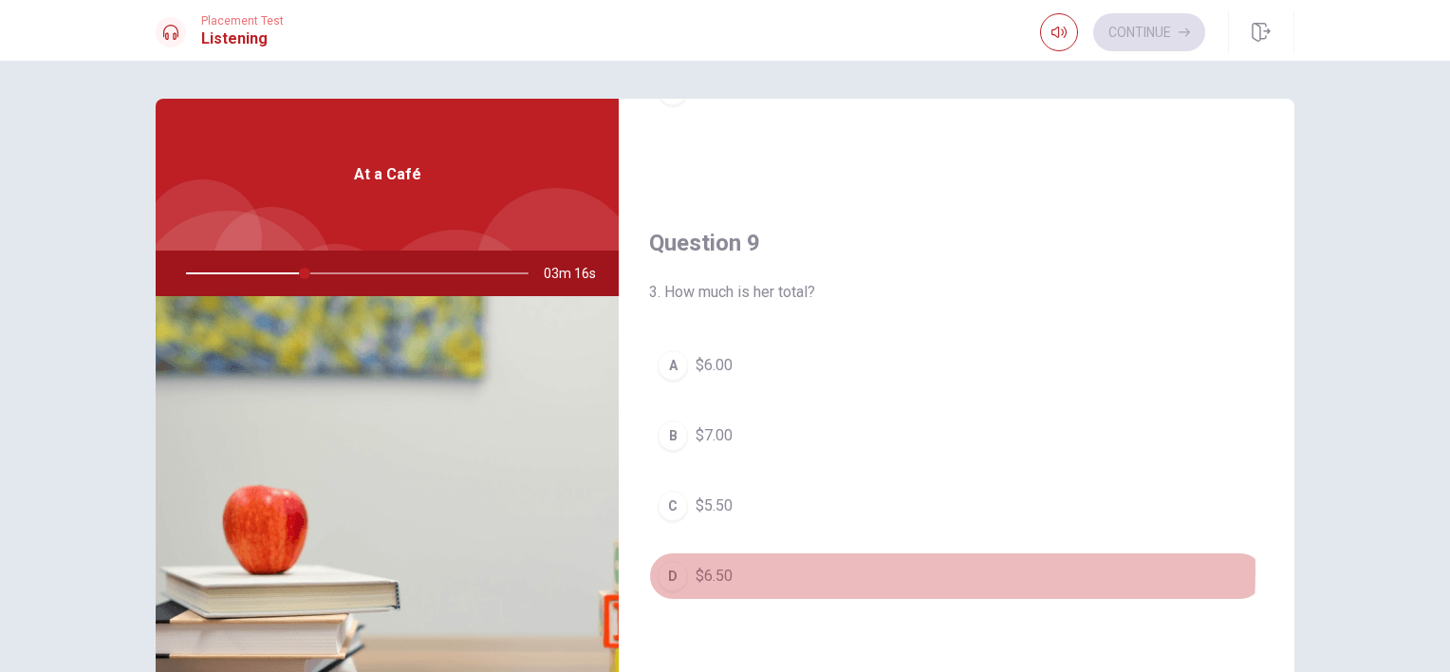
click at [696, 565] on span "$6.50" at bounding box center [714, 576] width 37 height 23
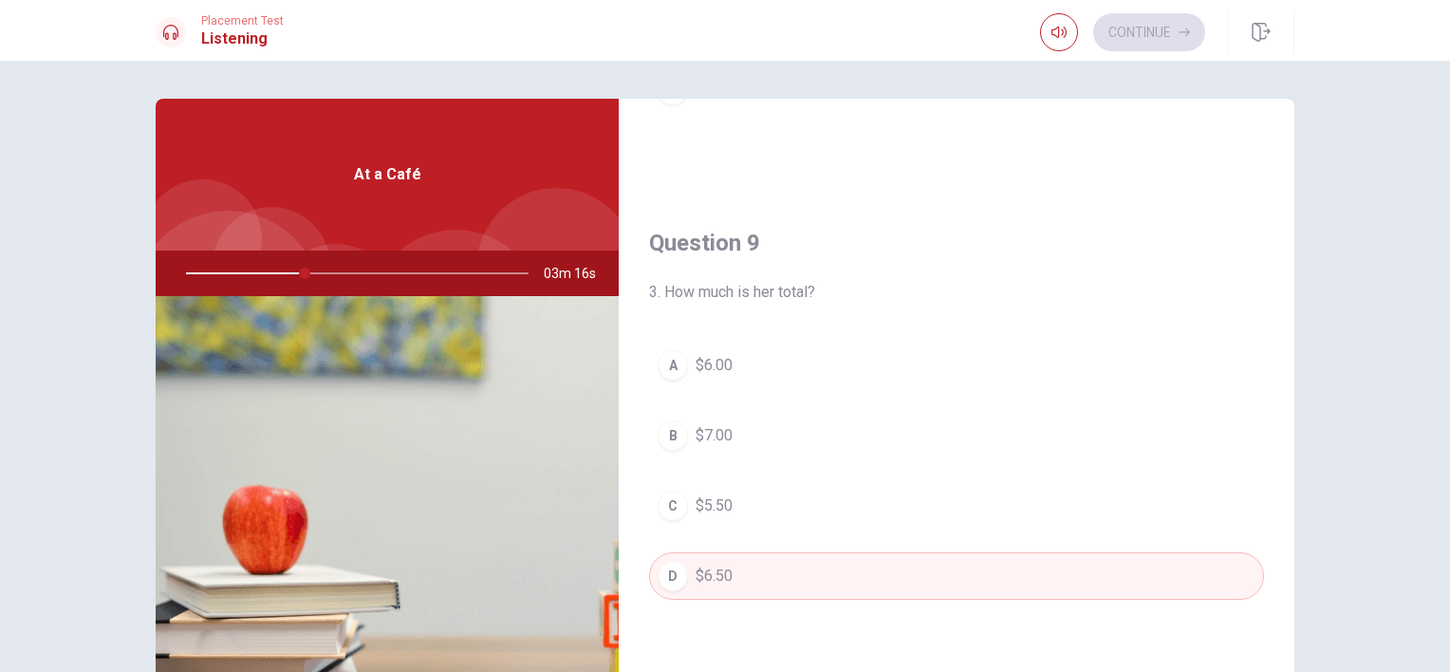
type input "35"
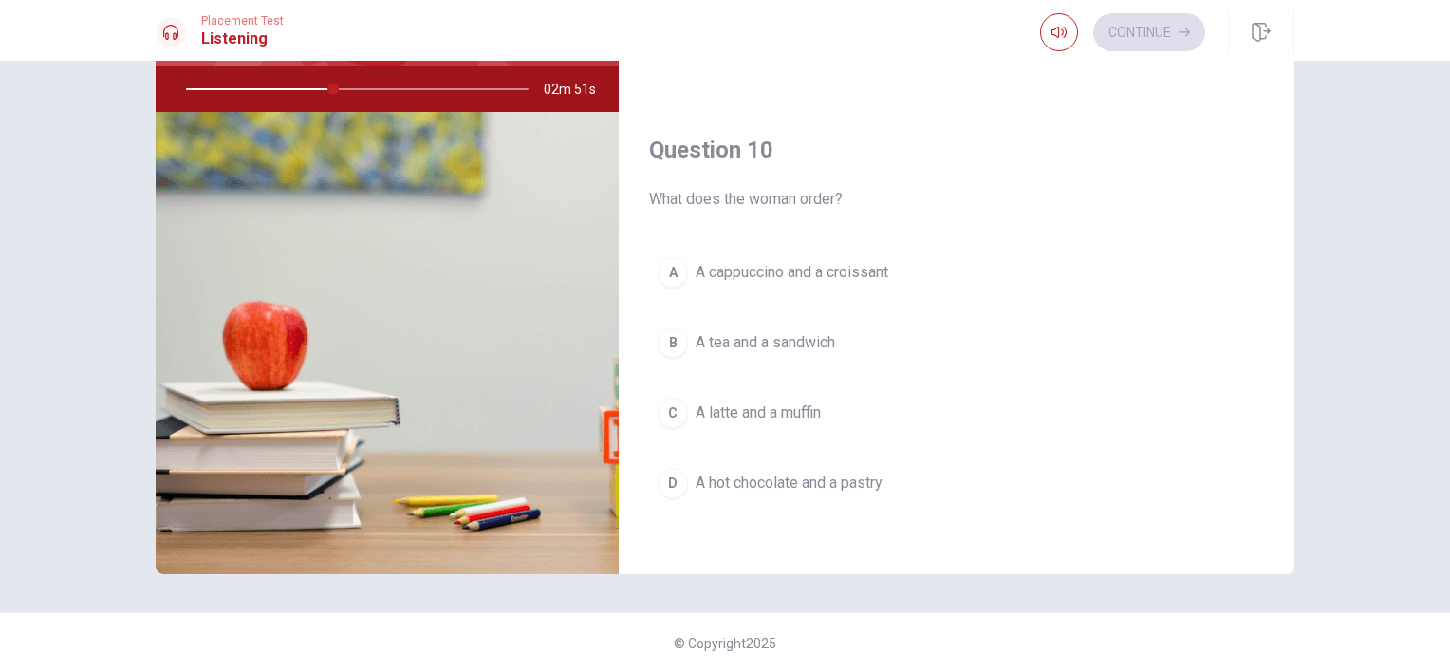
scroll to position [185, 0]
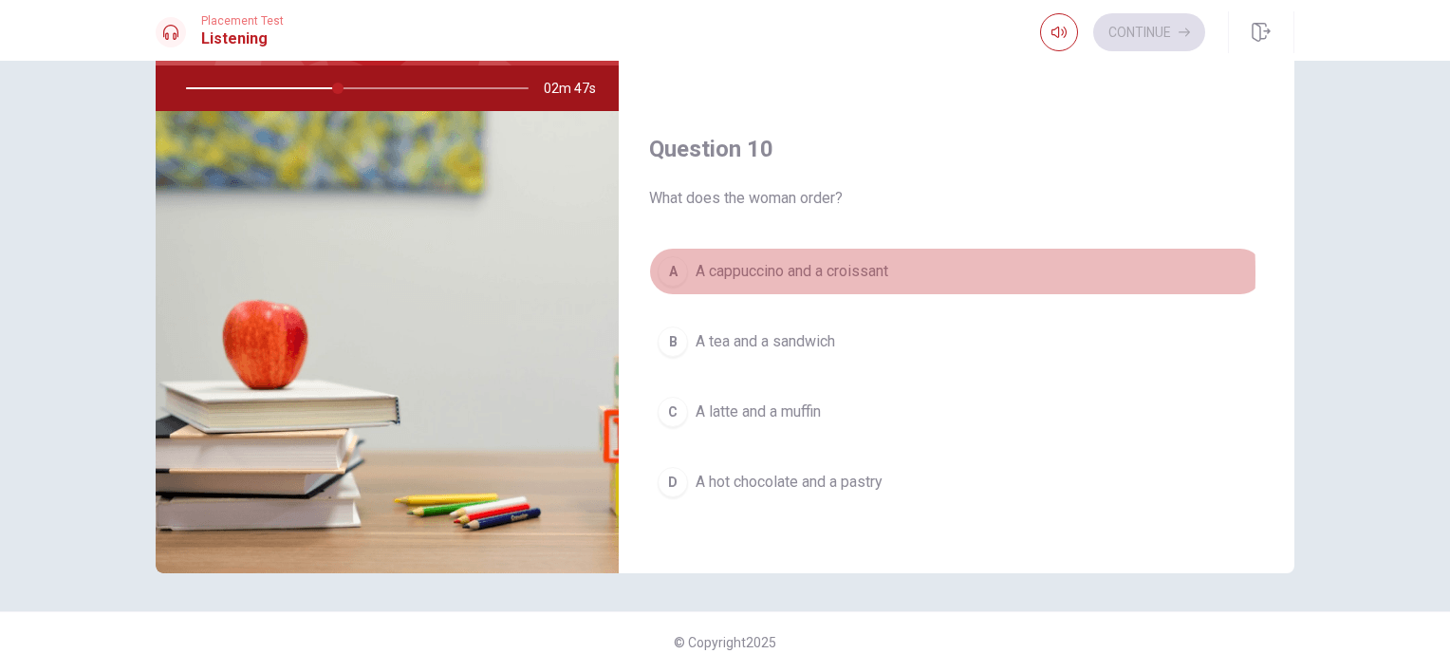
click at [729, 266] on span "A cappuccino and a croissant" at bounding box center [792, 271] width 193 height 23
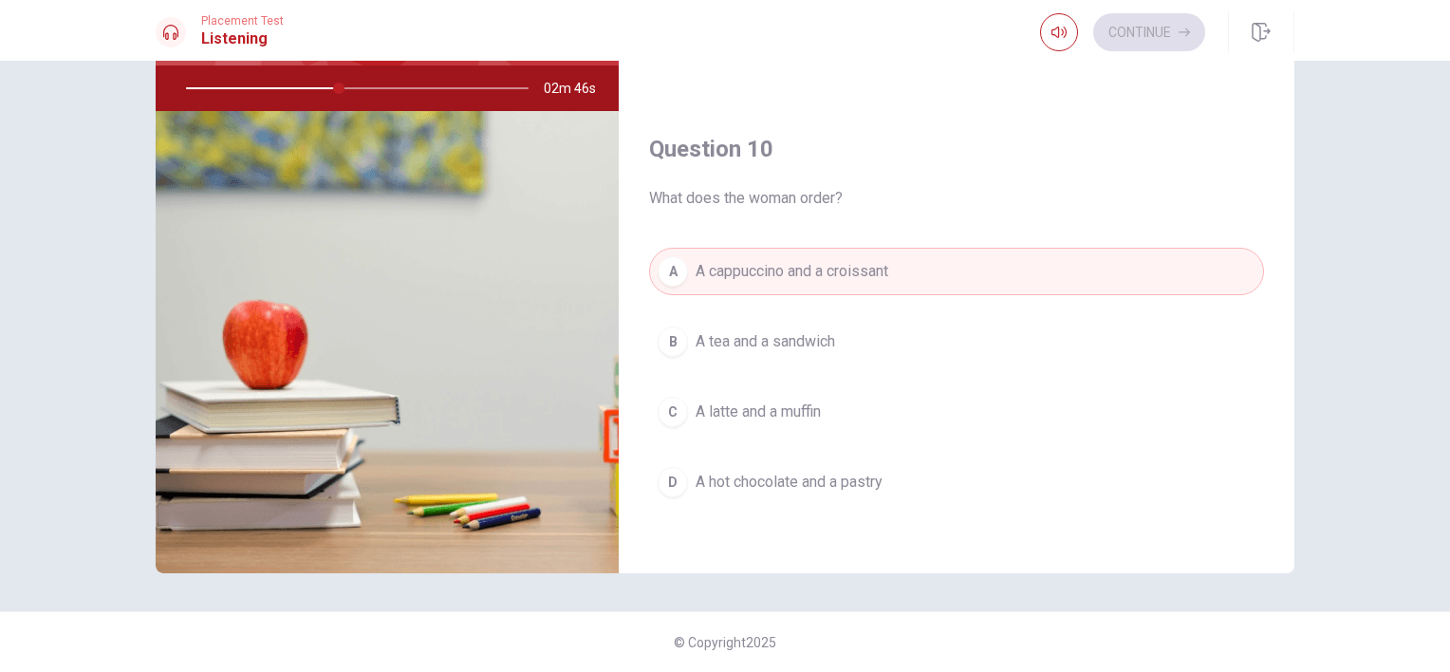
type input "45"
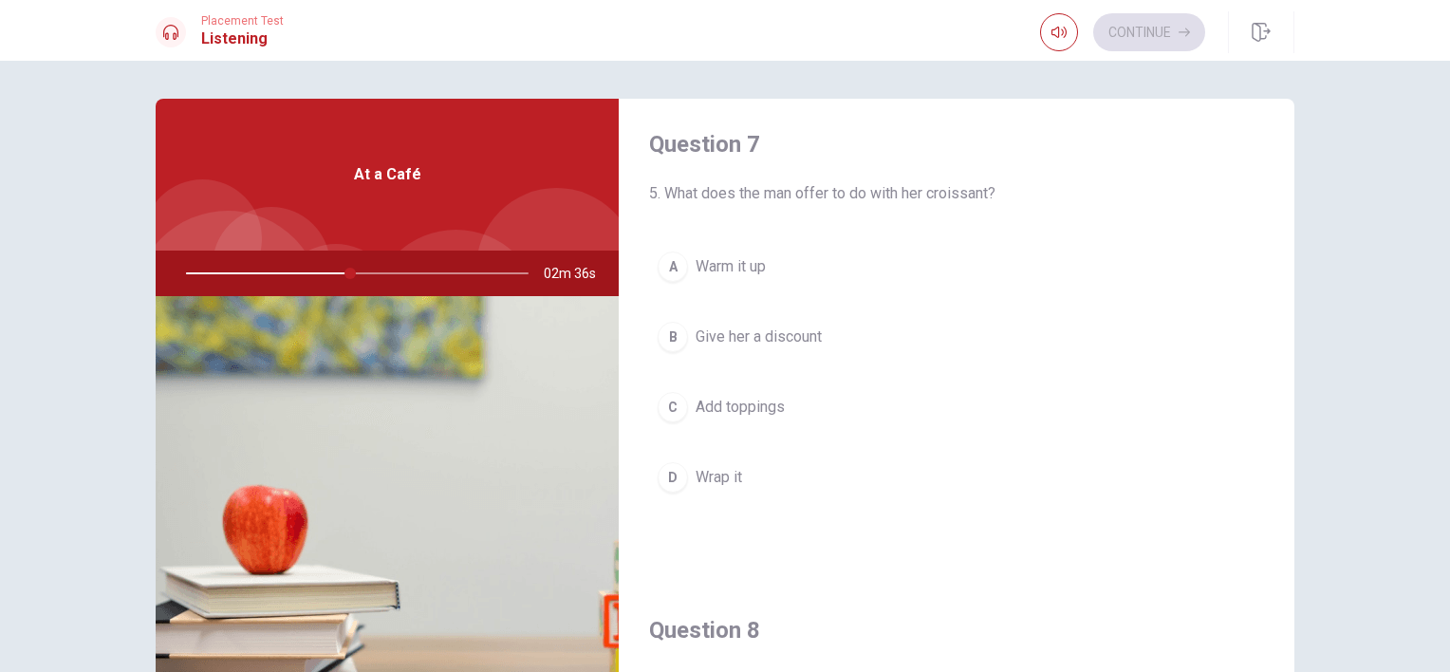
scroll to position [532, 0]
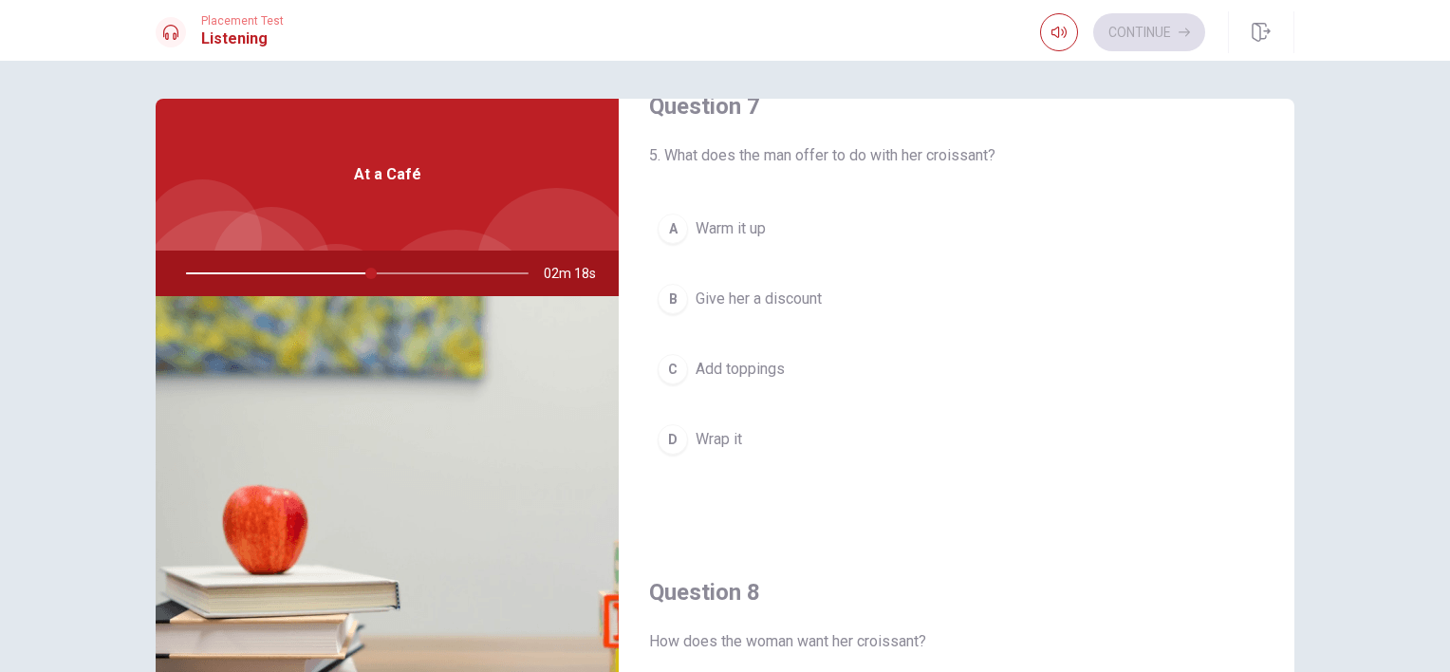
click at [688, 366] on button "C Add toppings" at bounding box center [956, 368] width 615 height 47
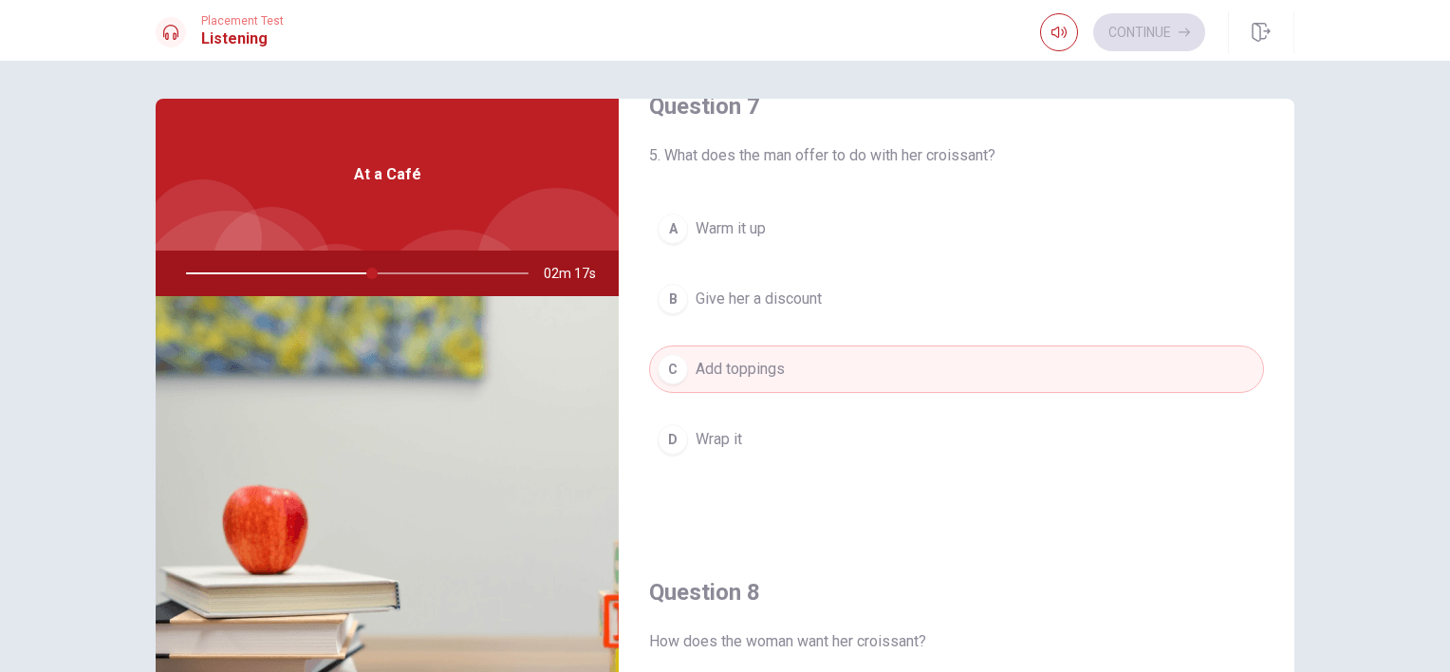
type input "55"
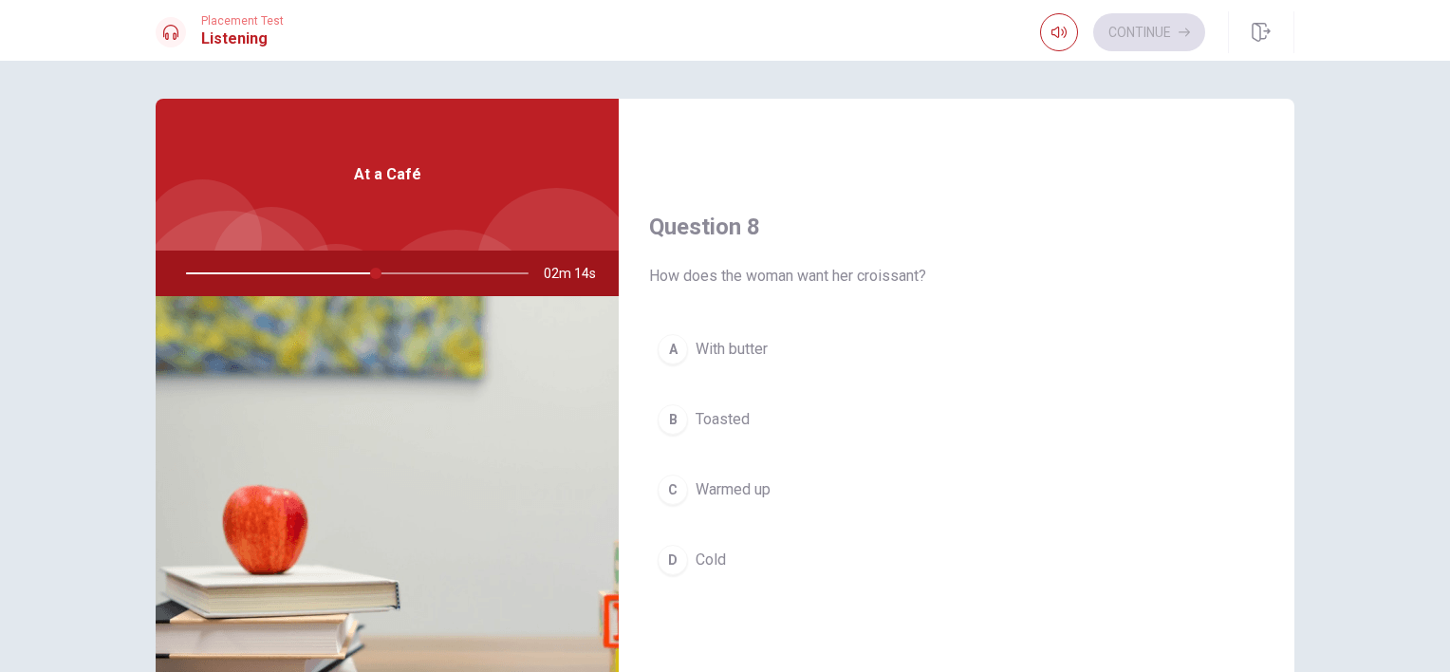
scroll to position [911, 0]
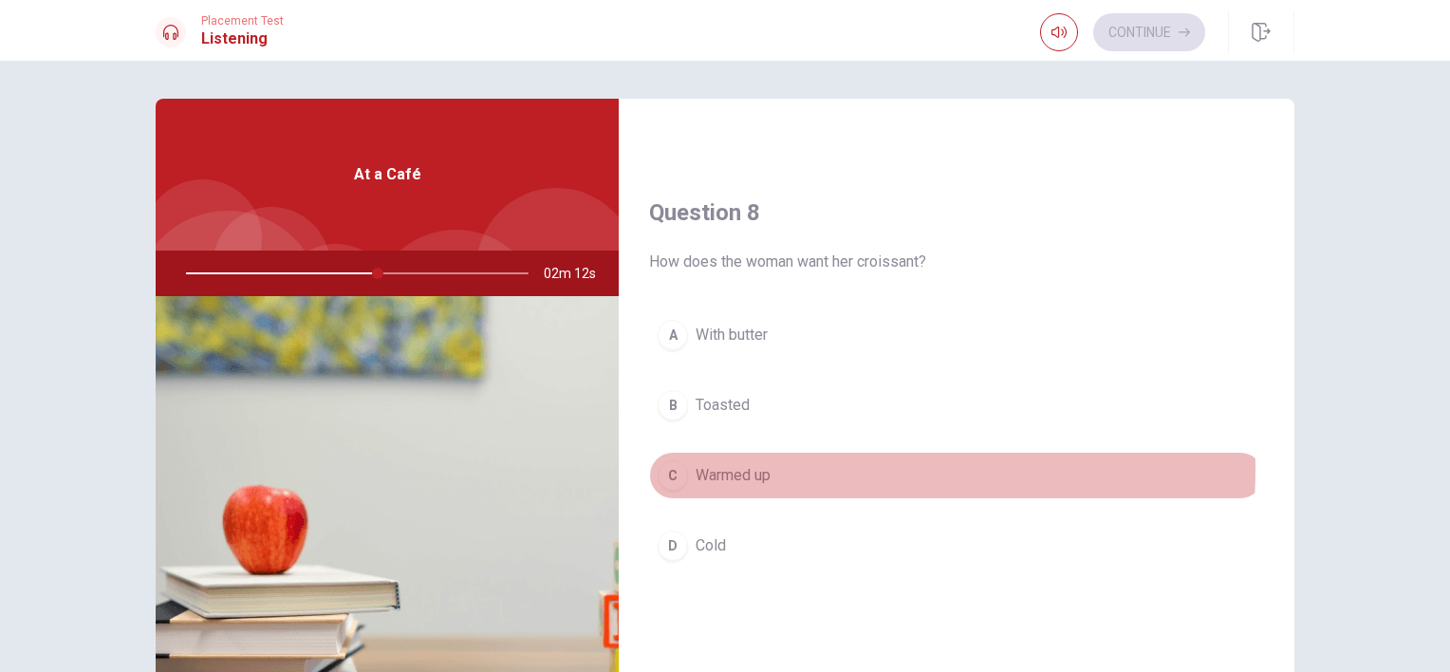
click at [698, 464] on span "Warmed up" at bounding box center [733, 475] width 75 height 23
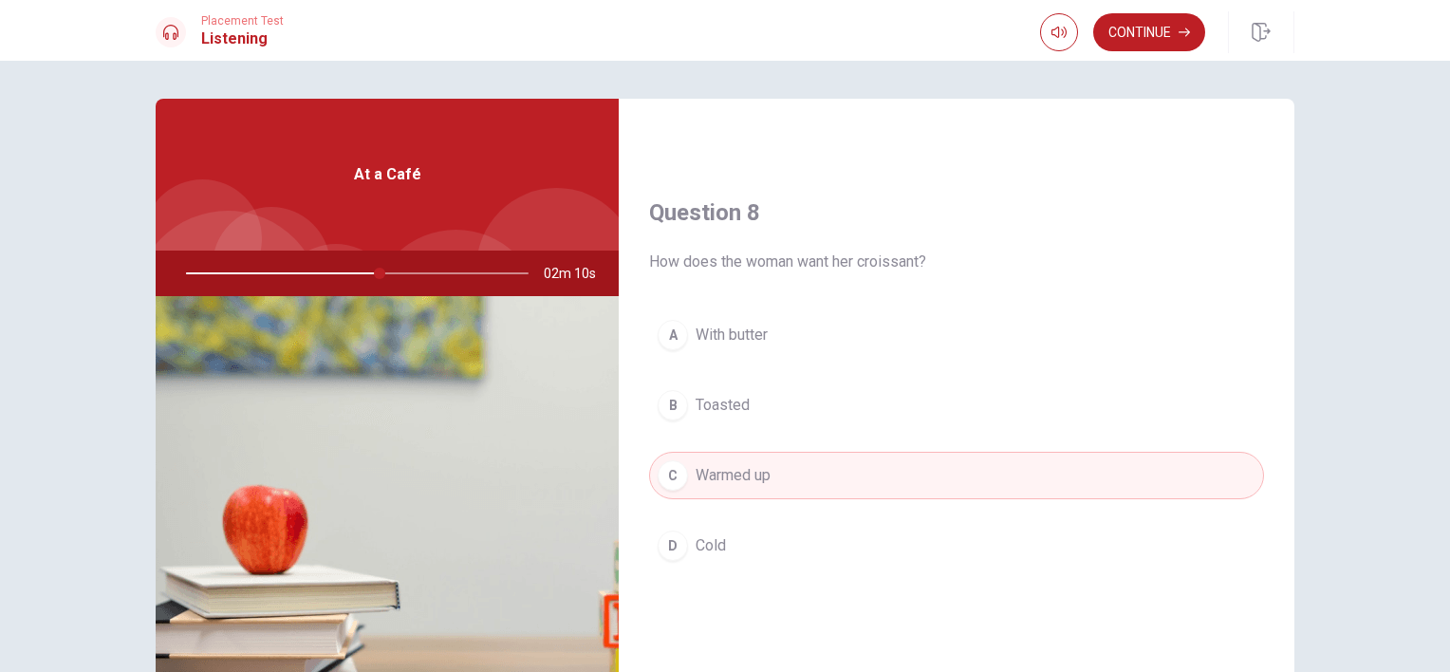
type input "57"
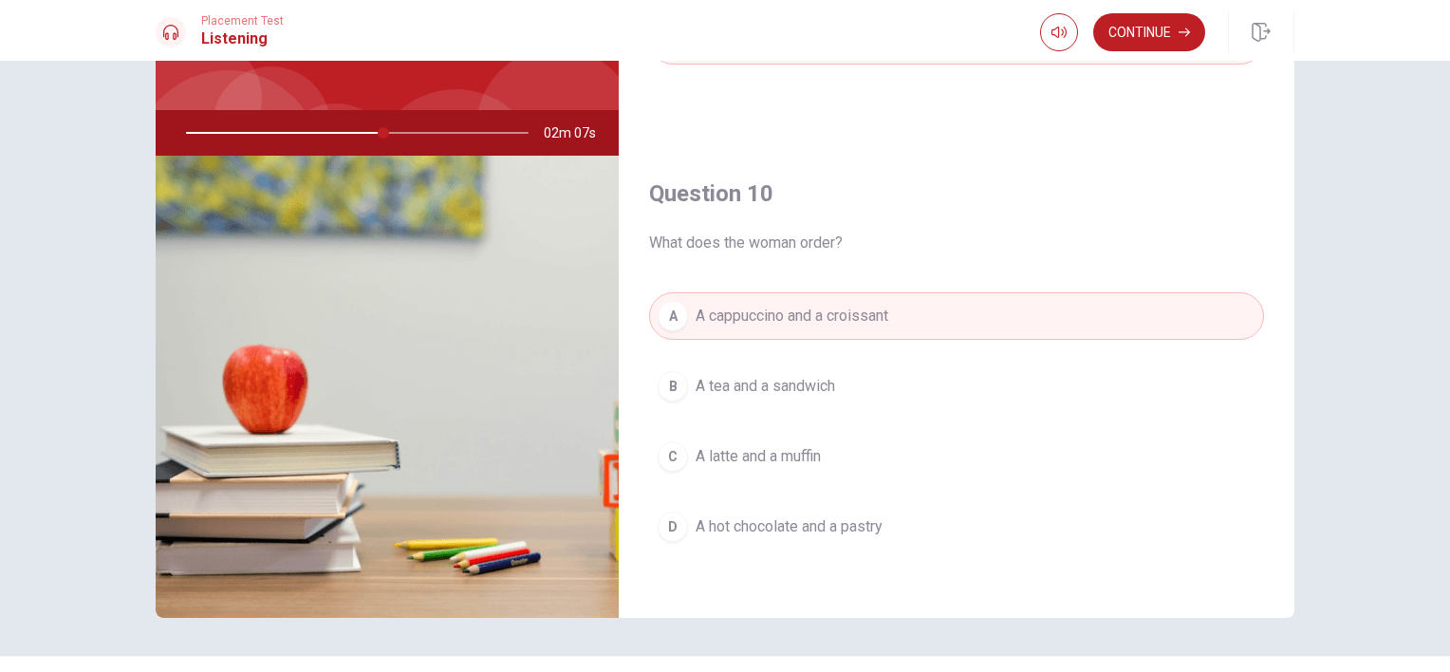
scroll to position [185, 0]
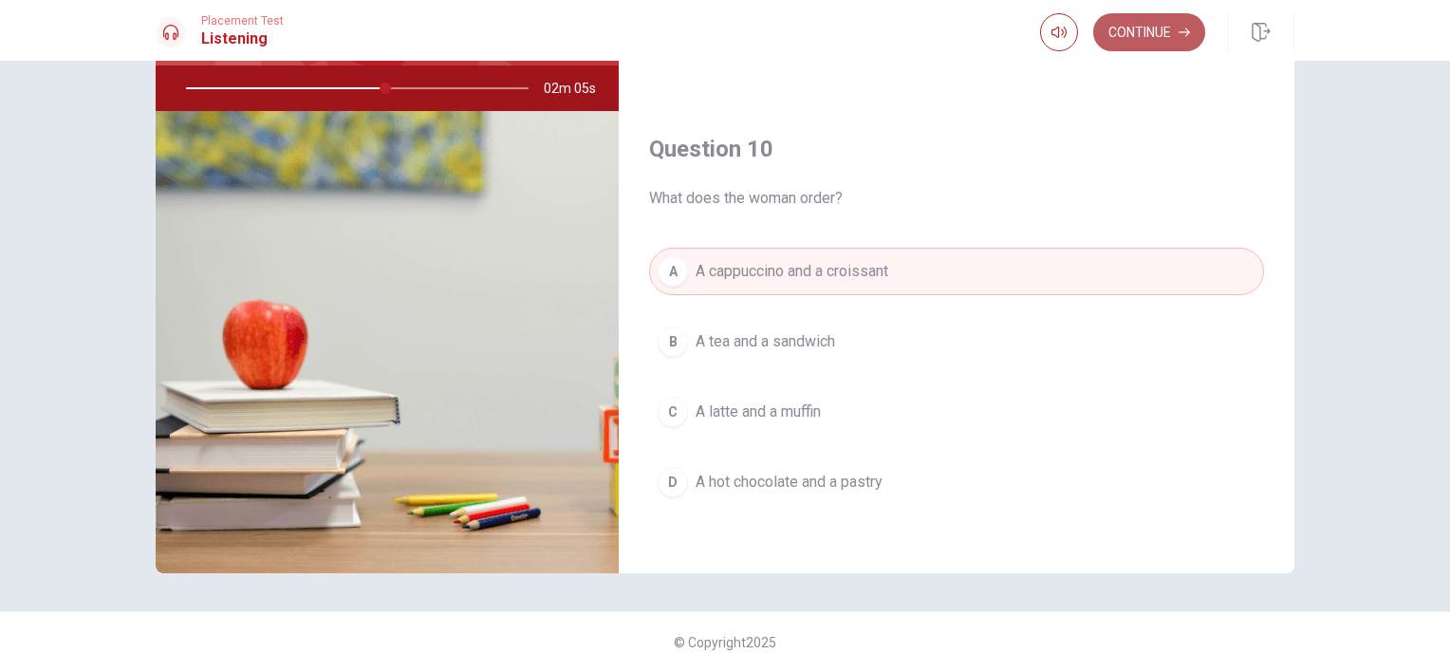
click at [1163, 40] on button "Continue" at bounding box center [1149, 32] width 112 height 38
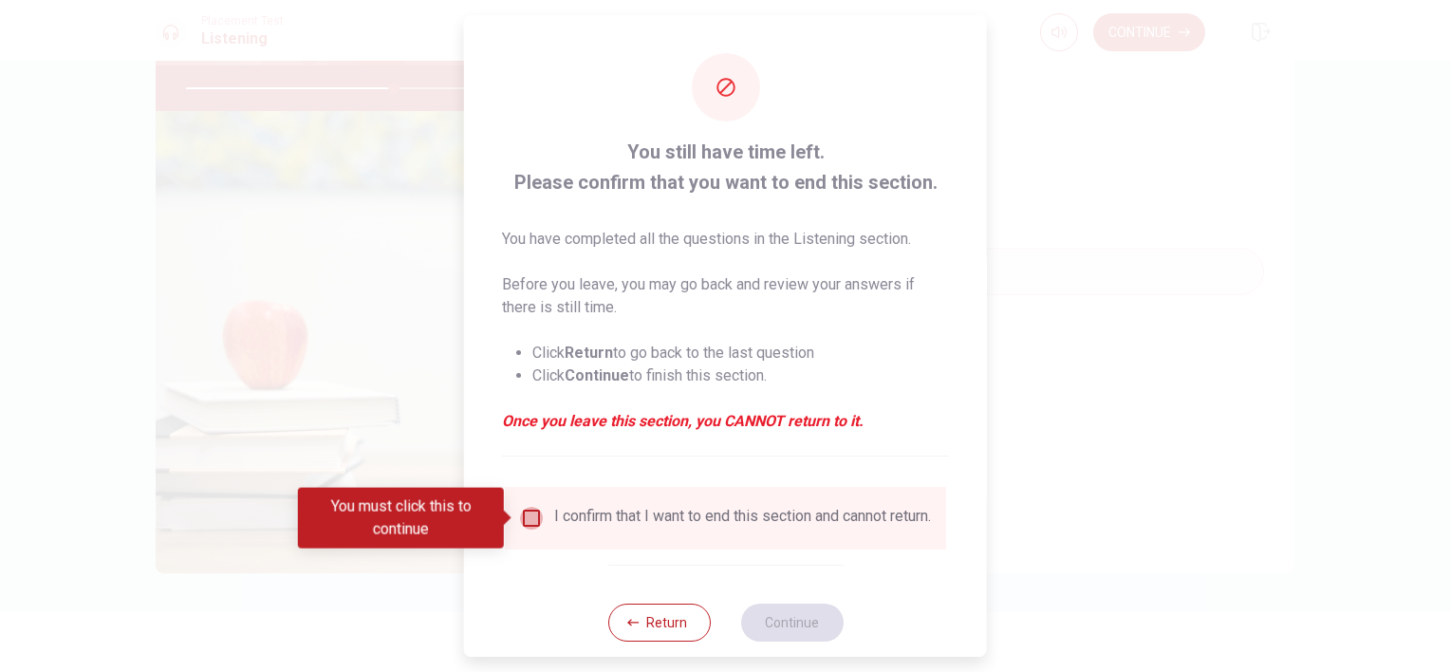
click at [534, 520] on input "You must click this to continue" at bounding box center [531, 518] width 23 height 23
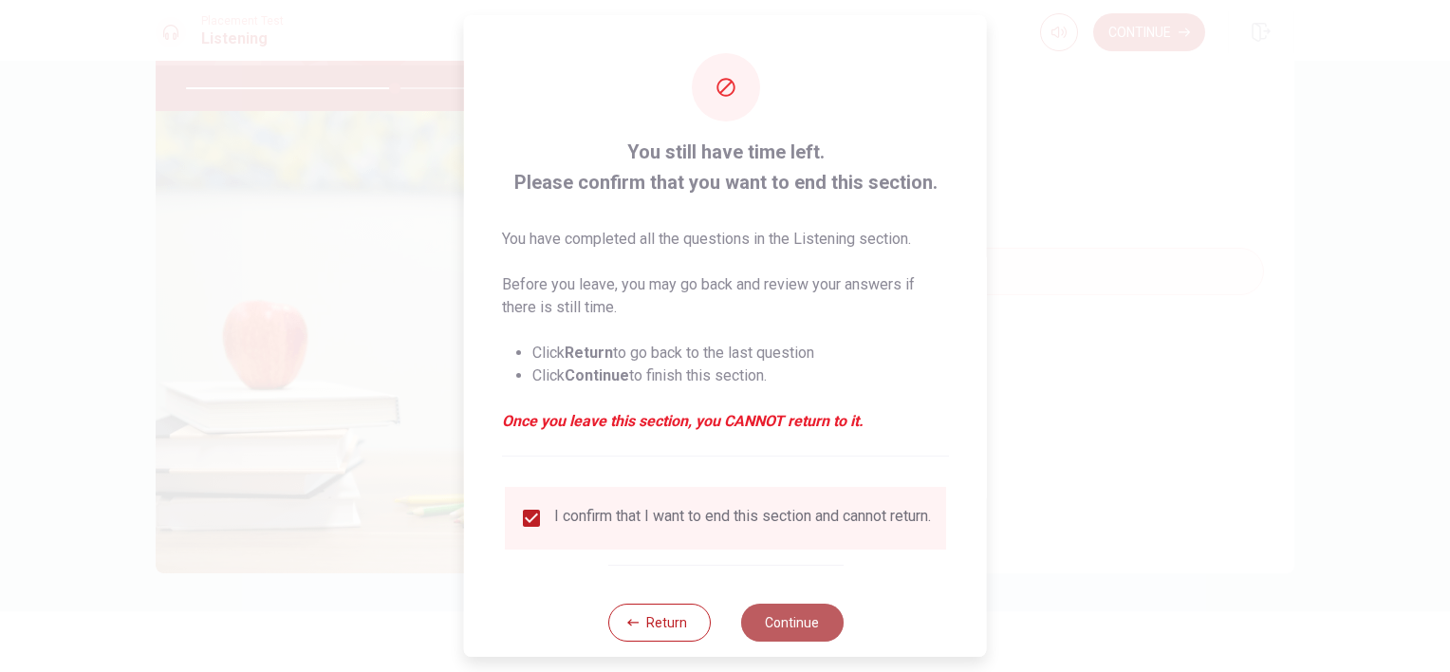
click at [788, 634] on button "Continue" at bounding box center [791, 623] width 103 height 38
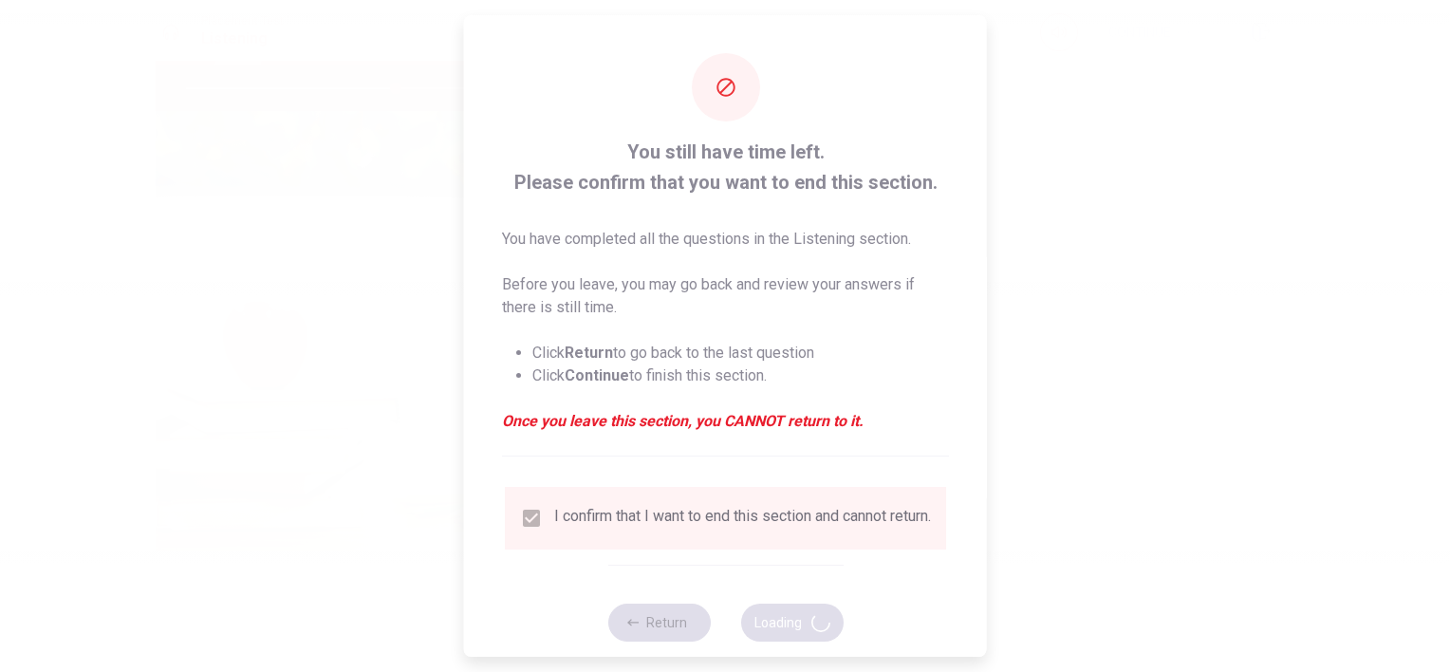
type input "62"
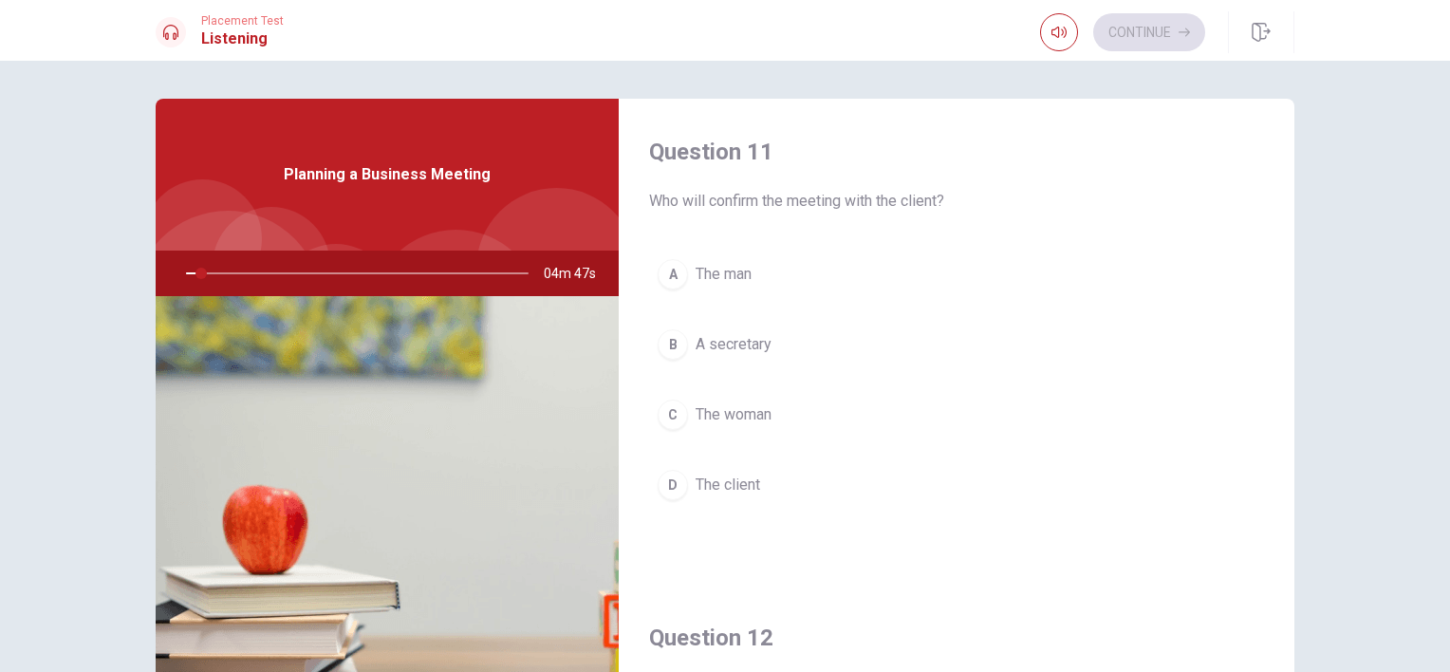
click at [788, 634] on h4 "Question 12" at bounding box center [956, 638] width 615 height 30
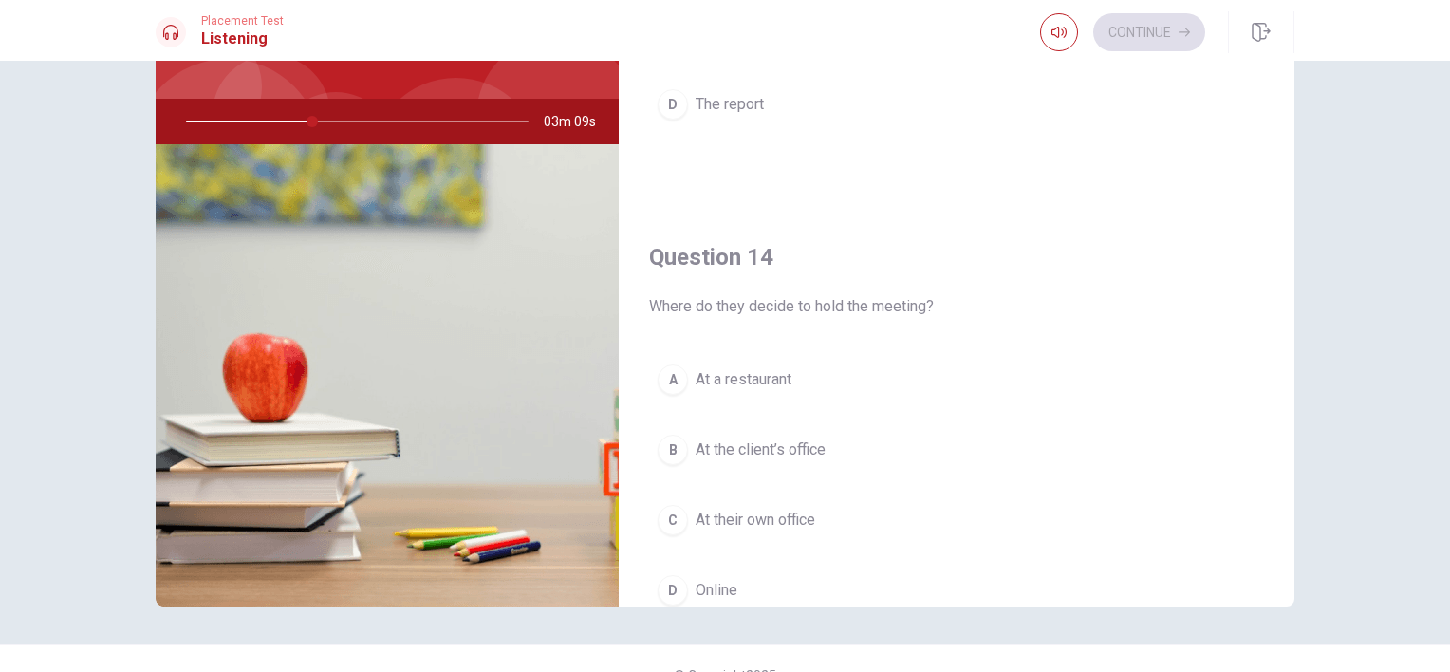
scroll to position [1192, 0]
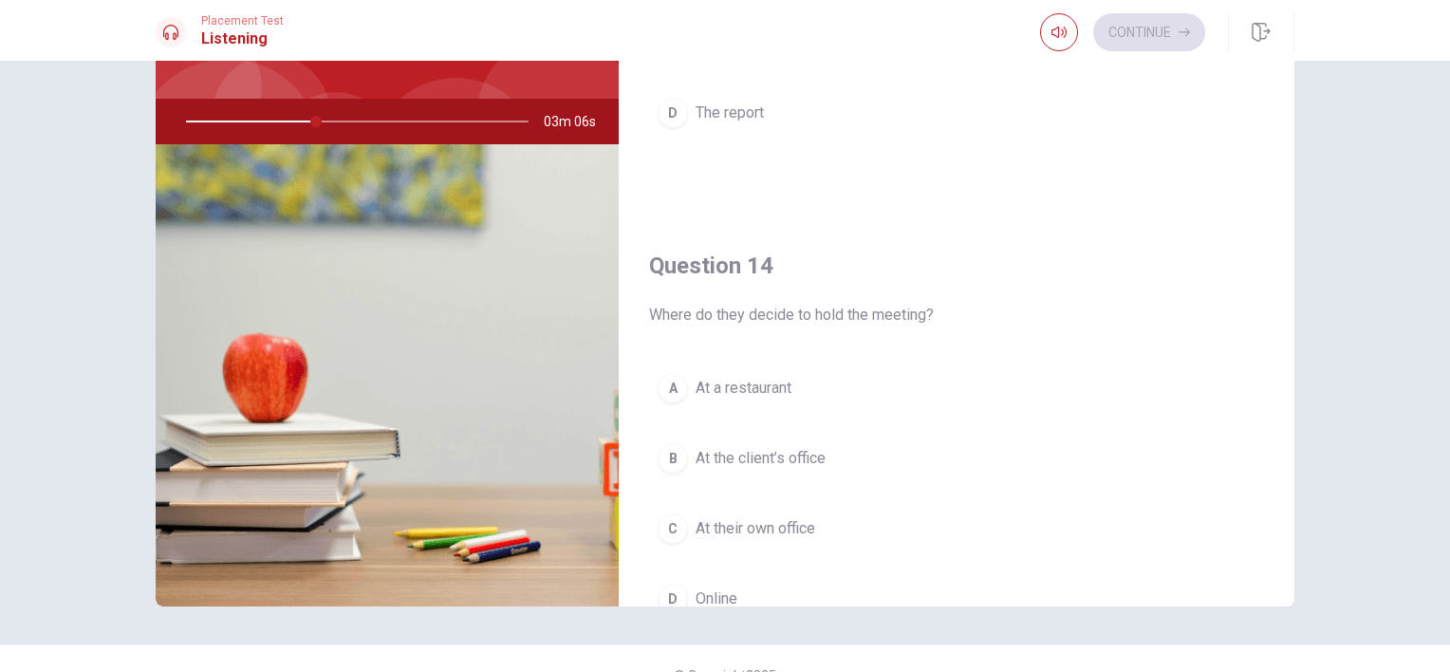
click at [705, 532] on span "At their own office" at bounding box center [756, 528] width 120 height 23
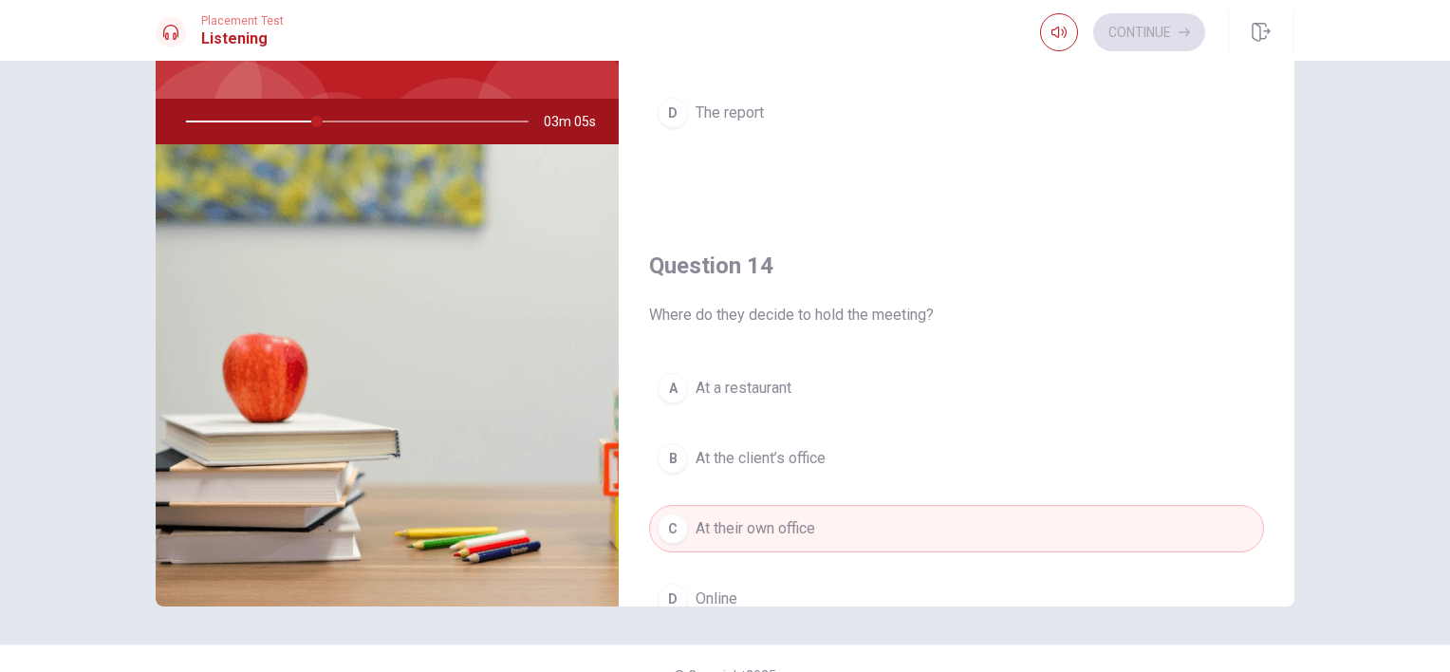
type input "38"
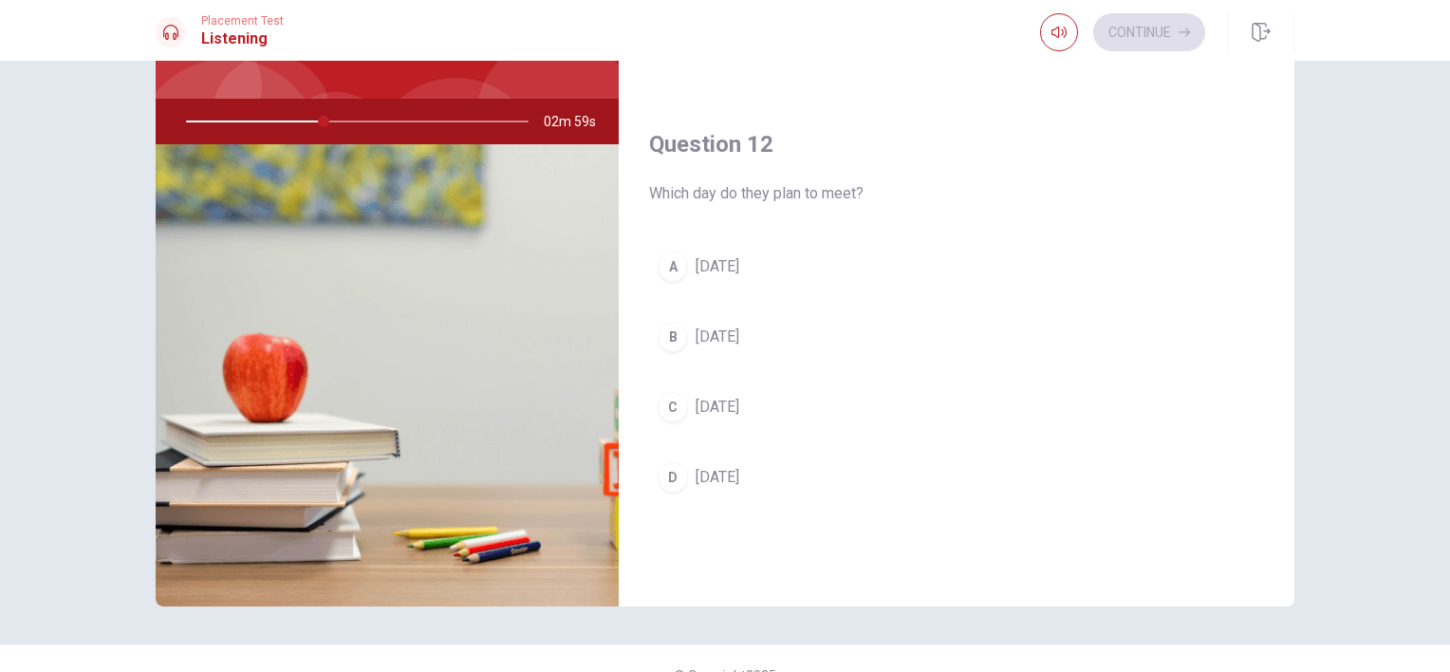
scroll to position [357, 0]
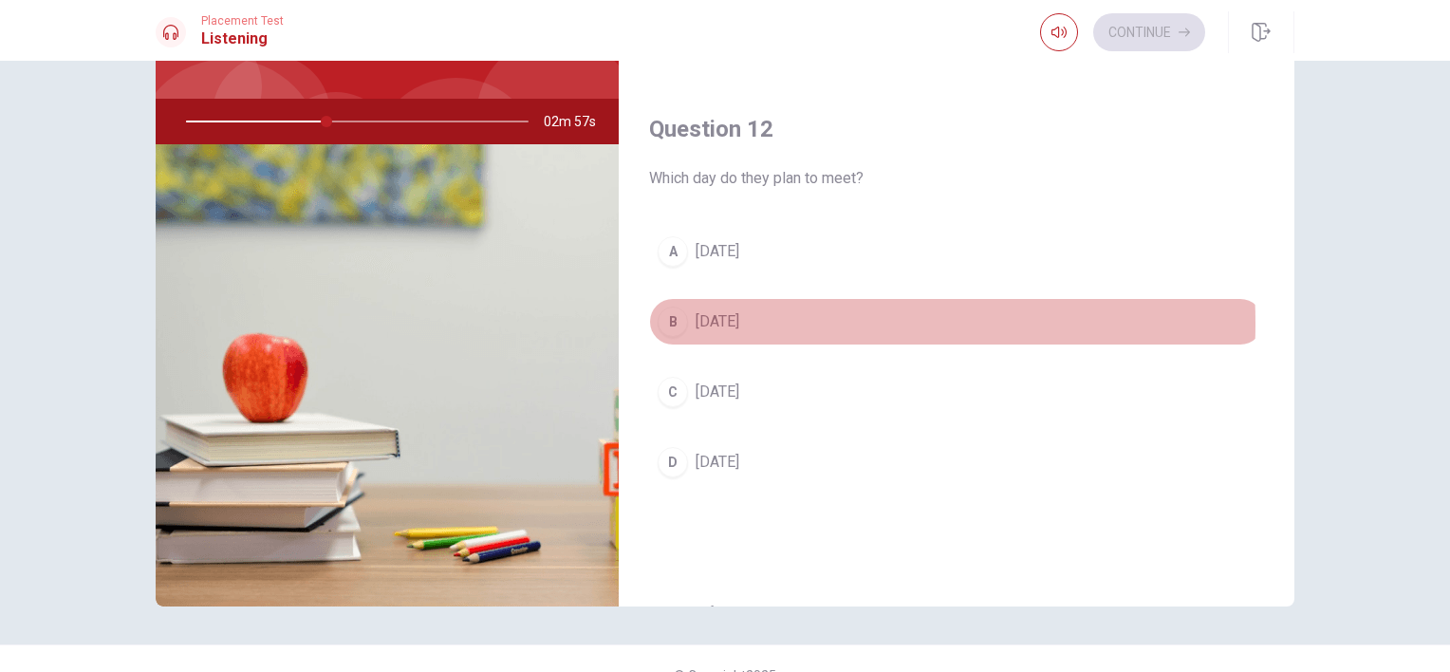
click at [737, 321] on span "[DATE]" at bounding box center [718, 321] width 44 height 23
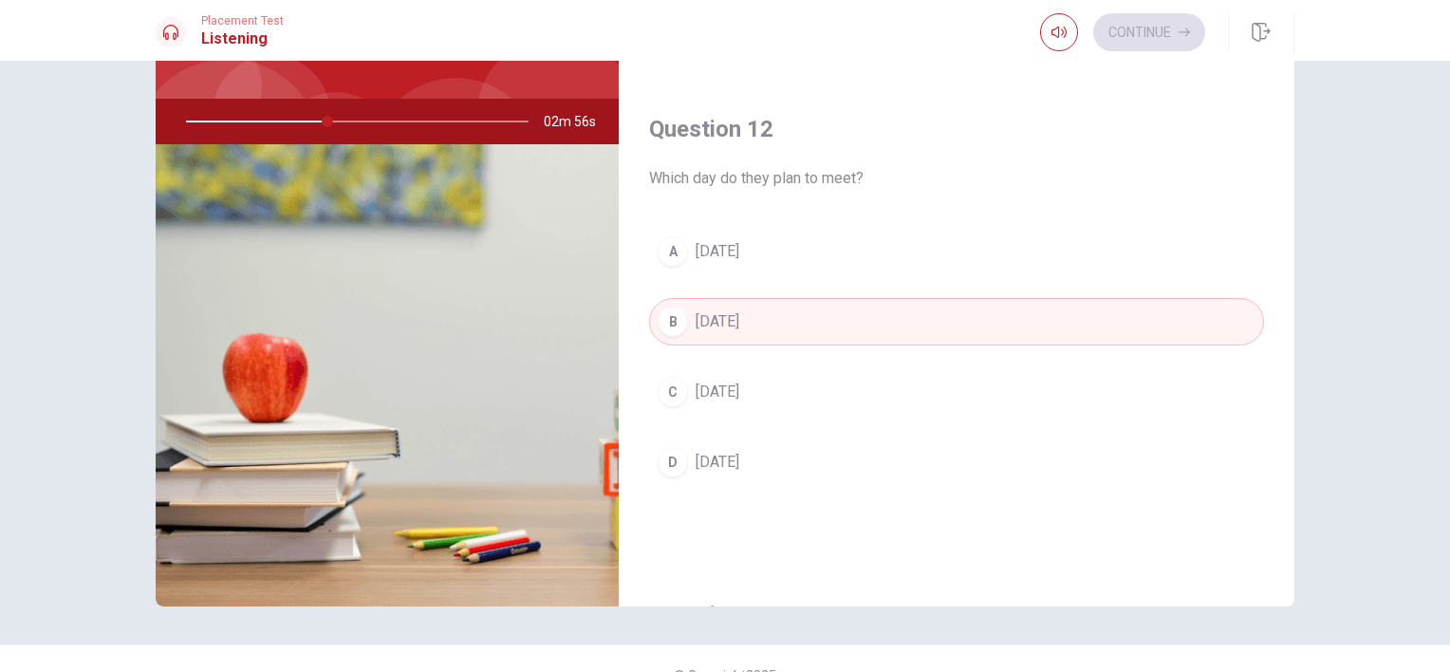
type input "41"
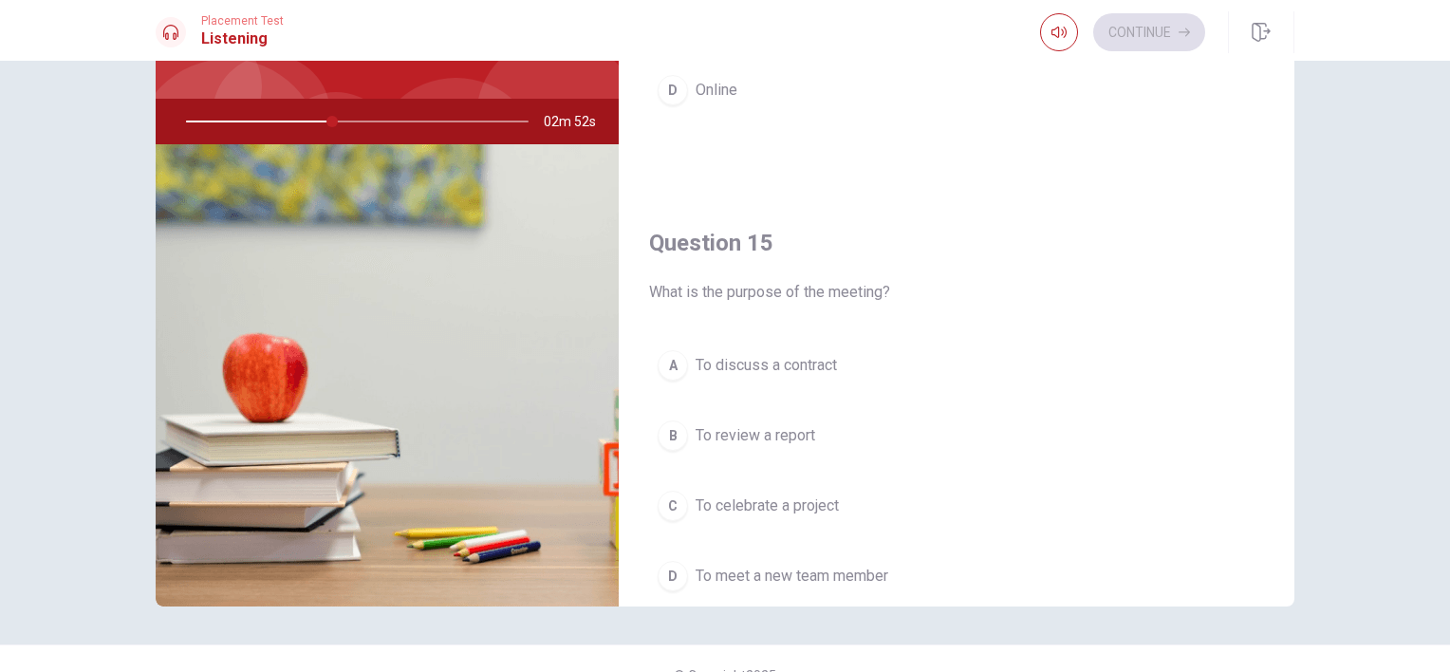
scroll to position [1762, 0]
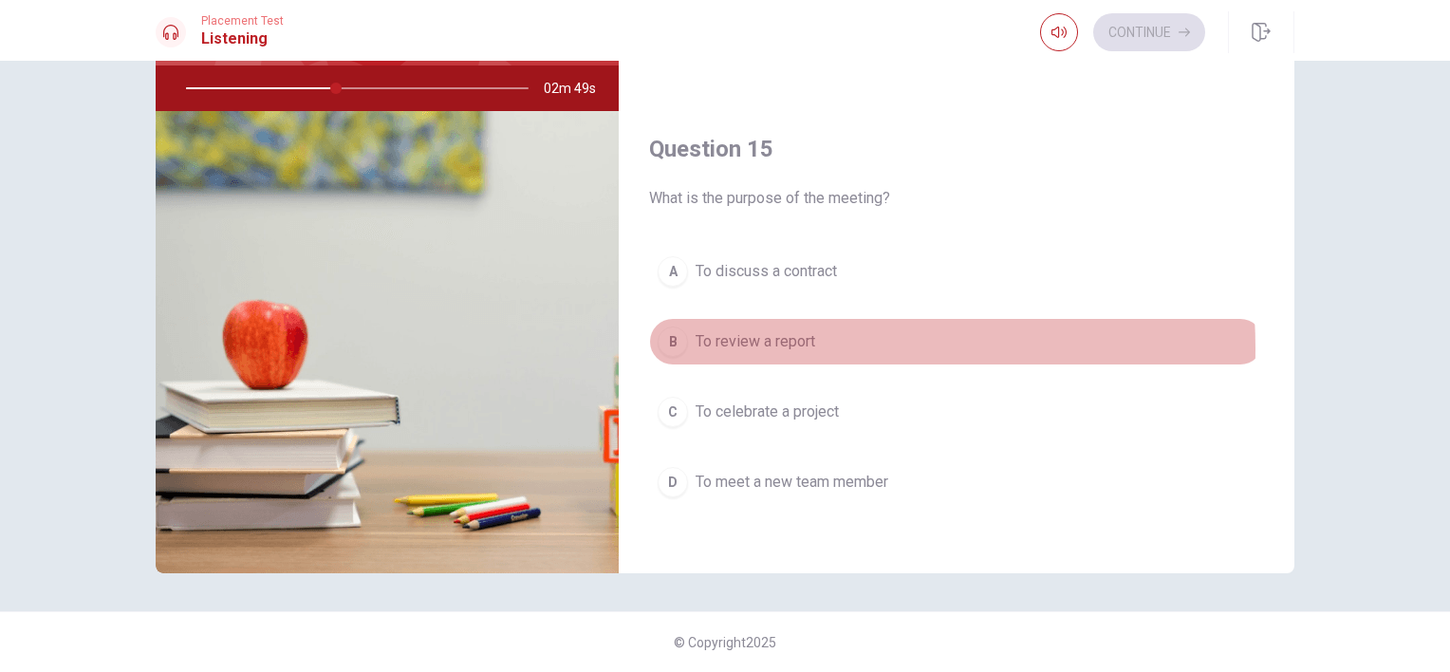
click at [749, 341] on span "To review a report" at bounding box center [756, 341] width 120 height 23
type input "44"
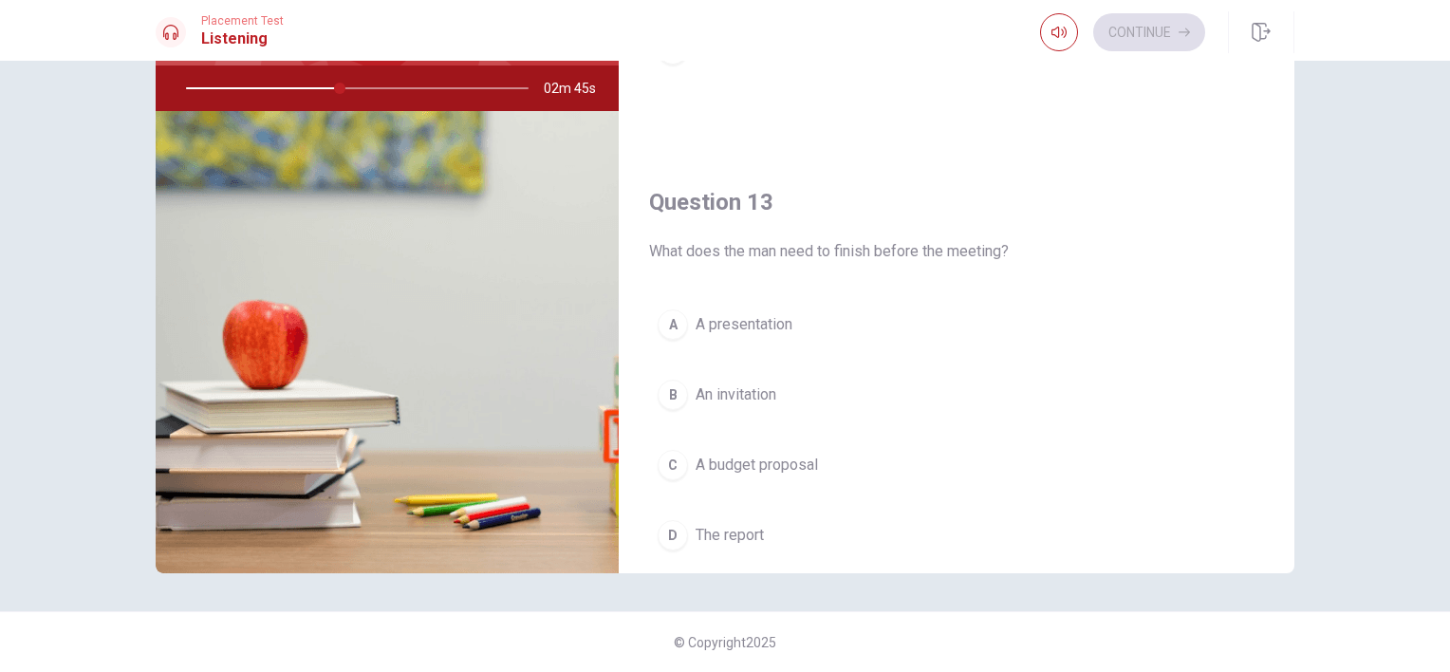
scroll to position [774, 0]
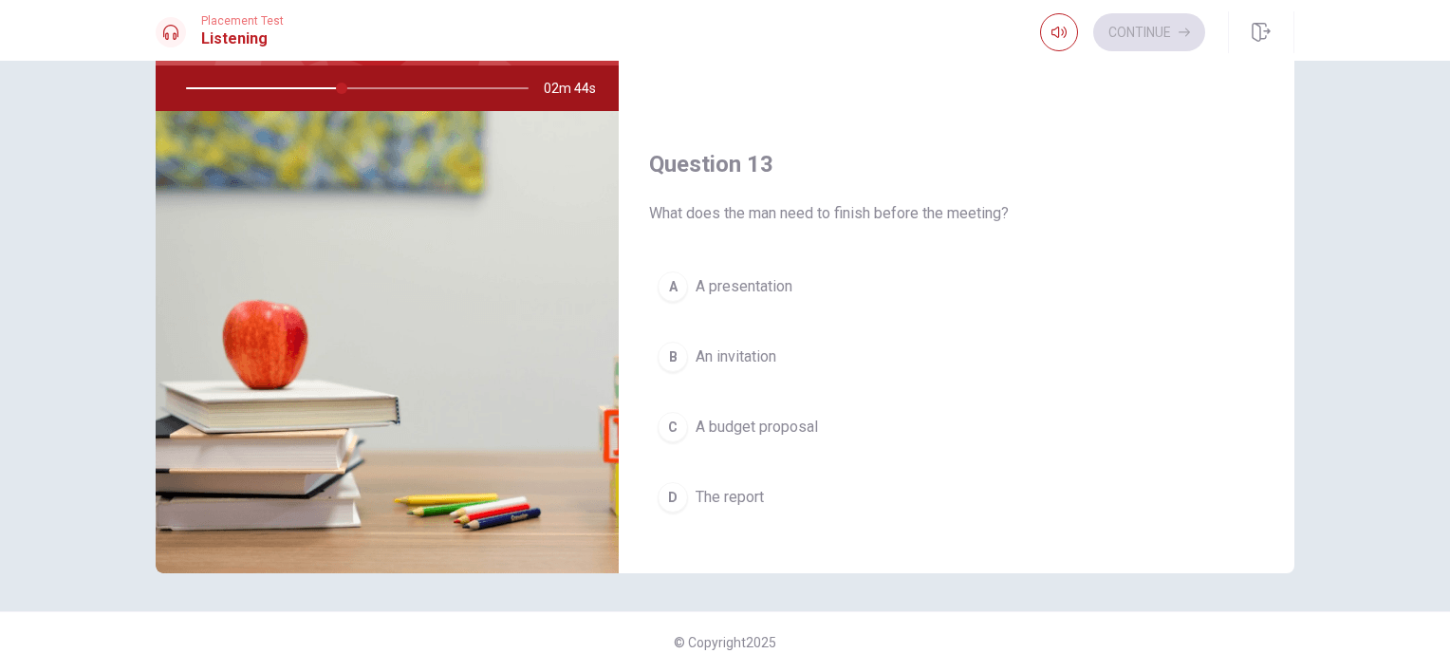
drag, startPoint x: 676, startPoint y: 504, endPoint x: 1046, endPoint y: 316, distance: 415.1
click at [1046, 316] on div "A A presentation B An invitation C A budget proposal D The report" at bounding box center [956, 411] width 615 height 296
type input "46"
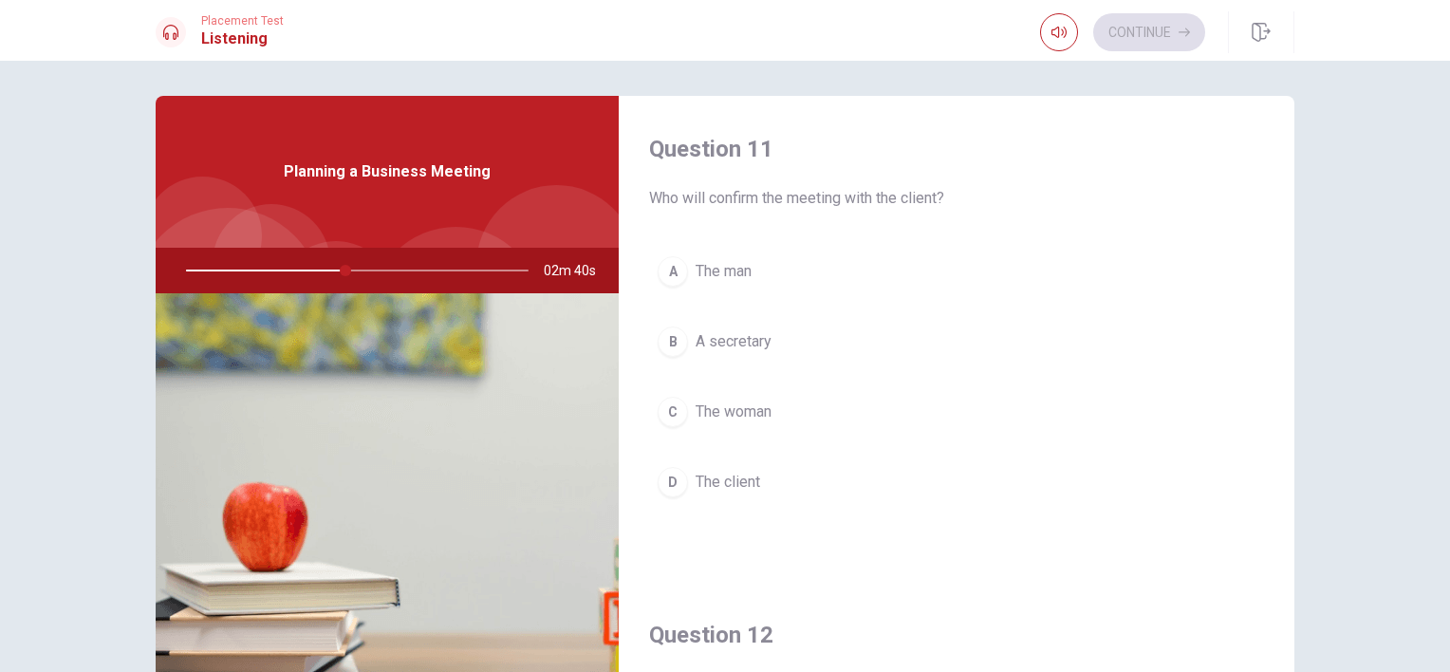
scroll to position [0, 0]
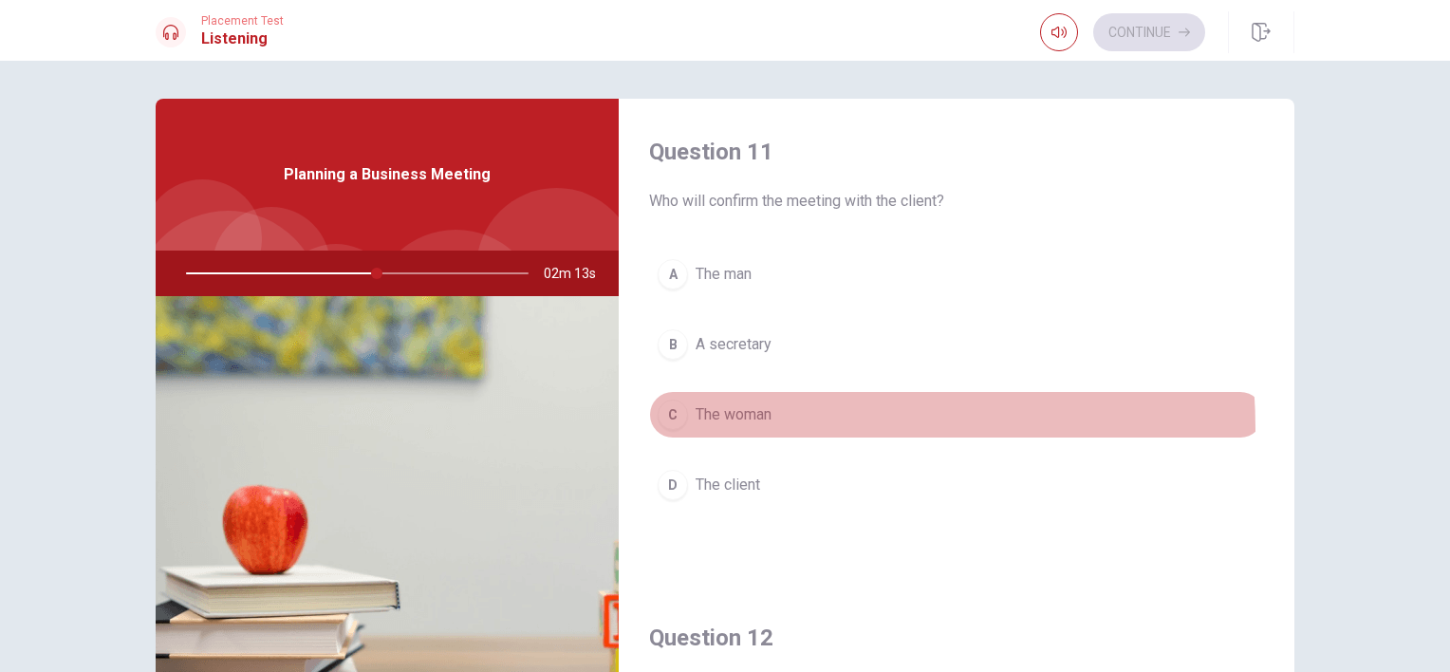
click at [715, 428] on button "C The woman" at bounding box center [956, 414] width 615 height 47
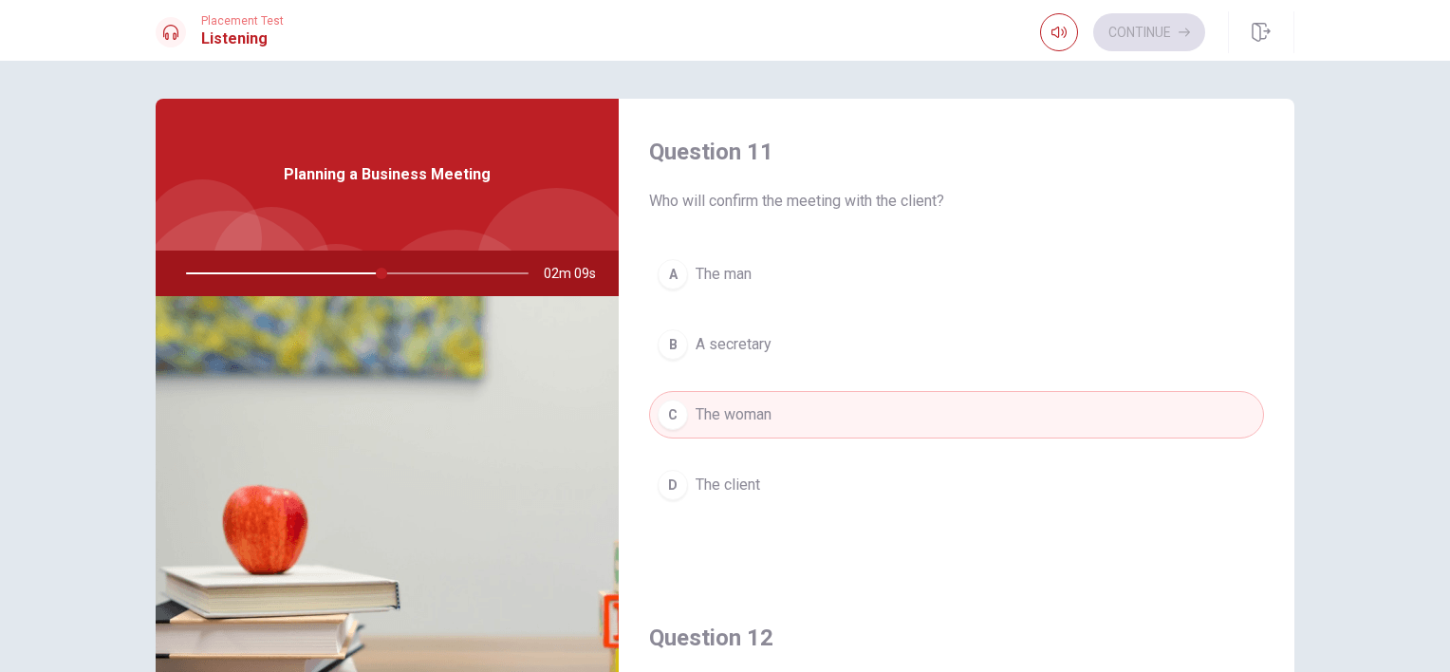
type input "57"
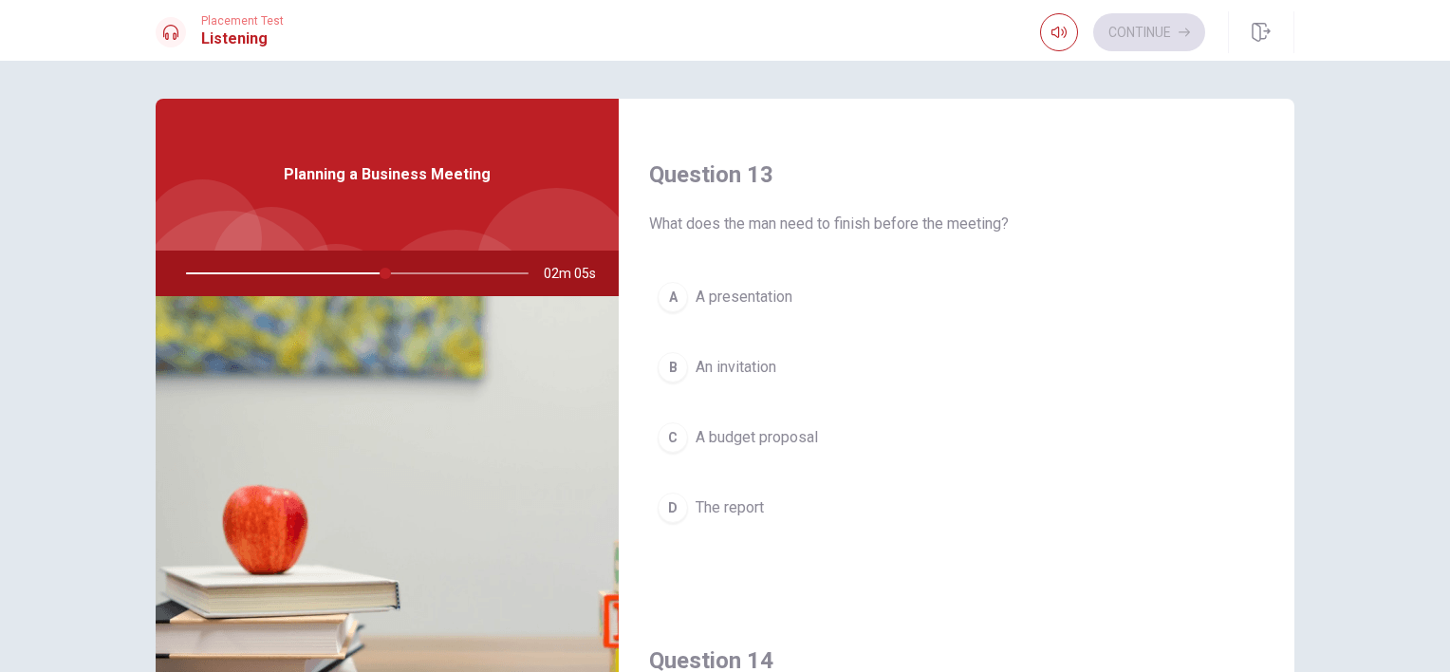
scroll to position [987, 0]
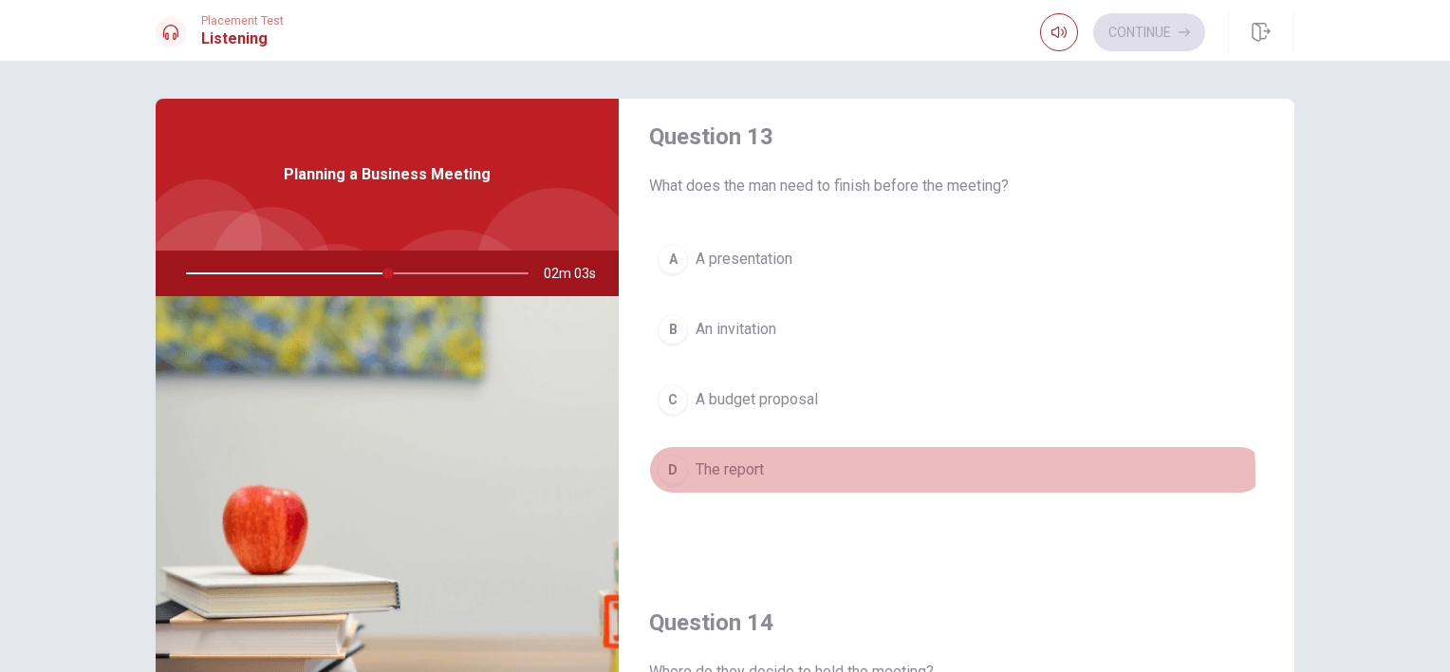
click at [719, 473] on span "The report" at bounding box center [730, 469] width 68 height 23
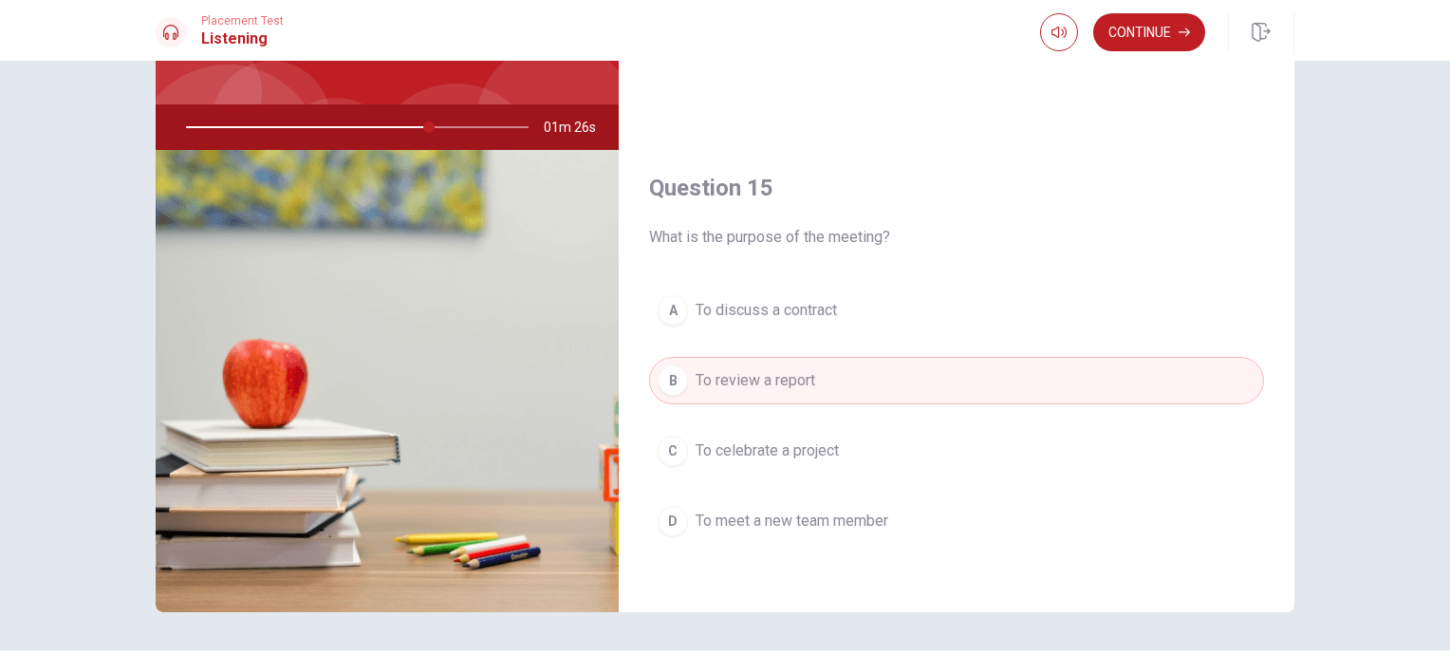
scroll to position [185, 0]
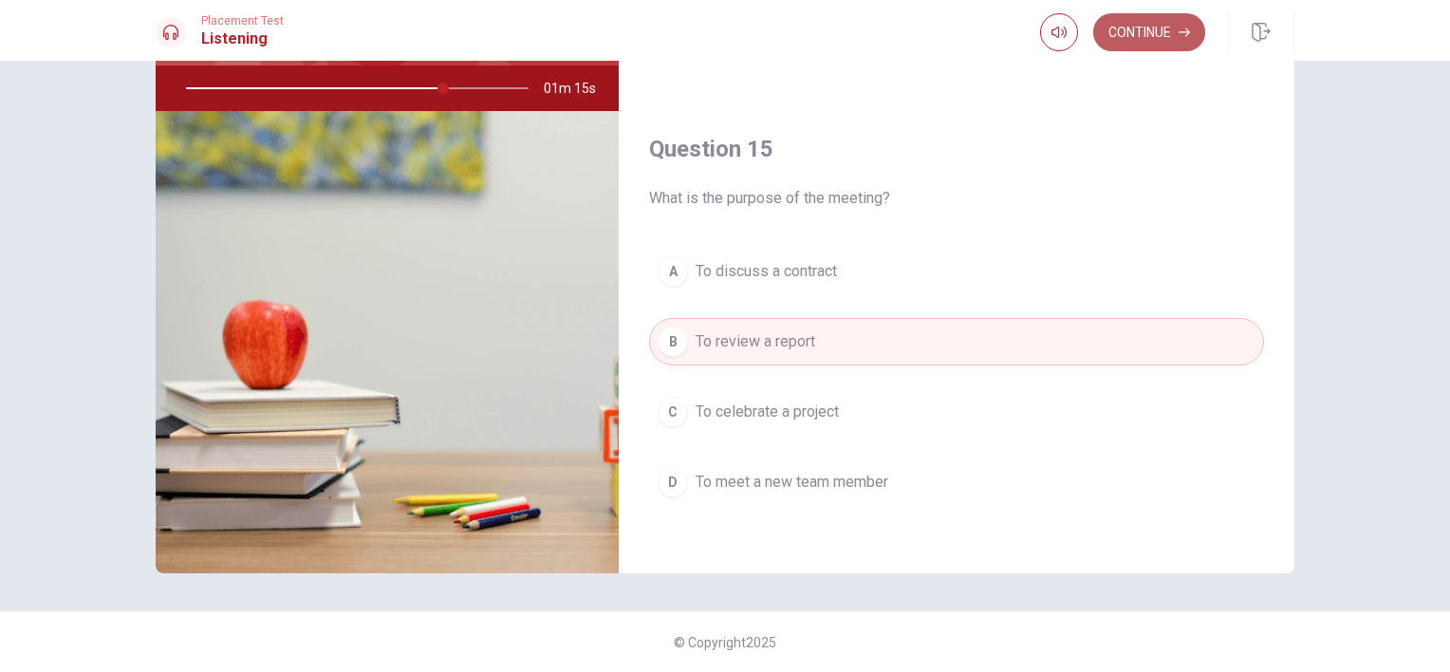
click at [1179, 33] on icon "button" at bounding box center [1184, 32] width 11 height 11
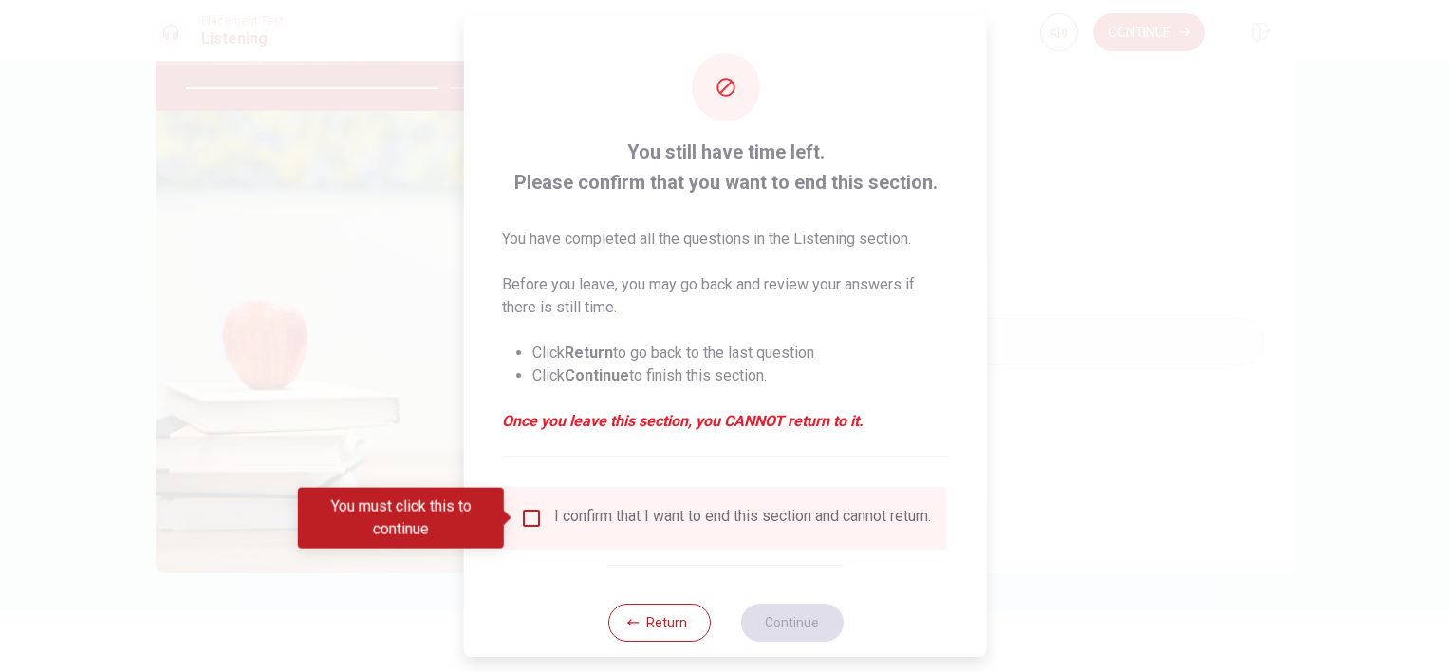
click at [641, 518] on div "I confirm that I want to end this section and cannot return." at bounding box center [742, 518] width 377 height 23
click at [520, 516] on input "You must click this to continue" at bounding box center [531, 518] width 23 height 23
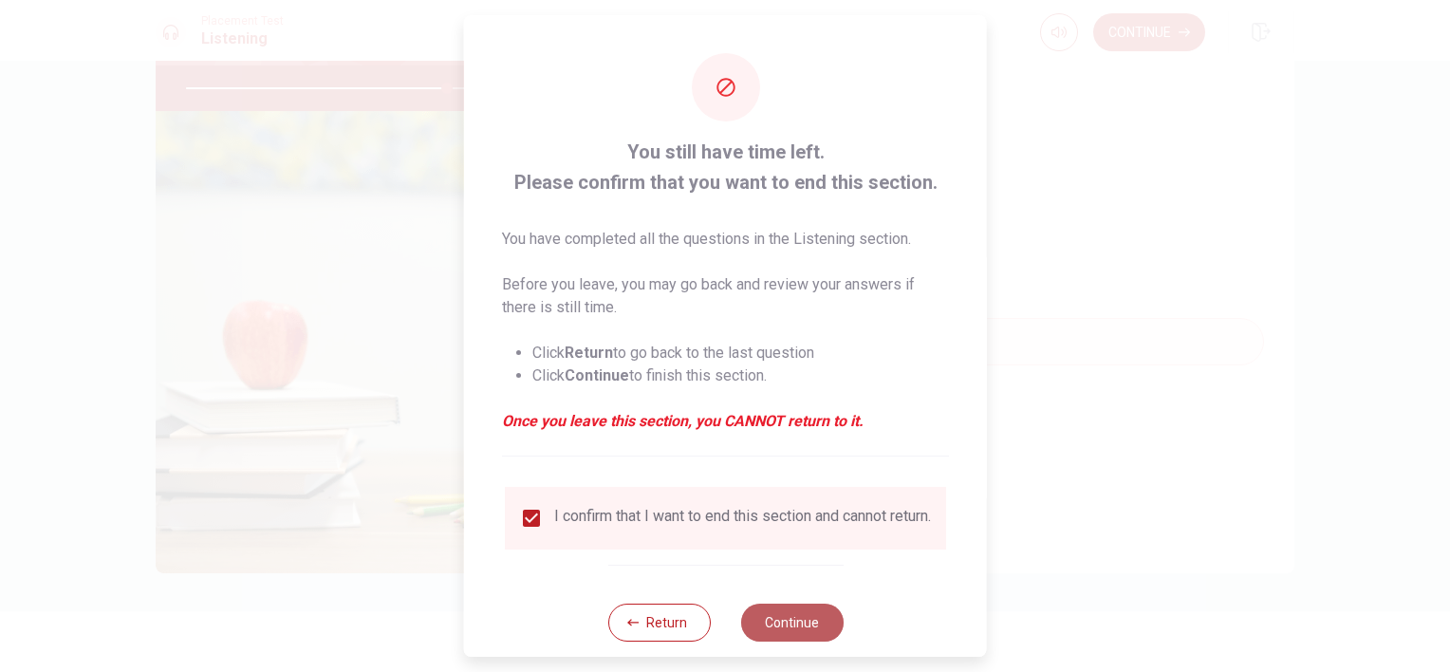
click at [760, 639] on button "Continue" at bounding box center [791, 623] width 103 height 38
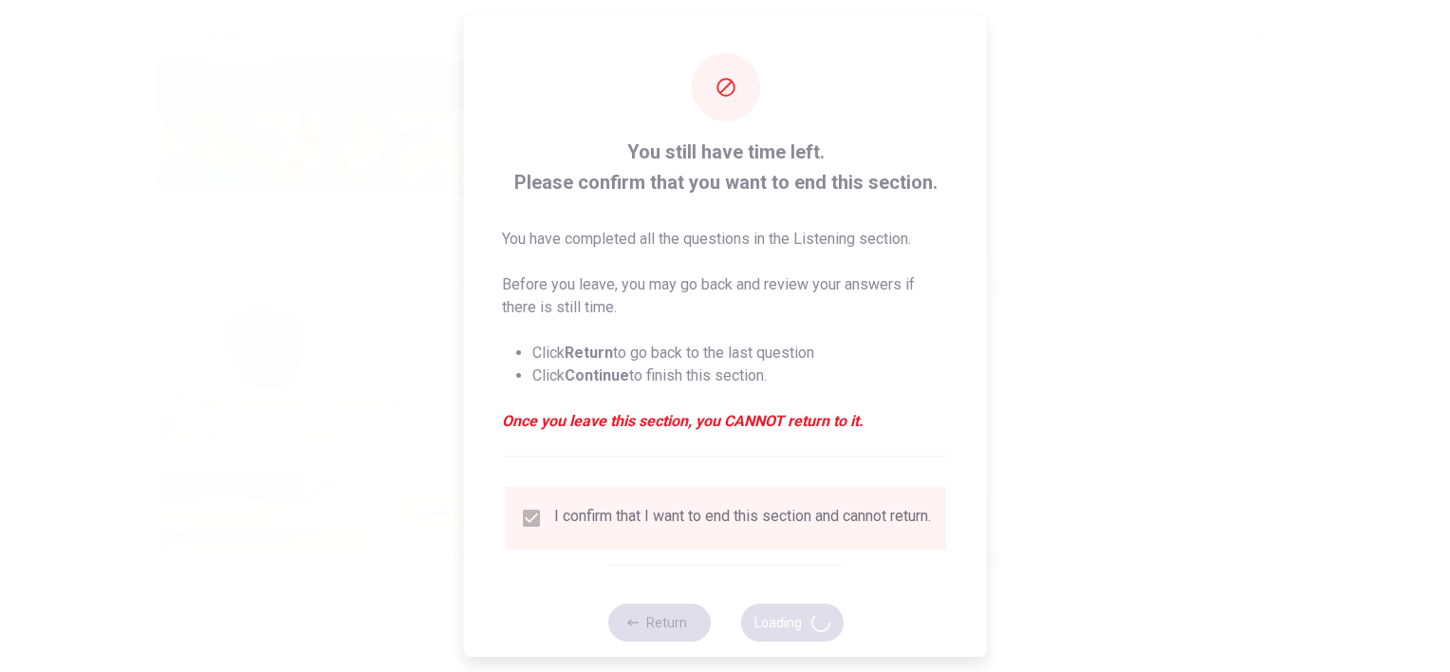
type input "77"
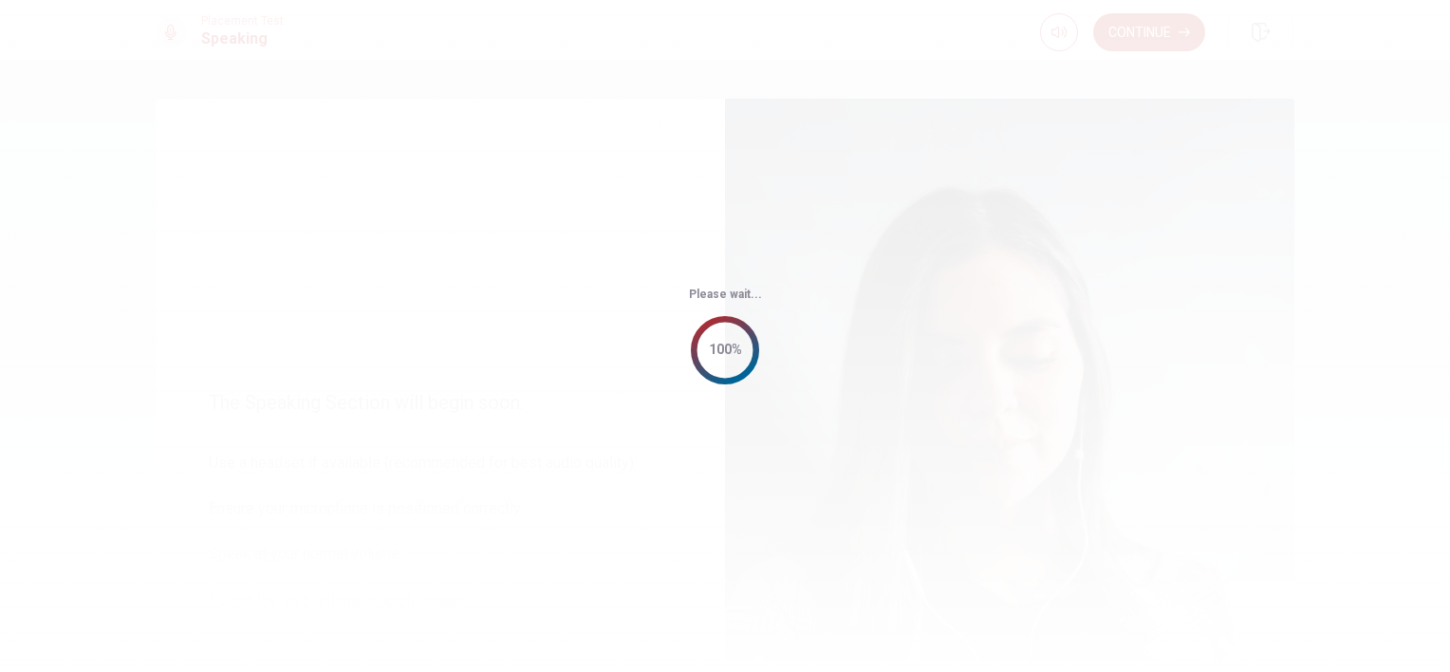
click at [991, 459] on div "Please wait... 100%" at bounding box center [725, 336] width 1450 height 672
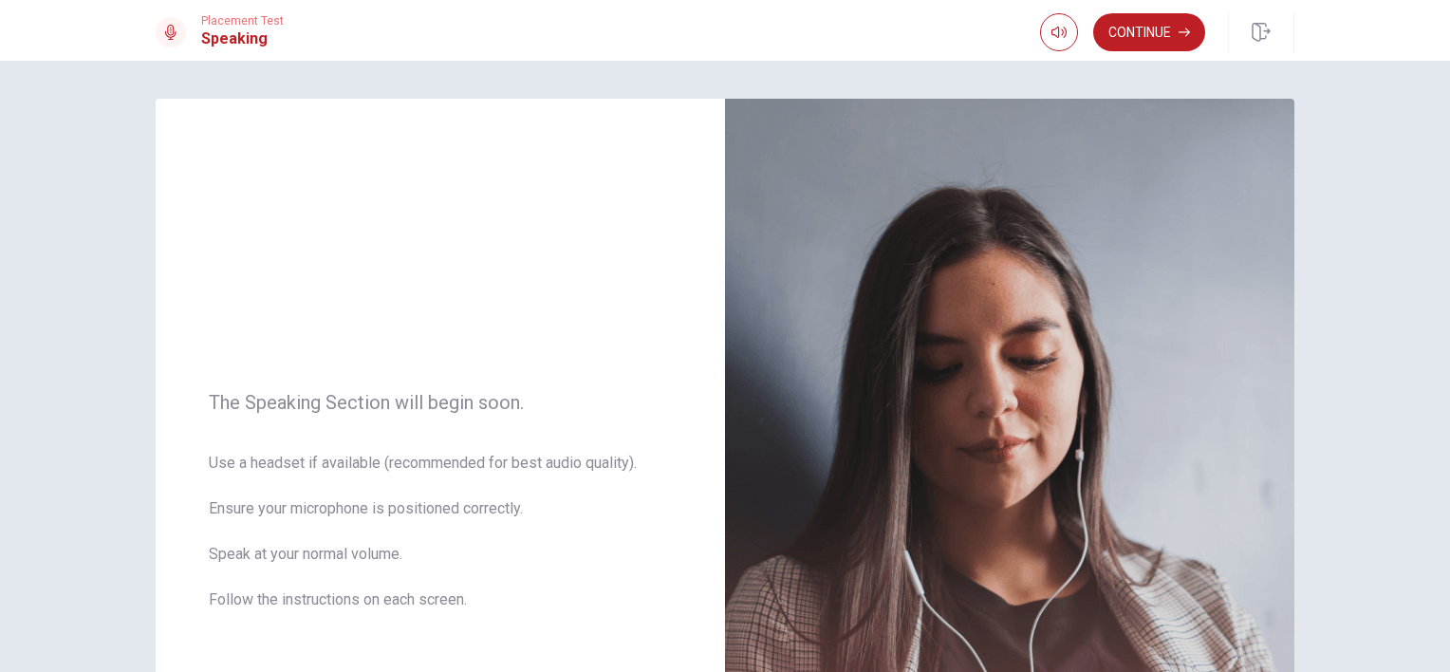
click at [112, 279] on div "The Speaking Section will begin soon. Use a headset if available (recommended f…" at bounding box center [725, 366] width 1450 height 611
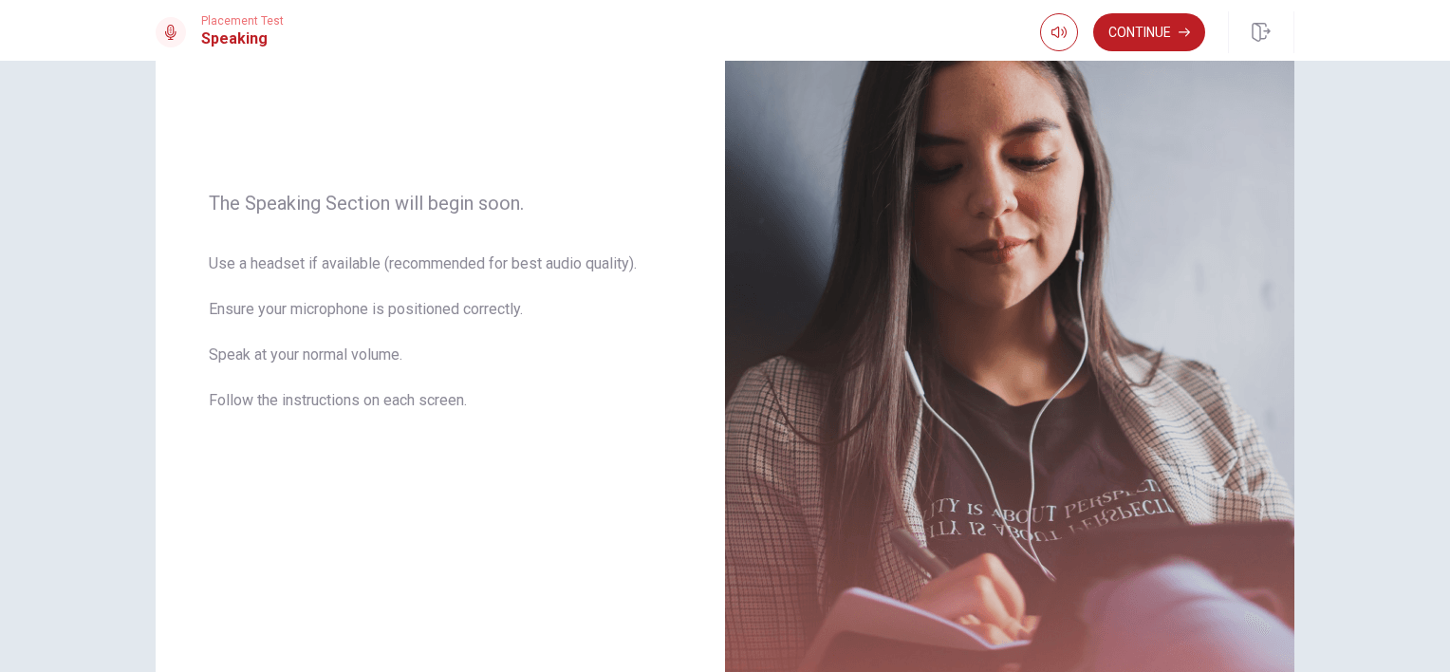
scroll to position [87, 0]
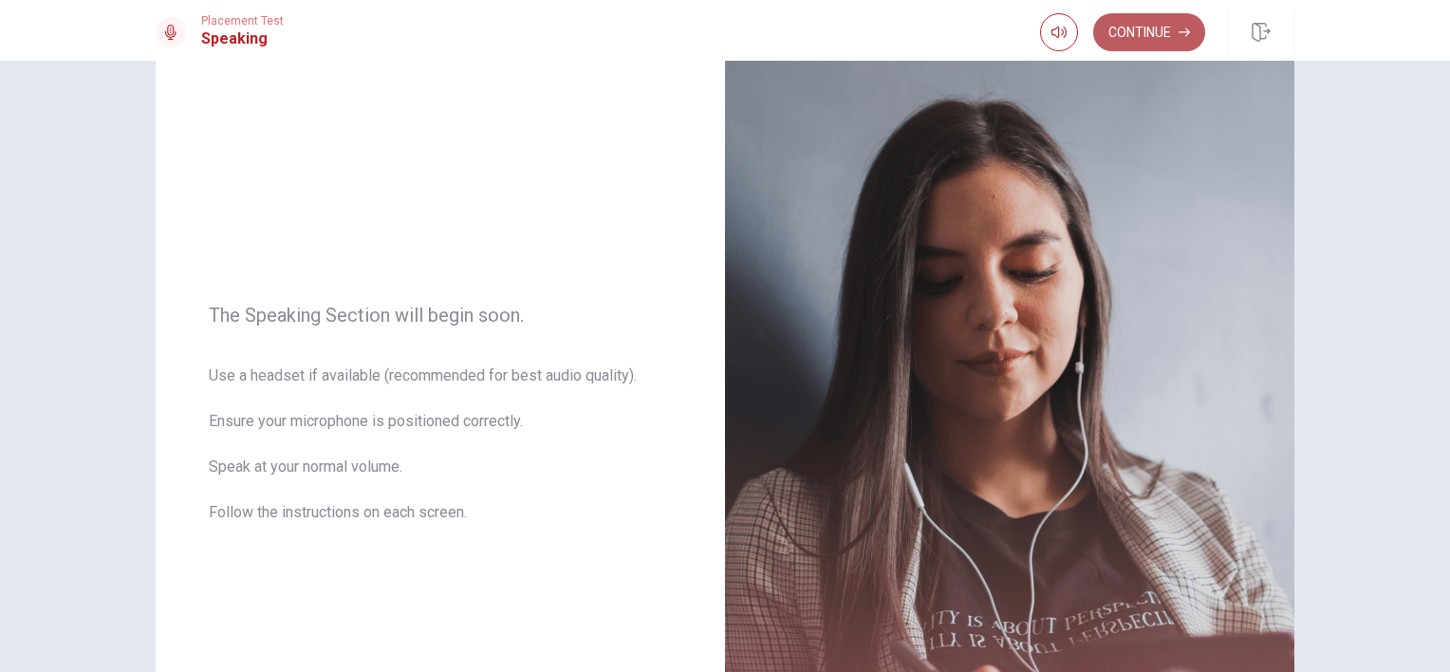
click at [1138, 34] on button "Continue" at bounding box center [1149, 32] width 112 height 38
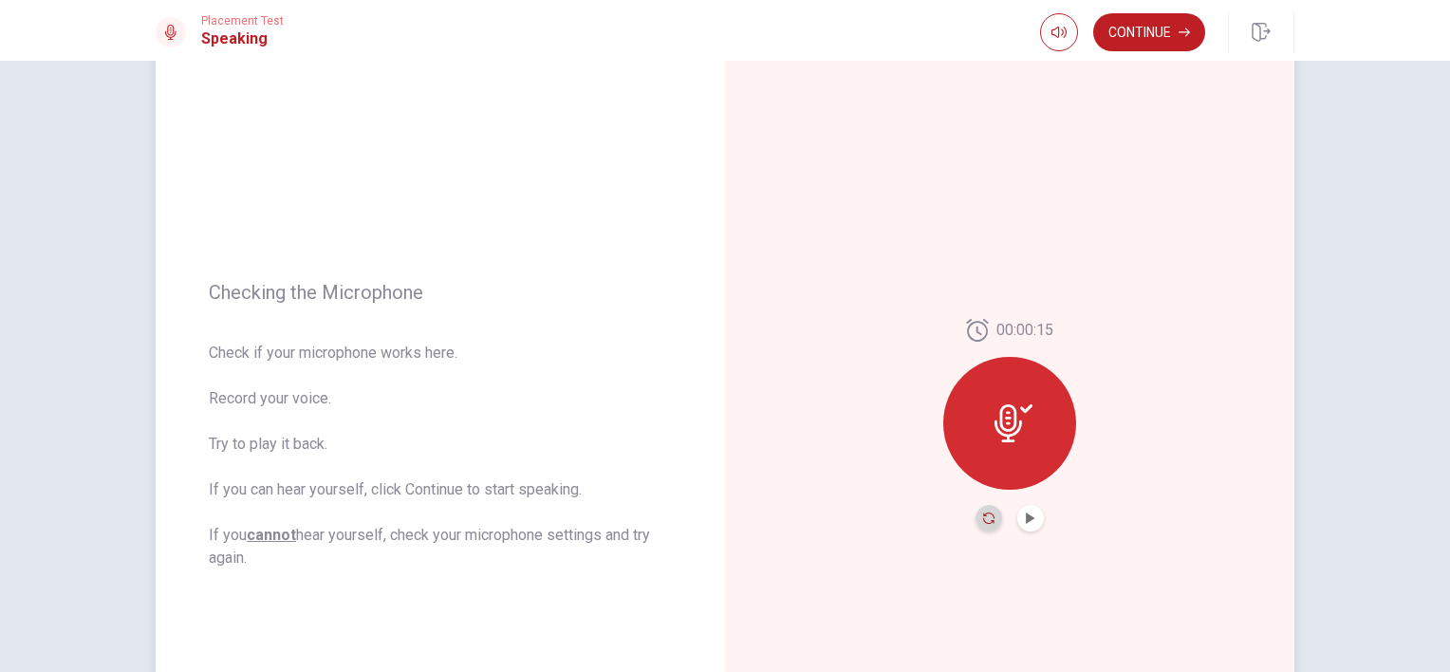
click at [989, 522] on icon "Record Again" at bounding box center [988, 518] width 11 height 11
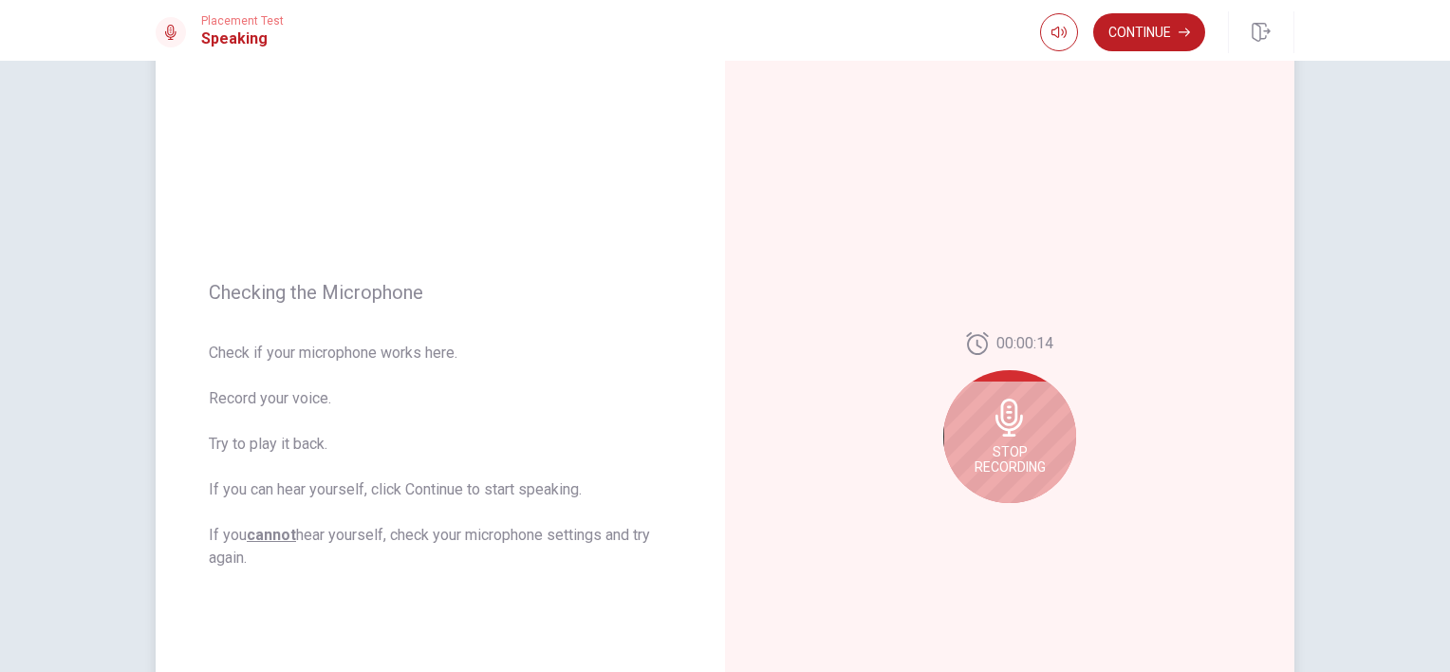
click at [1033, 441] on div "Stop Recording" at bounding box center [1009, 436] width 133 height 133
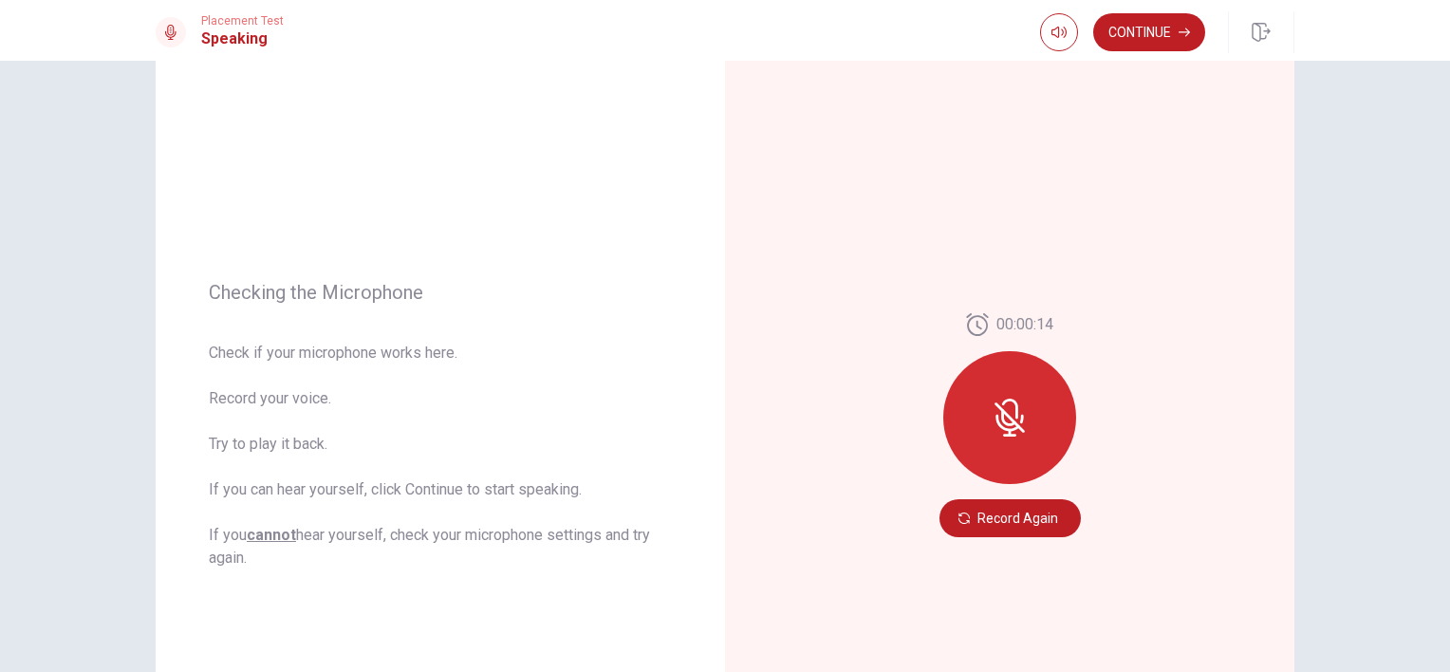
click at [993, 524] on button "Record Again" at bounding box center [1010, 518] width 141 height 38
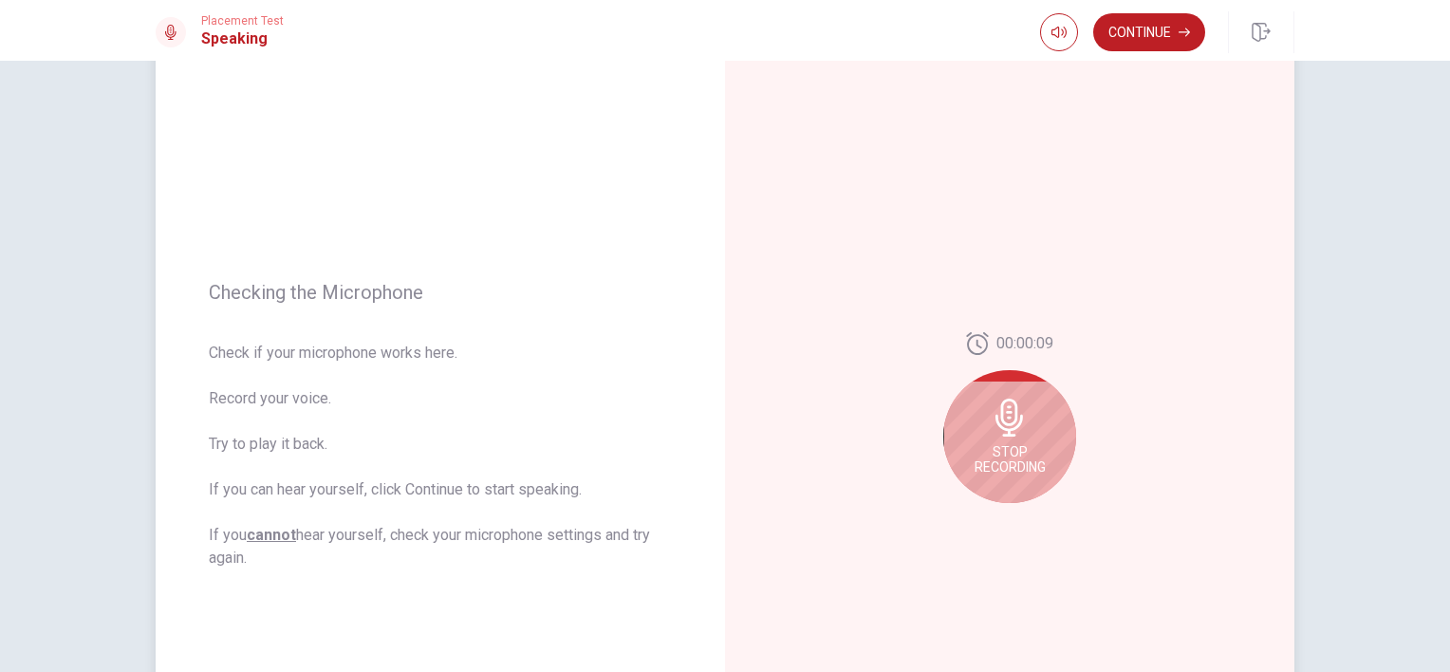
click at [1036, 393] on div "Stop Recording" at bounding box center [1009, 436] width 133 height 133
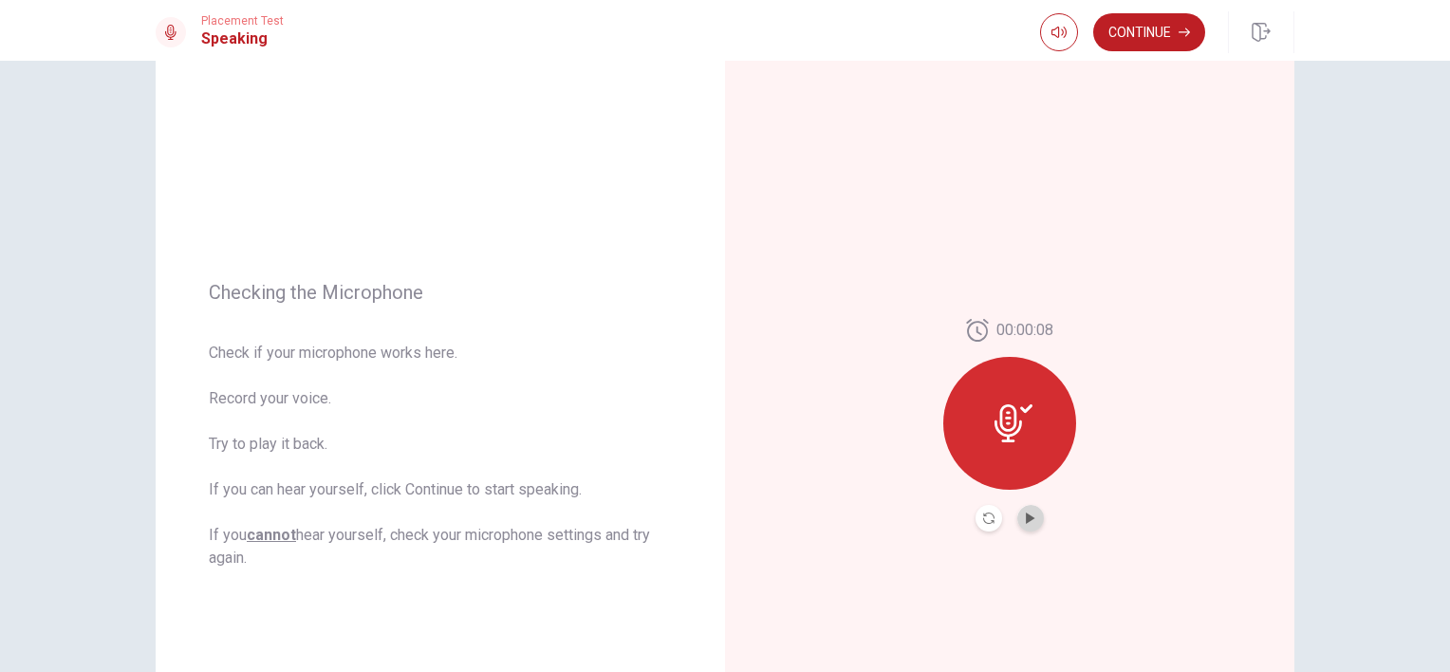
click at [1026, 527] on button "Play Audio" at bounding box center [1030, 518] width 27 height 27
click at [1148, 29] on button "Continue" at bounding box center [1149, 32] width 112 height 38
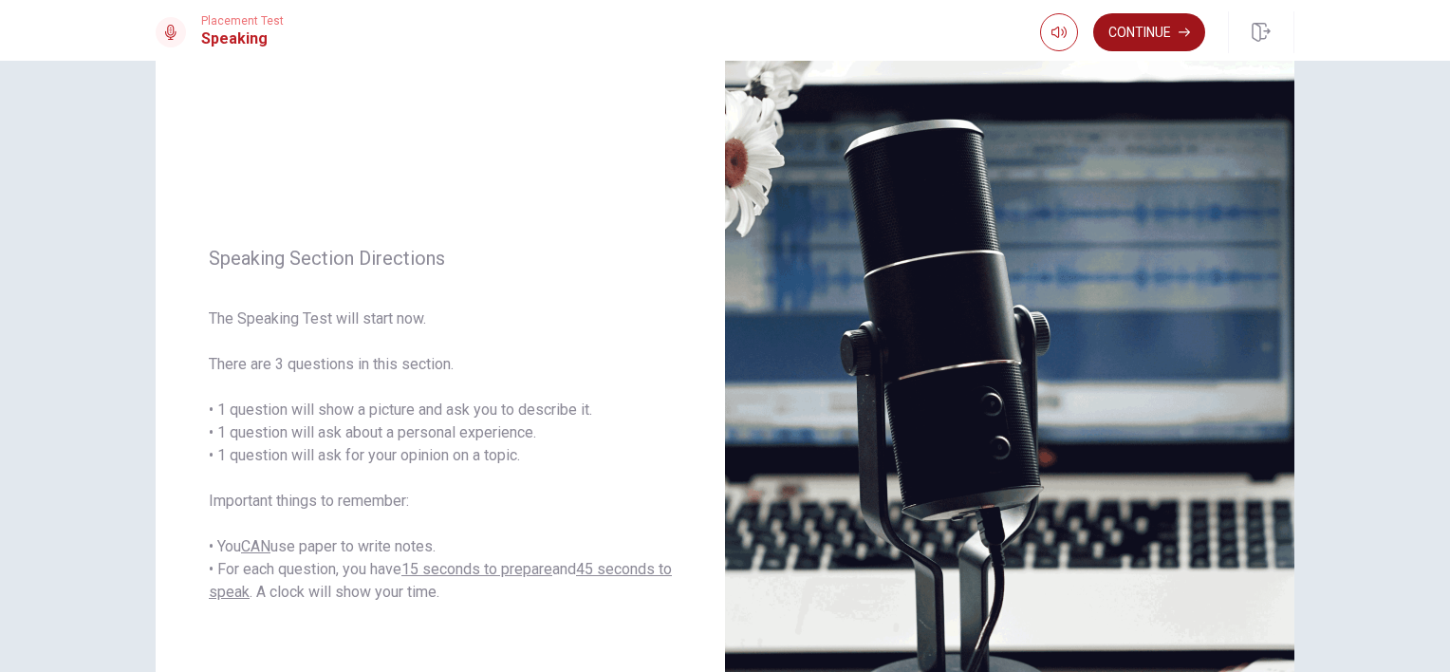
click at [1152, 23] on button "Continue" at bounding box center [1149, 32] width 112 height 38
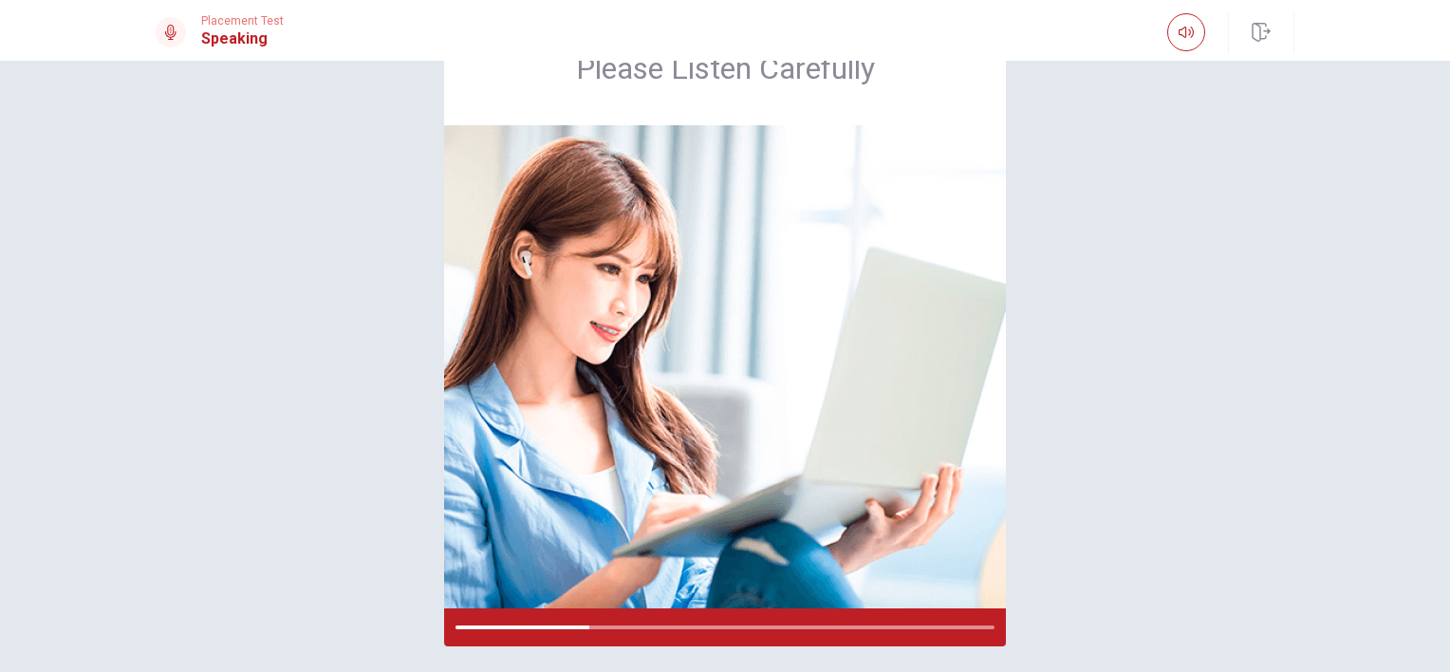
click at [1071, 471] on div "Please Listen Carefully" at bounding box center [725, 328] width 1200 height 635
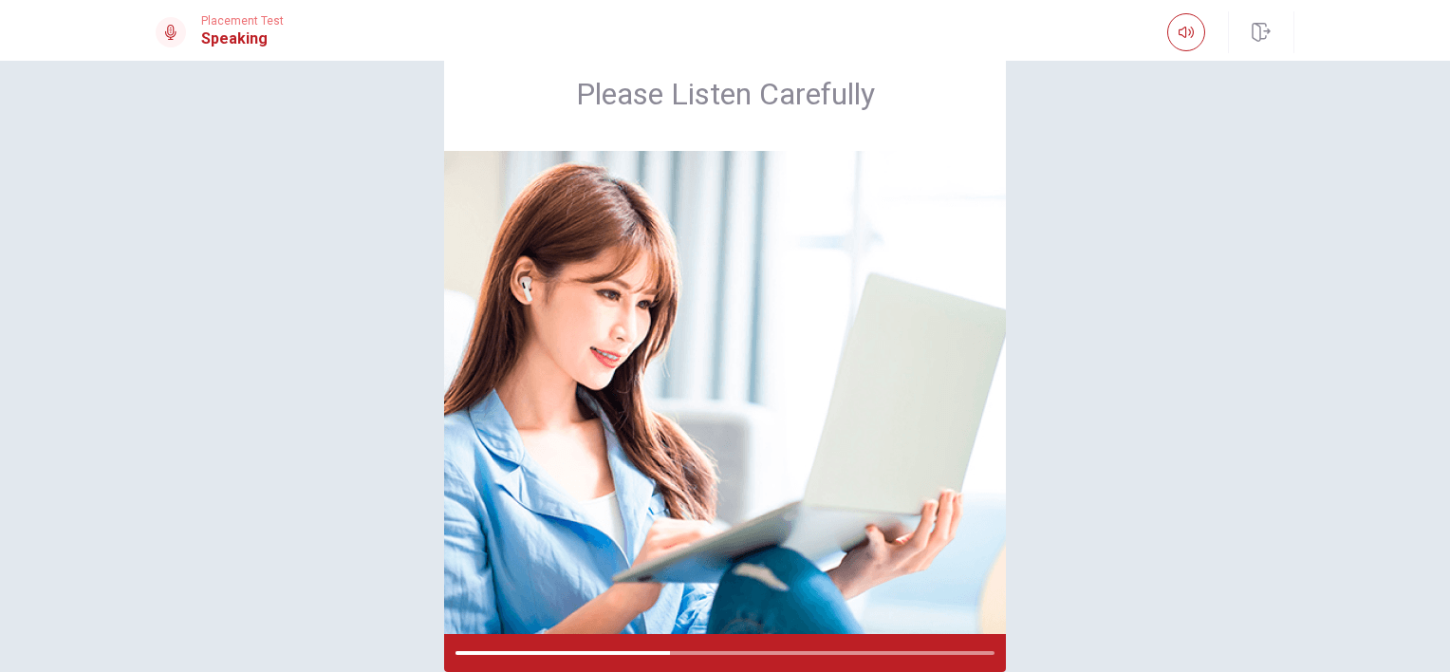
scroll to position [76, 0]
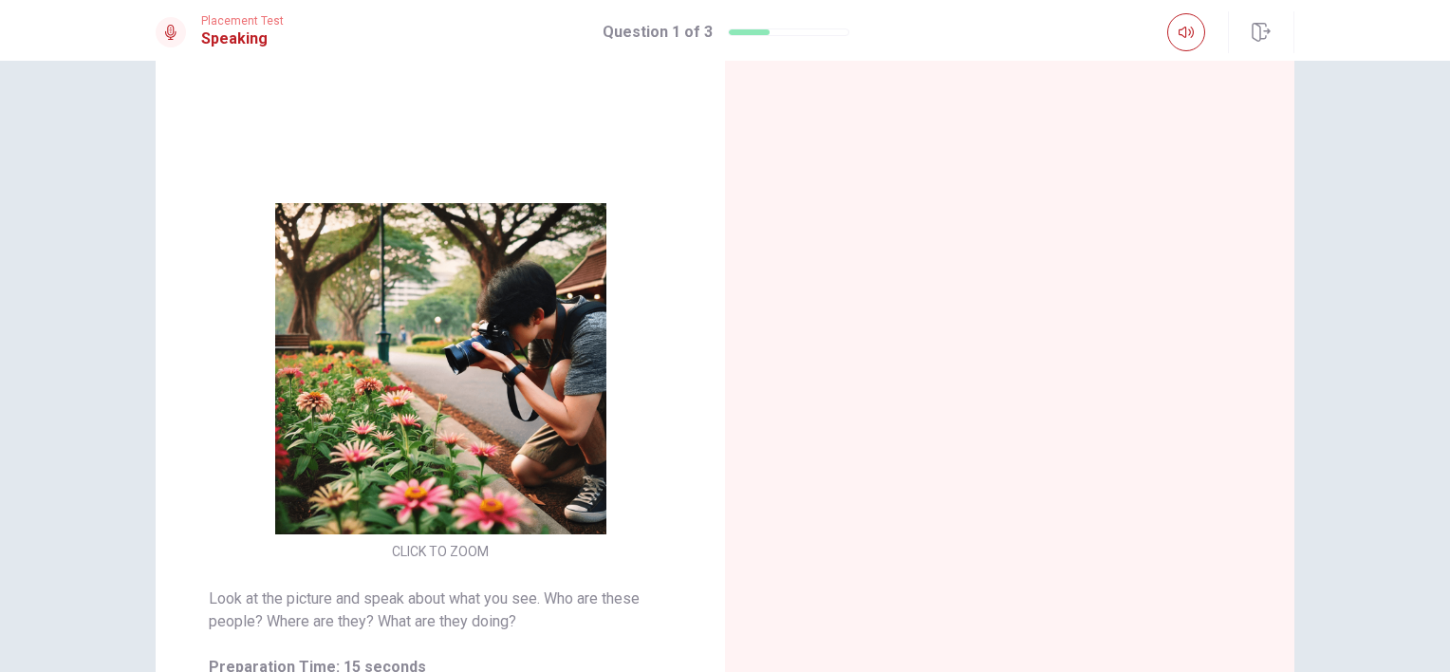
click at [140, 492] on div "CLICK TO ZOOM Look at the picture and speak about what you see. Who are these p…" at bounding box center [725, 437] width 1200 height 828
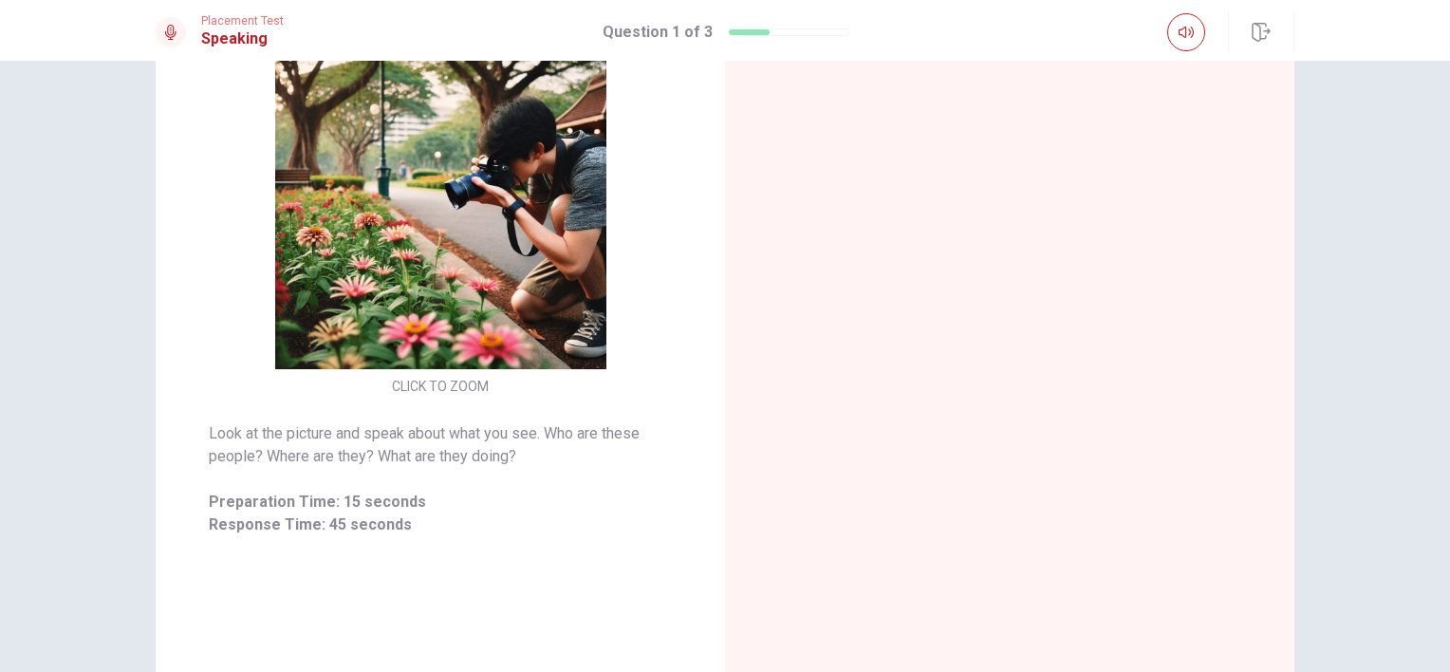
scroll to position [228, 0]
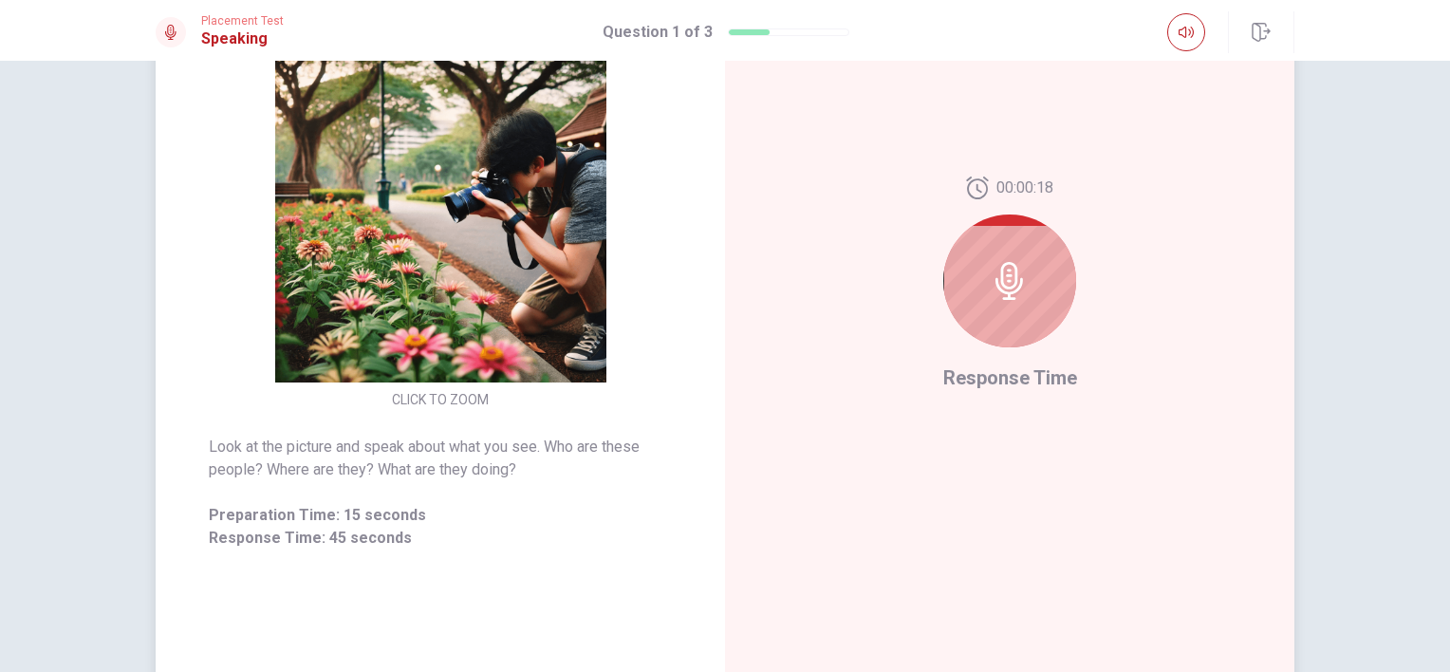
click at [1006, 289] on icon at bounding box center [1010, 281] width 38 height 38
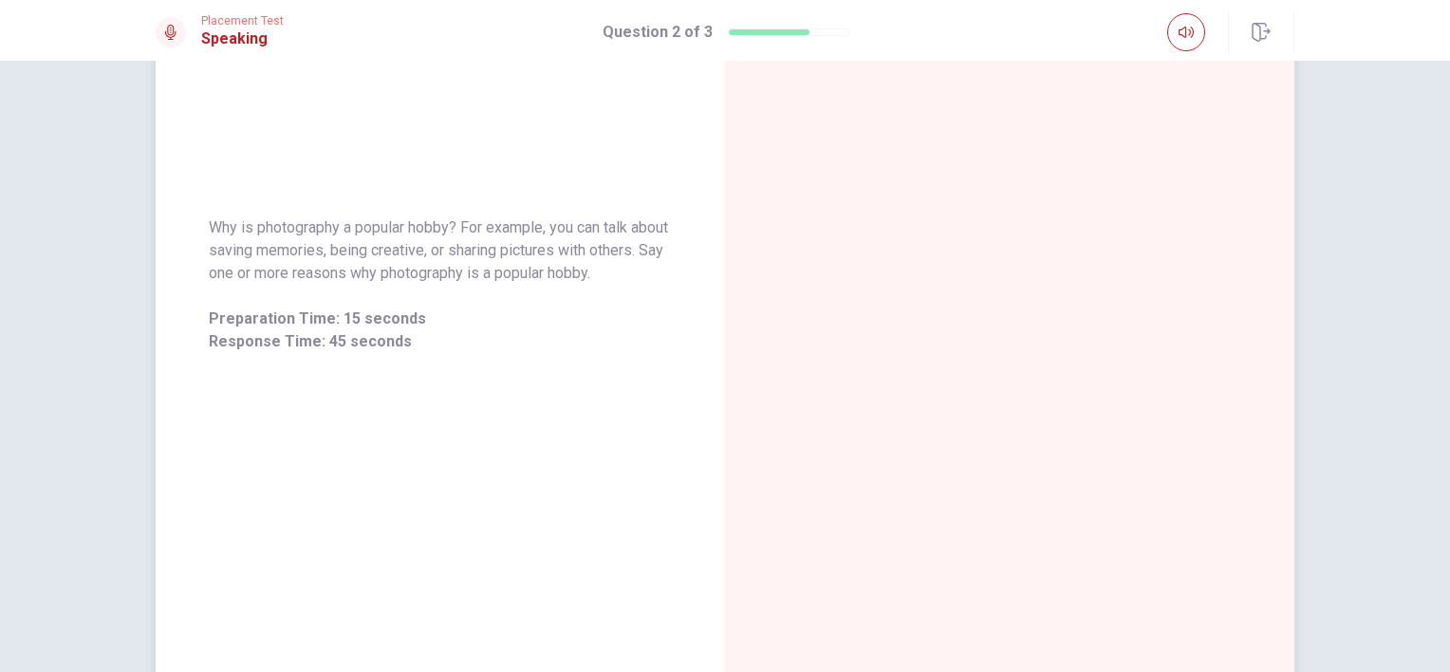
scroll to position [0, 0]
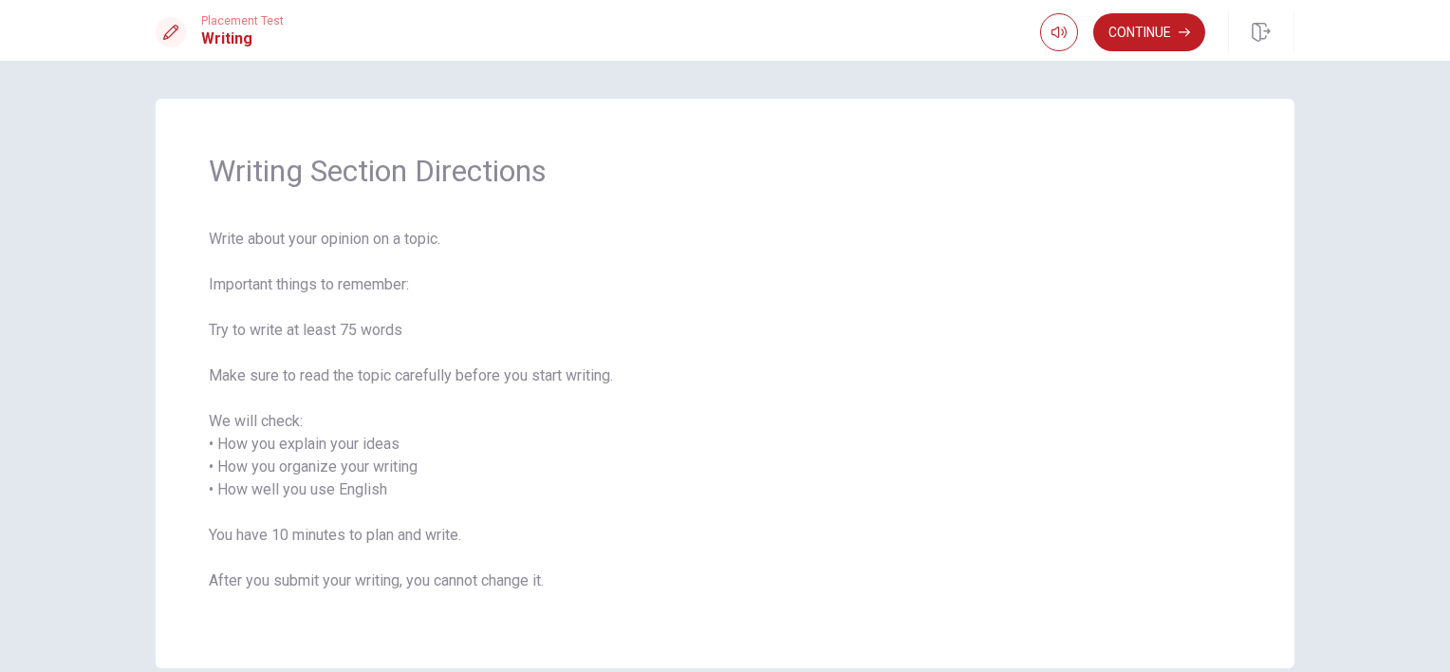
click at [1190, 285] on span "Write about your opinion on a topic. Important things to remember: Try to write…" at bounding box center [725, 421] width 1033 height 387
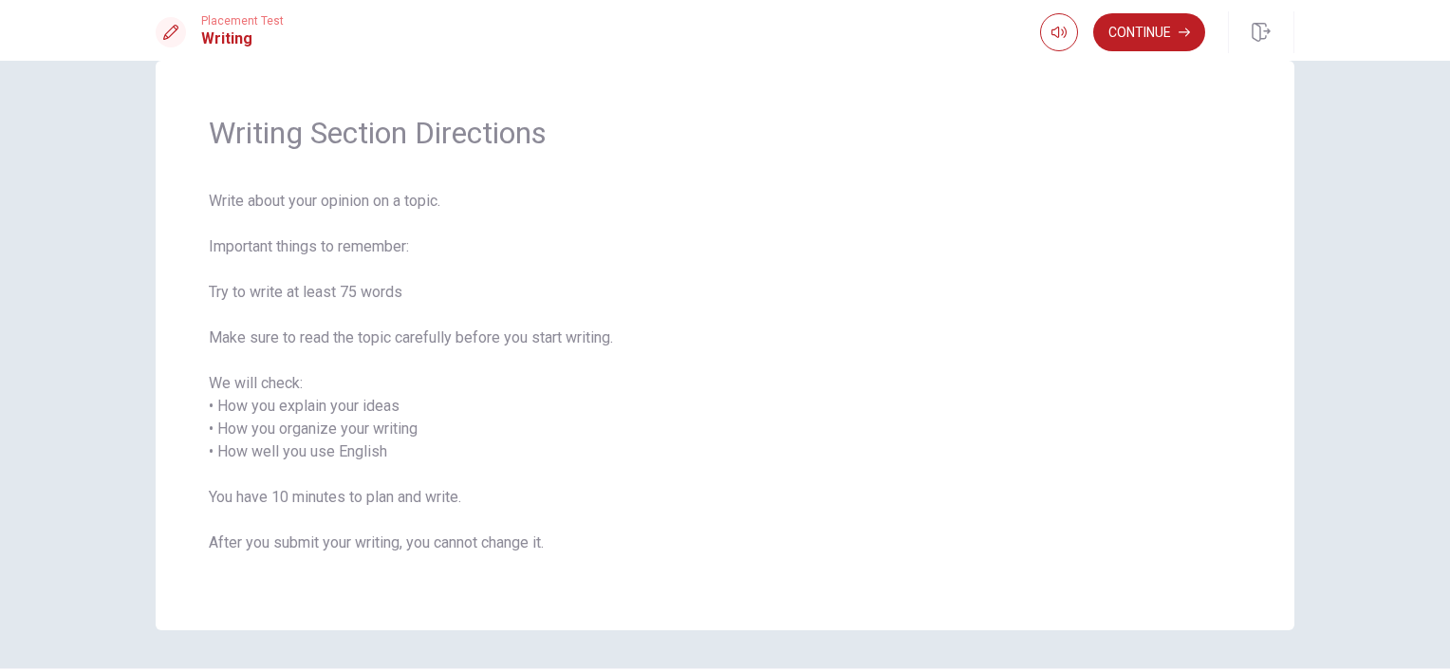
scroll to position [95, 0]
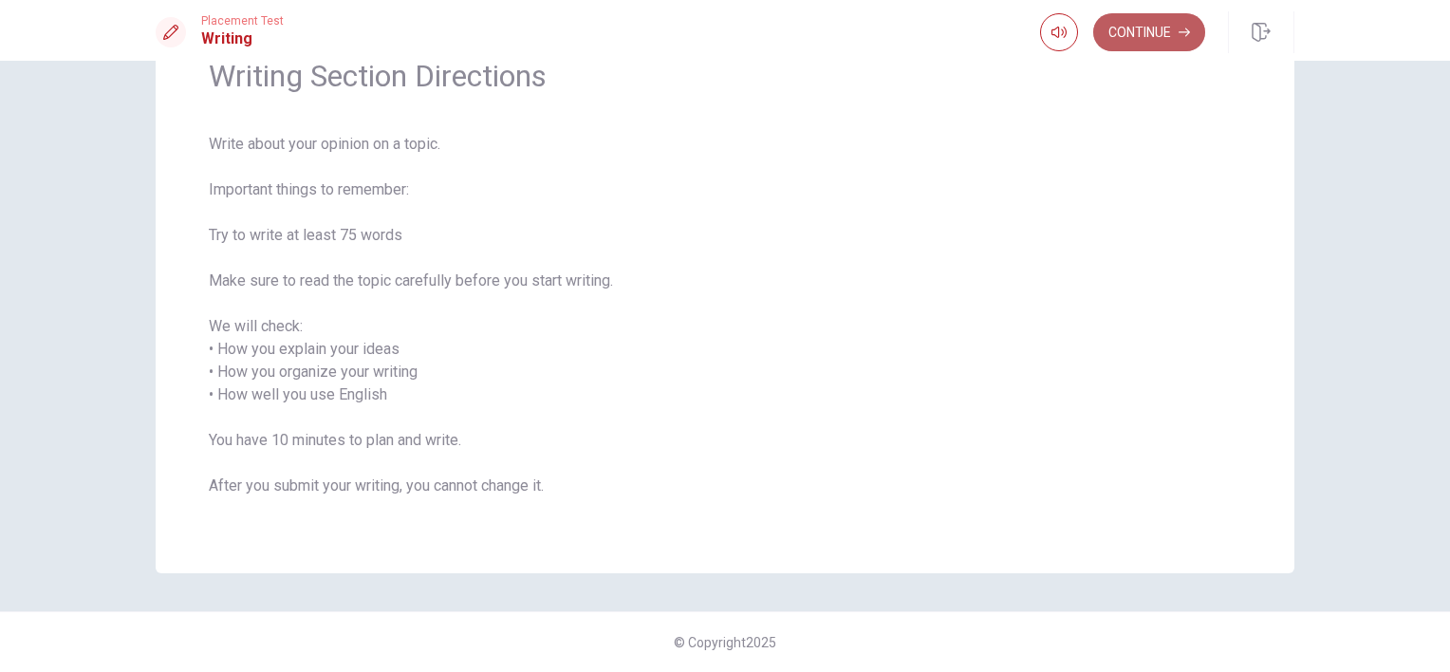
click at [1165, 45] on button "Continue" at bounding box center [1149, 32] width 112 height 38
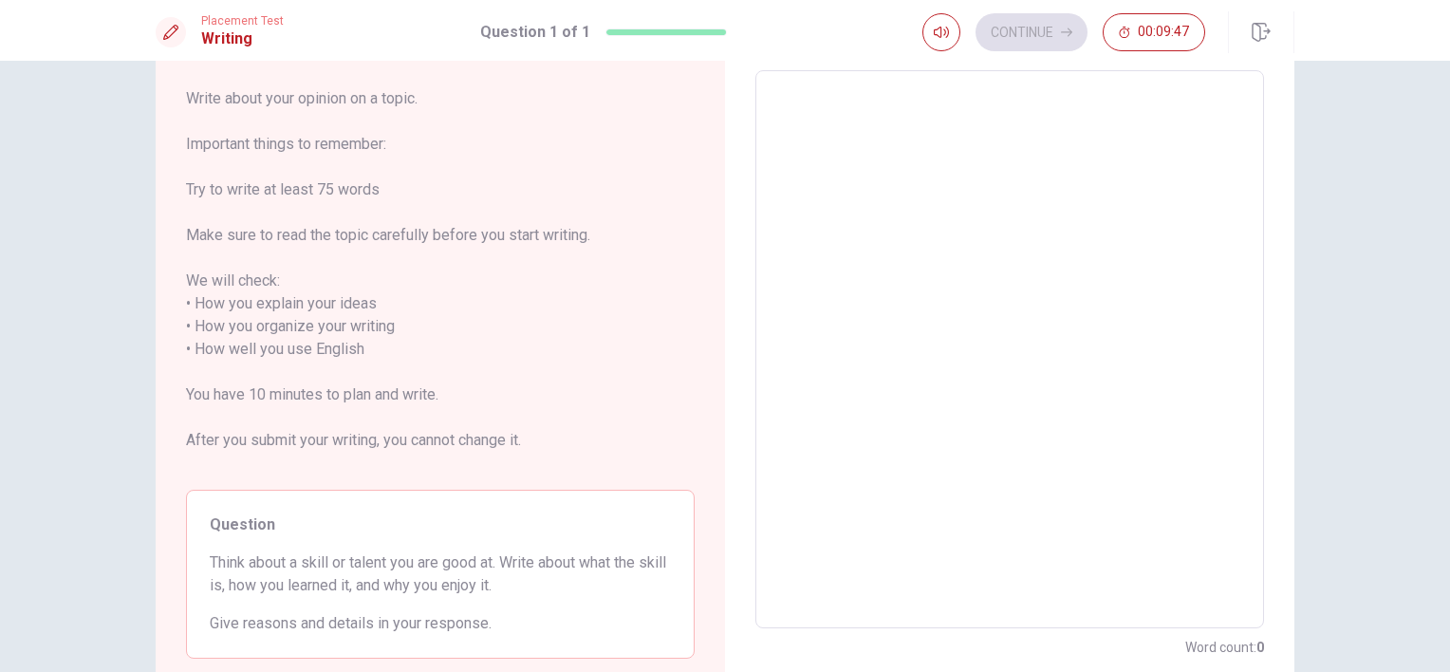
click at [1351, 251] on div "Directions Write about your opinion on a topic. Important things to remember: T…" at bounding box center [725, 366] width 1450 height 611
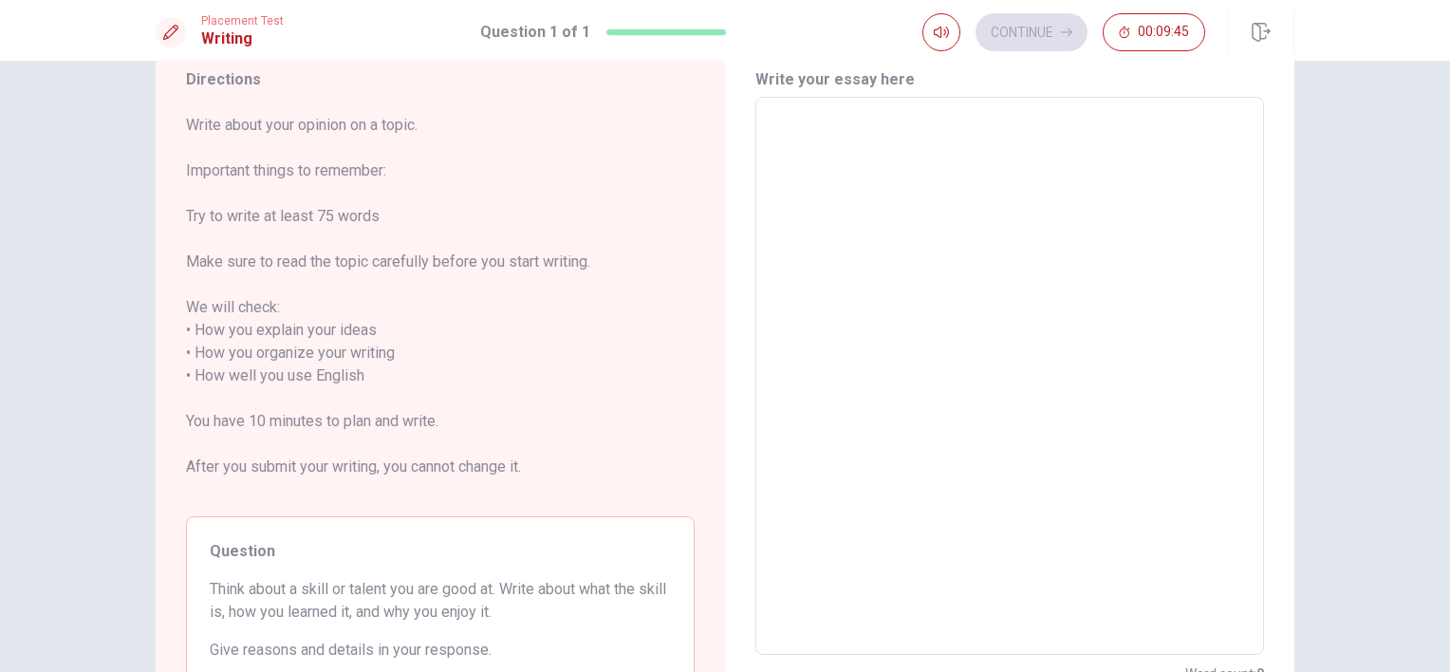
scroll to position [0, 0]
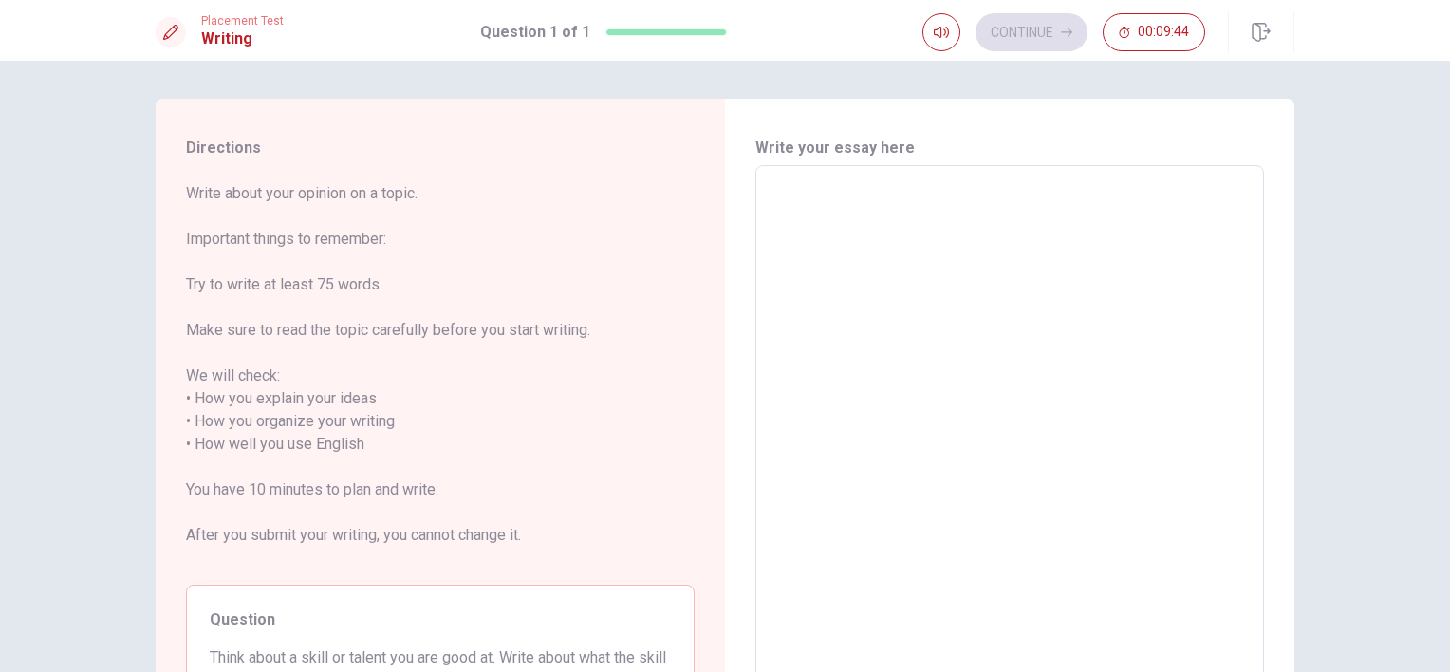
click at [1161, 199] on textarea at bounding box center [1010, 444] width 482 height 527
type textarea "I"
type textarea "x"
type textarea "I"
type textarea "x"
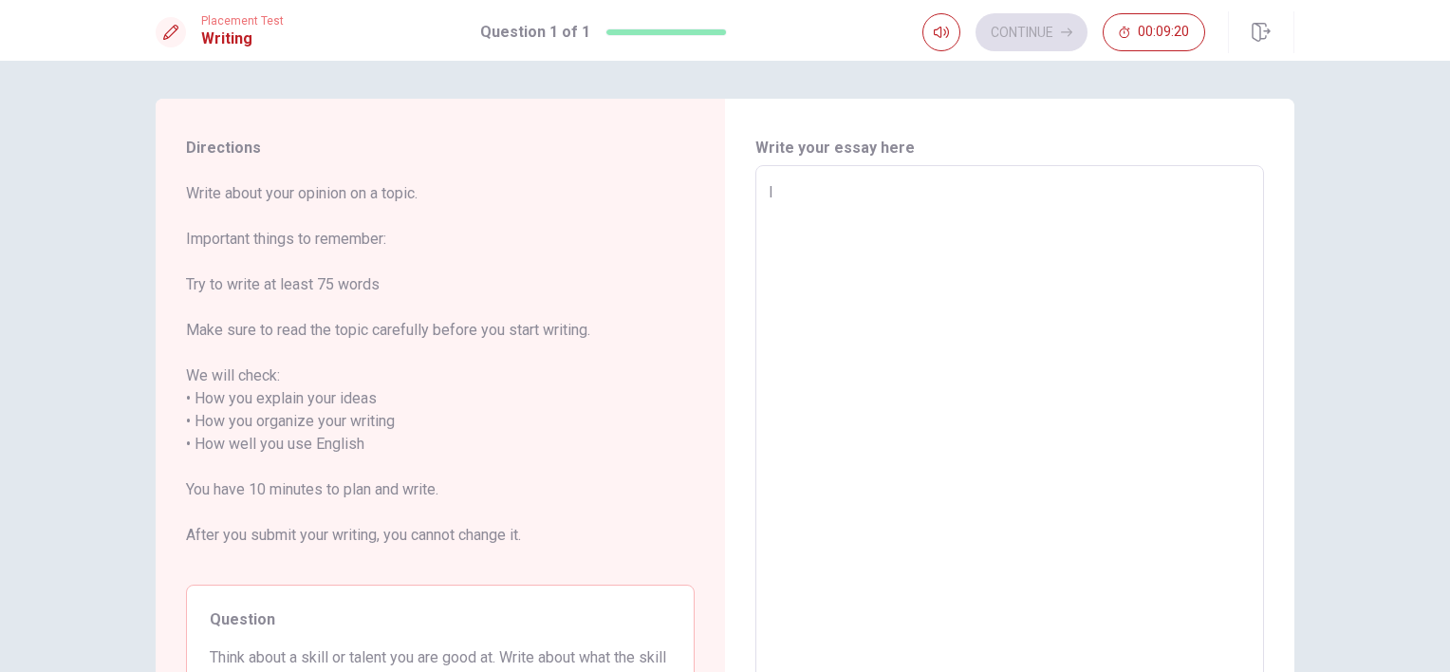
type textarea "I l"
type textarea "x"
type textarea "I li"
type textarea "x"
type textarea "I lik"
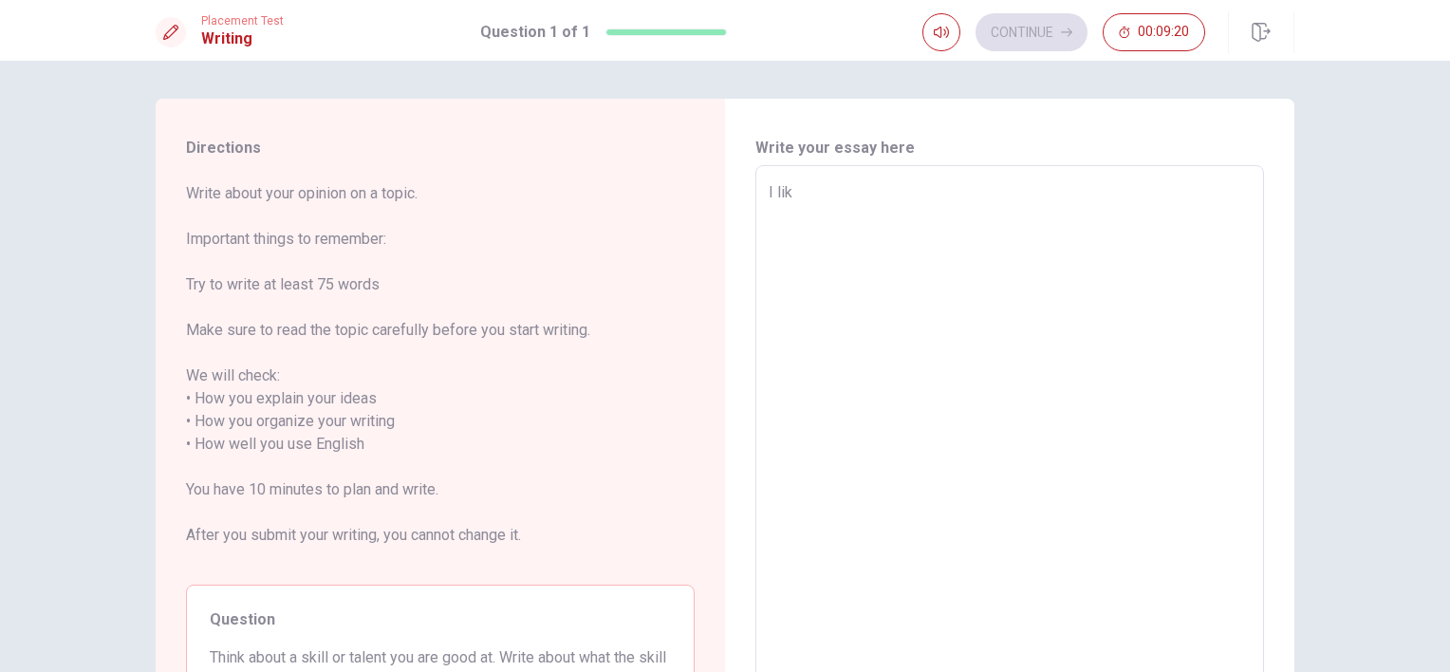
type textarea "x"
type textarea "I like"
type textarea "x"
type textarea "I like"
type textarea "x"
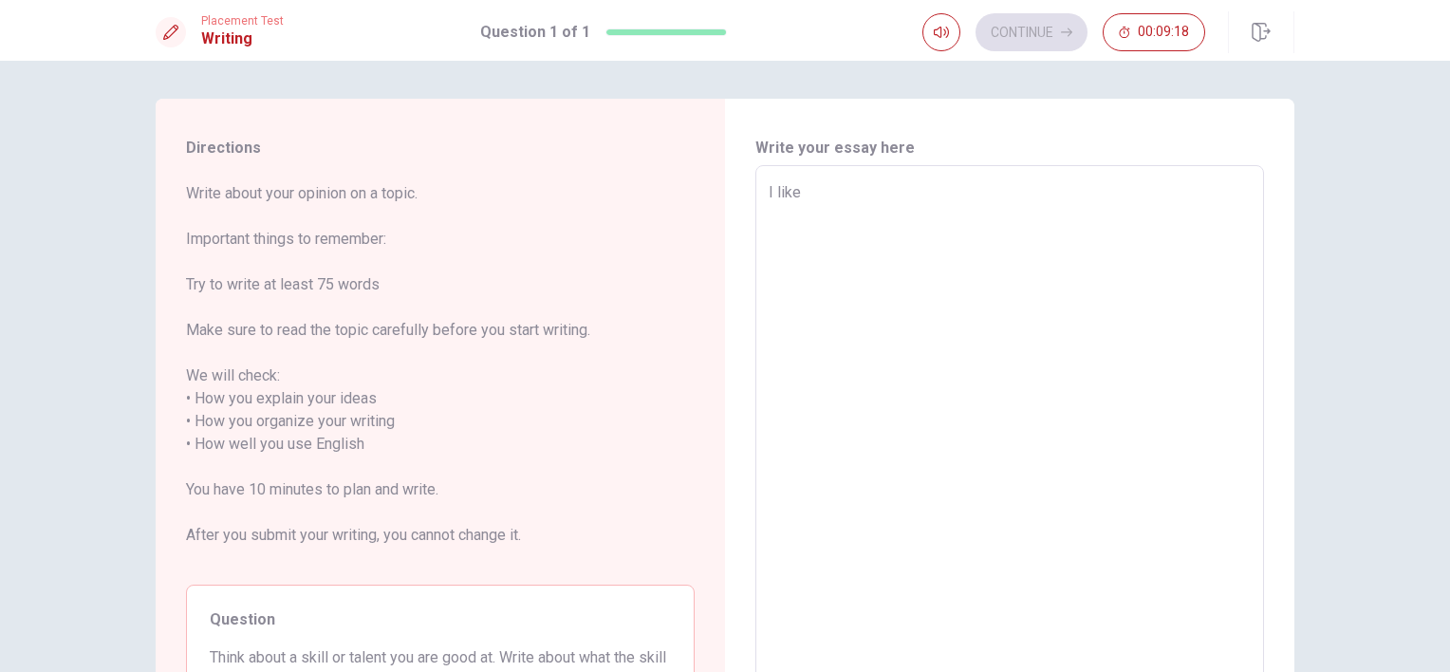
type textarea "I like t"
type textarea "x"
type textarea "I like to"
type textarea "x"
type textarea "I like to"
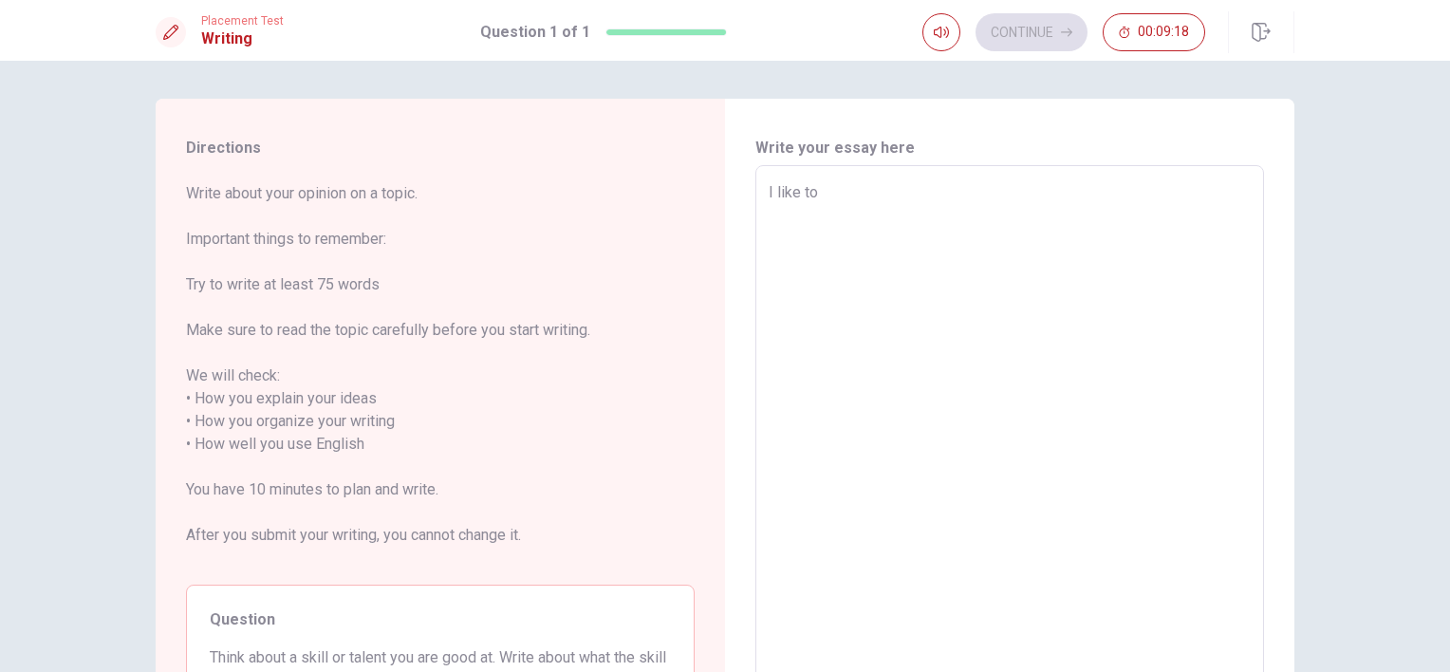
type textarea "x"
type textarea "I like to r"
type textarea "x"
type textarea "I like to re"
type textarea "x"
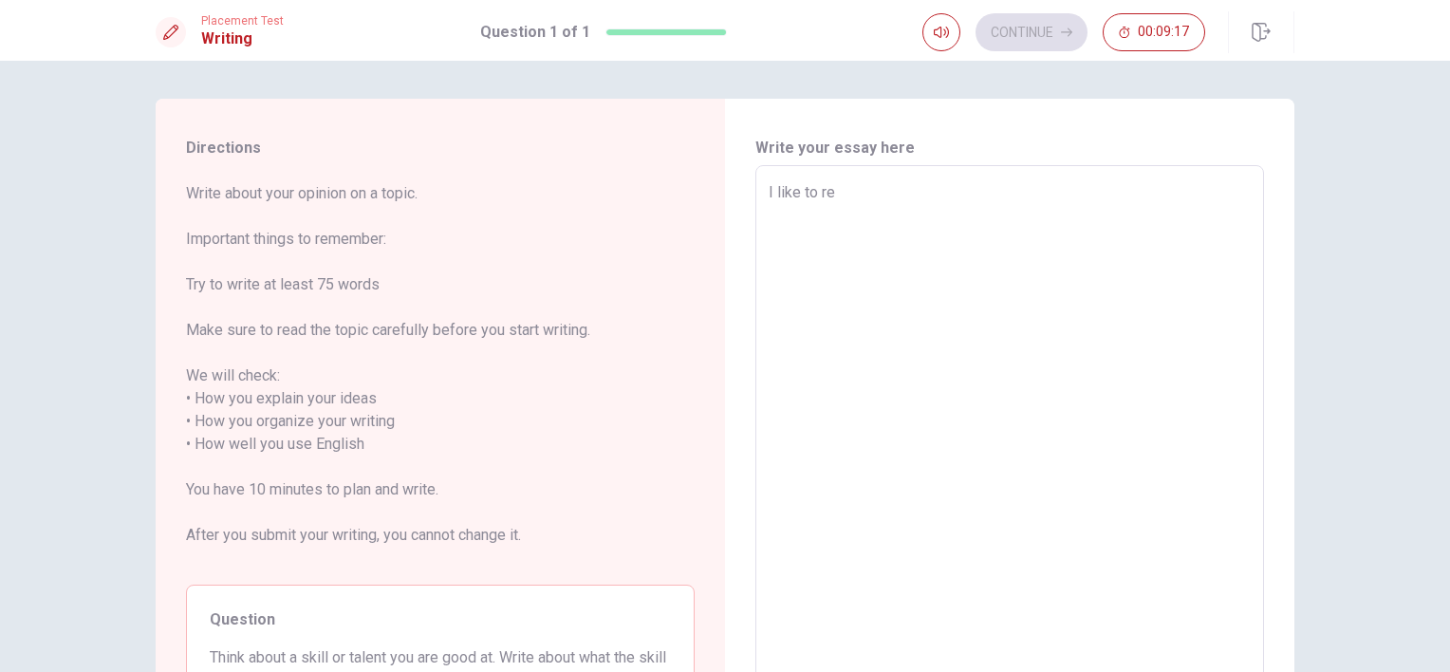
type textarea "I like to rea"
type textarea "x"
type textarea "I like to read"
type textarea "x"
type textarea "I like to read"
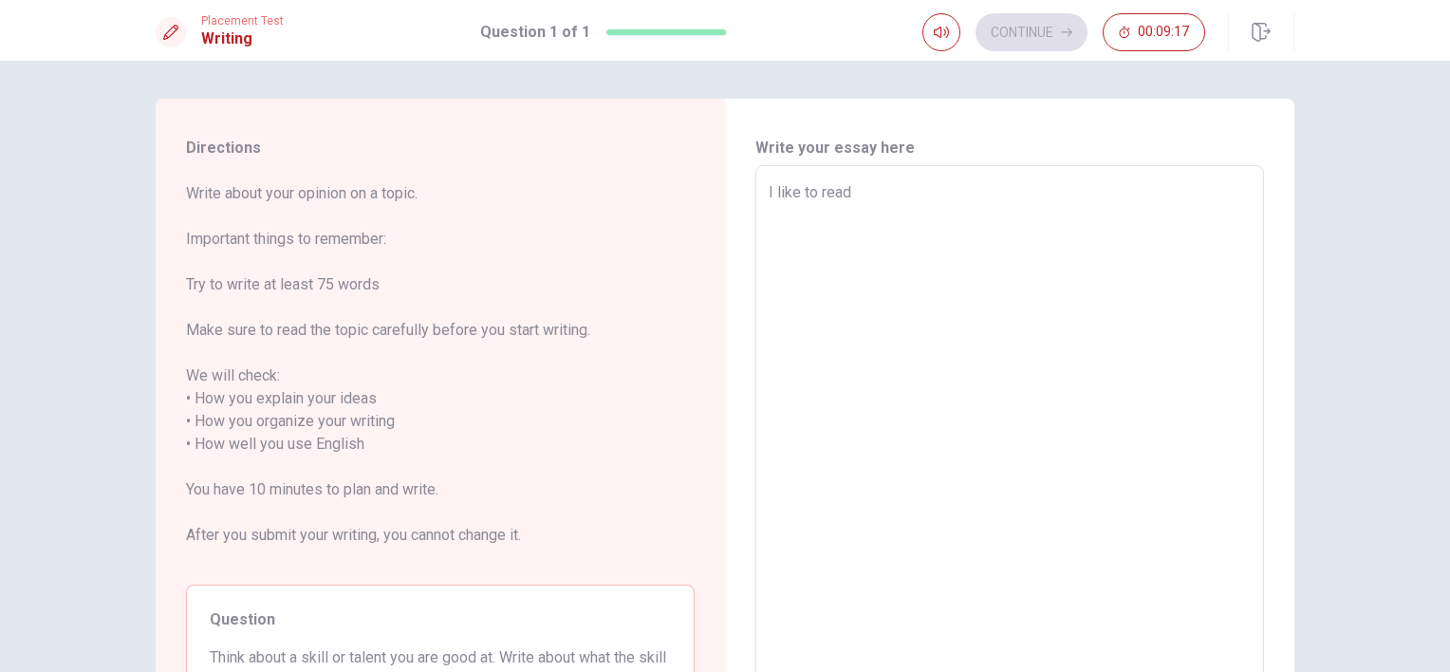
type textarea "x"
type textarea "I like to read a"
type textarea "x"
type textarea "I like to read a"
type textarea "x"
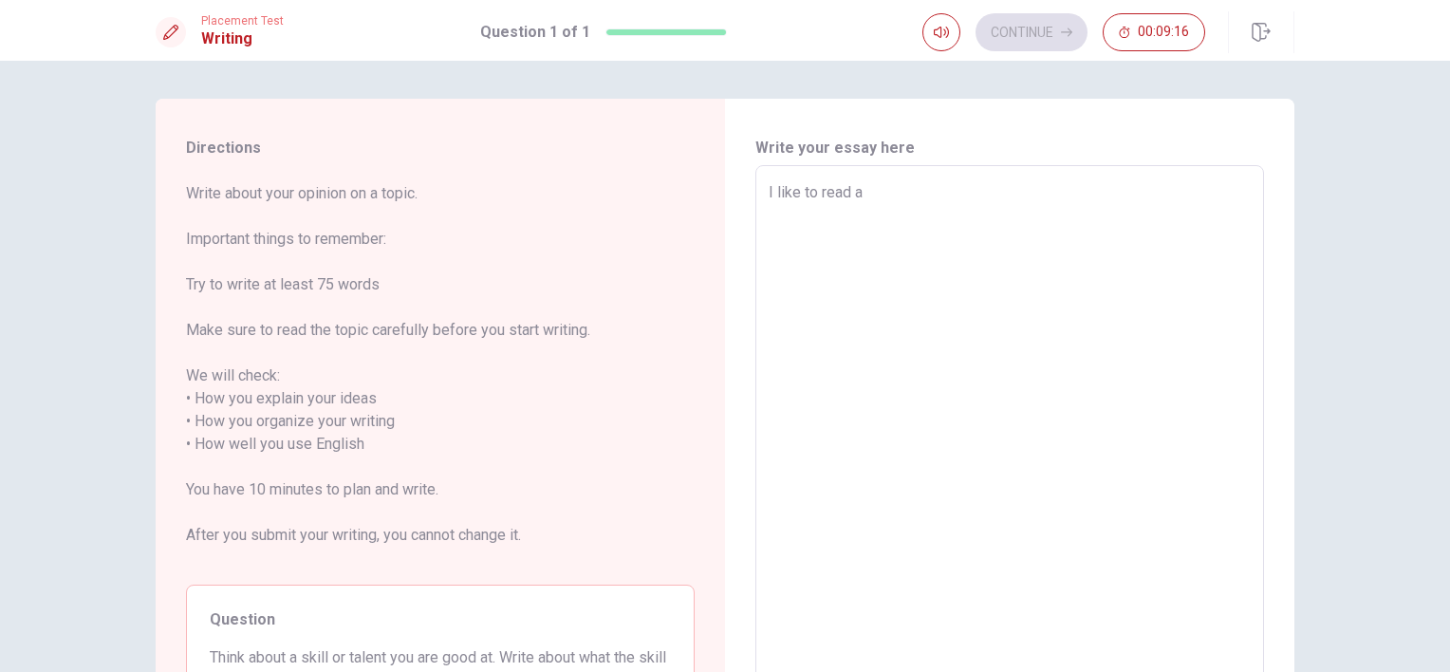
type textarea "I like to read a b"
type textarea "x"
type textarea "I like to read a bo"
type textarea "x"
type textarea "I like to read a boo"
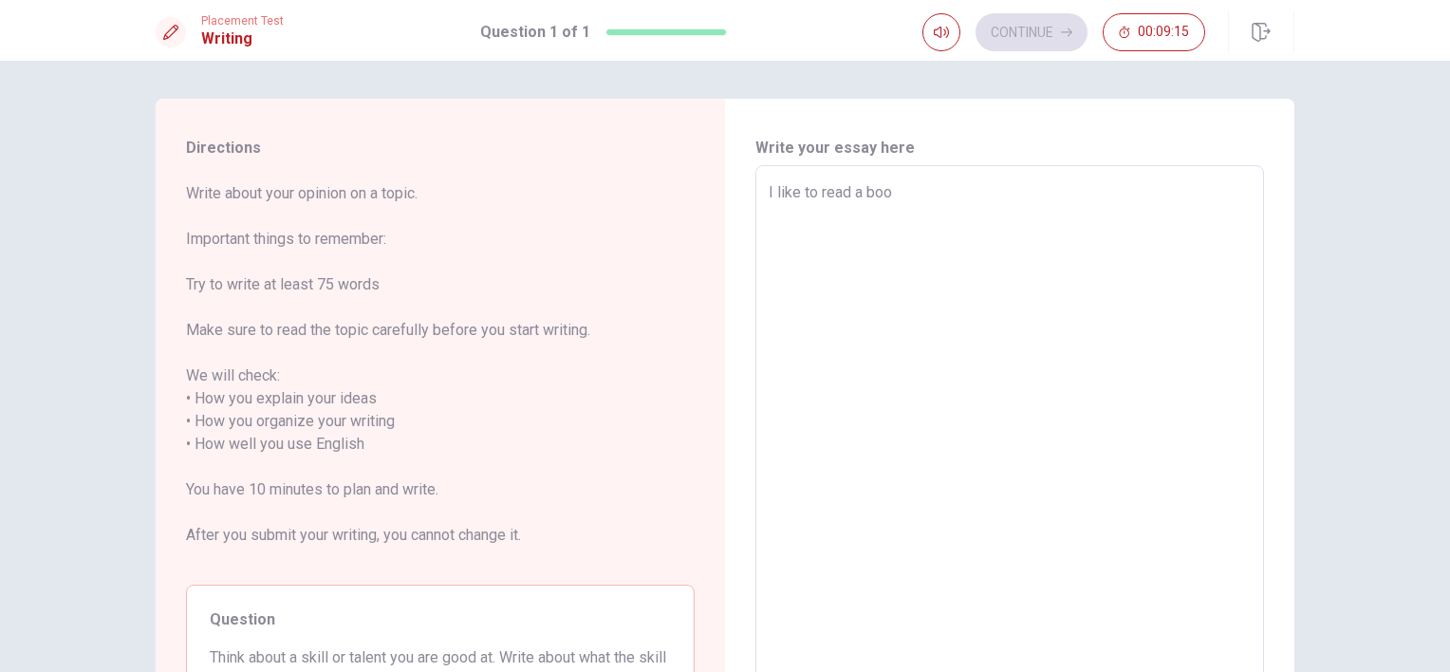
type textarea "x"
type textarea "I like to read a book"
type textarea "x"
type textarea "I like to read a books"
type textarea "x"
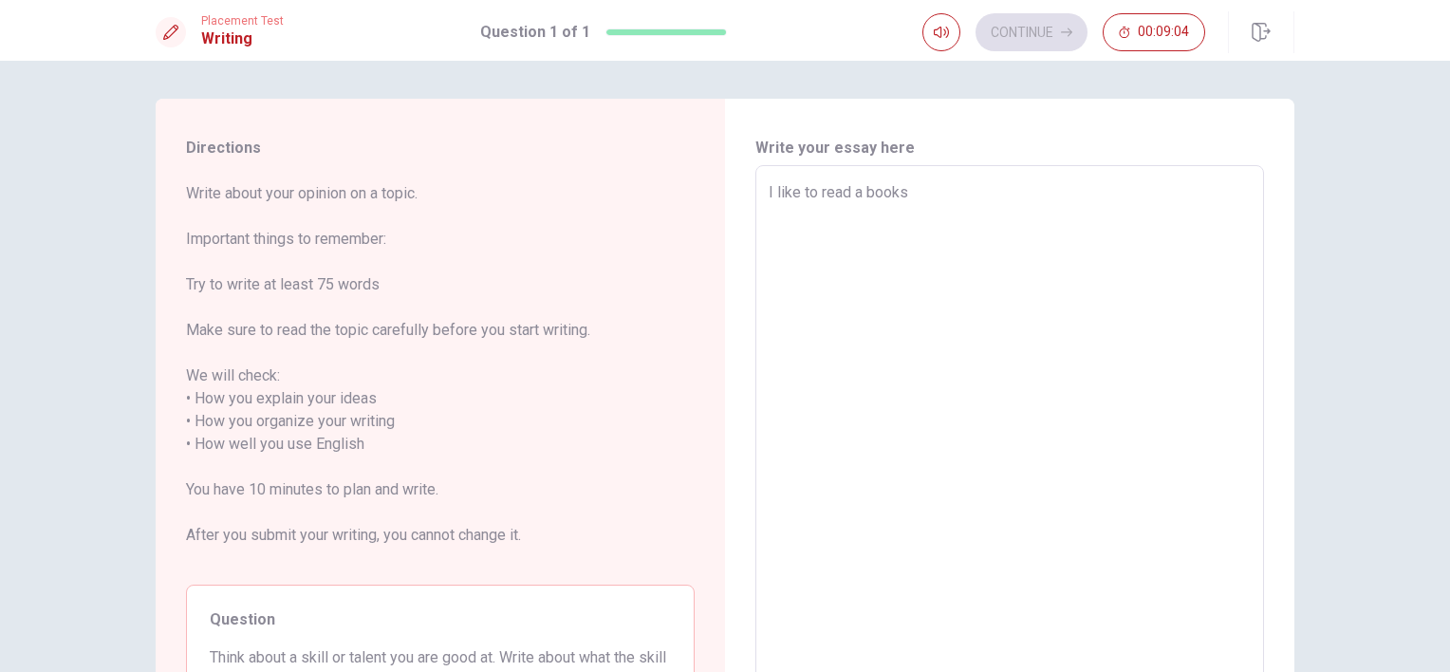
type textarea "I like to read a books,"
type textarea "x"
type textarea "I like to read a books,"
type textarea "x"
type textarea "I like to read a books, b"
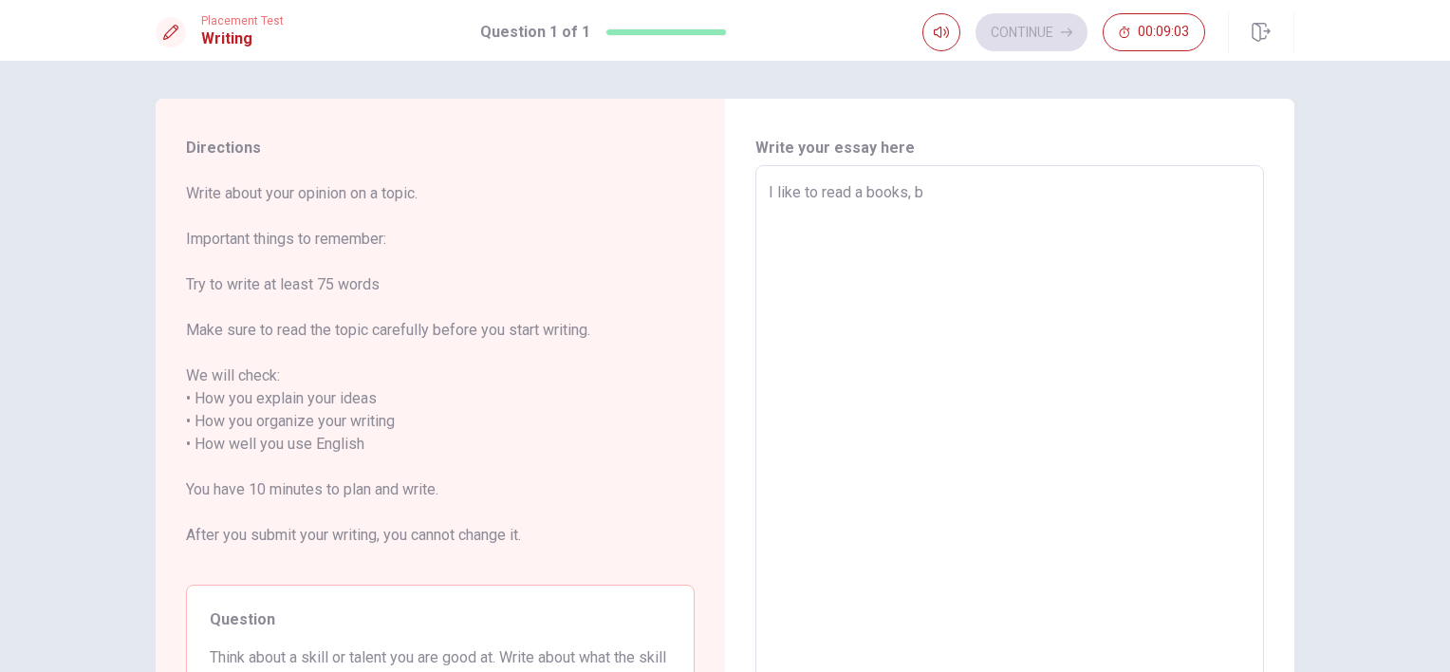
type textarea "x"
type textarea "I like to read a books, be"
type textarea "x"
type textarea "I like to read a books, bec"
type textarea "x"
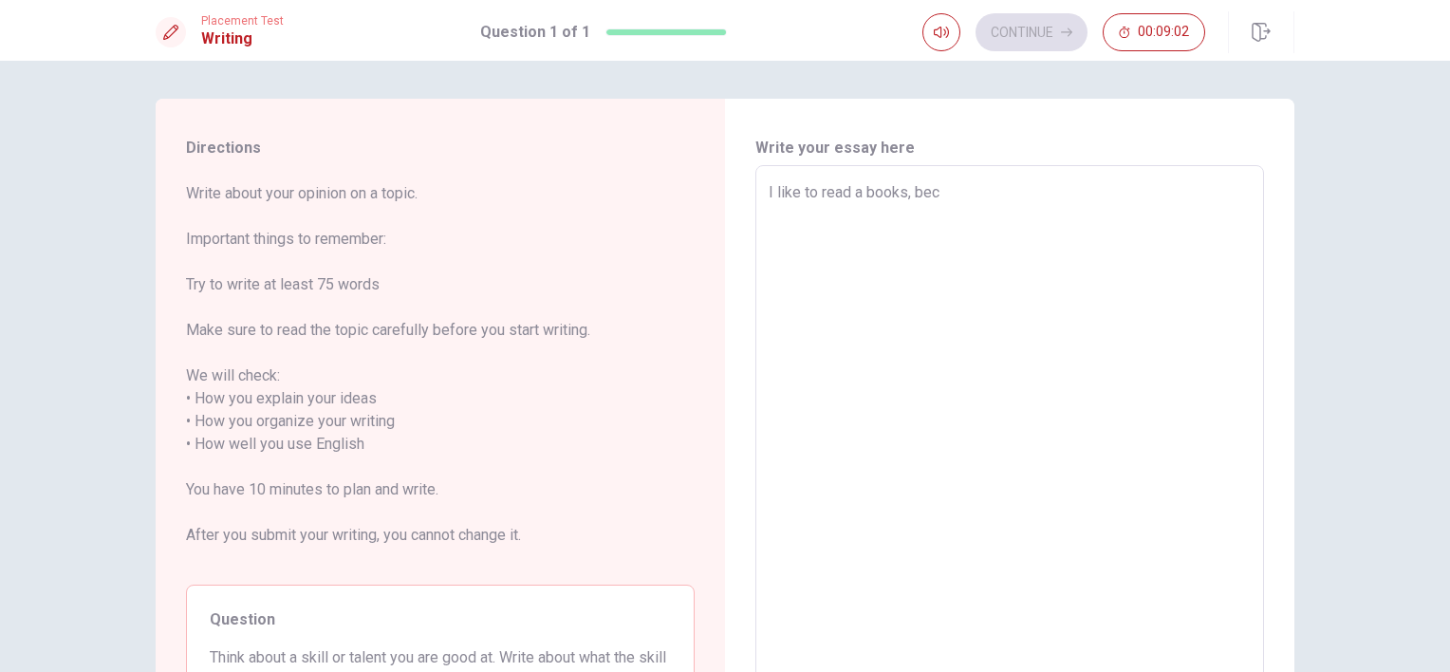
type textarea "I like to read a books, beca"
type textarea "x"
type textarea "I like to read a books, becau"
type textarea "x"
type textarea "I like to read a books, becaus"
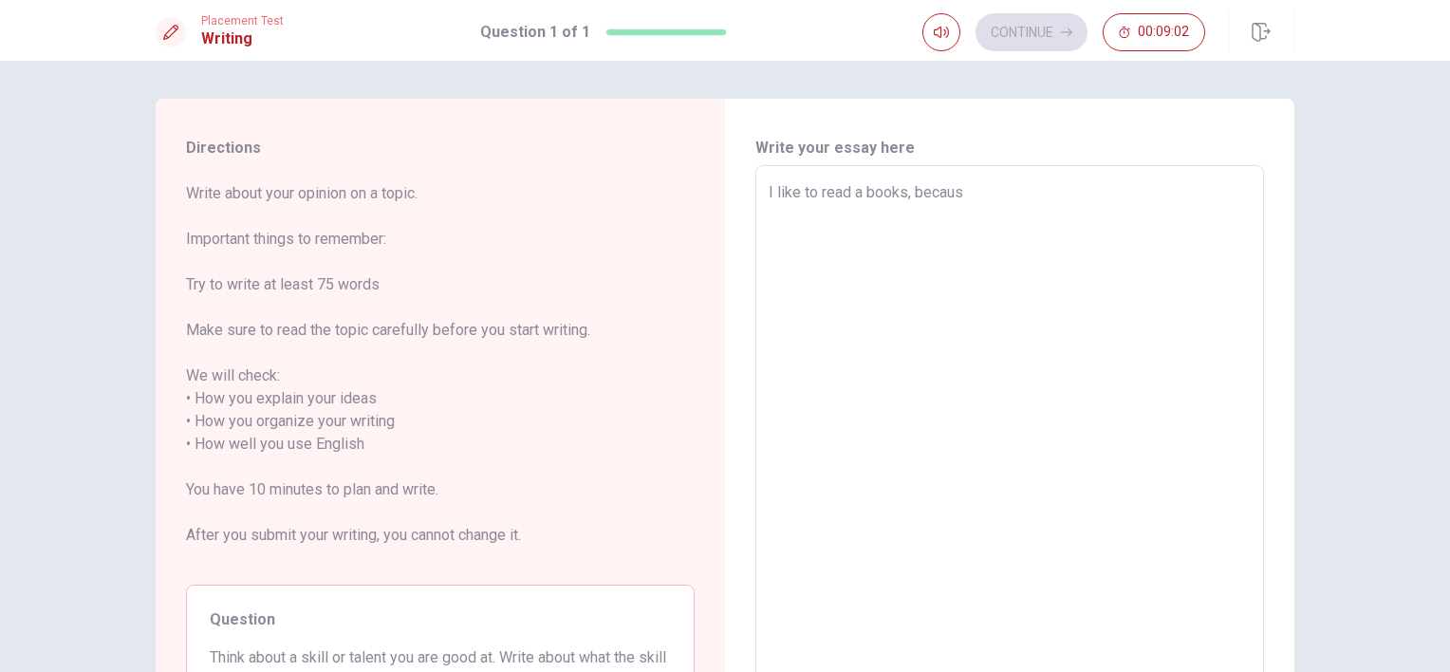
type textarea "x"
type textarea "I like to read a books, because"
type textarea "x"
type textarea "I like to read a books, because"
type textarea "x"
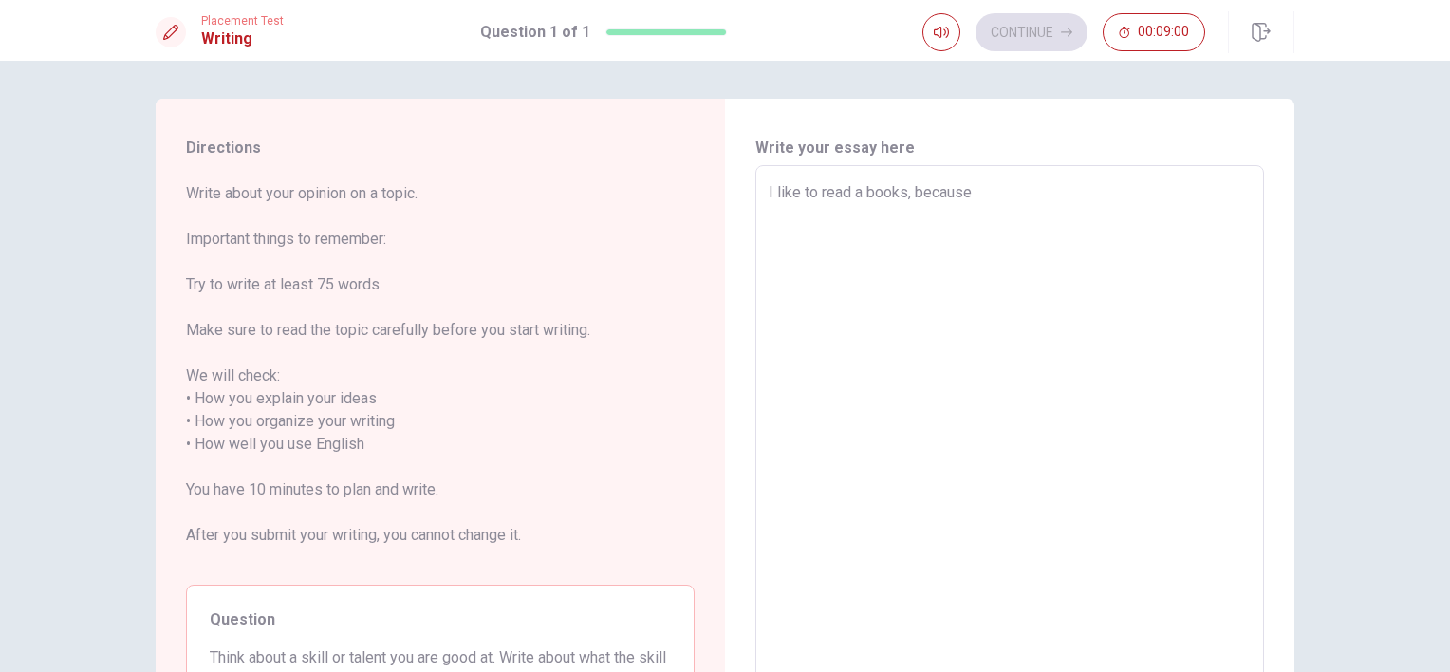
type textarea "I like to read a books, because m"
type textarea "x"
type textarea "I like to read a books, because my"
type textarea "x"
type textarea "I like to read a books, because my"
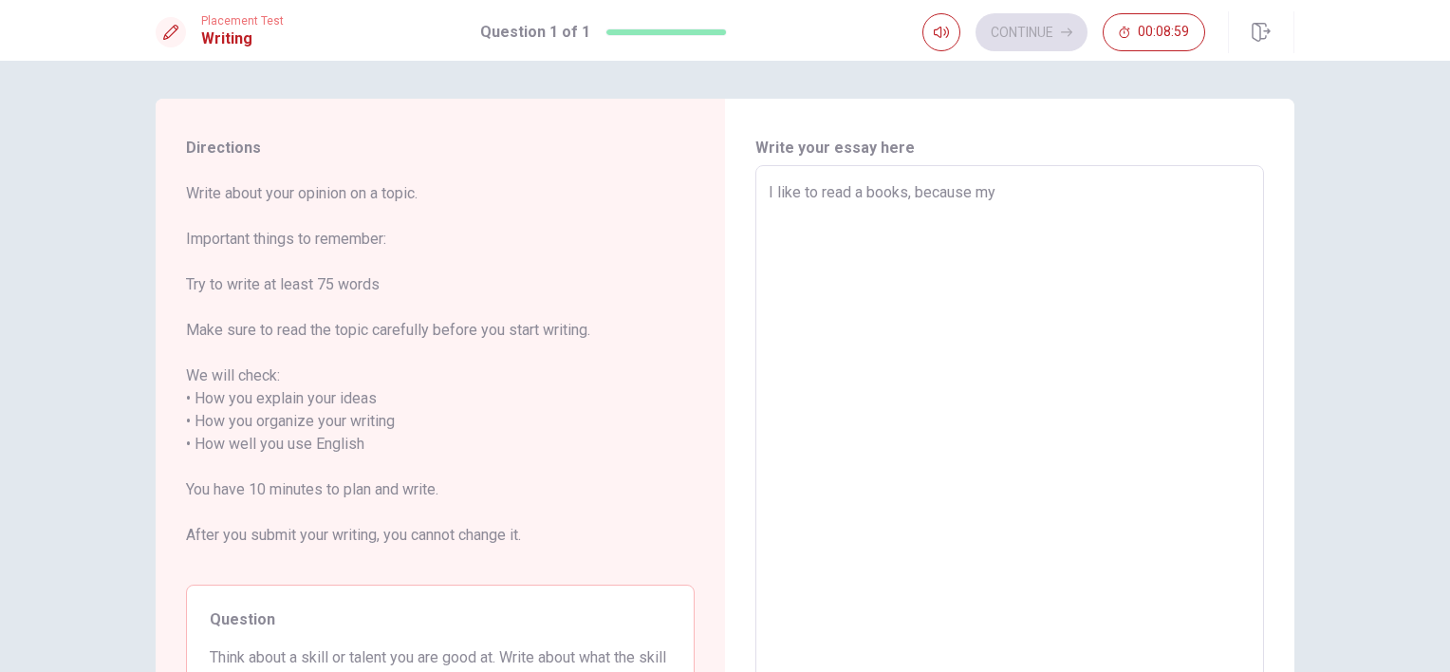
type textarea "x"
type textarea "I like to read a books, because my m"
type textarea "x"
type textarea "I like to read a books, because my mo"
type textarea "x"
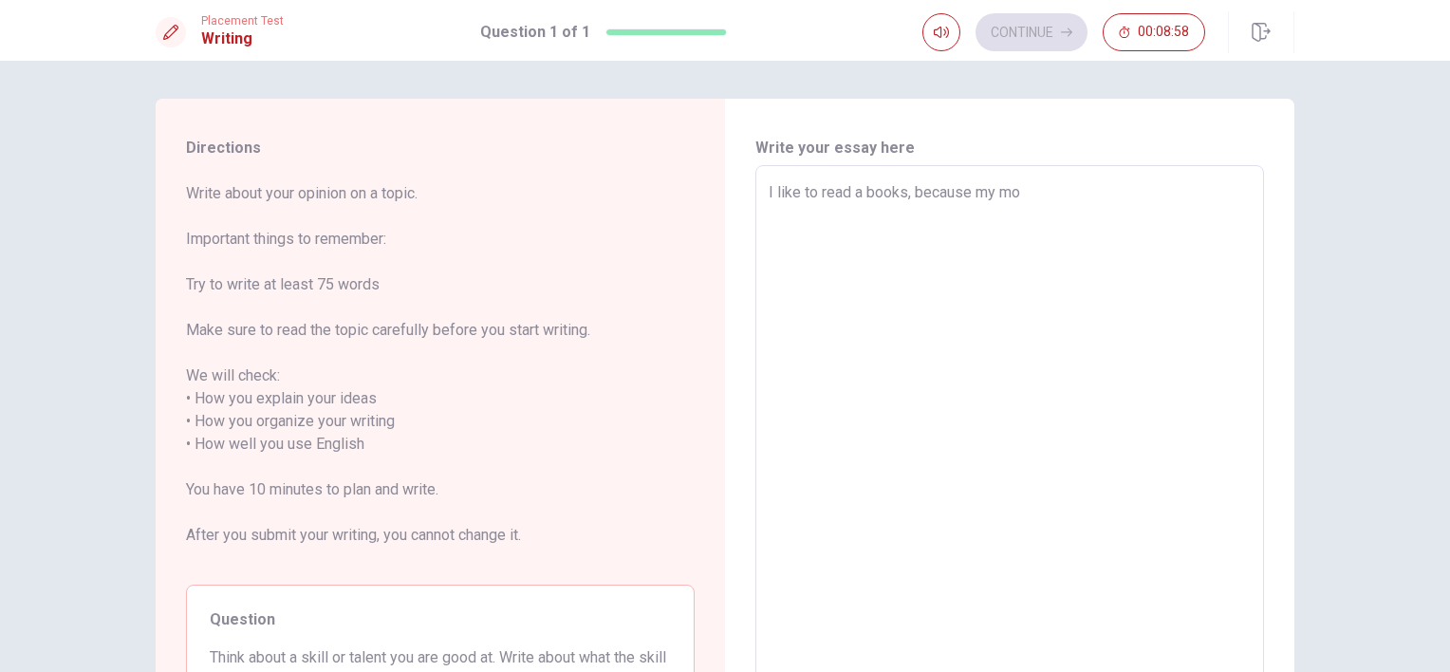
type textarea "I like to read a books, because my mot"
type textarea "x"
type textarea "I like to read a books, because my moth"
type textarea "x"
type textarea "I like to read a books, because my mothe"
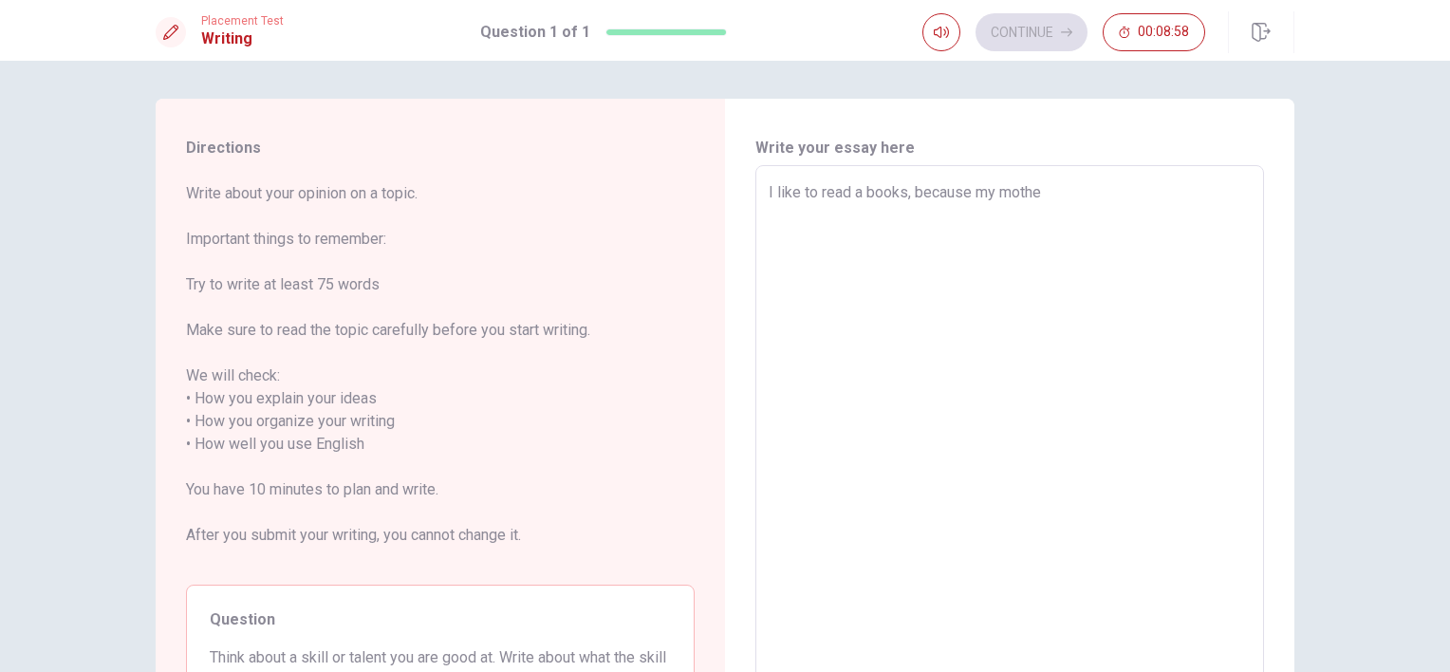
type textarea "x"
type textarea "I like to read a books, because my mother"
type textarea "x"
type textarea "I like to read a books, because my mother"
type textarea "x"
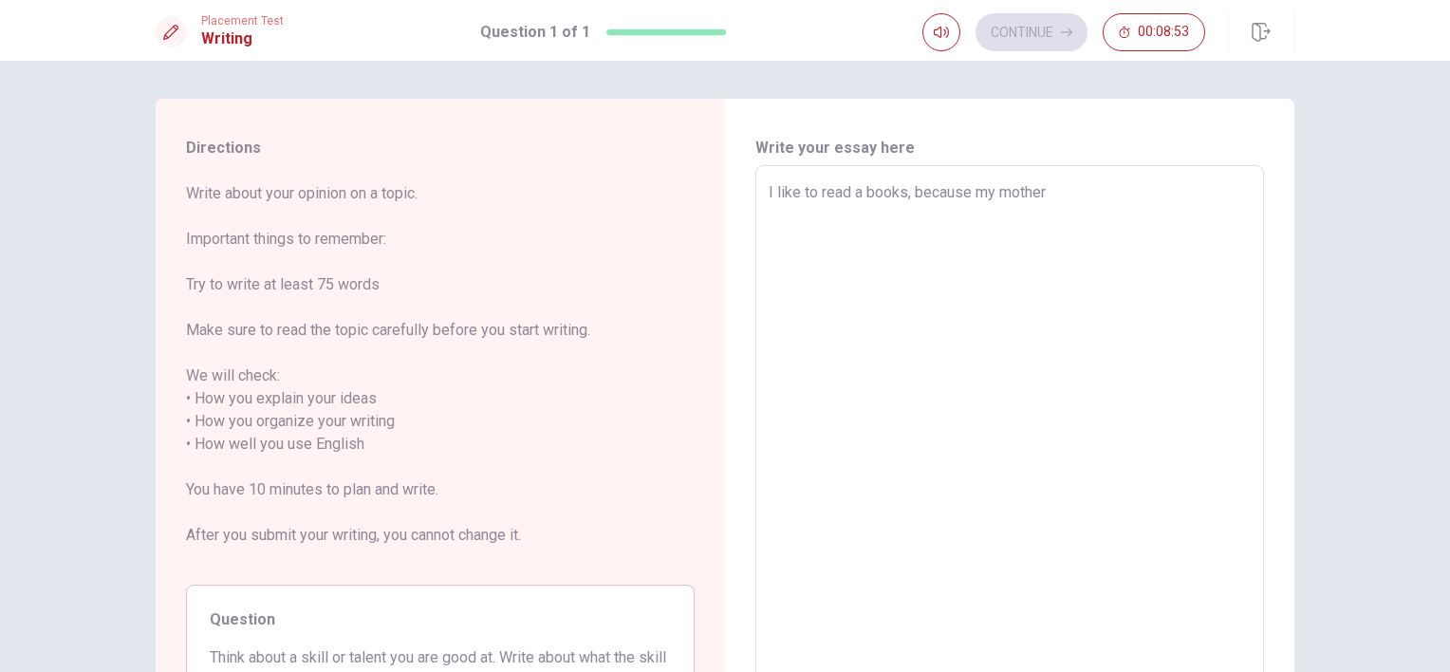
type textarea "I like to read a books, because my mother e"
type textarea "x"
type textarea "I like to read a books, because my mother [PERSON_NAME]"
type textarea "x"
type textarea "I like to read a books, because my mother [PERSON_NAME]"
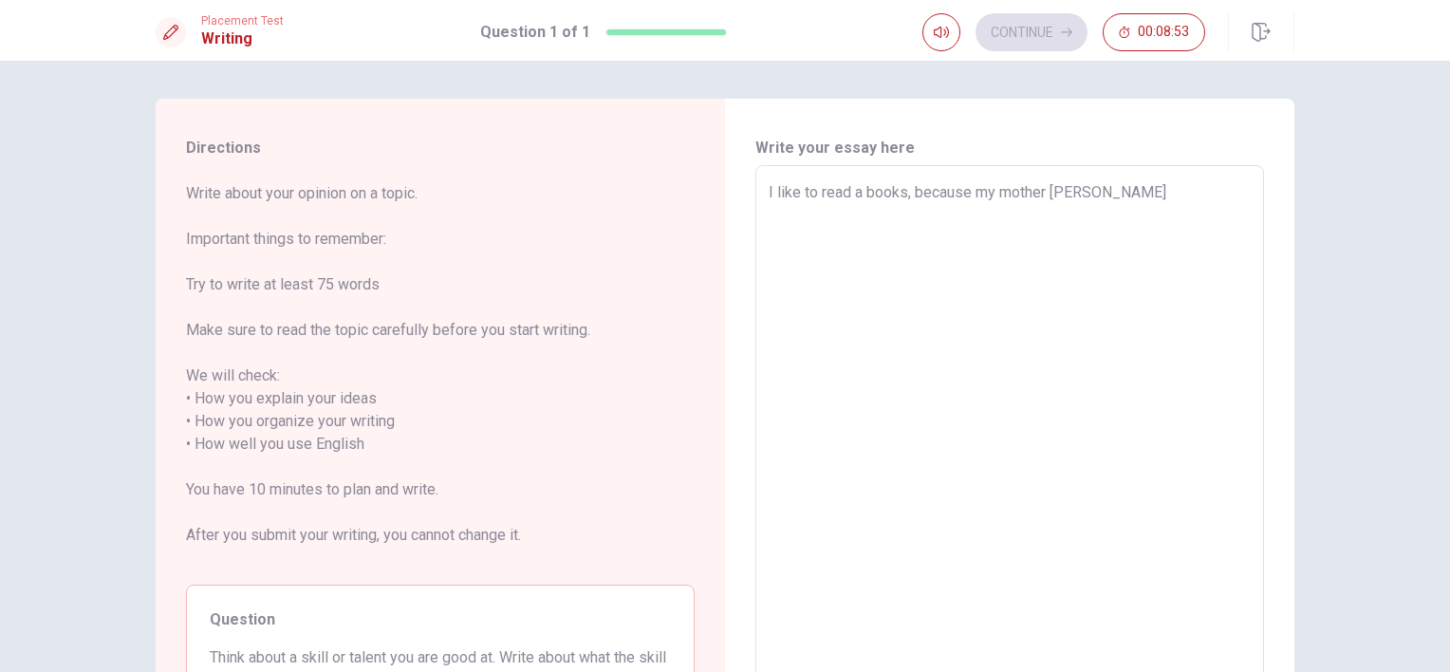
type textarea "x"
type textarea "I like to read a books, because my mother ever"
type textarea "x"
type textarea "I like to read a books, because my mother ever"
type textarea "x"
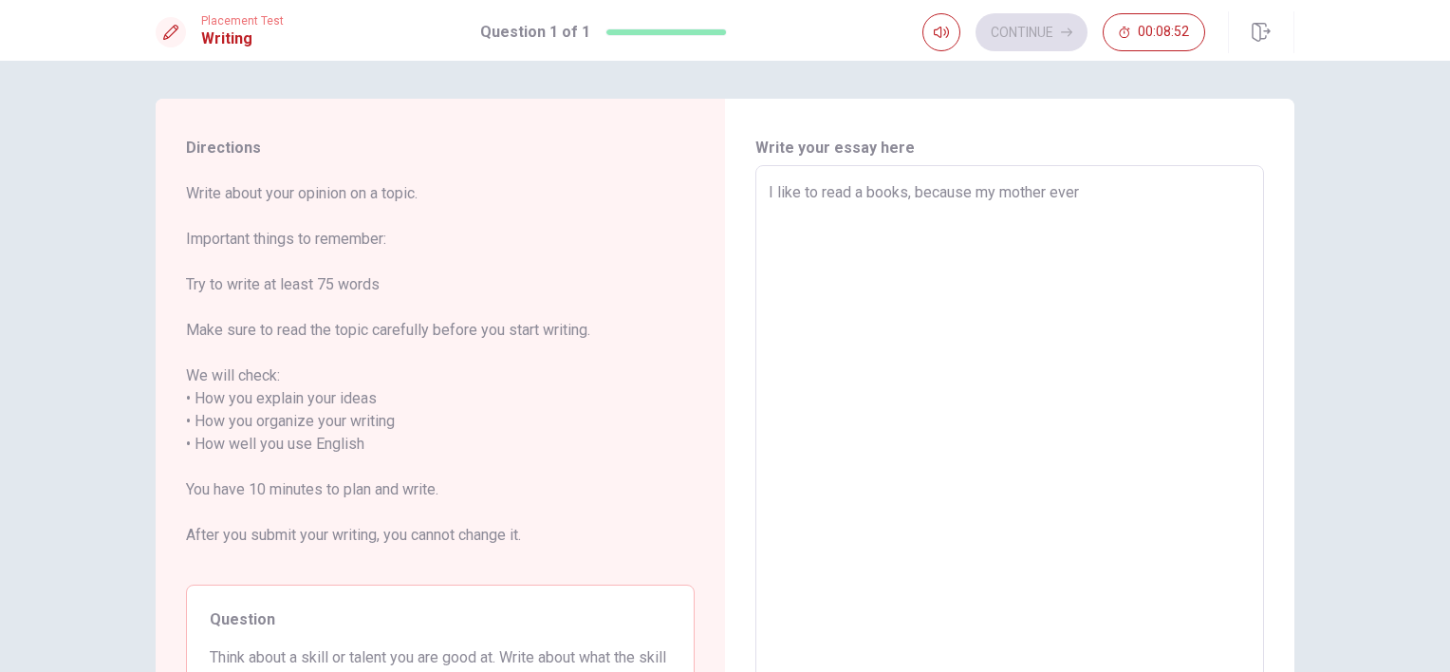
type textarea "I like to read a books, because my mother ever r"
type textarea "x"
type textarea "I like to read a books, because my mother ever re"
type textarea "x"
type textarea "I like to read a books, because my mother ever [PERSON_NAME]"
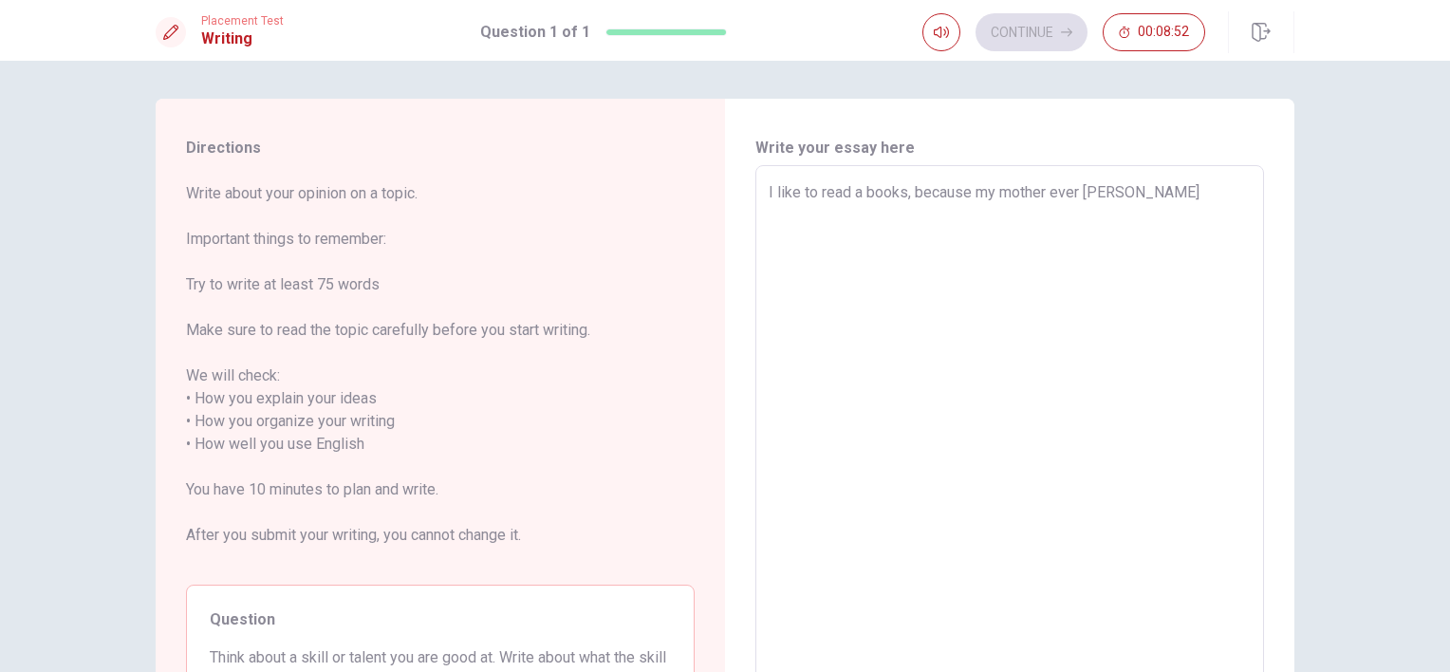
type textarea "x"
type textarea "I like to read a books, because my mother ever read"
type textarea "x"
type textarea "I like to read a books, because my mother ever read"
type textarea "x"
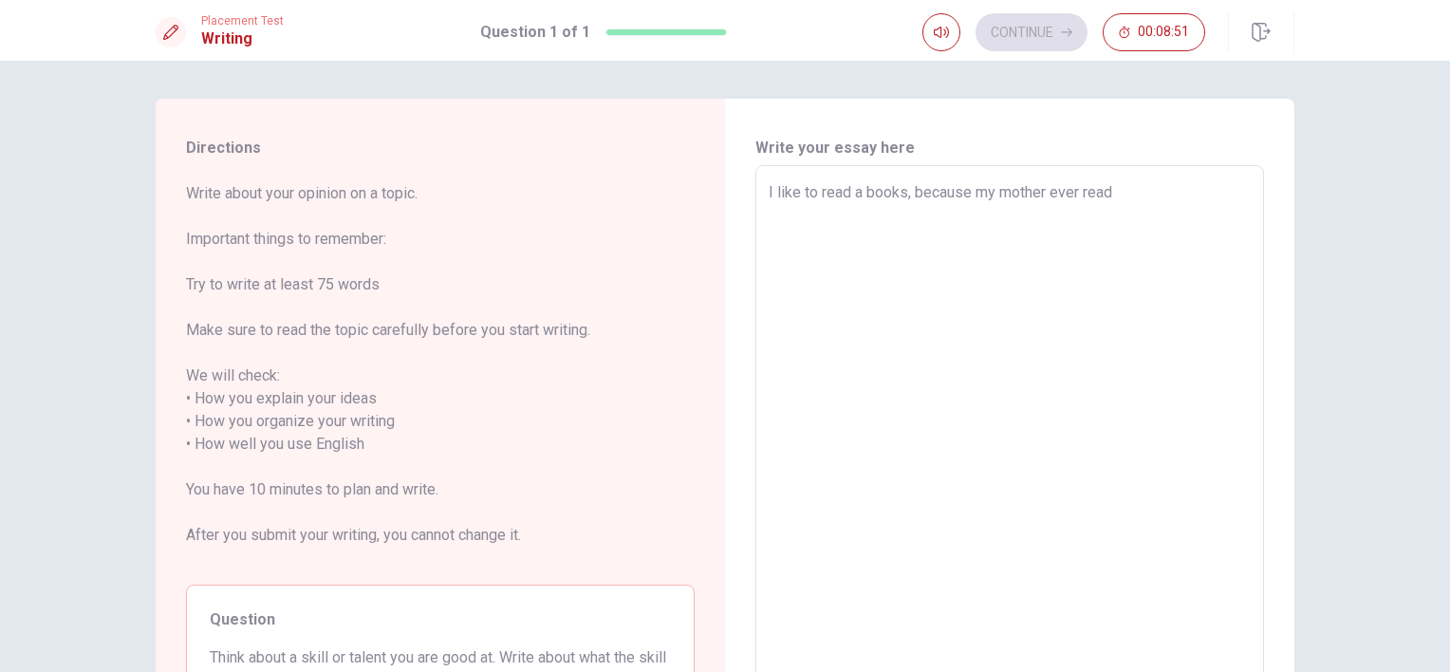
type textarea "I like to read a books, because my mother ever read a"
type textarea "x"
type textarea "I like to read a books, because my mother ever read a"
type textarea "x"
type textarea "I like to read a books, because my mother ever read a b"
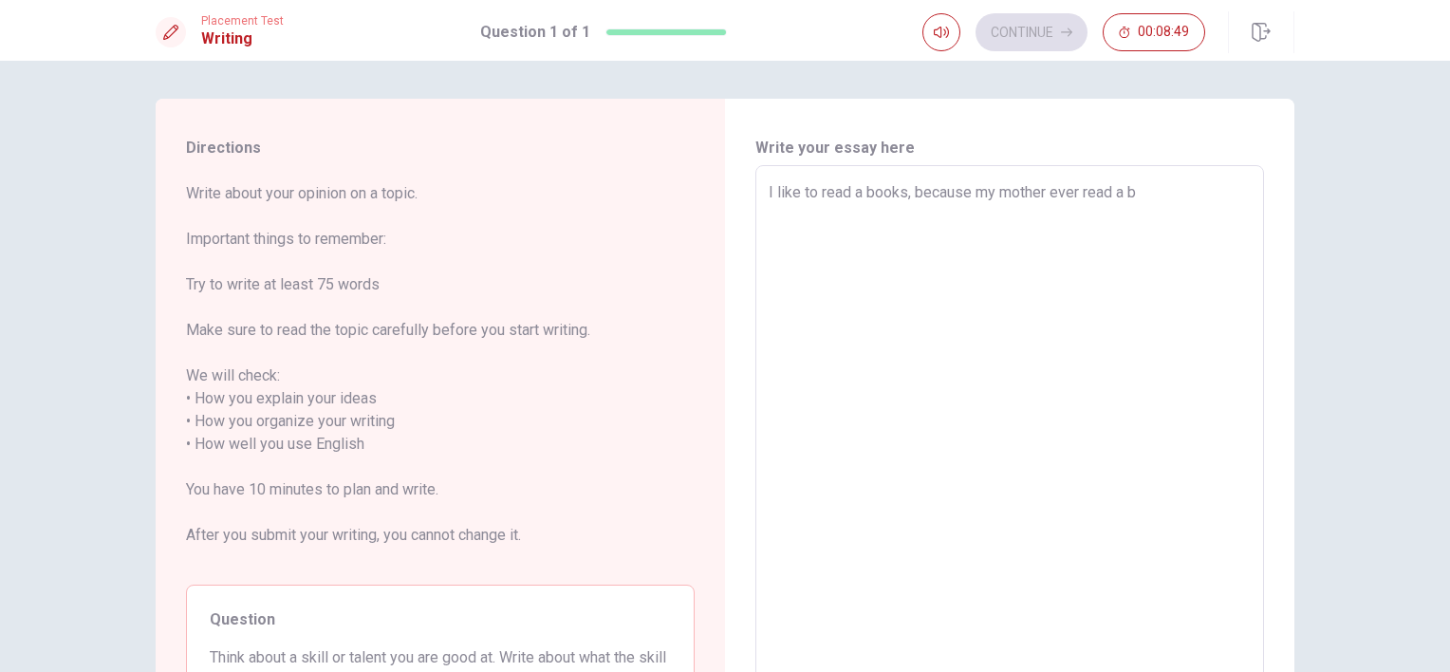
type textarea "x"
type textarea "I like to read a books, because my mother ever read a bo"
type textarea "x"
type textarea "I like to read a books, because my mother ever read a boo"
type textarea "x"
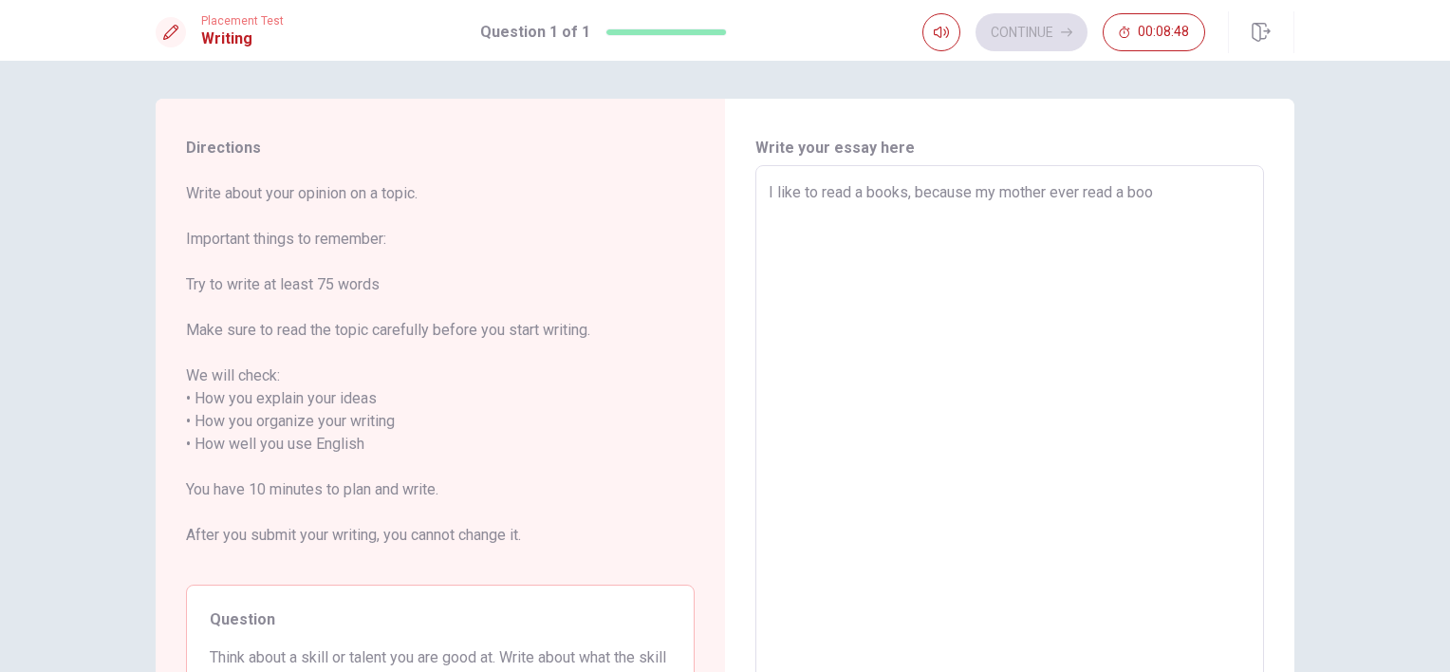
type textarea "I like to read a books, because my mother ever read a book"
type textarea "x"
type textarea "I like to read a books, because my mother ever read a books"
type textarea "x"
type textarea "I like to read a books, because my mother ever read a books"
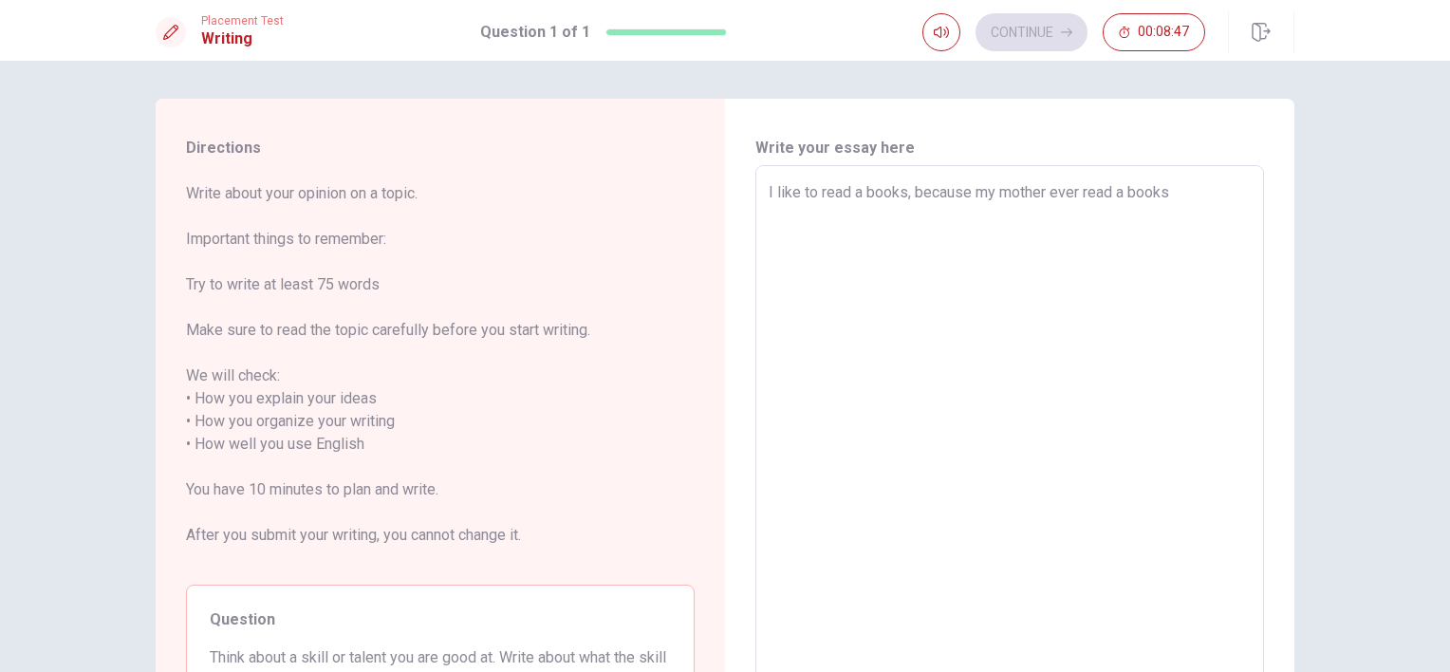
type textarea "x"
type textarea "I like to read a books, because my mother ever read a books i"
type textarea "x"
type textarea "I like to read a books, because my mother ever read a books in"
type textarea "x"
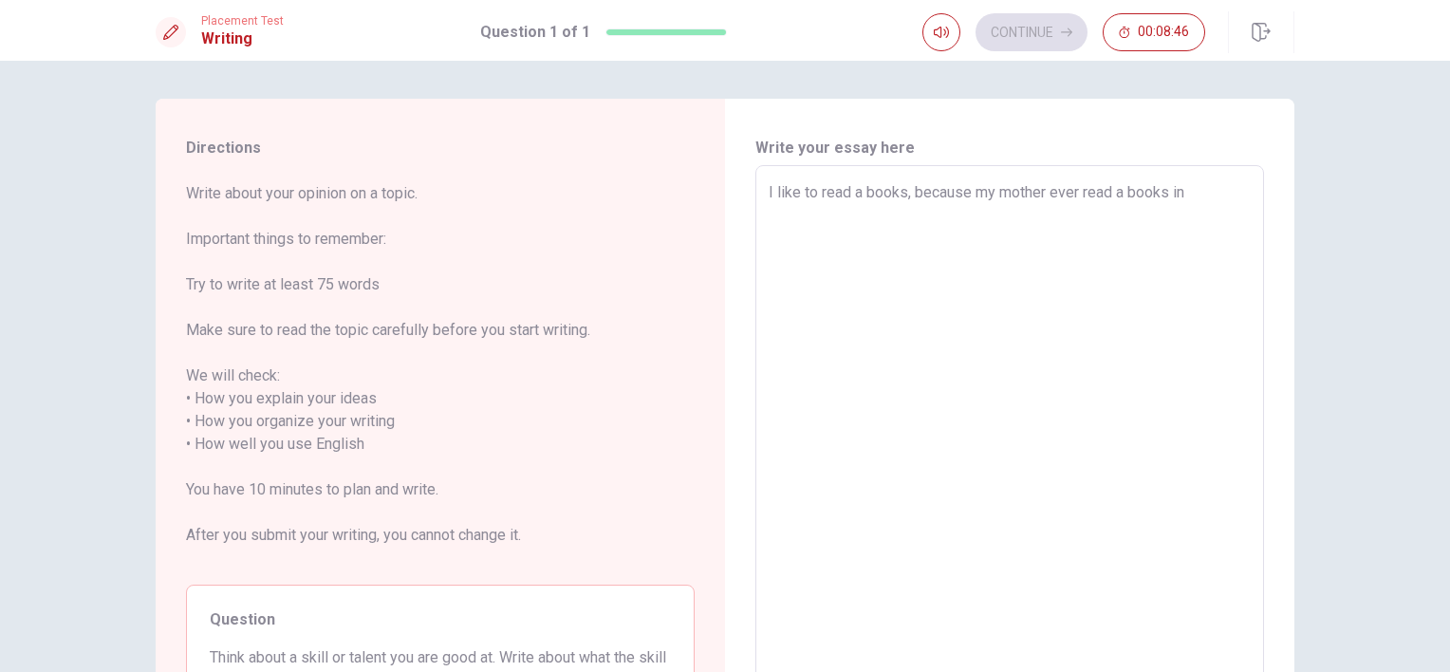
type textarea "I like to read a books, because my mother ever read a books in"
type textarea "x"
type textarea "I like to read a books, because my mother ever read a books in m"
type textarea "x"
type textarea "I like to read a books, because my mother ever read a books in my"
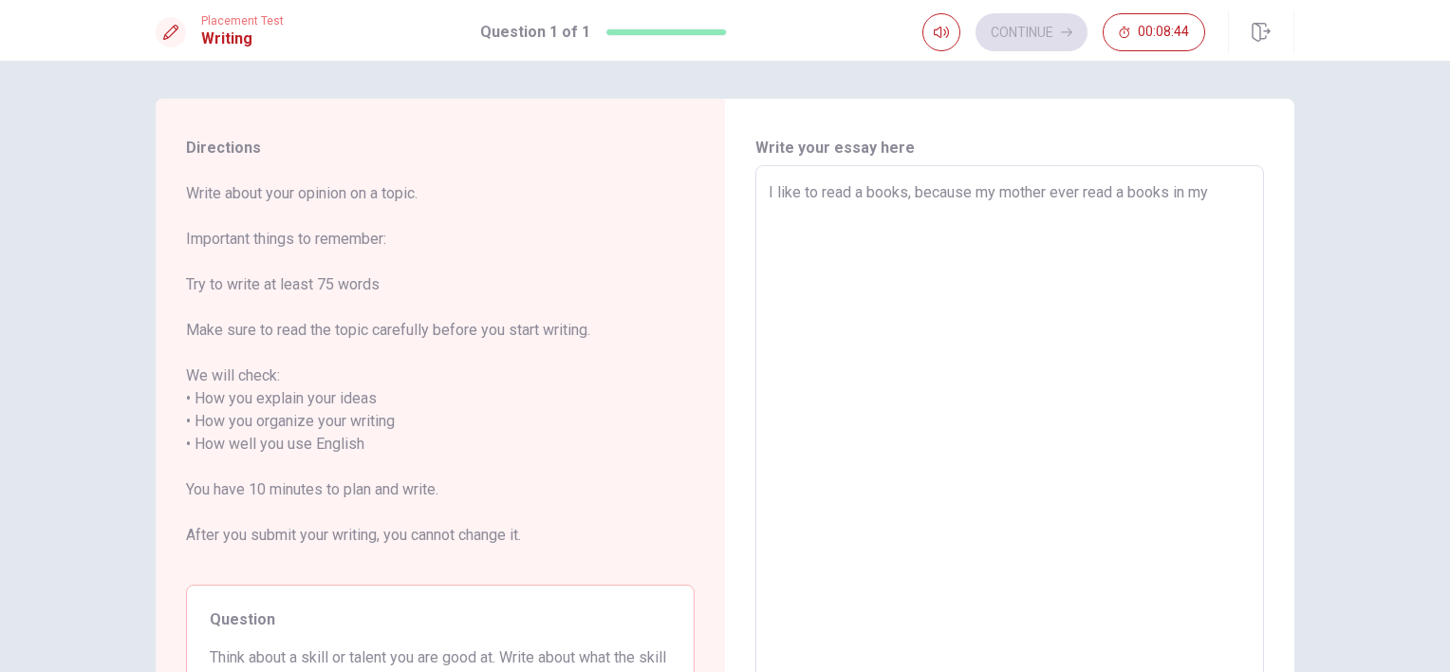
type textarea "x"
type textarea "I like to read a books, because my mother ever read a books in my"
type textarea "x"
type textarea "I like to read a books, because my mother ever read a books in my h"
type textarea "x"
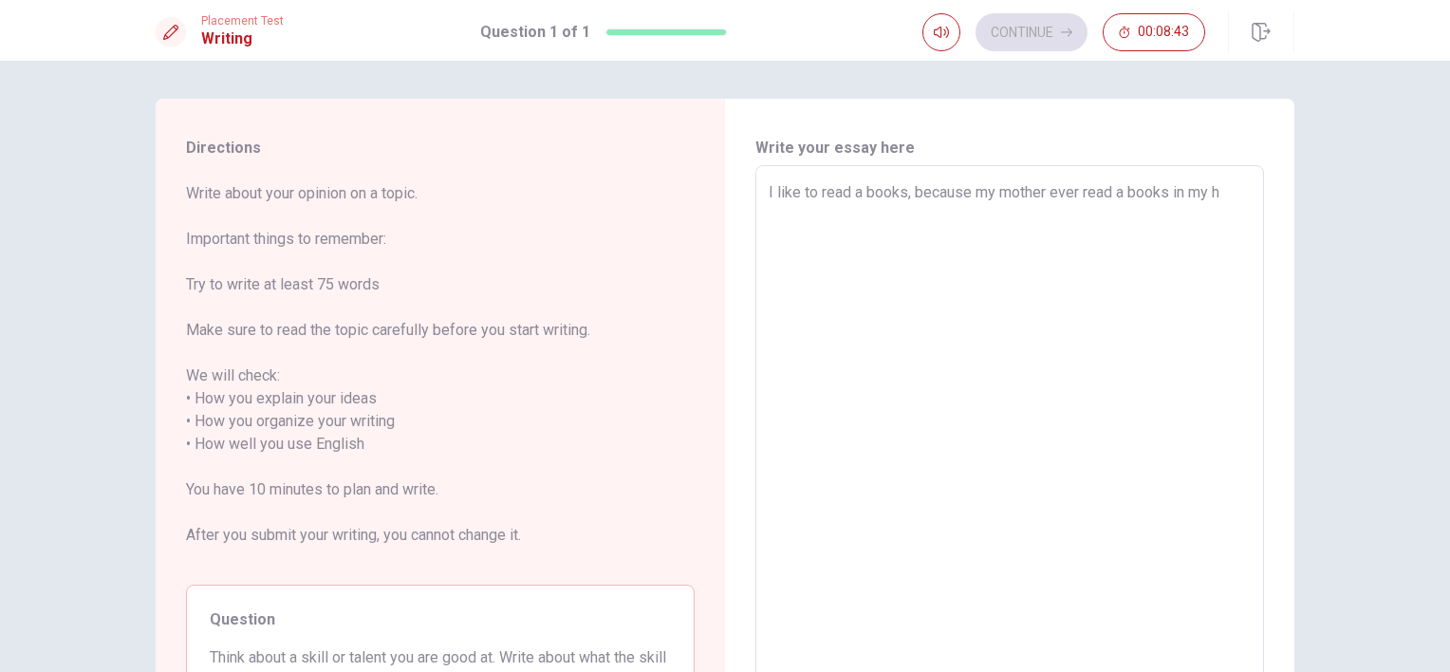
type textarea "I like to read a books, because my mother ever read a books in my ho"
type textarea "x"
type textarea "I like to read a books, because my mother ever read a books in my hou"
type textarea "x"
type textarea "I like to read a books, because my mother ever read a books in my hous"
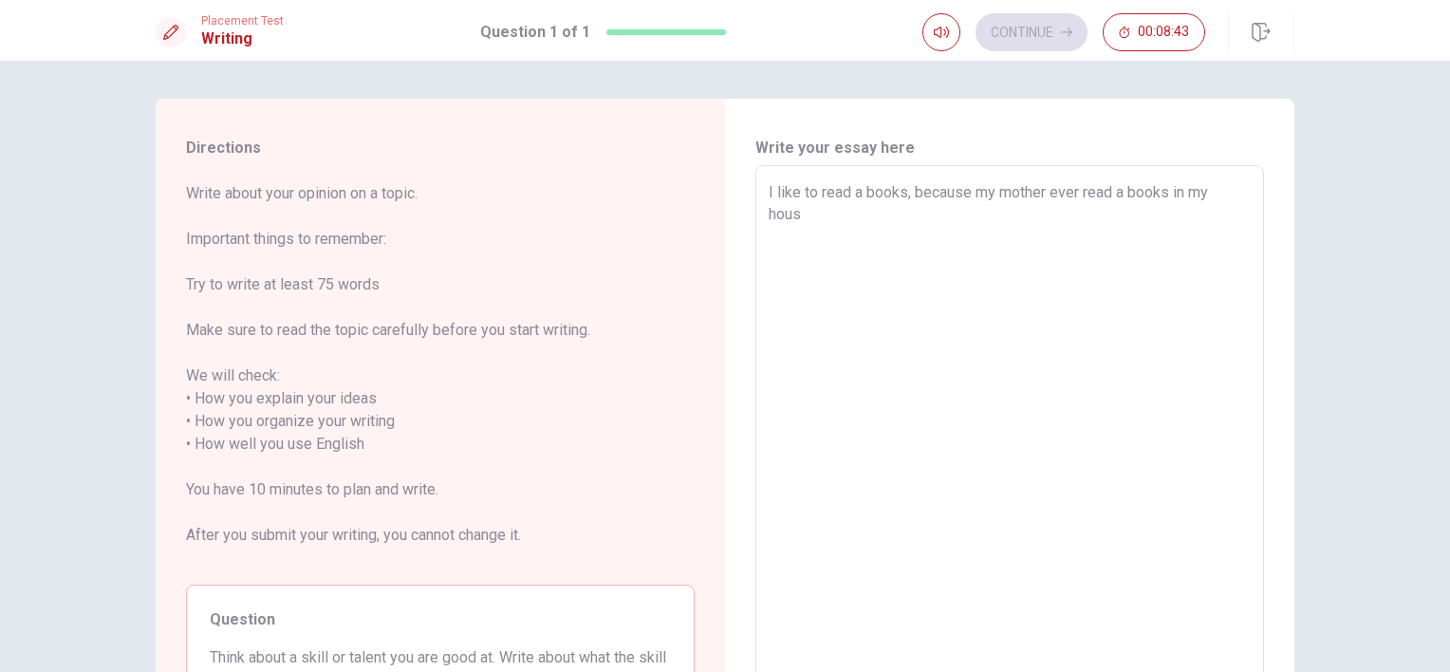
type textarea "x"
type textarea "I like to read a books, because my mother ever read a books in my house"
type textarea "x"
type textarea "I like to read a books, because my mother ever read a books in my hous"
type textarea "x"
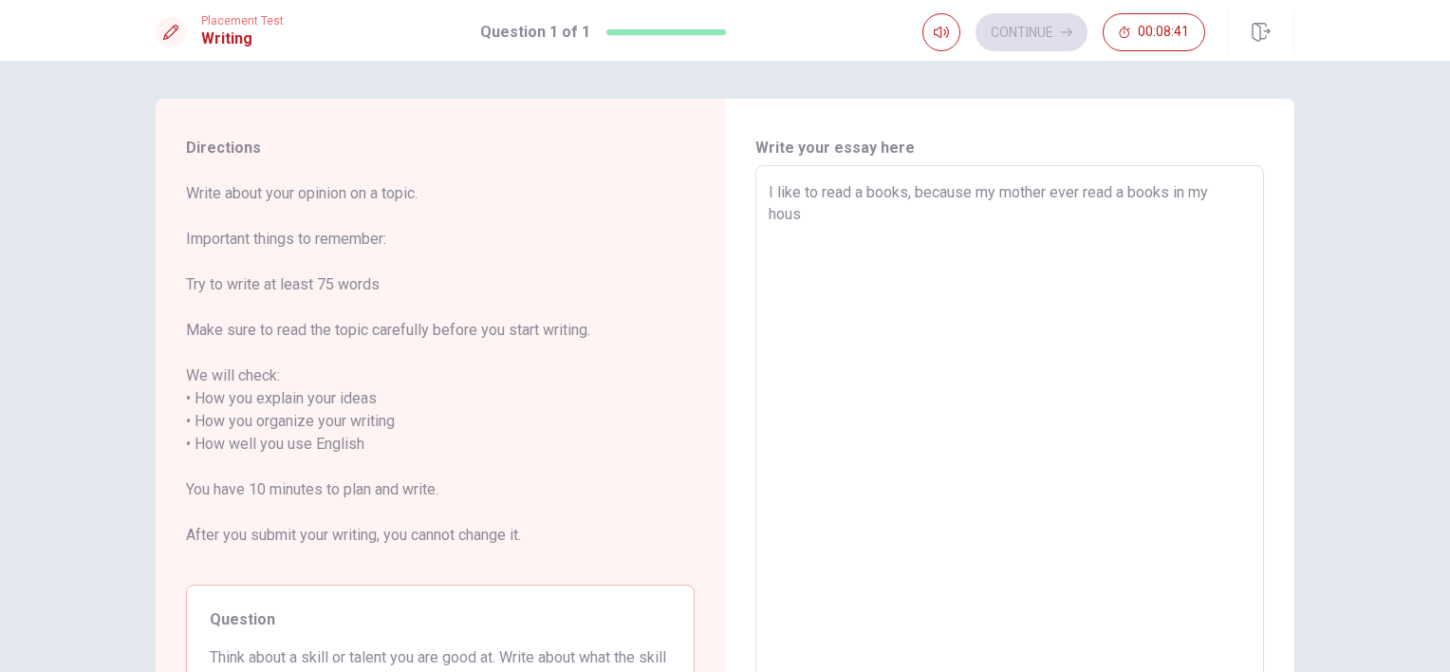
type textarea "I like to read a books, because my mother ever read a books in my hou"
type textarea "x"
type textarea "I like to read a books, because my mother ever read a books in my ho"
type textarea "x"
type textarea "I like to read a books, because my mother ever read a books in my h"
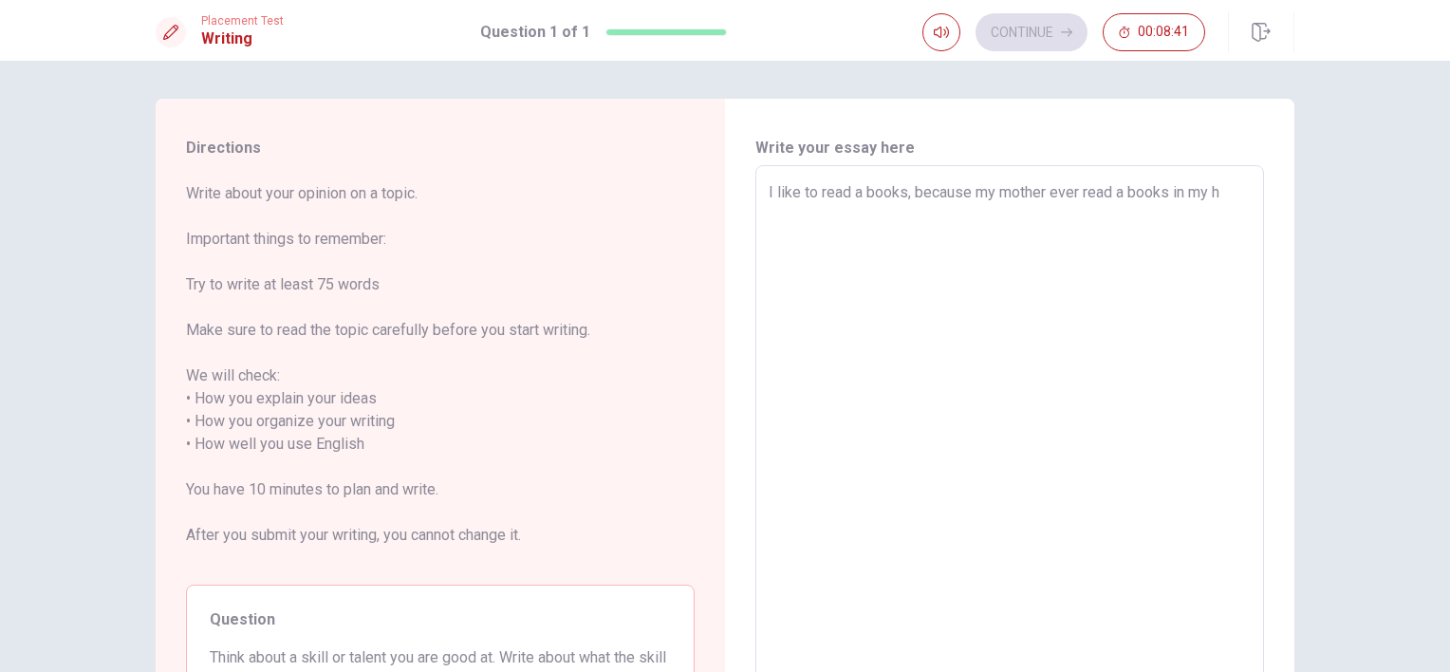
type textarea "x"
type textarea "I like to read a books, because my mother ever read a books in my"
type textarea "x"
type textarea "I like to read a books, because my mother ever read a books in my"
type textarea "x"
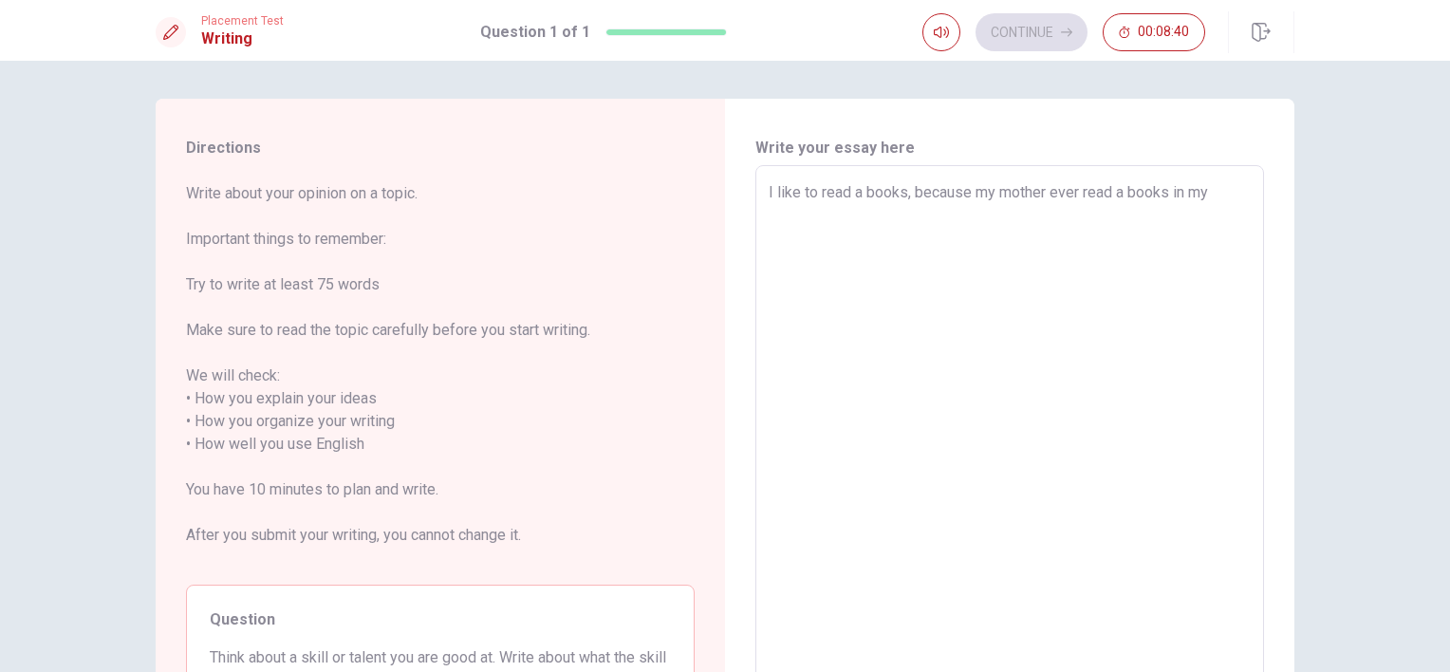
type textarea "I like to read a books, because my mother ever read a books in m"
type textarea "x"
type textarea "I like to read a books, because my mother ever read a books in"
type textarea "x"
type textarea "I like to read a books, because my mother ever read a books in"
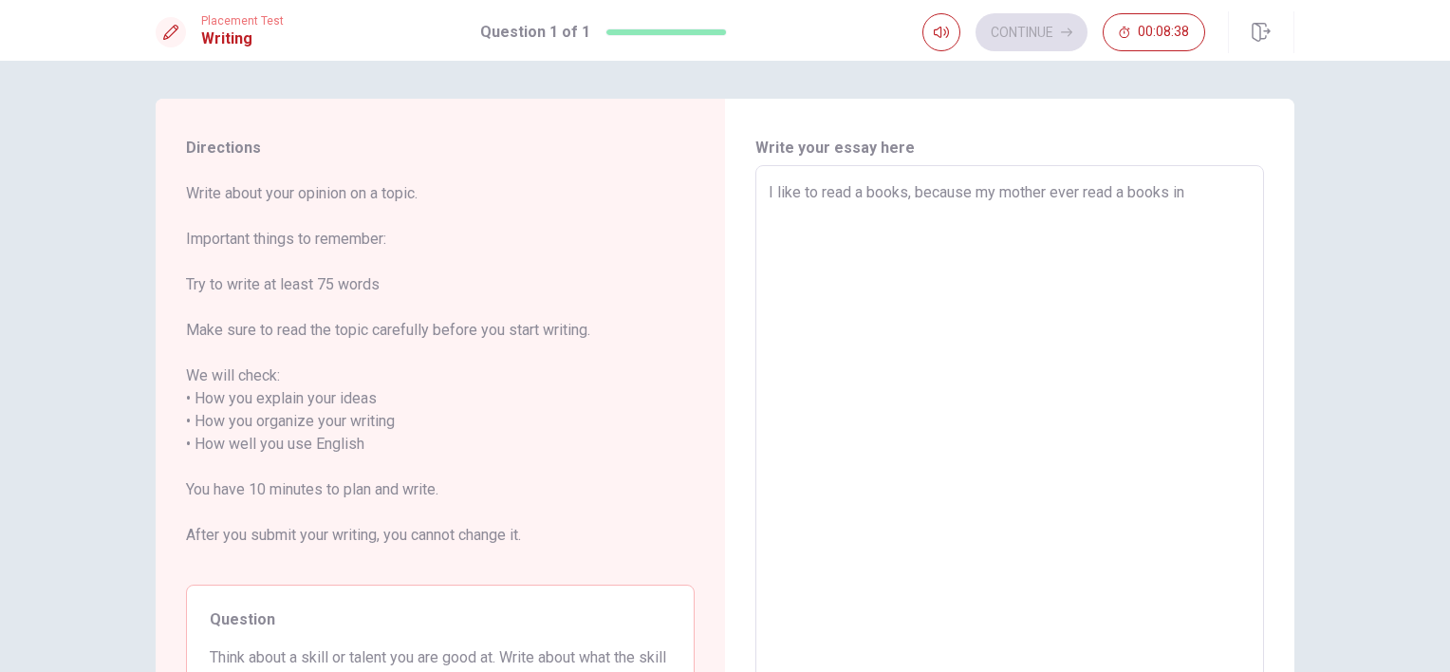
type textarea "x"
type textarea "I like to read a books, because my mother ever read a books in"
type textarea "x"
type textarea "I like to read a books, because my mother ever read a books in m"
type textarea "x"
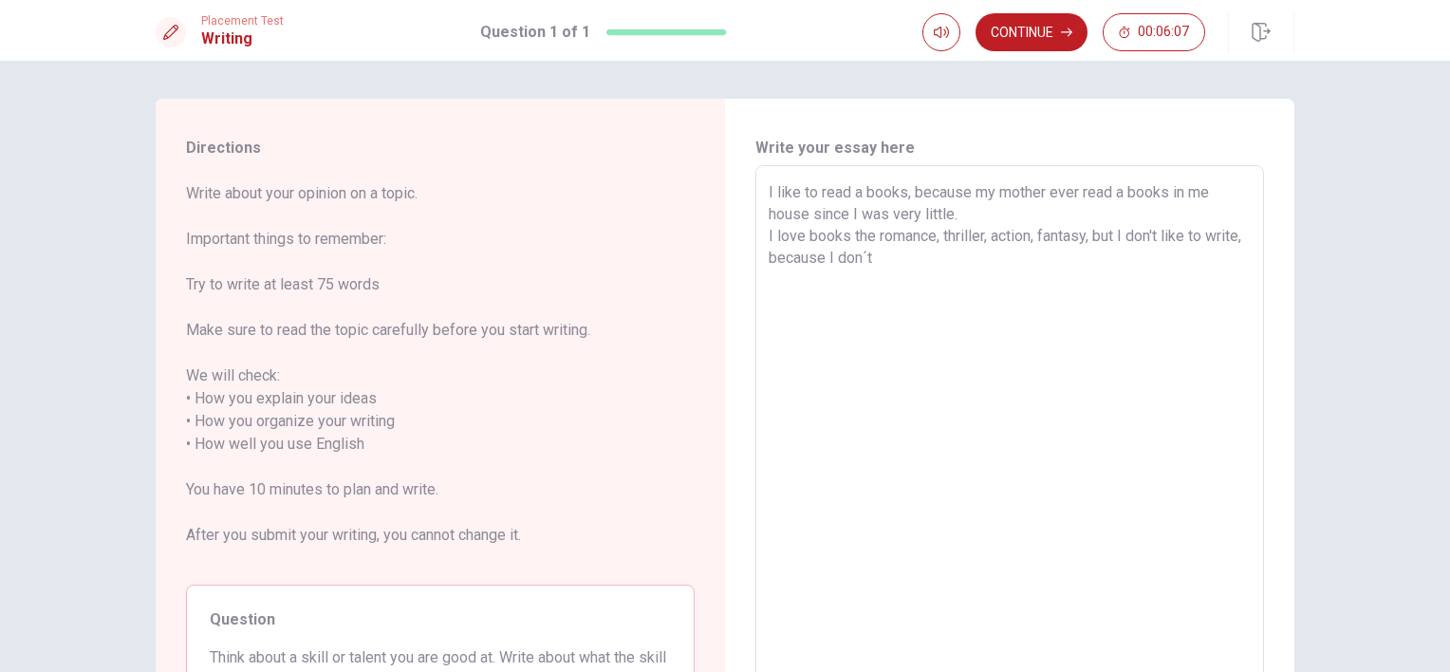
click at [793, 260] on textarea "I like to read a books, because my mother ever read a books in me house since I…" at bounding box center [1010, 444] width 482 height 527
click at [964, 259] on textarea "I like to read a books, because my mother ever read a books in me house since I…" at bounding box center [1010, 444] width 482 height 527
click at [991, 222] on textarea "I like to read a books, because my mother ever read a books in me house since I…" at bounding box center [1010, 444] width 482 height 527
click at [1135, 266] on textarea "I like to read a books, because my mother ever read a books in me house since I…" at bounding box center [1010, 444] width 482 height 527
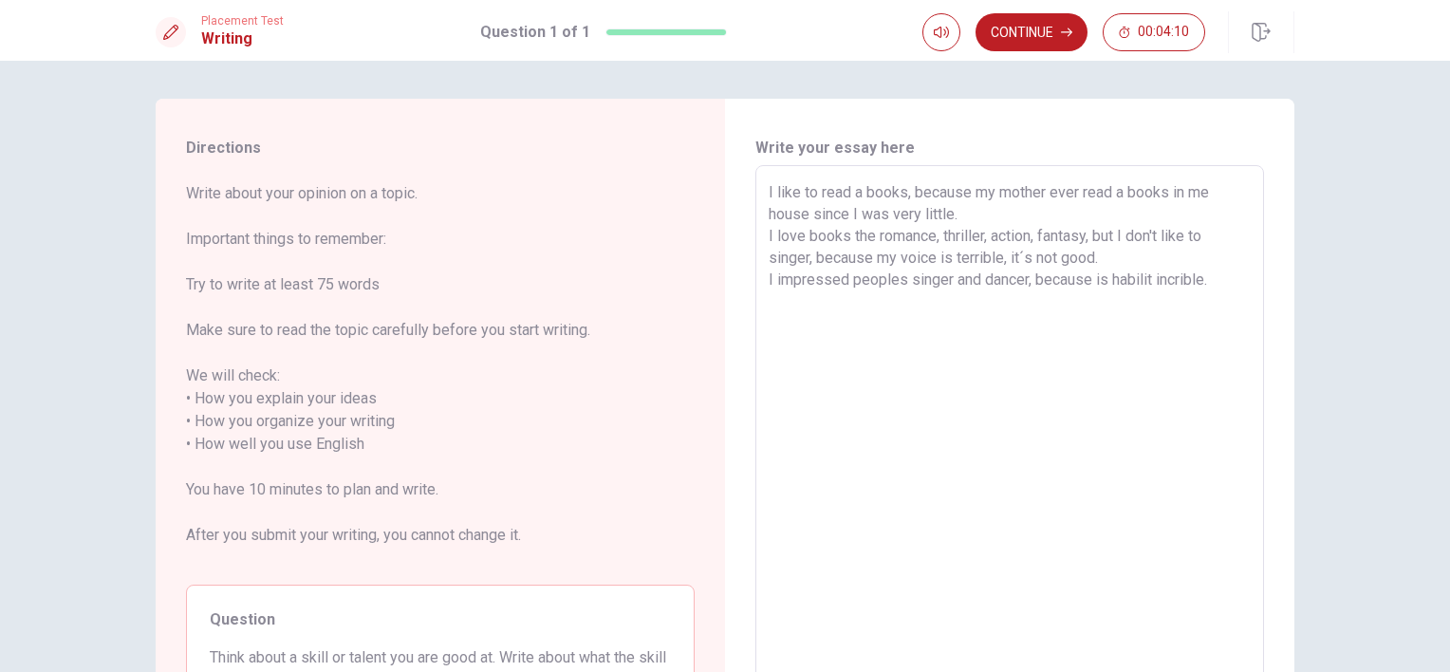
click at [844, 285] on textarea "I like to read a books, because my mother ever read a books in me house since I…" at bounding box center [1010, 444] width 482 height 527
click at [936, 283] on textarea "I like to read a books, because my mother ever read a books in me house since I…" at bounding box center [1010, 444] width 482 height 527
click at [1006, 281] on textarea "I like to read a books, because my mother ever read a books in me house since I…" at bounding box center [1010, 444] width 482 height 527
click at [930, 284] on textarea "I like to read a books, because my mother ever read a books in me house since I…" at bounding box center [1010, 444] width 482 height 527
click at [830, 284] on textarea "I like to read a books, because my mother ever read a books in me house since I…" at bounding box center [1010, 444] width 482 height 527
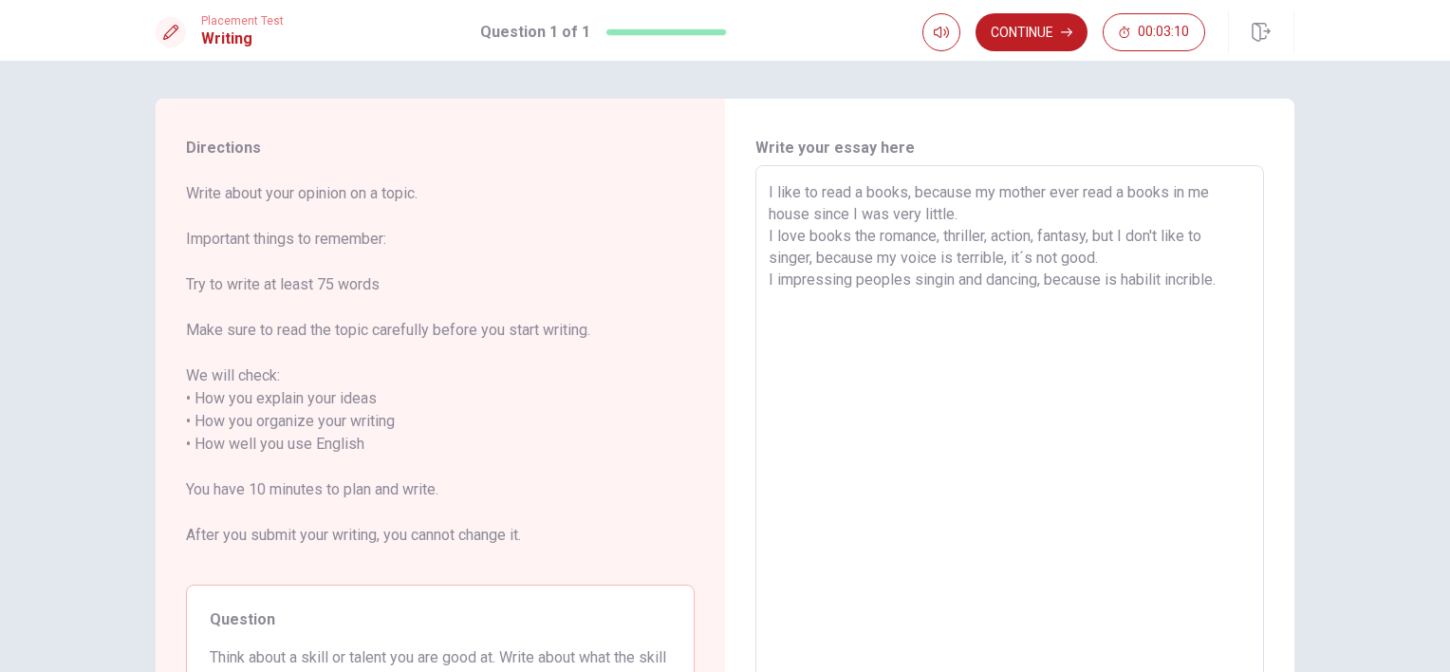
click at [771, 289] on textarea "I like to read a books, because my mother ever read a books in me house since I…" at bounding box center [1010, 444] width 482 height 527
click at [873, 280] on textarea "I like to read a books, because my mother ever read a books in me house since I…" at bounding box center [1010, 444] width 482 height 527
click at [945, 281] on textarea "I like to read a books, because my mother ever read a books in me house since I…" at bounding box center [1010, 444] width 482 height 527
click at [923, 308] on textarea "I like to read a books, because my mother ever read a books in me house since I…" at bounding box center [1010, 444] width 482 height 527
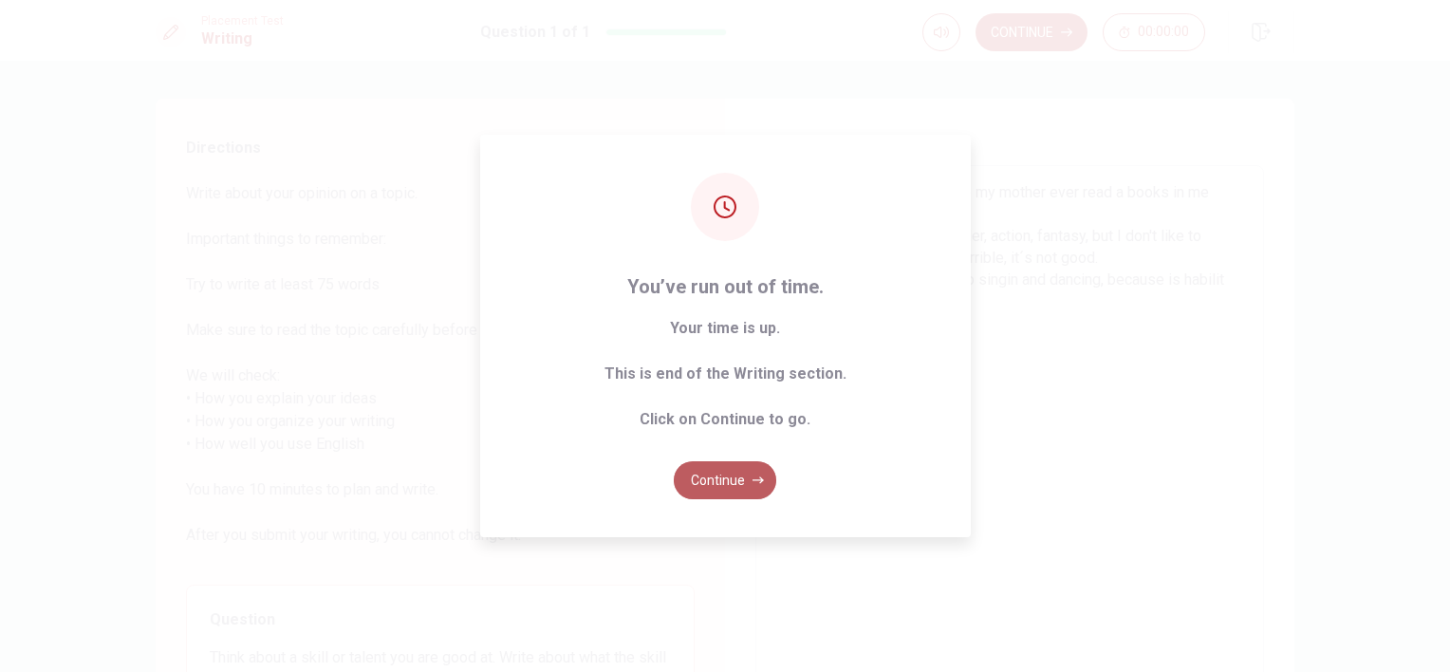
click at [734, 479] on button "Continue" at bounding box center [725, 480] width 103 height 38
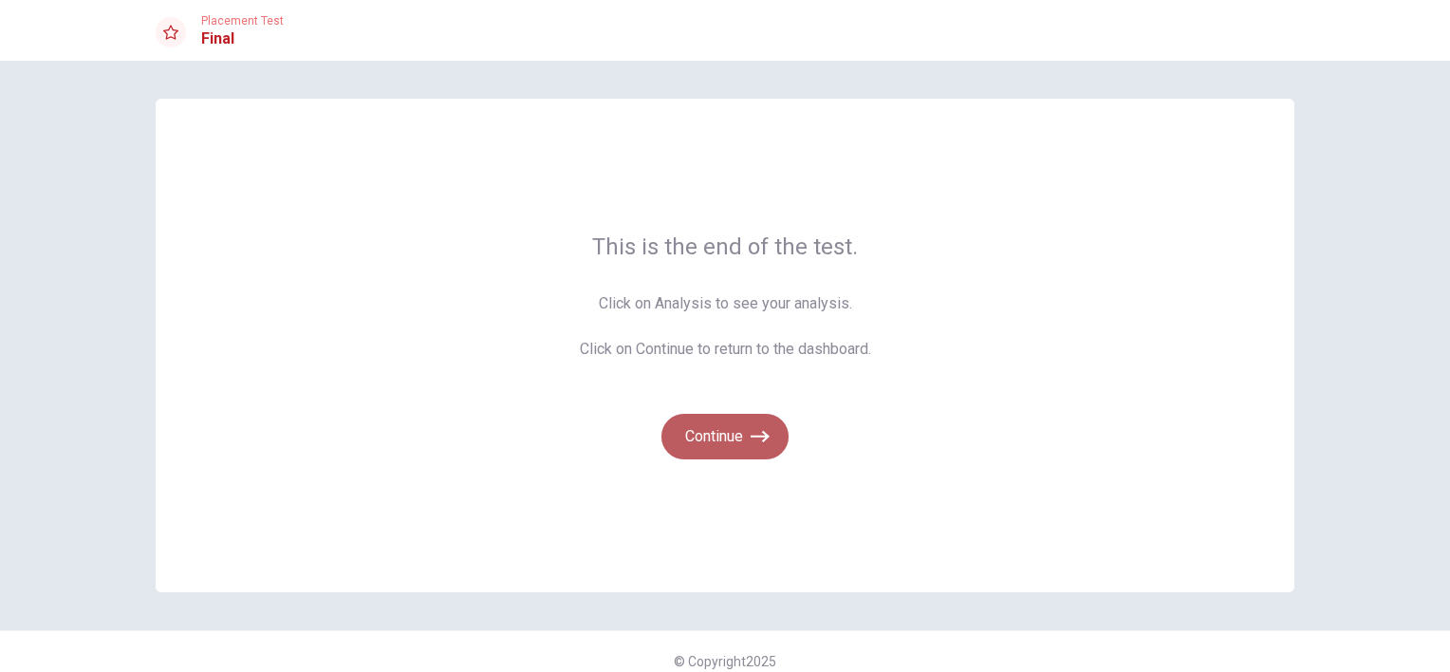
click at [732, 441] on button "Continue" at bounding box center [725, 437] width 127 height 46
